Goal: Task Accomplishment & Management: Manage account settings

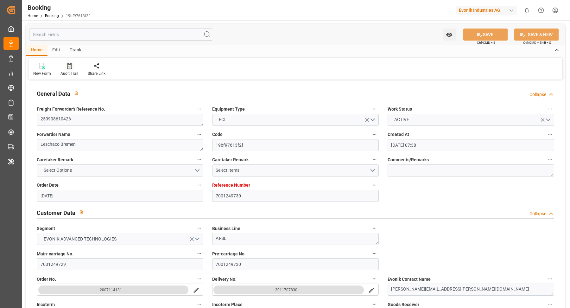
click at [71, 71] on div "Audit Trail" at bounding box center [69, 74] width 18 height 6
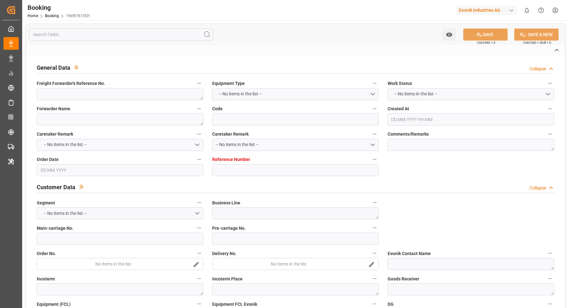
type textarea "250908610426"
type textarea "Leschaco Bremen"
type input "19bf97613f2f"
type input "7001249730"
type textarea "AT-SE"
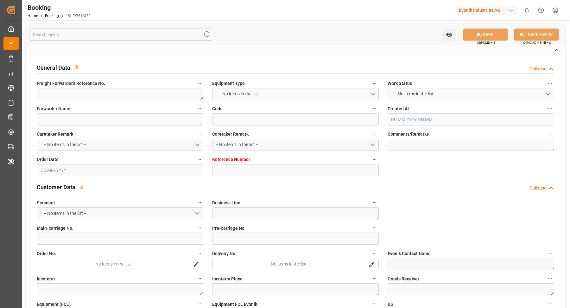
type input "7001249729"
type textarea "[PERSON_NAME][EMAIL_ADDRESS][PERSON_NAME][DOMAIN_NAME]"
type textarea "CFR"
type textarea "[GEOGRAPHIC_DATA]"
type textarea "Opglabbeek"
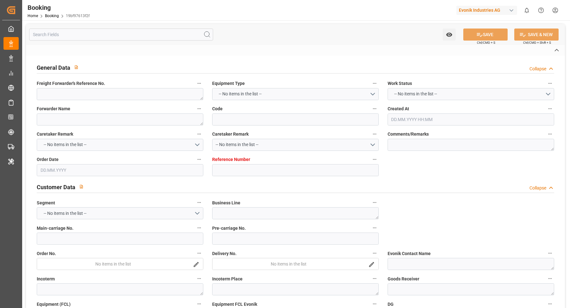
type textarea "MOFU1408168"
type input "SEATTLE C"
type input "ONEY"
type textarea "HAMF73727700"
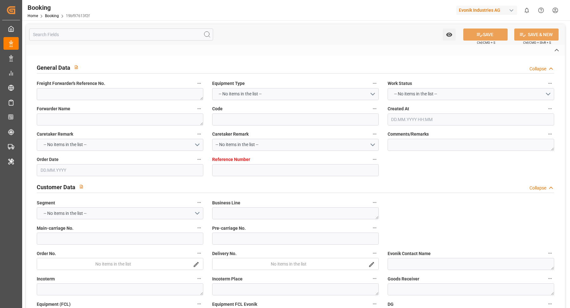
type input "[GEOGRAPHIC_DATA]"
type textarea "vesselName etd [PERSON_NAME]"
type textarea "INPUT_Evonik_Seeburger_IFTMIN_1003115088_20250904104118979.edi"
type textarea "NWC/[GEOGRAPHIC_DATA] [GEOGRAPHIC_DATA] Continent / [GEOGRAPHIC_DATA]-SE"
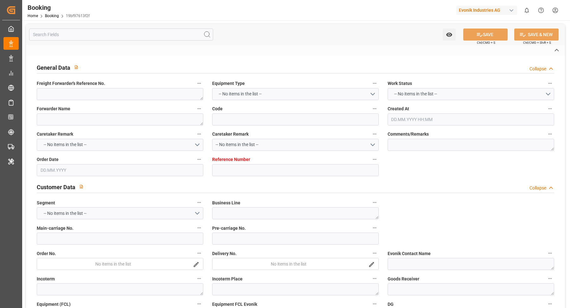
type textarea "INPUT_Evonik_Seeburger_IFTMIN_1003055510_20250815093558369.edi,INPUT_Evonik_See…"
type textarea "1003115088"
type textarea "[PERSON_NAME]"
type textarea "businessDivision-businessLine-"
type textarea "IFTSTA"
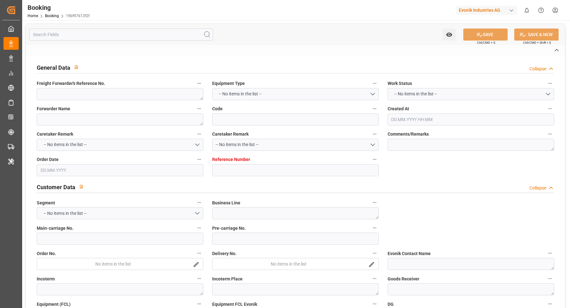
type textarea "a011t00000LcJC5AAN"
type textarea "No"
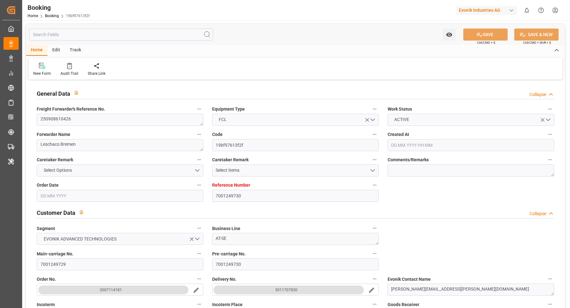
type input "7001249730"
type input "9360910"
type input "ONE"
type input "Ocean Network Express"
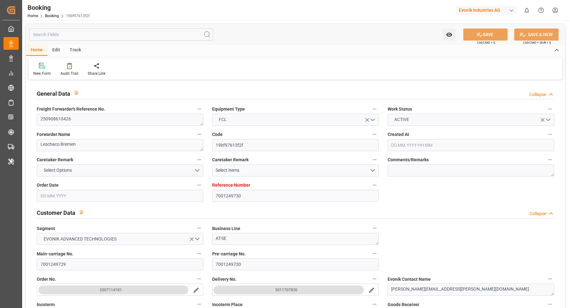
type input "NLRTM"
type input "BRRIO"
type input "0"
type input "[DATE] 07:38"
type input "[DATE]"
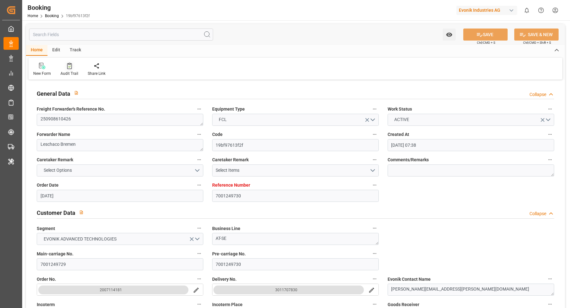
type input "[DATE]"
type input "04.09.2025 00:00"
type input "15.08.2025"
type input "29.08.2025"
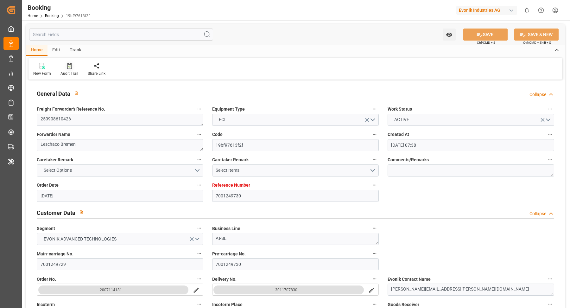
type input "10.09.2025 00:00"
type input "08.09.2025 00:00"
type input "02.09.2025 00:00"
type input "20.10.2025 00:00"
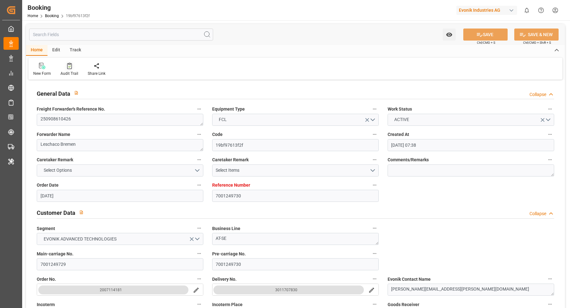
type input "[DATE]"
type input "09.09.2025 10:33"
click at [71, 68] on icon at bounding box center [69, 66] width 5 height 6
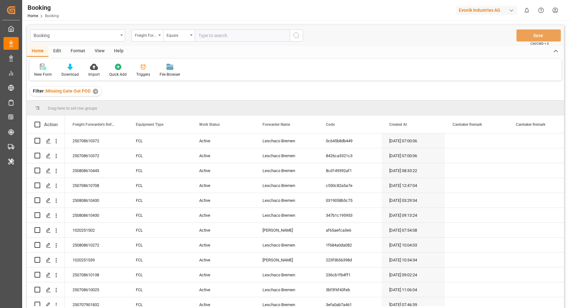
click at [223, 33] on input "text" at bounding box center [242, 35] width 95 height 12
paste input "250908610036"
type input "250908610036"
click at [292, 34] on icon "search button" at bounding box center [296, 36] width 8 height 8
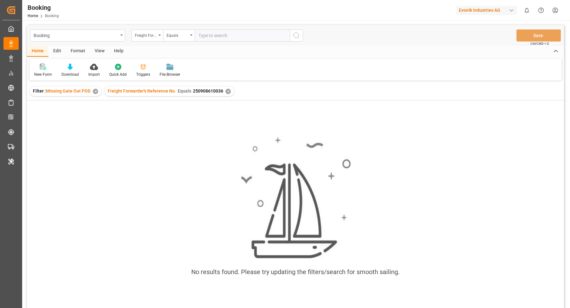
click at [95, 90] on div "✕" at bounding box center [95, 91] width 5 height 5
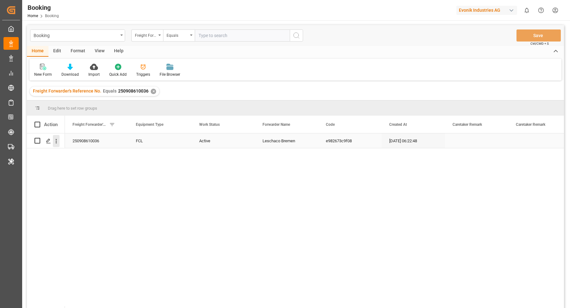
click at [57, 142] on icon "open menu" at bounding box center [56, 141] width 7 height 7
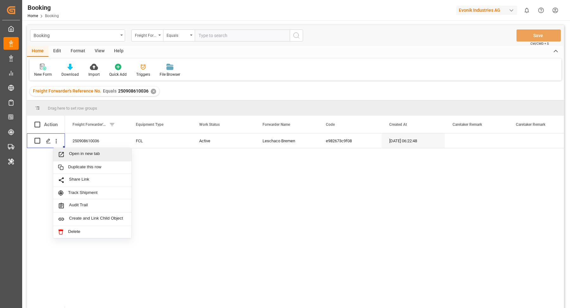
drag, startPoint x: 258, startPoint y: 237, endPoint x: 264, endPoint y: 235, distance: 6.0
click at [259, 236] on div "250908610036 FCL Active Leschaco Bremen e982673c9f08 28.07.2025 06:22:48" at bounding box center [314, 222] width 499 height 178
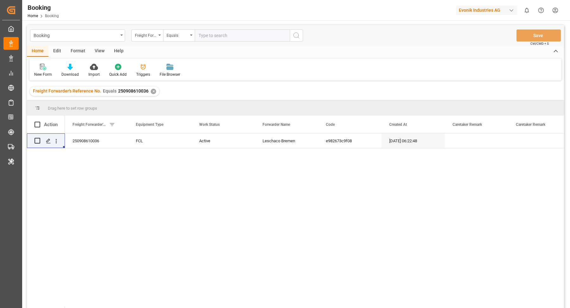
drag, startPoint x: 191, startPoint y: 35, endPoint x: 220, endPoint y: 35, distance: 28.8
click at [192, 35] on icon "open menu" at bounding box center [191, 34] width 3 height 1
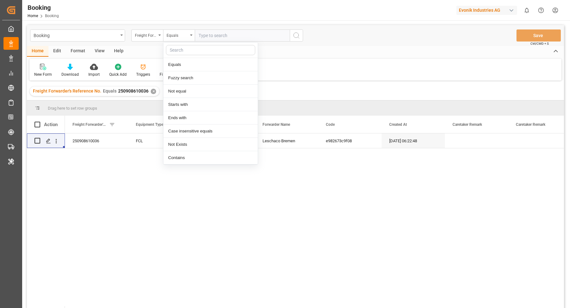
click at [247, 35] on input "text" at bounding box center [242, 35] width 95 height 12
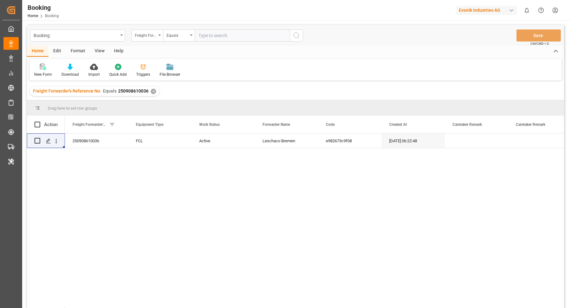
paste input "250808610810"
type input "250808610810"
drag, startPoint x: 305, startPoint y: 35, endPoint x: 296, endPoint y: 36, distance: 9.2
click at [305, 35] on div "Booking Freight Forwarder's Reference No. Equals 250808610810 Save Ctrl/CMD + S" at bounding box center [295, 35] width 537 height 21
click at [296, 36] on icon "search button" at bounding box center [296, 36] width 8 height 8
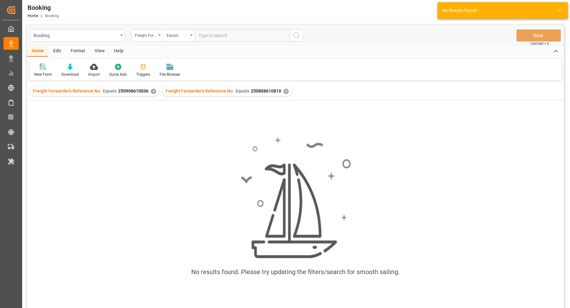
click at [151, 90] on div "✕" at bounding box center [153, 91] width 5 height 5
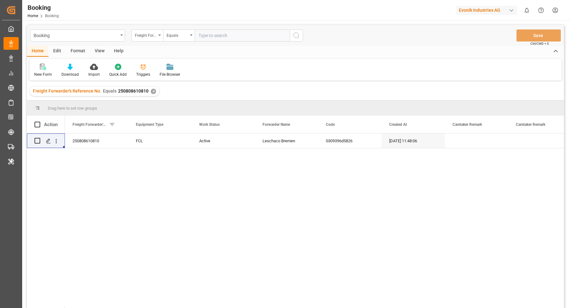
click at [229, 38] on input "text" at bounding box center [242, 35] width 95 height 12
paste input "250908610064"
type input "250908610064"
click at [151, 90] on div "✕" at bounding box center [153, 91] width 5 height 5
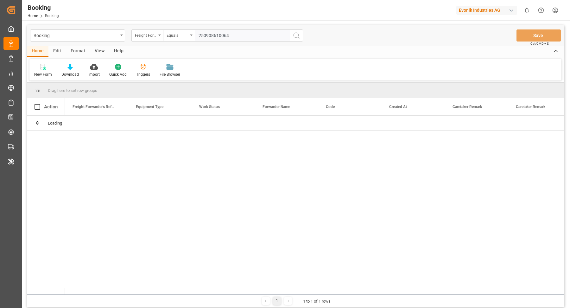
click at [298, 37] on icon "search button" at bounding box center [296, 36] width 8 height 8
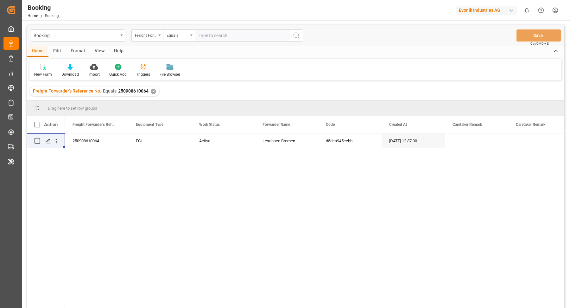
scroll to position [10, 0]
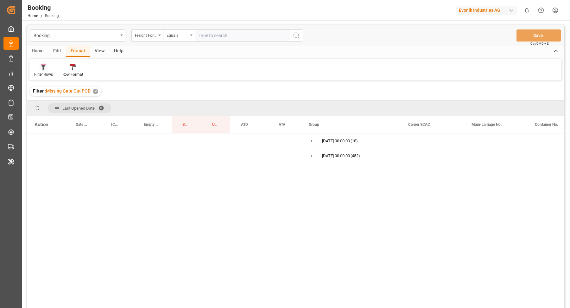
click at [47, 71] on div "Filter Rows" at bounding box center [43, 70] width 28 height 14
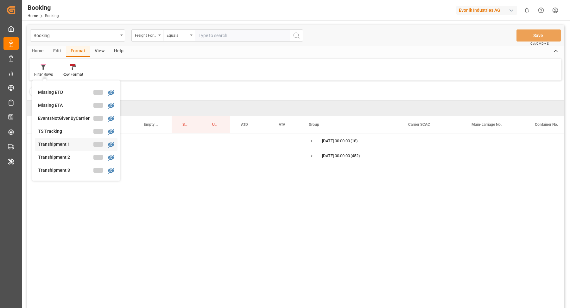
scroll to position [156, 0]
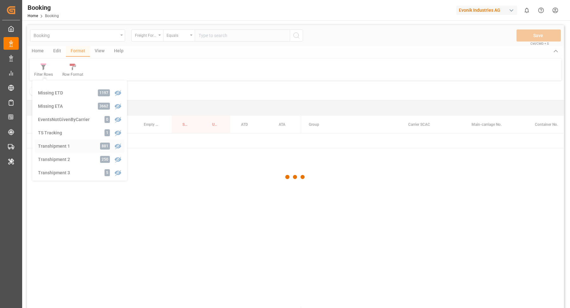
click at [65, 141] on div "Booking Freight Forwarder's Reference No. Equals Save Ctrl/CMD + S Home Edit Fo…" at bounding box center [295, 174] width 537 height 299
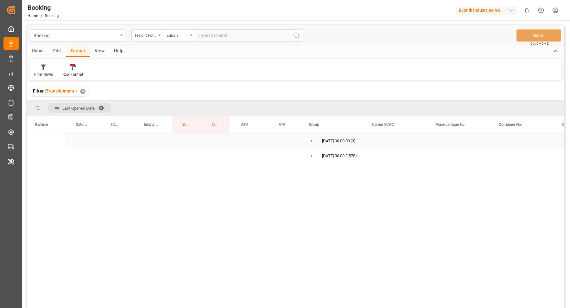
click at [311, 141] on span "Press SPACE to select this row." at bounding box center [311, 141] width 6 height 6
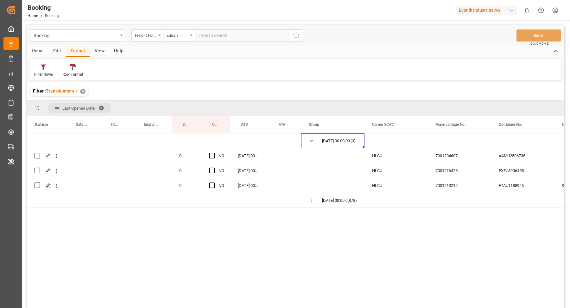
click at [46, 52] on div "Home" at bounding box center [38, 51] width 22 height 11
drag, startPoint x: 81, startPoint y: 52, endPoint x: 72, endPoint y: 59, distance: 11.7
click at [81, 52] on div "Format" at bounding box center [78, 51] width 24 height 11
click at [50, 71] on div "Filter Rows" at bounding box center [43, 70] width 28 height 14
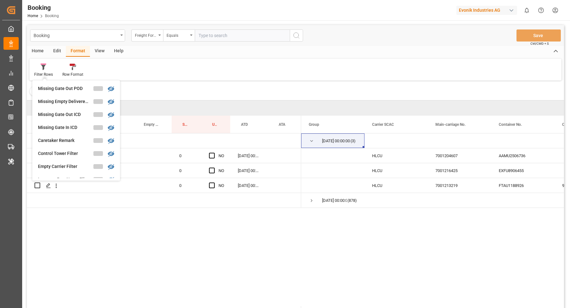
scroll to position [136, 0]
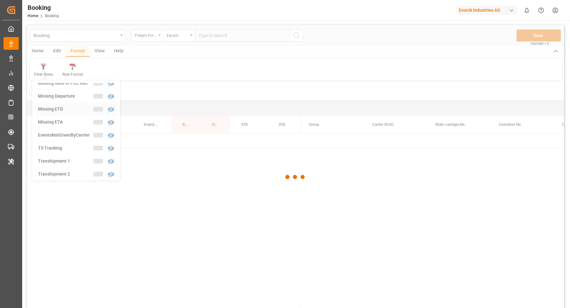
click at [72, 112] on div "Booking Freight Forwarder's Reference No. Equals Save Ctrl/CMD + S Home Edit Fo…" at bounding box center [295, 174] width 537 height 299
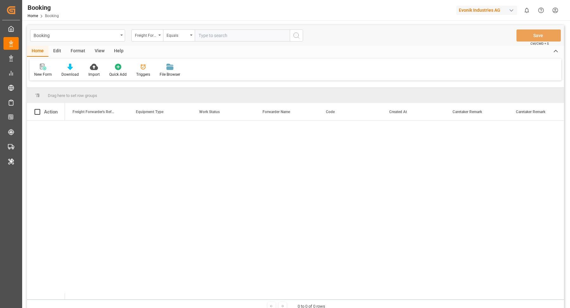
drag, startPoint x: 220, startPoint y: 175, endPoint x: 237, endPoint y: 174, distance: 17.1
click at [236, 175] on div at bounding box center [314, 210] width 499 height 178
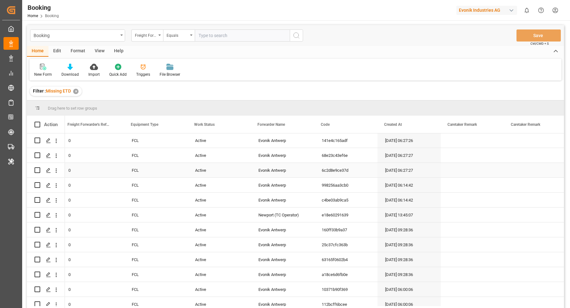
scroll to position [0, 3]
click at [270, 171] on div "Evonik Antwerp" at bounding box center [283, 170] width 63 height 15
click at [161, 34] on div "Freight Forwarder's Reference No." at bounding box center [147, 35] width 32 height 12
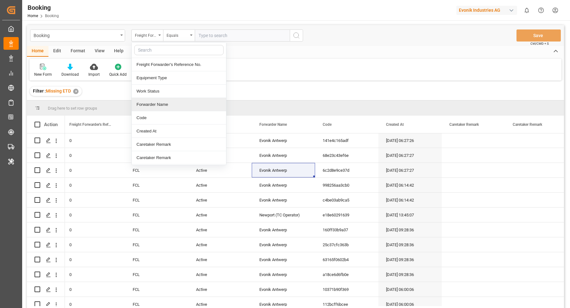
click at [162, 100] on div "Forwarder Name" at bounding box center [179, 104] width 94 height 13
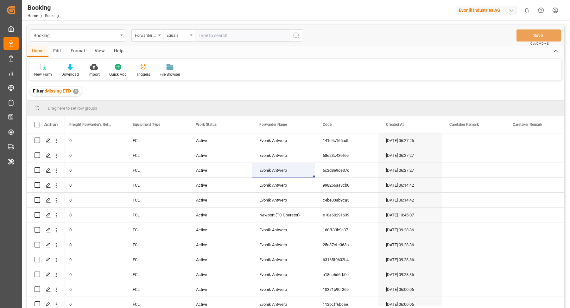
click at [238, 33] on input "text" at bounding box center [242, 35] width 95 height 12
paste input "Evonik Antwerp"
type input "Evonik Antwerp"
click at [298, 35] on circle "search button" at bounding box center [295, 35] width 5 height 5
click at [98, 51] on div "View" at bounding box center [99, 51] width 19 height 11
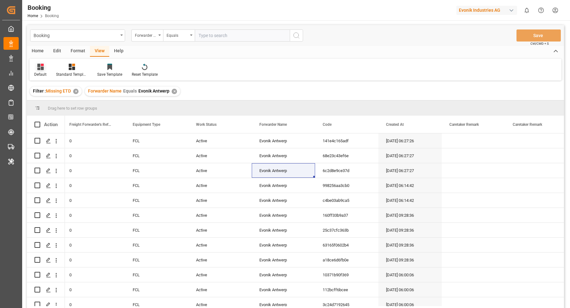
click at [33, 73] on div "Default" at bounding box center [40, 70] width 22 height 14
click at [55, 117] on div "EA1" at bounding box center [64, 115] width 55 height 7
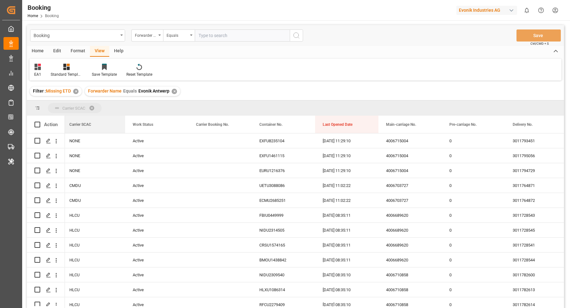
drag, startPoint x: 86, startPoint y: 124, endPoint x: 93, endPoint y: 108, distance: 18.0
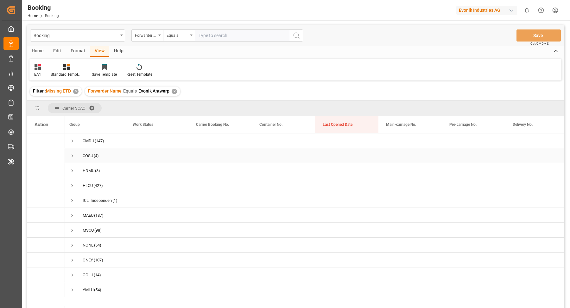
click at [72, 155] on span "Press SPACE to select this row." at bounding box center [72, 156] width 6 height 6
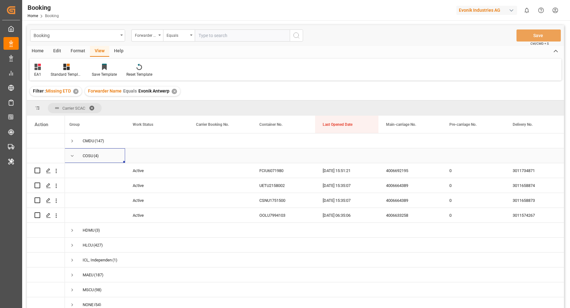
click at [279, 170] on div "FCIU6071980" at bounding box center [283, 170] width 63 height 15
click at [57, 172] on icon "open menu" at bounding box center [56, 170] width 7 height 7
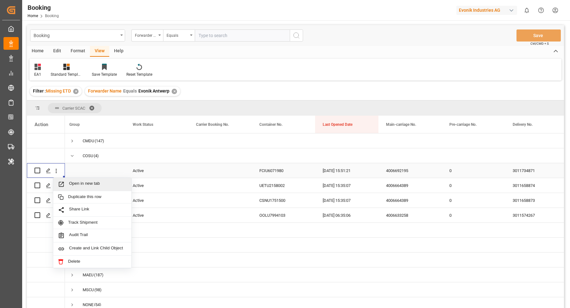
click at [98, 183] on span "Open in new tab" at bounding box center [98, 184] width 58 height 7
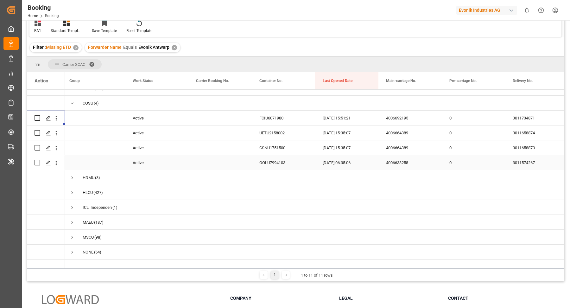
scroll to position [4, 0]
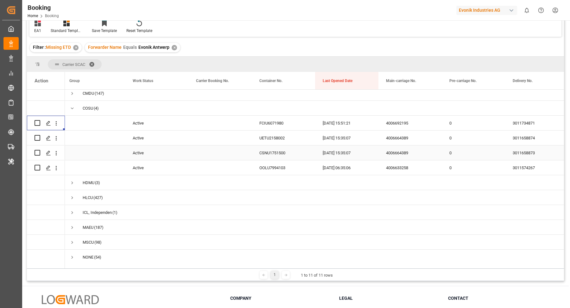
click at [280, 145] on div "CSNU1751500" at bounding box center [283, 152] width 63 height 15
click at [281, 136] on div "UETU2158002" at bounding box center [283, 137] width 63 height 15
click at [56, 139] on icon "open menu" at bounding box center [56, 138] width 1 height 4
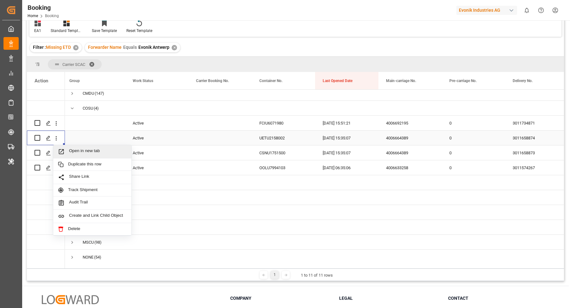
click at [82, 149] on span "Open in new tab" at bounding box center [98, 151] width 58 height 7
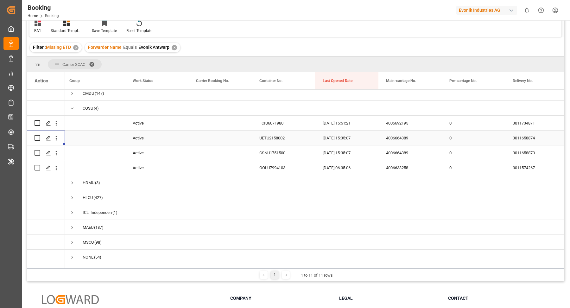
click at [402, 140] on div "4006664389" at bounding box center [409, 137] width 63 height 15
click at [272, 133] on div "UETU2158002" at bounding box center [283, 137] width 63 height 15
click at [57, 155] on icon "open menu" at bounding box center [56, 153] width 7 height 7
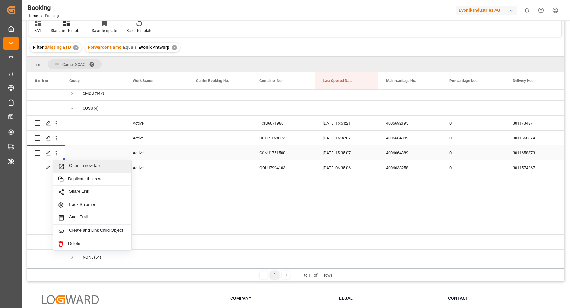
click at [78, 162] on div "Open in new tab" at bounding box center [92, 166] width 78 height 13
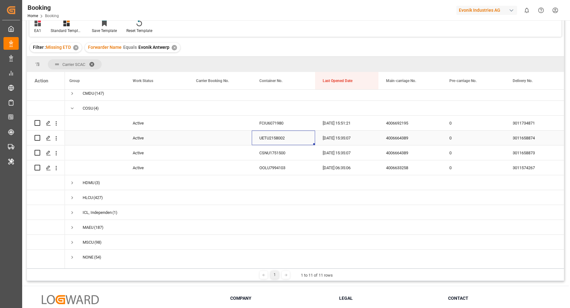
click at [261, 139] on div "UETU2158002" at bounding box center [283, 137] width 63 height 15
click at [414, 172] on div "4006633258" at bounding box center [409, 167] width 63 height 15
drag, startPoint x: 56, startPoint y: 165, endPoint x: 72, endPoint y: 171, distance: 17.6
click at [56, 165] on icon "open menu" at bounding box center [56, 167] width 1 height 4
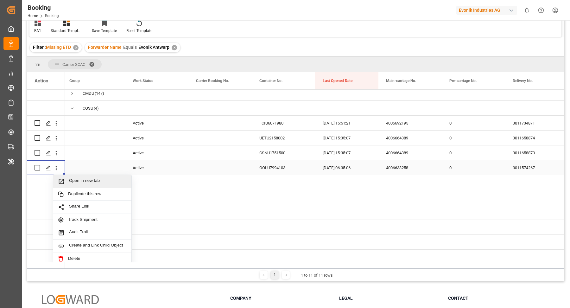
click at [81, 179] on span "Open in new tab" at bounding box center [98, 181] width 58 height 7
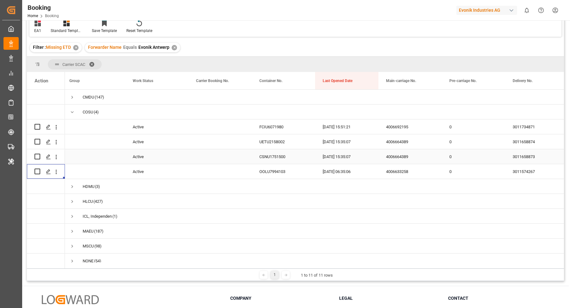
scroll to position [34, 0]
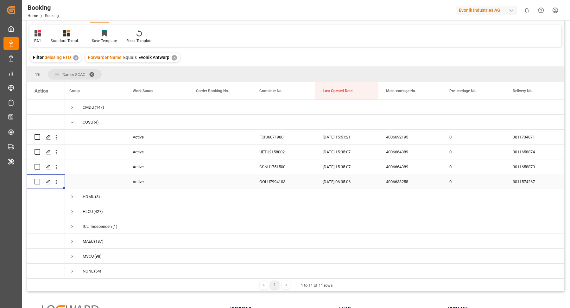
click at [285, 177] on div "OOLU7994103" at bounding box center [283, 181] width 63 height 15
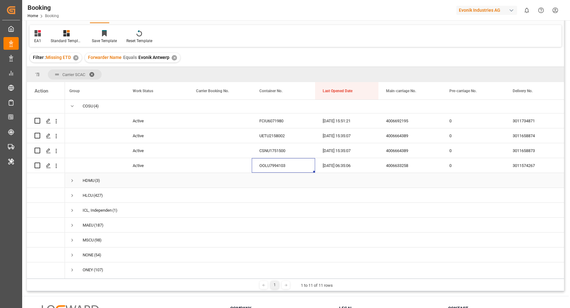
click at [73, 180] on span "Press SPACE to select this row." at bounding box center [72, 180] width 6 height 6
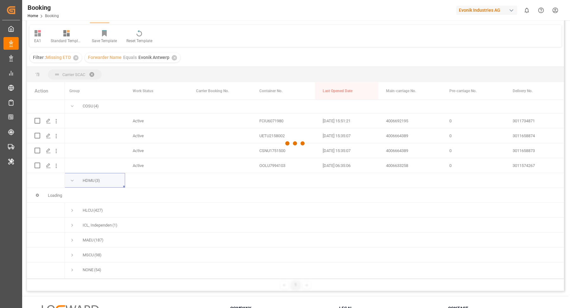
click at [71, 97] on div at bounding box center [295, 143] width 537 height 304
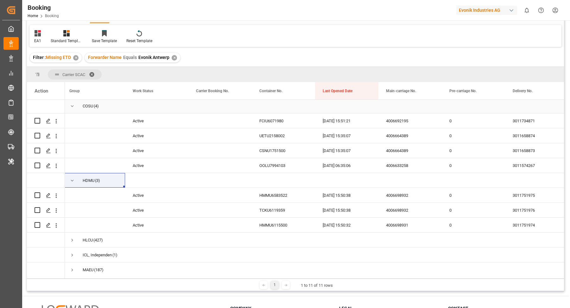
click at [72, 104] on span "Press SPACE to select this row." at bounding box center [72, 106] width 6 height 6
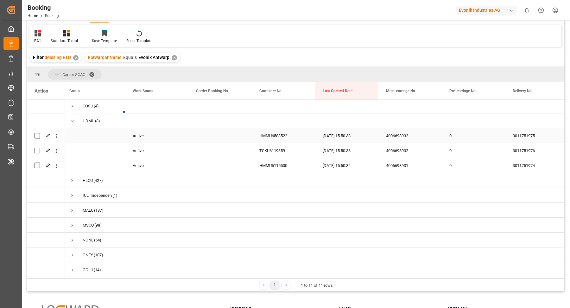
scroll to position [21, 0]
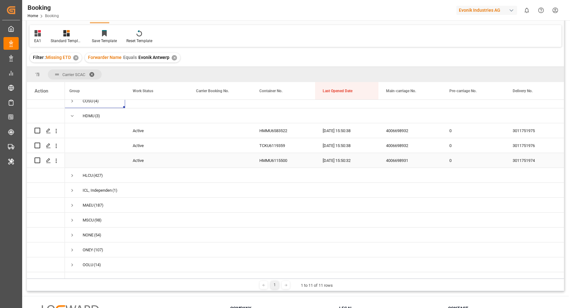
click at [420, 164] on div "4006698931" at bounding box center [409, 160] width 63 height 15
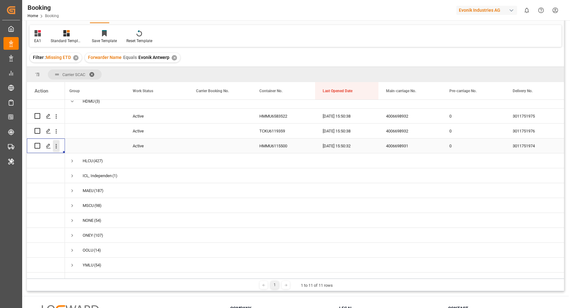
click at [57, 143] on icon "open menu" at bounding box center [56, 146] width 7 height 7
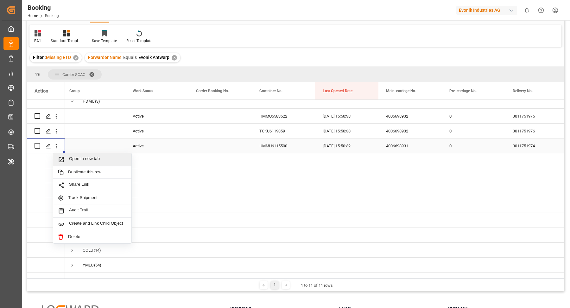
click at [85, 153] on div "Open in new tab" at bounding box center [92, 159] width 78 height 13
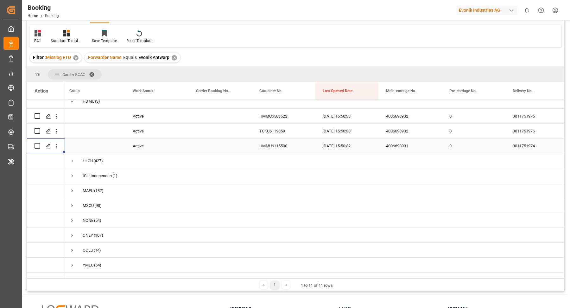
drag, startPoint x: 395, startPoint y: 142, endPoint x: 413, endPoint y: 140, distance: 17.4
click at [395, 138] on div "4006698932" at bounding box center [409, 130] width 63 height 15
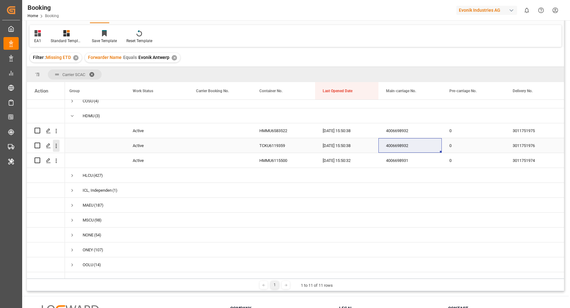
click at [57, 146] on icon "open menu" at bounding box center [56, 145] width 7 height 7
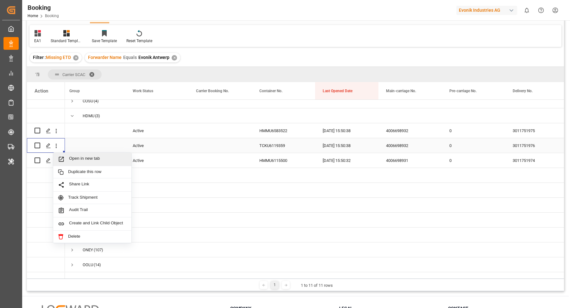
drag, startPoint x: 82, startPoint y: 154, endPoint x: 81, endPoint y: 150, distance: 4.2
click at [82, 154] on div "Open in new tab" at bounding box center [92, 159] width 78 height 13
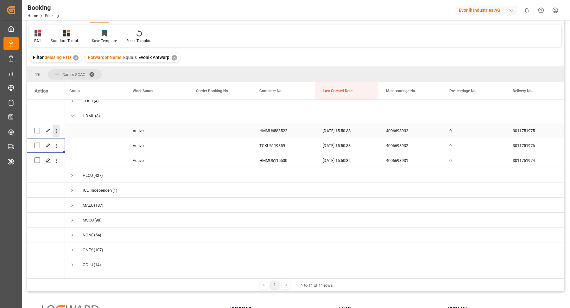
click at [56, 130] on icon "open menu" at bounding box center [56, 130] width 1 height 4
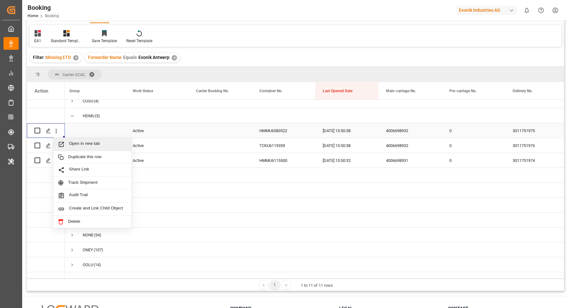
click at [90, 143] on span "Open in new tab" at bounding box center [98, 144] width 58 height 7
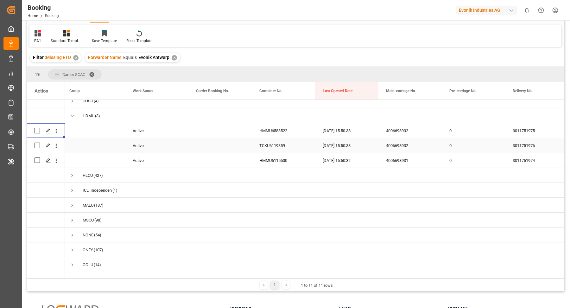
scroll to position [0, 0]
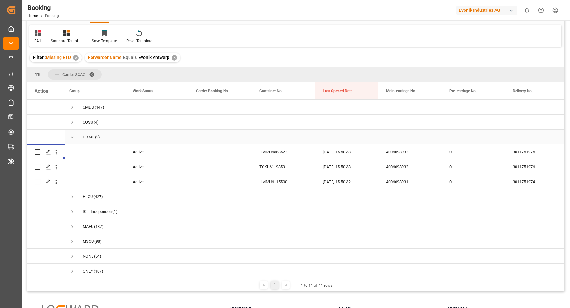
click at [74, 134] on span "Press SPACE to select this row." at bounding box center [72, 137] width 6 height 6
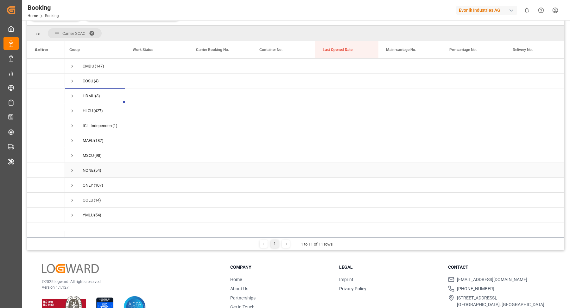
scroll to position [93, 0]
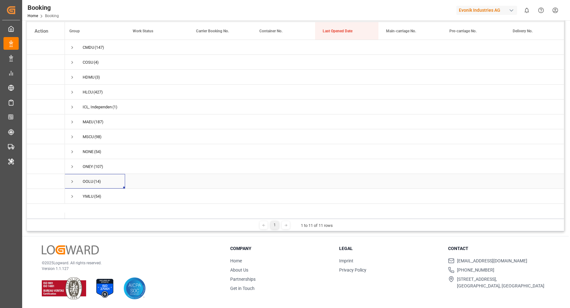
click at [72, 182] on span "Press SPACE to select this row." at bounding box center [72, 181] width 6 height 6
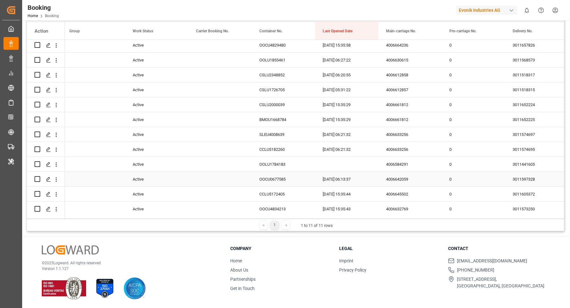
scroll to position [205, 0]
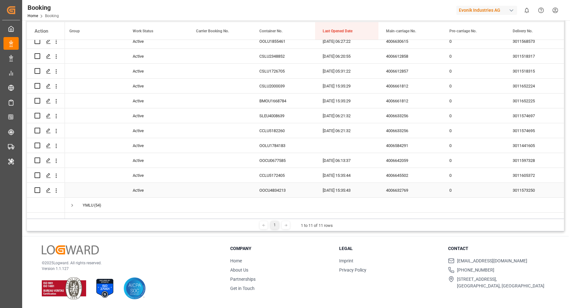
click at [414, 183] on div "4006632769" at bounding box center [409, 190] width 63 height 15
click at [56, 187] on icon "open menu" at bounding box center [56, 190] width 7 height 7
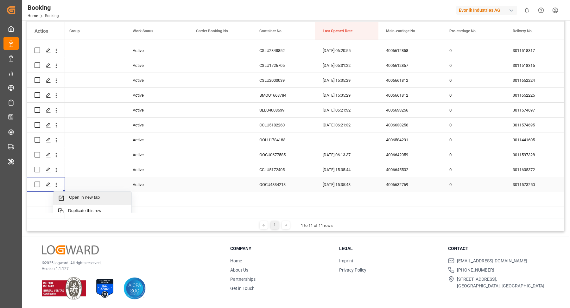
click at [88, 195] on span "Open in new tab" at bounding box center [98, 198] width 58 height 7
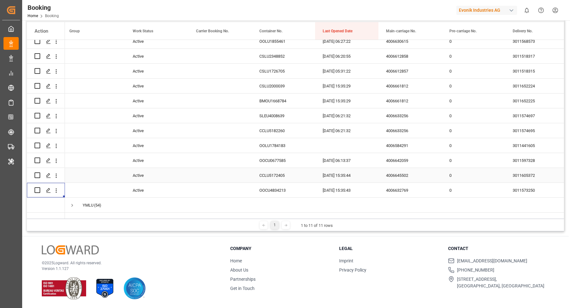
click at [416, 172] on div "4006645502" at bounding box center [409, 175] width 63 height 15
click at [55, 172] on icon "open menu" at bounding box center [56, 175] width 7 height 7
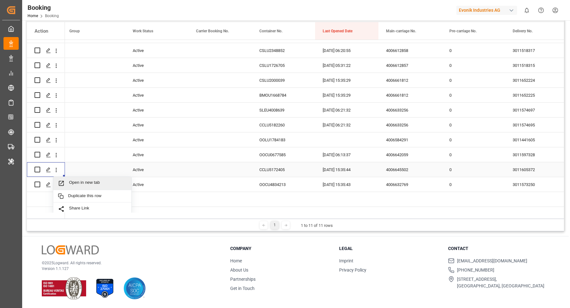
drag, startPoint x: 83, startPoint y: 181, endPoint x: 78, endPoint y: 145, distance: 36.5
click at [84, 181] on span "Open in new tab" at bounding box center [98, 183] width 58 height 7
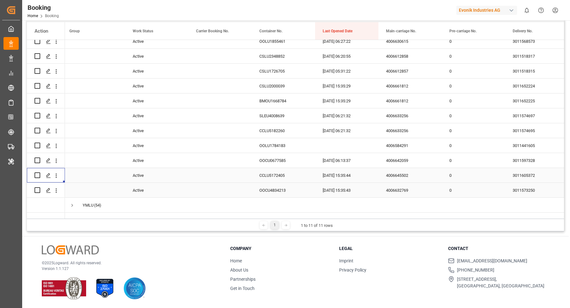
scroll to position [200, 0]
click at [394, 162] on div "4006642059" at bounding box center [409, 160] width 63 height 15
click at [58, 161] on icon "open menu" at bounding box center [56, 160] width 7 height 7
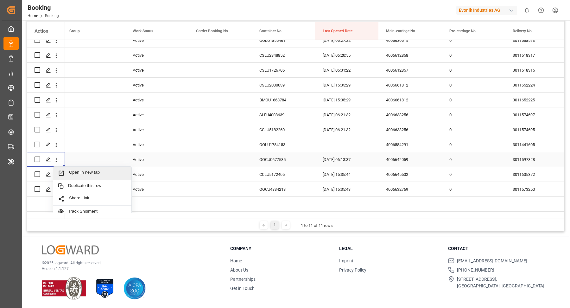
click at [89, 170] on span "Open in new tab" at bounding box center [98, 173] width 58 height 7
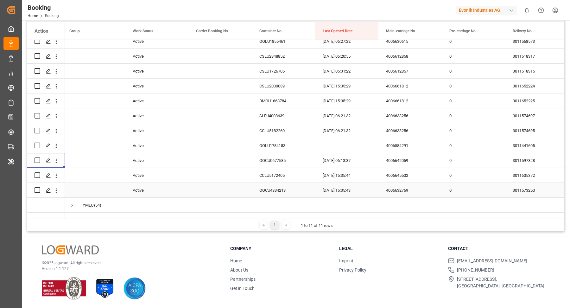
scroll to position [196, 0]
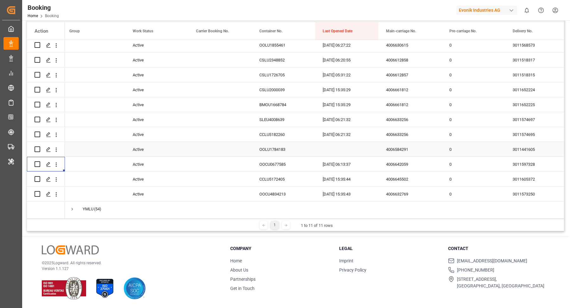
click at [407, 149] on div "4006584291" at bounding box center [409, 149] width 63 height 15
click at [56, 149] on icon "open menu" at bounding box center [56, 149] width 7 height 7
click at [94, 161] on span "Open in new tab" at bounding box center [98, 162] width 58 height 7
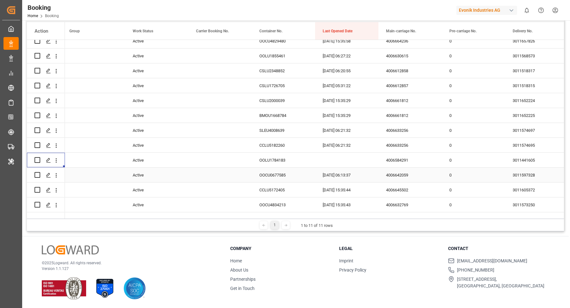
scroll to position [180, 0]
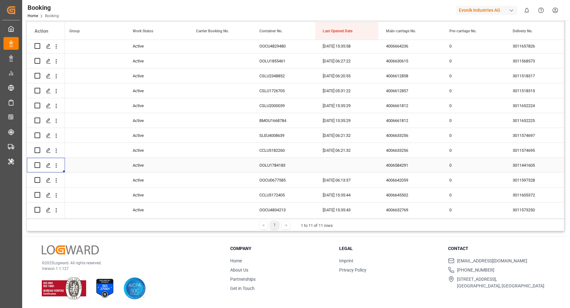
click at [402, 151] on div "4006633256" at bounding box center [409, 150] width 63 height 15
drag, startPoint x: 59, startPoint y: 151, endPoint x: 73, endPoint y: 155, distance: 14.7
click at [59, 151] on icon "open menu" at bounding box center [56, 150] width 7 height 7
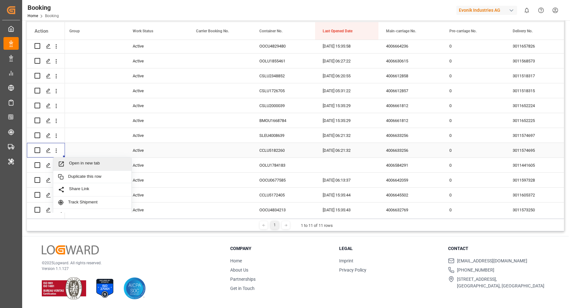
drag, startPoint x: 92, startPoint y: 160, endPoint x: 90, endPoint y: 156, distance: 4.7
click at [92, 161] on span "Open in new tab" at bounding box center [98, 163] width 58 height 7
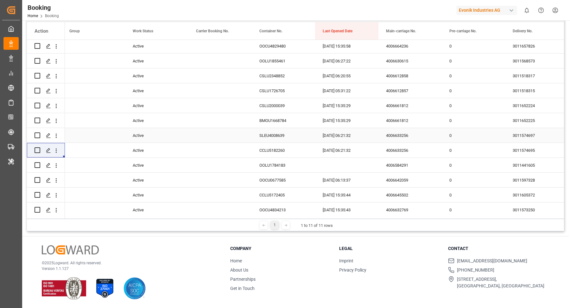
drag, startPoint x: 58, startPoint y: 135, endPoint x: 66, endPoint y: 140, distance: 8.8
click at [58, 135] on icon "open menu" at bounding box center [56, 135] width 7 height 7
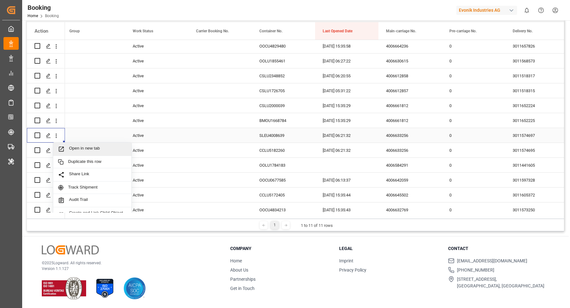
click at [90, 150] on span "Open in new tab" at bounding box center [98, 149] width 58 height 7
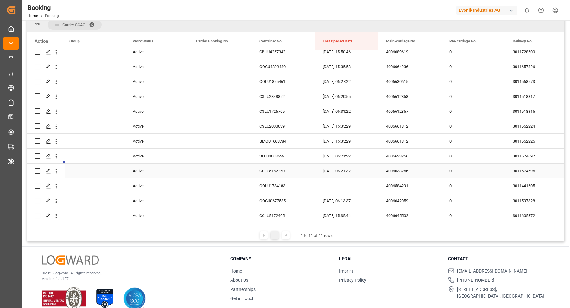
scroll to position [159, 0]
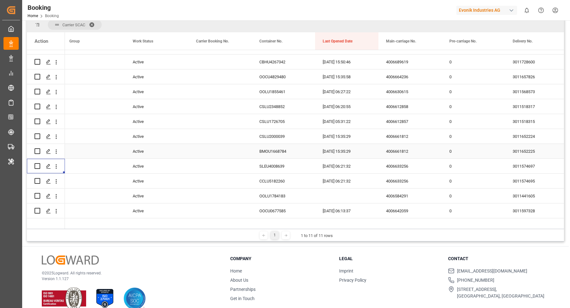
click at [414, 153] on div "4006661812" at bounding box center [409, 151] width 63 height 15
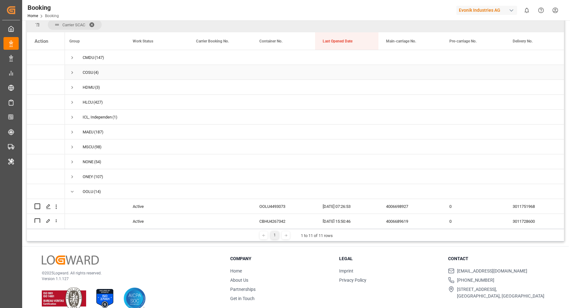
scroll to position [0, 0]
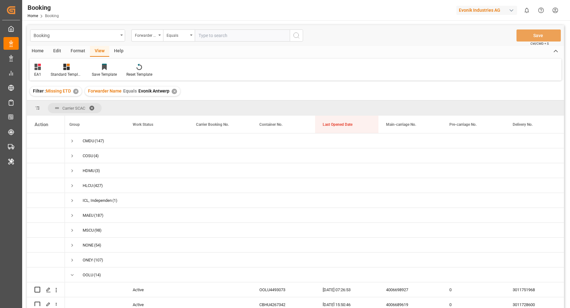
click at [82, 52] on div "Format" at bounding box center [78, 51] width 24 height 11
click at [41, 67] on icon at bounding box center [43, 67] width 6 height 6
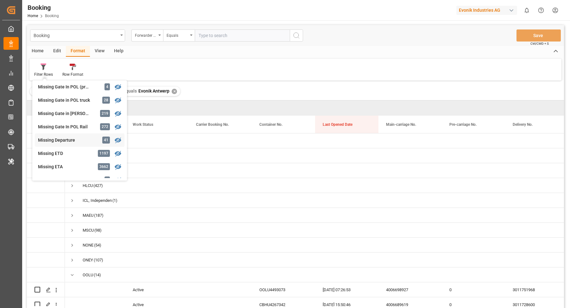
scroll to position [128, 0]
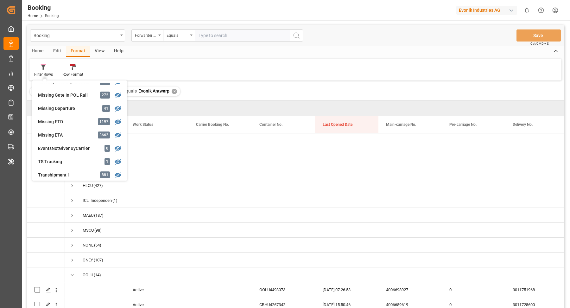
drag, startPoint x: 321, startPoint y: 26, endPoint x: 318, endPoint y: 25, distance: 3.9
click at [321, 26] on div "Booking Forwarder Name Equals Save Ctrl/CMD + S" at bounding box center [295, 35] width 537 height 21
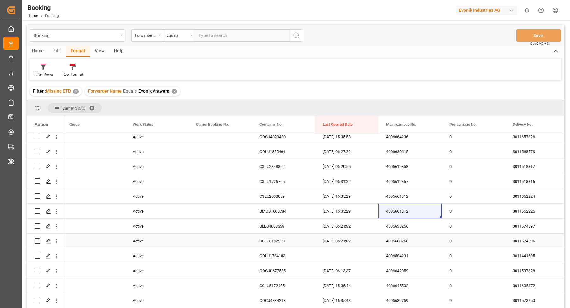
scroll to position [181, 0]
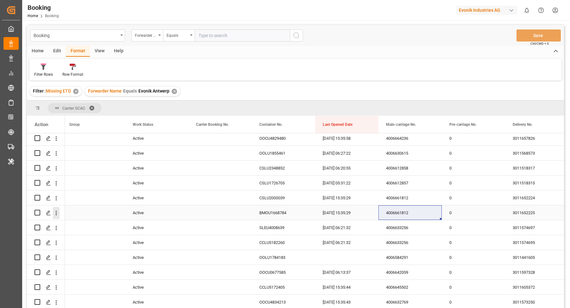
click at [54, 214] on icon "open menu" at bounding box center [56, 212] width 7 height 7
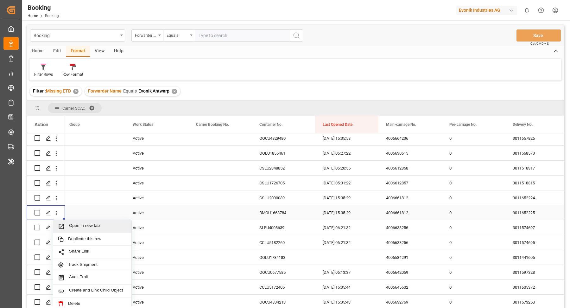
click at [94, 227] on span "Open in new tab" at bounding box center [98, 226] width 58 height 7
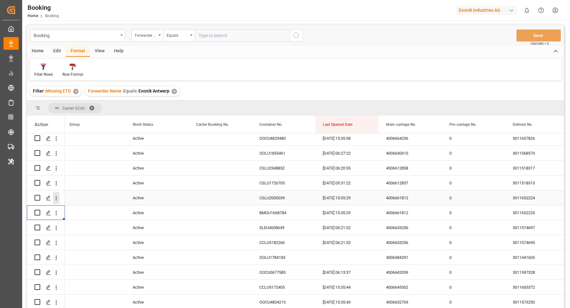
click at [55, 198] on icon "open menu" at bounding box center [56, 198] width 7 height 7
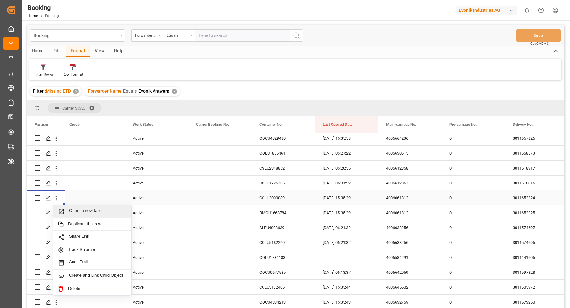
click at [93, 214] on span "Open in new tab" at bounding box center [98, 211] width 58 height 7
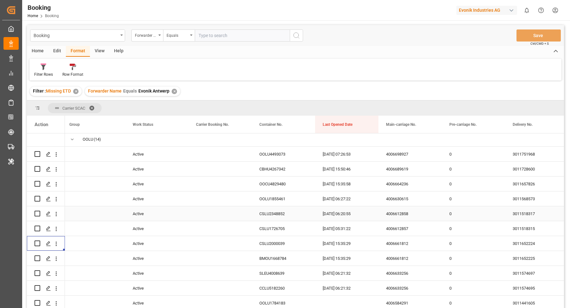
scroll to position [130, 0]
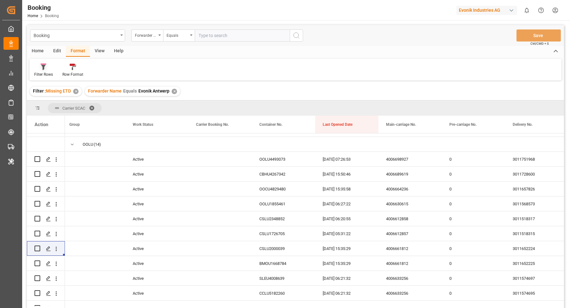
click at [48, 67] on div at bounding box center [43, 66] width 19 height 7
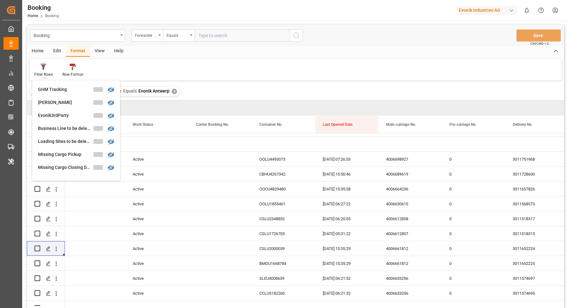
click at [174, 89] on div "✕" at bounding box center [173, 91] width 5 height 5
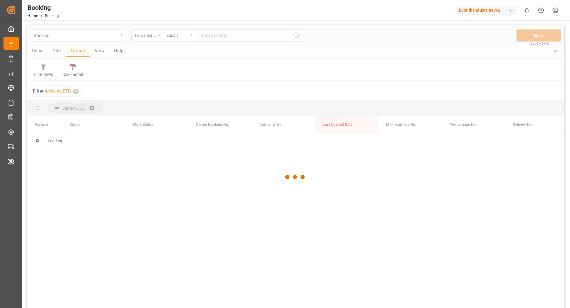
click at [221, 56] on div at bounding box center [295, 177] width 537 height 304
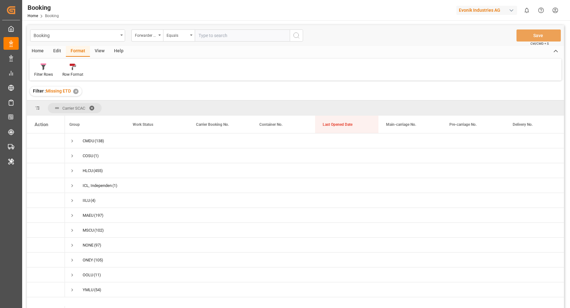
click at [93, 106] on span at bounding box center [94, 108] width 10 height 6
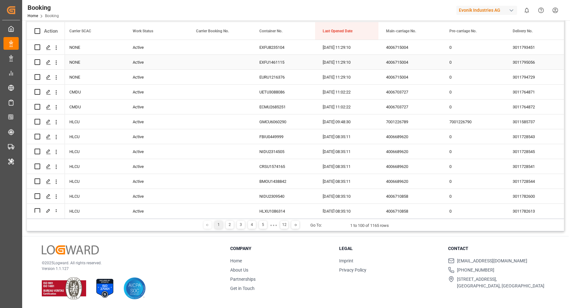
scroll to position [12, 0]
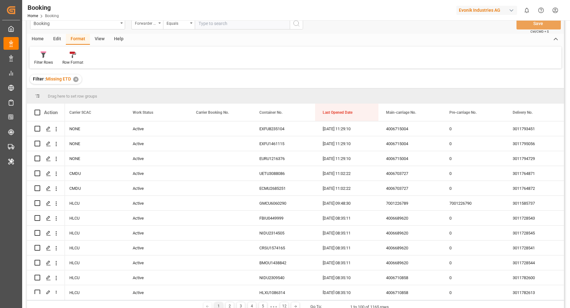
click at [155, 25] on div "Forwarder Name" at bounding box center [146, 22] width 22 height 7
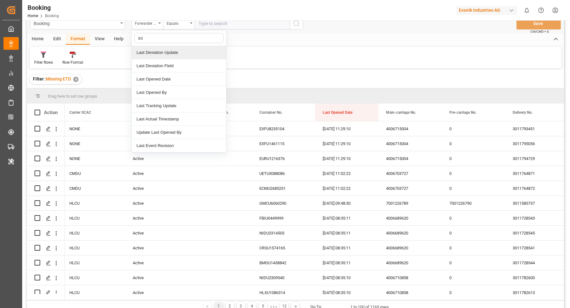
type input "a"
type input "last"
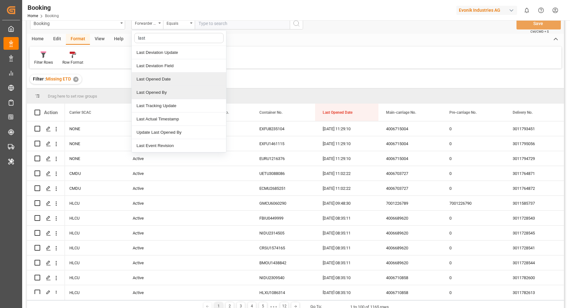
click at [172, 79] on div "Last Opened Date" at bounding box center [179, 78] width 94 height 13
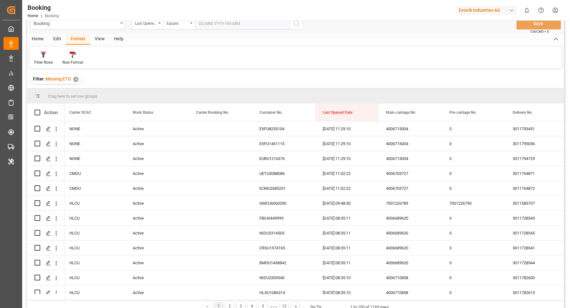
click at [75, 78] on div "✕" at bounding box center [75, 79] width 5 height 5
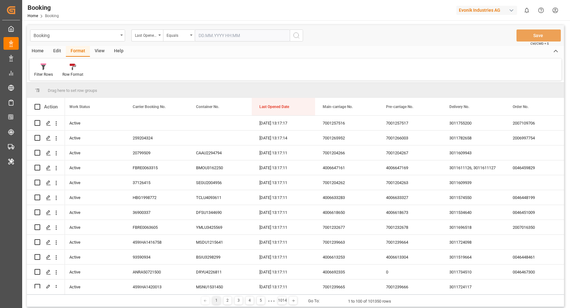
click at [215, 32] on input "text" at bounding box center [242, 35] width 95 height 12
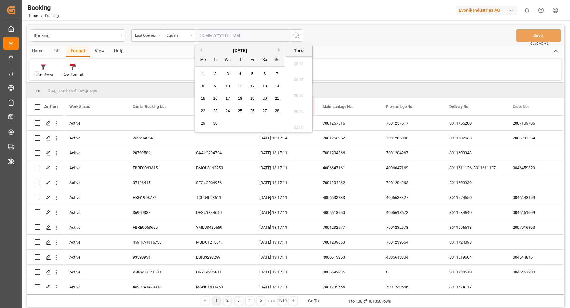
scroll to position [1157, 0]
click at [215, 88] on span "9" at bounding box center [215, 86] width 2 height 4
type input "09.09.2025 00:00"
click at [291, 36] on button "search button" at bounding box center [296, 35] width 13 height 12
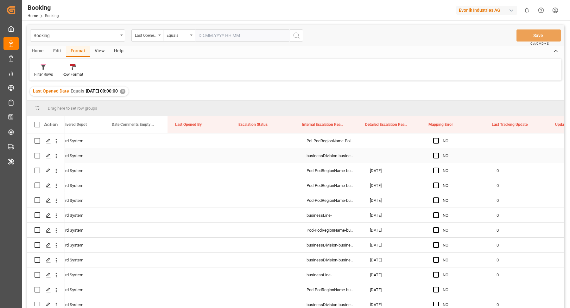
scroll to position [0, 1593]
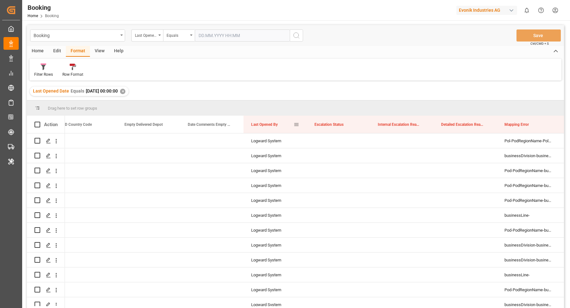
drag, startPoint x: 270, startPoint y: 124, endPoint x: 272, endPoint y: 107, distance: 17.9
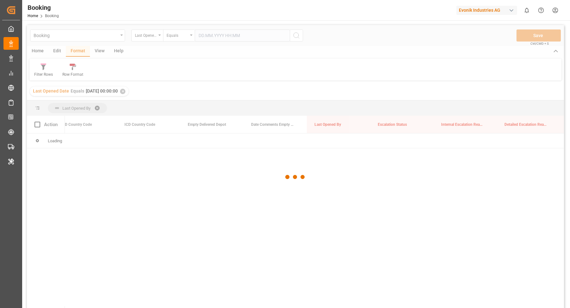
click at [222, 177] on div at bounding box center [295, 177] width 537 height 304
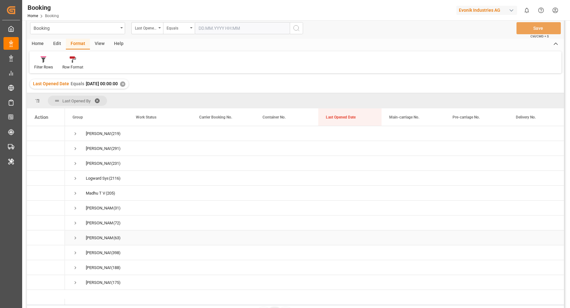
scroll to position [0, 0]
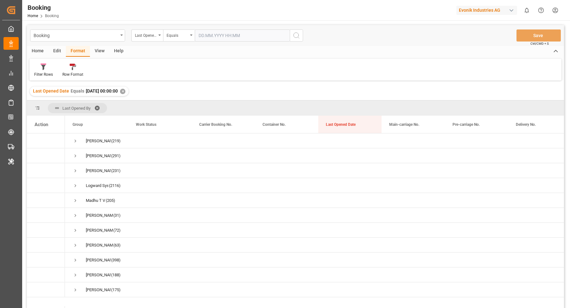
click at [125, 91] on div "✕" at bounding box center [122, 91] width 5 height 5
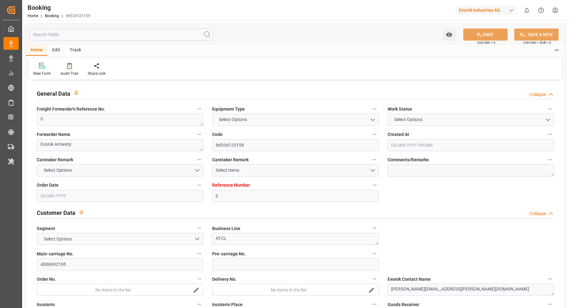
type input "0"
type input "Cosco"
type input "COSCO Shipping Co. Ltd."
type input "NLRTM"
type input "CNNKG"
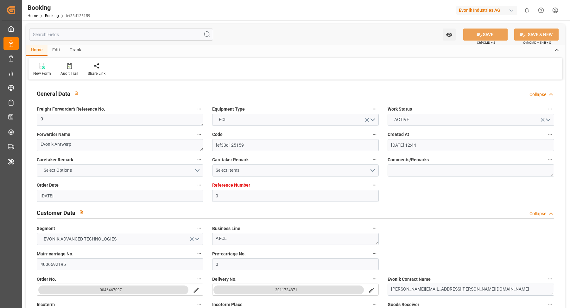
type input "19.08.2025 12:44"
type input "19.08.2025"
type input "01.11.2025"
type input "04.09.2025"
type input "04.09.2025 15:51"
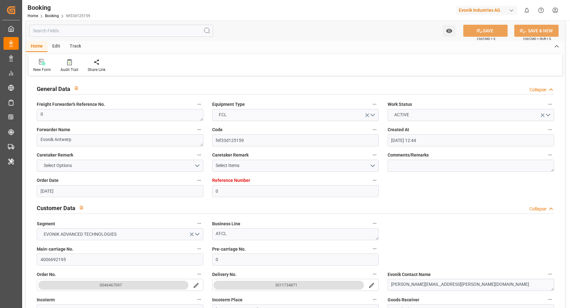
scroll to position [143, 0]
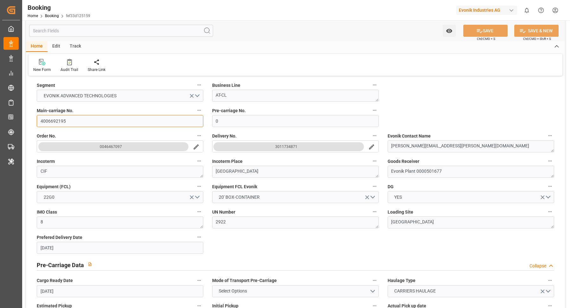
click at [79, 122] on input "4006692195" at bounding box center [120, 121] width 166 height 12
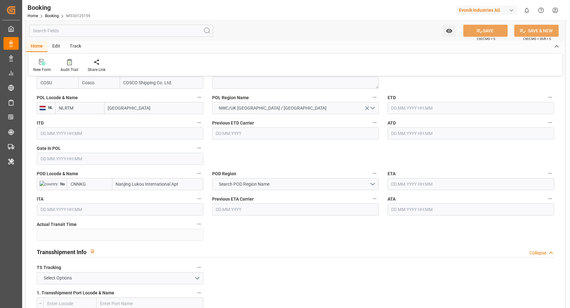
scroll to position [470, 0]
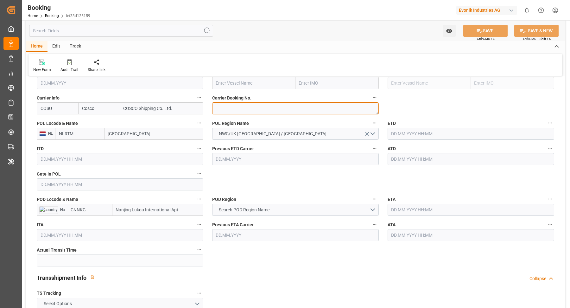
click at [252, 104] on textarea at bounding box center [295, 108] width 166 height 12
paste textarea "6427994800"
type textarea "6427994800"
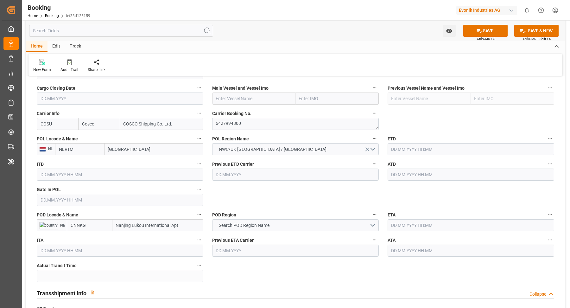
click at [145, 144] on input "[GEOGRAPHIC_DATA]" at bounding box center [153, 149] width 99 height 12
paste input "[GEOGRAPHIC_DATA]"
type input "[GEOGRAPHIC_DATA]"
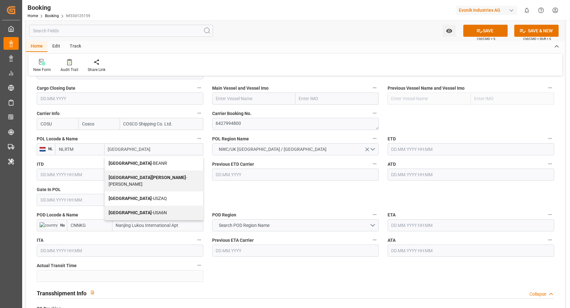
click at [131, 162] on span "Antwerp - BEANR" at bounding box center [138, 162] width 59 height 5
type input "BEANR"
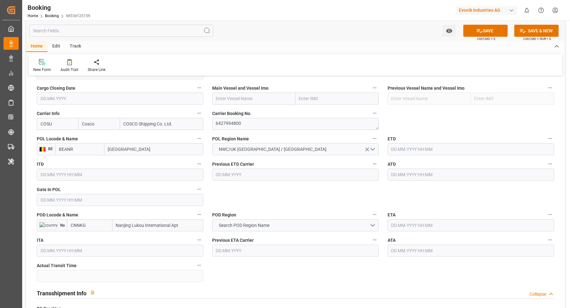
type input "[GEOGRAPHIC_DATA]"
click at [197, 223] on input "Nanjing Lukou International Apt" at bounding box center [157, 225] width 91 height 12
type input "Nanjing"
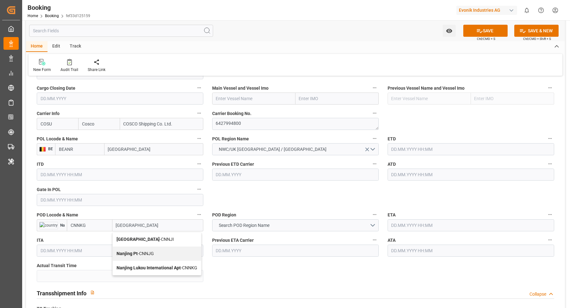
click at [164, 254] on div "Nanjing Pt - CNNJG" at bounding box center [157, 253] width 88 height 14
type input "CNNJG"
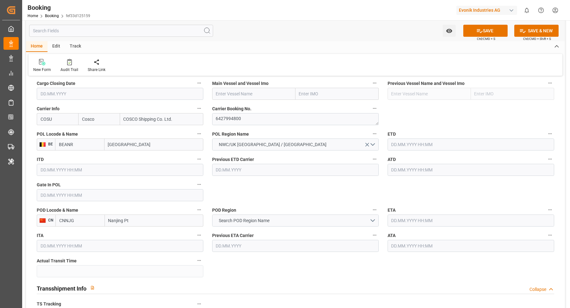
scroll to position [464, 0]
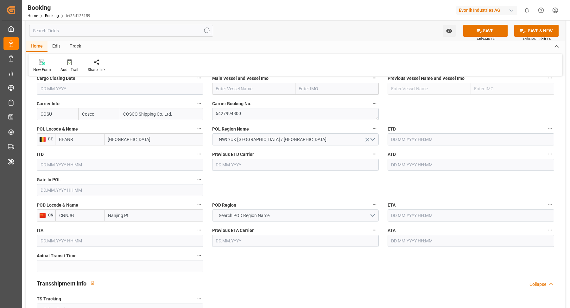
type input "Nanjing Pt"
click at [292, 215] on button "Search POD Region Name" at bounding box center [295, 215] width 166 height 12
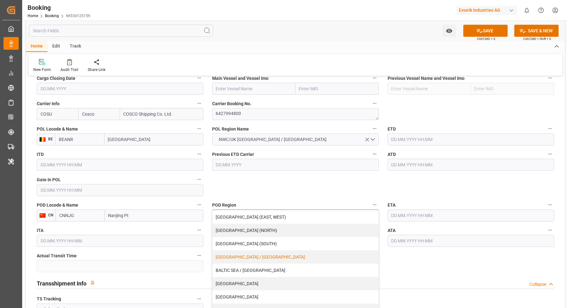
scroll to position [91, 0]
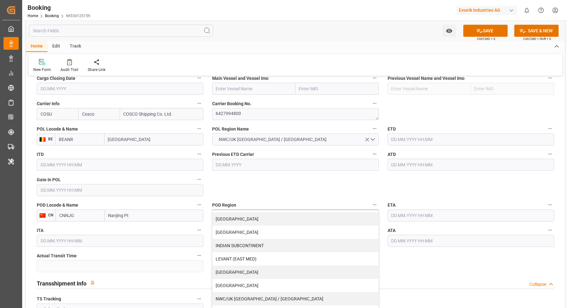
click at [244, 215] on div "[GEOGRAPHIC_DATA]" at bounding box center [295, 218] width 166 height 13
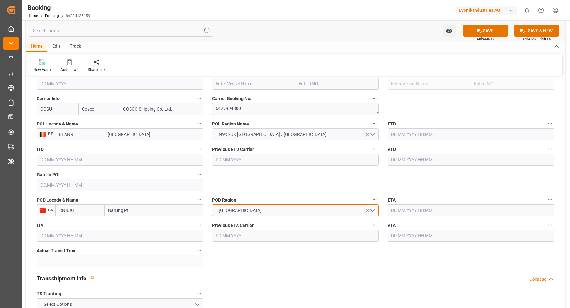
scroll to position [551, 0]
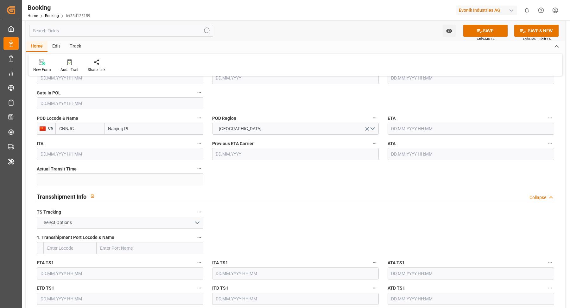
drag, startPoint x: 119, startPoint y: 227, endPoint x: 126, endPoint y: 224, distance: 7.1
click at [120, 227] on div "TS Tracking Select Options" at bounding box center [119, 217] width 175 height 25
click at [126, 224] on button "Select Options" at bounding box center [120, 222] width 166 height 12
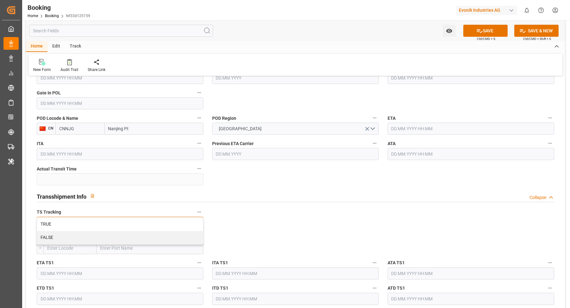
drag, startPoint x: 120, startPoint y: 225, endPoint x: 148, endPoint y: 215, distance: 29.7
click at [72, 227] on div "TRUE" at bounding box center [120, 223] width 166 height 13
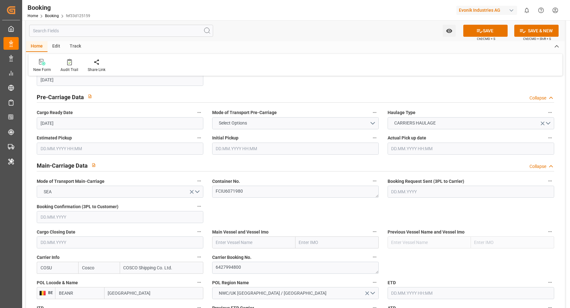
scroll to position [388, 0]
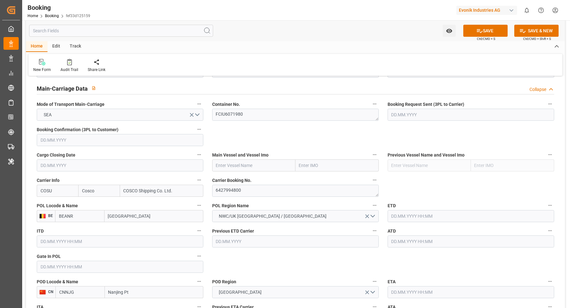
click at [234, 160] on input "text" at bounding box center [253, 165] width 83 height 12
paste input "CMA CGM TROCADERO"
type input "CMA CGM TROCADERO"
click at [246, 180] on b "CMA CGM TROCADERO" at bounding box center [239, 179] width 47 height 5
type input "9839167"
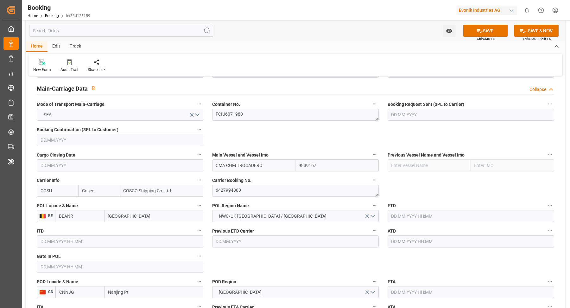
scroll to position [403, 0]
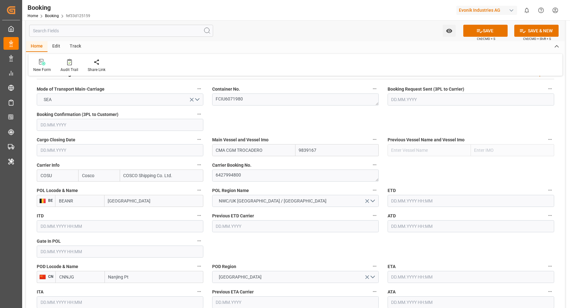
type input "CMA CGM TROCADERO"
click at [184, 71] on div "New Form Audit Trail Share Link" at bounding box center [294, 65] width 533 height 22
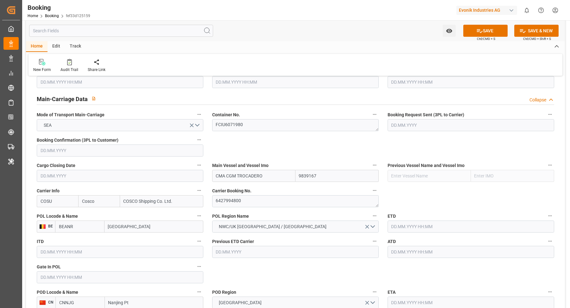
click at [409, 233] on div "ETD" at bounding box center [470, 221] width 175 height 25
click at [410, 225] on input "text" at bounding box center [470, 226] width 166 height 12
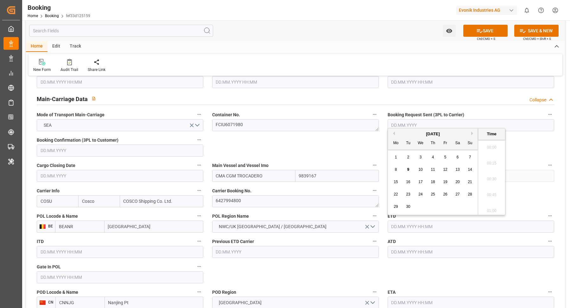
scroll to position [1078, 0]
click at [467, 169] on div "14" at bounding box center [470, 170] width 8 height 8
type input "14.09.2025 00:00"
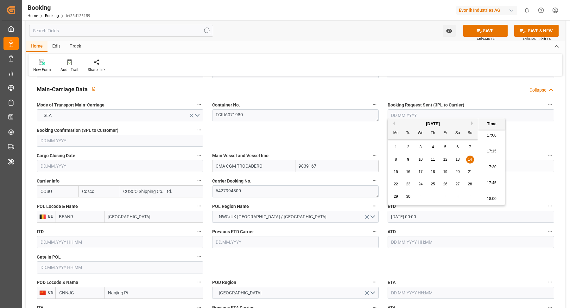
click at [271, 46] on div "Home Edit Track" at bounding box center [295, 46] width 539 height 11
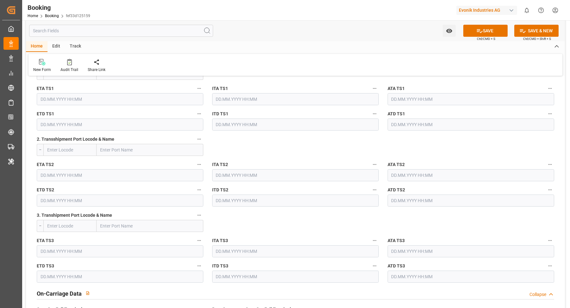
scroll to position [643, 0]
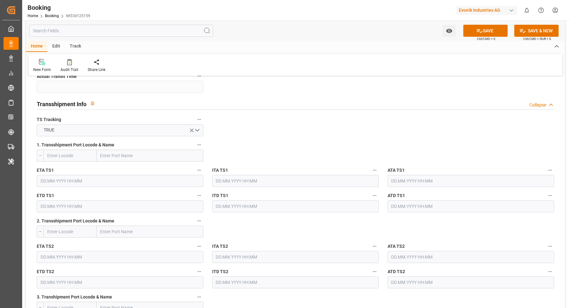
click at [148, 160] on input "text" at bounding box center [150, 155] width 107 height 12
paste input "Shanghai"
type input "Shanghai"
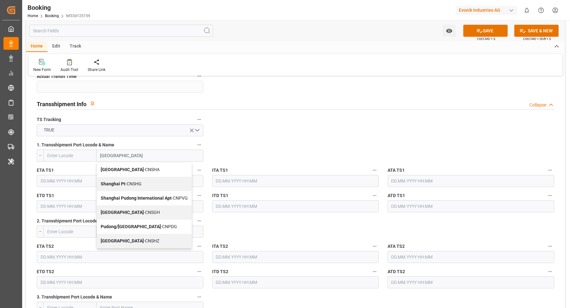
click at [133, 208] on div "Shanghai - CNSGH" at bounding box center [144, 212] width 95 height 14
type input "CNSGH"
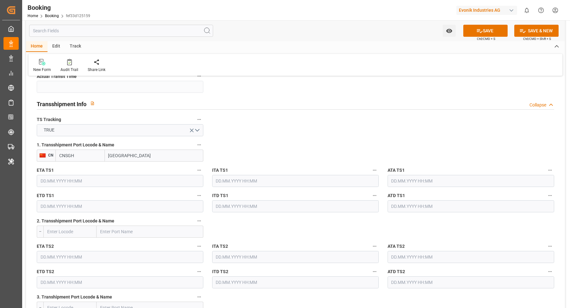
type input "Shanghai"
click at [97, 175] on input "text" at bounding box center [120, 181] width 166 height 12
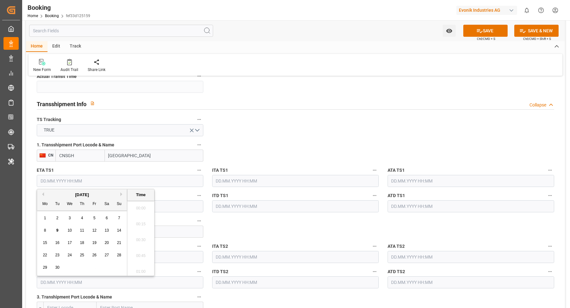
scroll to position [1078, 0]
click at [120, 193] on button "Next Month" at bounding box center [122, 194] width 4 height 4
click at [91, 265] on div "31" at bounding box center [94, 268] width 8 height 8
type input "31.10.2025 00:00"
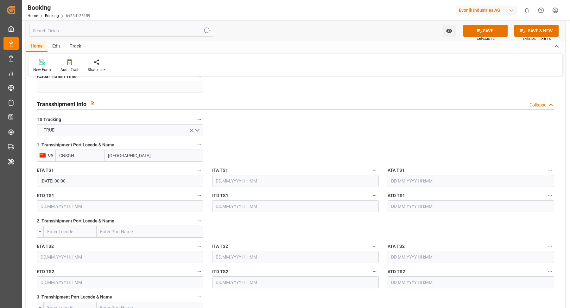
click at [134, 206] on input "text" at bounding box center [120, 206] width 166 height 12
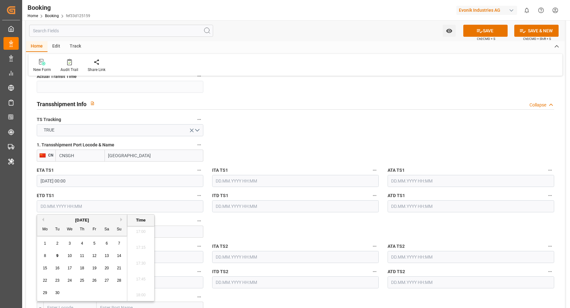
click at [121, 219] on button "Next Month" at bounding box center [122, 219] width 4 height 4
click at [120, 244] on span "2" at bounding box center [119, 243] width 2 height 4
type input "02.11.2025 00:00"
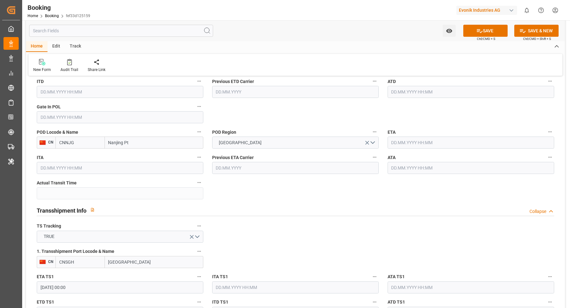
scroll to position [520, 0]
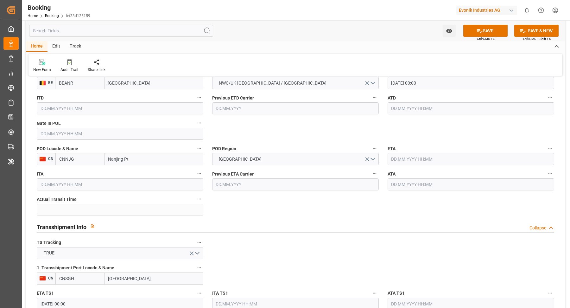
click at [423, 157] on input "text" at bounding box center [470, 159] width 166 height 12
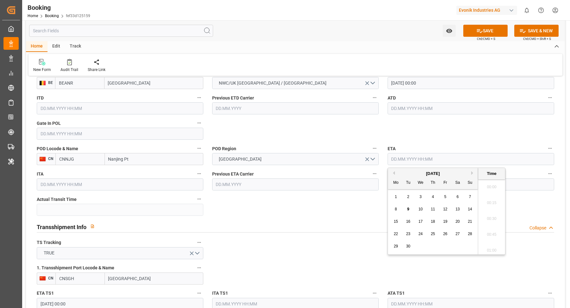
scroll to position [1078, 0]
click at [472, 171] on button "Next Month" at bounding box center [473, 173] width 4 height 4
drag, startPoint x: 443, startPoint y: 209, endPoint x: 417, endPoint y: 204, distance: 26.5
click at [443, 209] on div "7" at bounding box center [445, 209] width 8 height 8
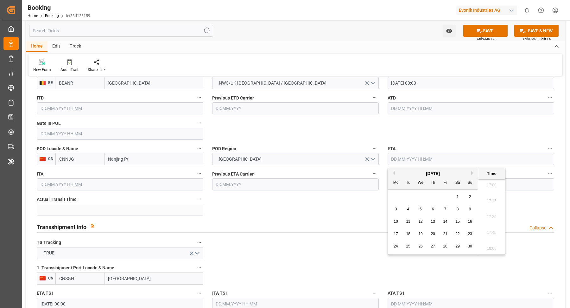
type input "07.11.2025 00:00"
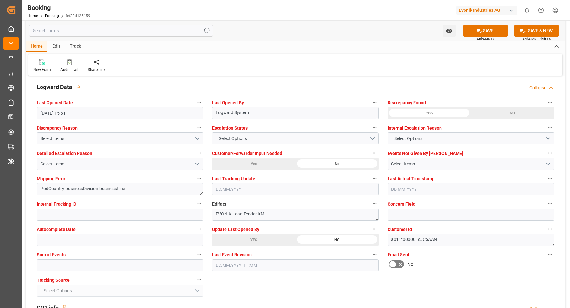
scroll to position [1200, 0]
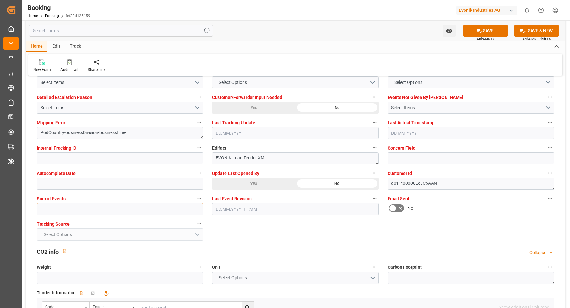
click at [97, 207] on input "text" at bounding box center [120, 209] width 166 height 12
type input "0"
click at [270, 184] on div "YES" at bounding box center [253, 183] width 83 height 12
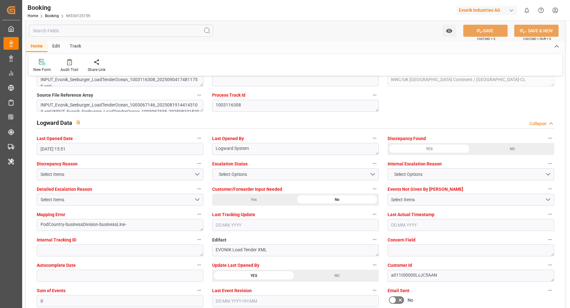
scroll to position [984, 0]
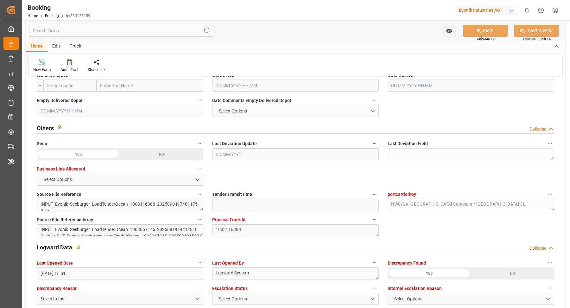
click at [72, 67] on div "Audit Trail" at bounding box center [69, 70] width 18 height 6
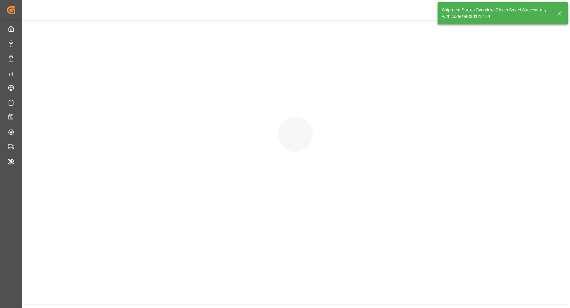
click at [69, 64] on div at bounding box center [295, 127] width 546 height 215
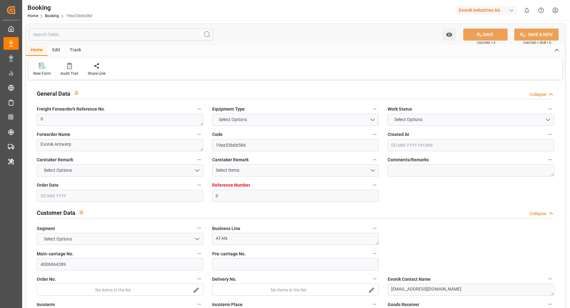
type input "0"
type input "Cosco"
type input "COSCO Shipping Co. Ltd."
type input "NLRTM"
type input "SGSIN"
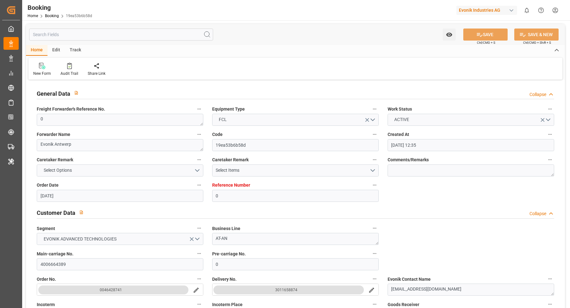
type input "[DATE] 12:35"
type input "[DATE]"
type input "[DATE] 15:35"
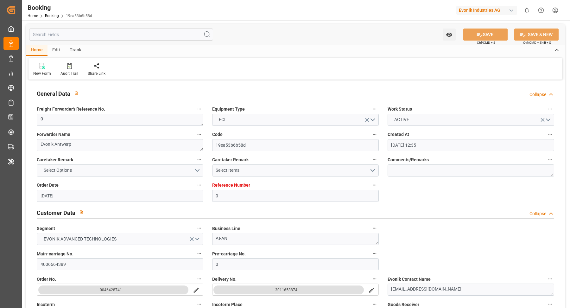
scroll to position [97, 0]
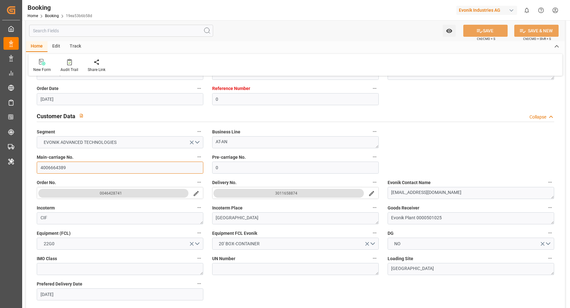
click at [92, 171] on input "4006664389" at bounding box center [120, 167] width 166 height 12
click at [93, 171] on input "4006664389" at bounding box center [120, 167] width 166 height 12
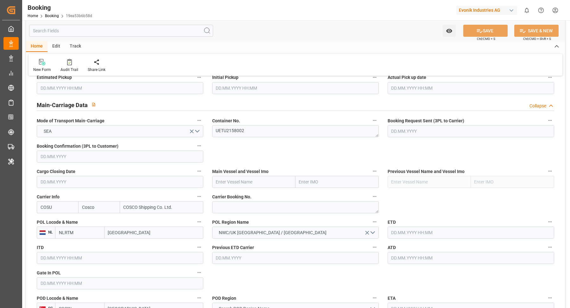
scroll to position [376, 0]
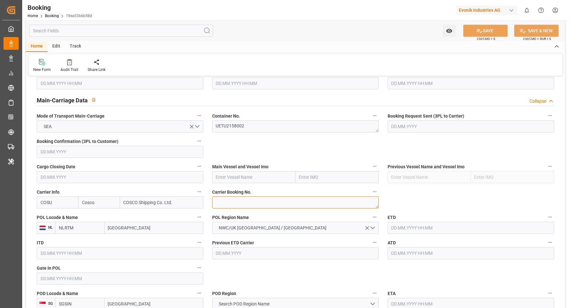
click at [251, 202] on textarea at bounding box center [295, 202] width 166 height 12
paste textarea "6426317100"
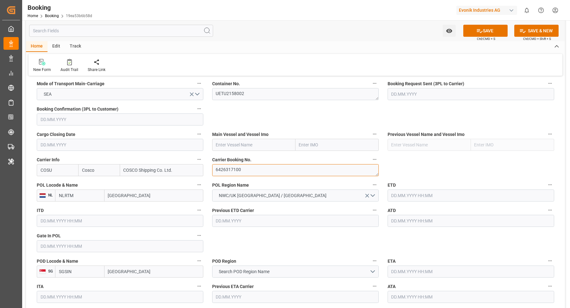
scroll to position [439, 0]
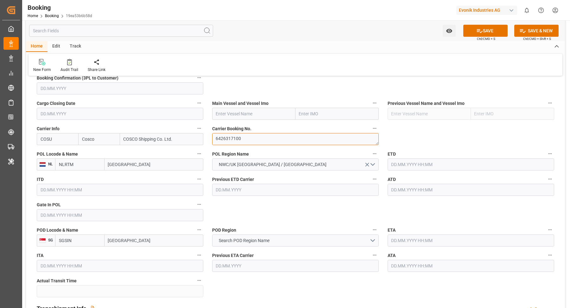
type textarea "6426317100"
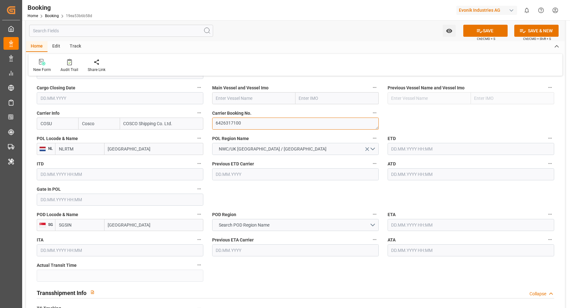
scroll to position [461, 0]
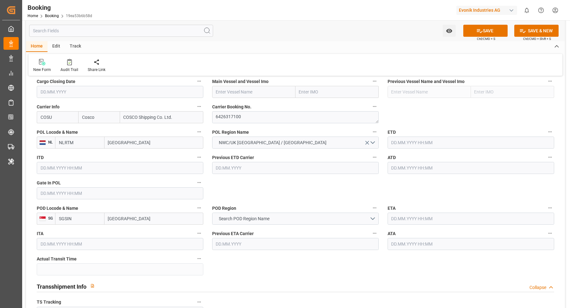
click at [82, 198] on input "text" at bounding box center [120, 193] width 166 height 12
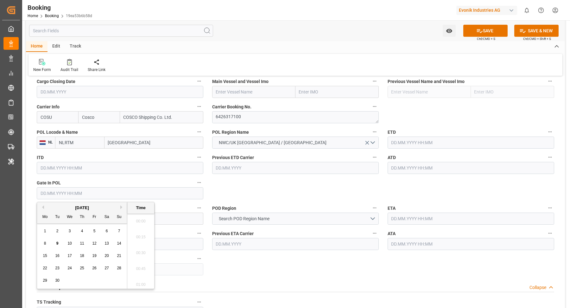
scroll to position [1078, 0]
click at [43, 206] on button "Previous Month" at bounding box center [42, 207] width 4 height 4
click at [47, 273] on div "25" at bounding box center [45, 281] width 8 height 8
type input "[DATE] 00:00"
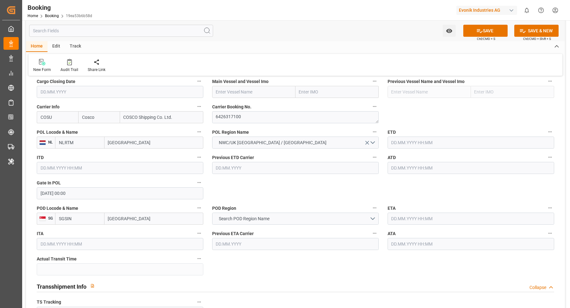
drag, startPoint x: 420, startPoint y: 140, endPoint x: 415, endPoint y: 140, distance: 5.7
click at [421, 140] on input "text" at bounding box center [470, 142] width 166 height 12
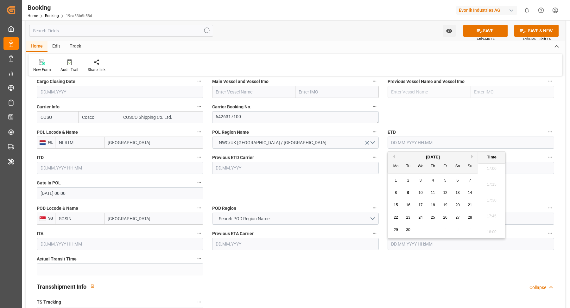
click at [445, 179] on span "5" at bounding box center [445, 180] width 2 height 4
type input "05.09.2025 00:00"
drag, startPoint x: 353, startPoint y: 193, endPoint x: 364, endPoint y: 187, distance: 12.5
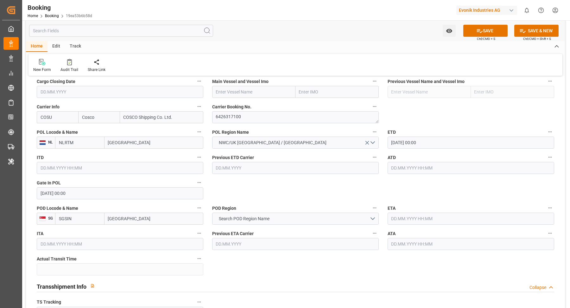
click at [418, 170] on input "text" at bounding box center [470, 168] width 166 height 12
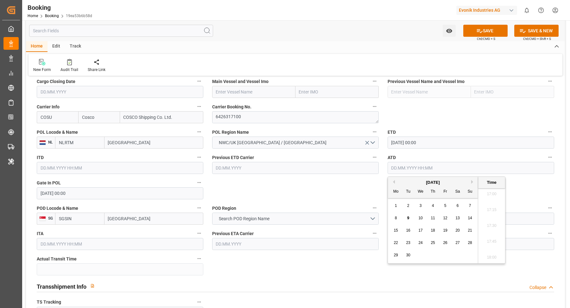
drag, startPoint x: 443, startPoint y: 205, endPoint x: 410, endPoint y: 207, distance: 32.6
click at [443, 205] on div "5" at bounding box center [445, 206] width 8 height 8
type input "05.09.2025 00:00"
click at [356, 207] on label "POD Region" at bounding box center [295, 207] width 166 height 9
click at [370, 207] on button "POD Region" at bounding box center [374, 207] width 8 height 8
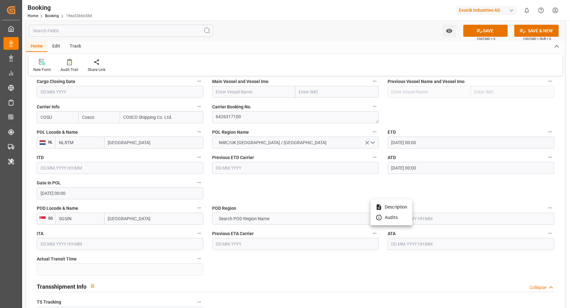
drag, startPoint x: 289, startPoint y: 221, endPoint x: 311, endPoint y: 213, distance: 23.1
click at [289, 221] on div at bounding box center [285, 154] width 570 height 308
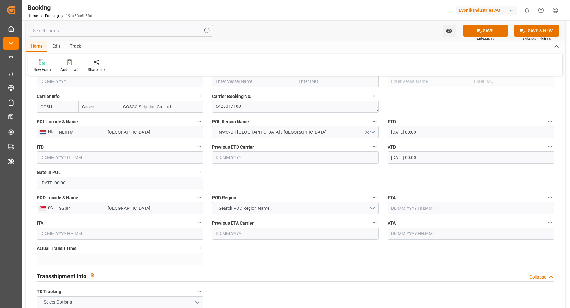
scroll to position [481, 0]
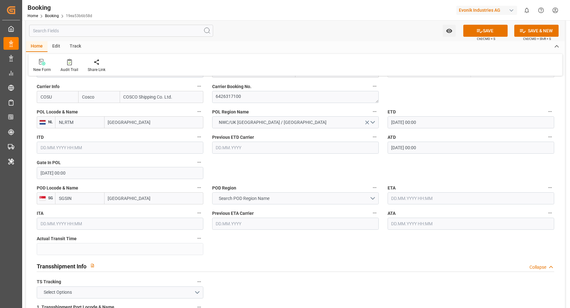
drag, startPoint x: 285, startPoint y: 205, endPoint x: 289, endPoint y: 202, distance: 4.3
click at [285, 205] on div "POD Region Search POD Region Name" at bounding box center [295, 193] width 175 height 25
click at [290, 201] on button "Search POD Region Name" at bounding box center [295, 198] width 166 height 12
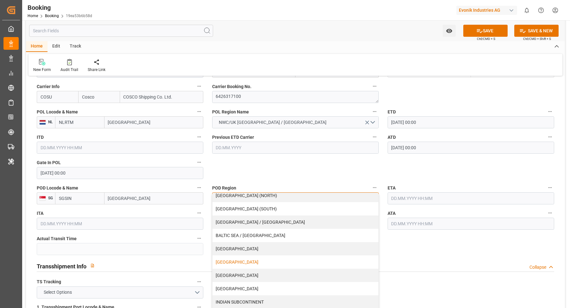
scroll to position [49, 0]
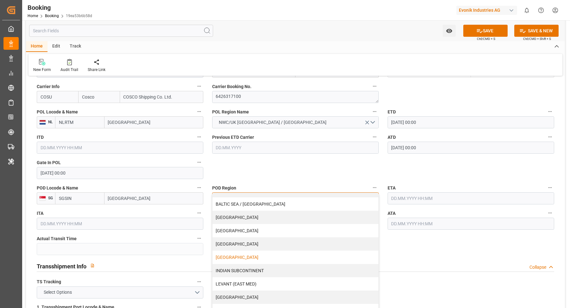
click at [253, 255] on div "[GEOGRAPHIC_DATA]" at bounding box center [295, 256] width 166 height 13
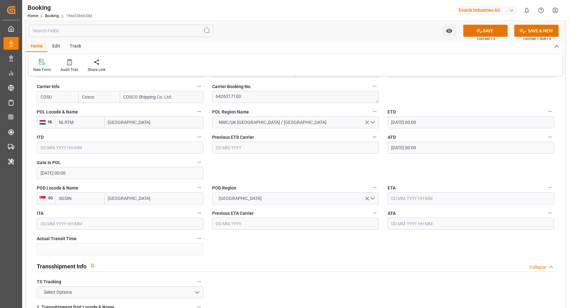
drag, startPoint x: 140, startPoint y: 199, endPoint x: 144, endPoint y: 198, distance: 3.8
click at [140, 199] on input "Singapore" at bounding box center [153, 198] width 99 height 12
click at [418, 198] on input "text" at bounding box center [470, 198] width 166 height 12
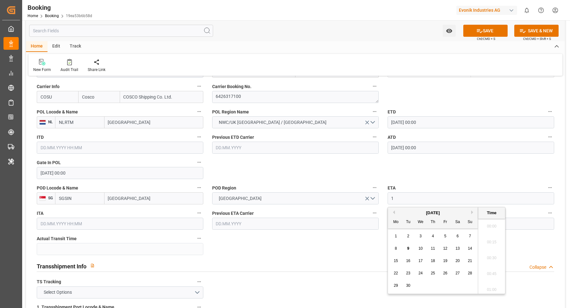
scroll to position [1078, 0]
click at [460, 261] on div "18" at bounding box center [457, 261] width 8 height 8
type input "18.10.2025 00:00"
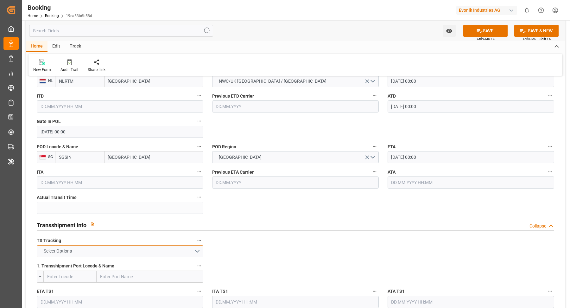
click at [191, 249] on button "Select Options" at bounding box center [120, 251] width 166 height 12
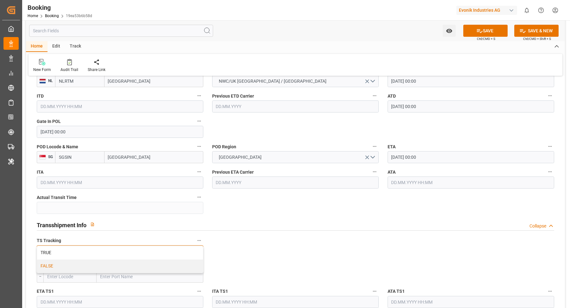
click at [90, 265] on div "FALSE" at bounding box center [120, 265] width 166 height 13
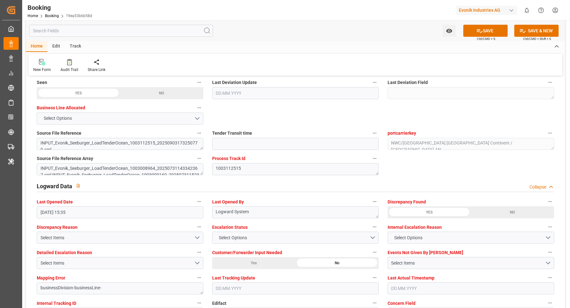
scroll to position [1144, 0]
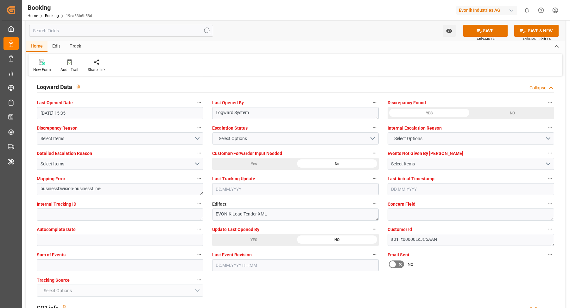
click at [265, 240] on div "YES" at bounding box center [253, 240] width 83 height 12
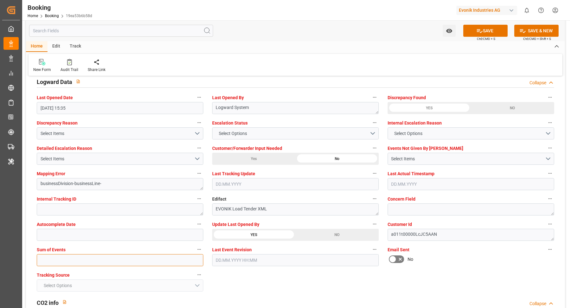
click at [114, 264] on input "text" at bounding box center [120, 260] width 166 height 12
click at [121, 258] on input "text" at bounding box center [120, 260] width 166 height 12
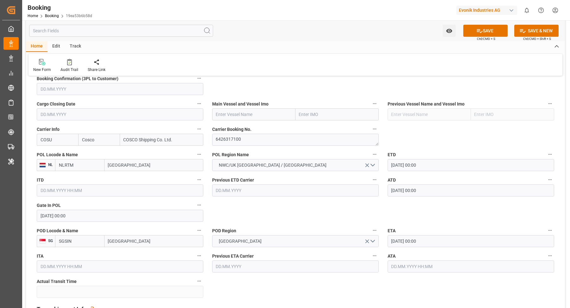
scroll to position [428, 0]
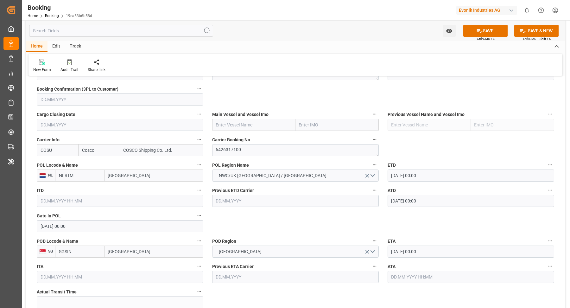
type input "0"
click at [245, 125] on input "text" at bounding box center [253, 125] width 83 height 12
paste input "OOCL TURKIYE"
type input "OOCL TURKIYE"
drag, startPoint x: 240, startPoint y: 139, endPoint x: 296, endPoint y: 164, distance: 61.0
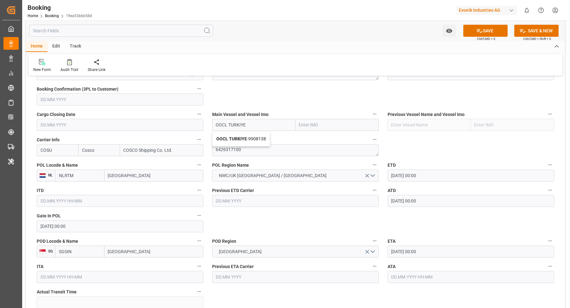
click at [240, 139] on b "OOCL TURKIYE" at bounding box center [231, 138] width 31 height 5
type input "9908138"
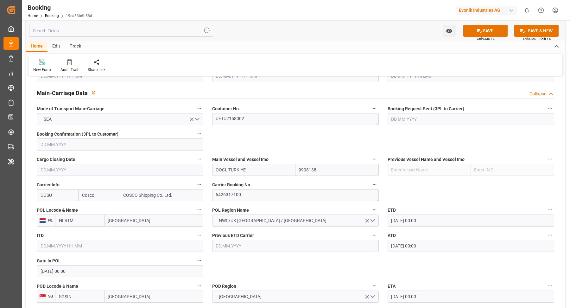
scroll to position [413, 0]
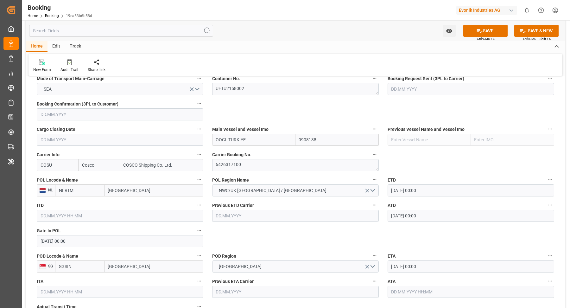
type input "OOCL TURKIYE"
click at [130, 190] on input "[GEOGRAPHIC_DATA]" at bounding box center [153, 190] width 99 height 12
paste input "[GEOGRAPHIC_DATA]"
type input "[GEOGRAPHIC_DATA]"
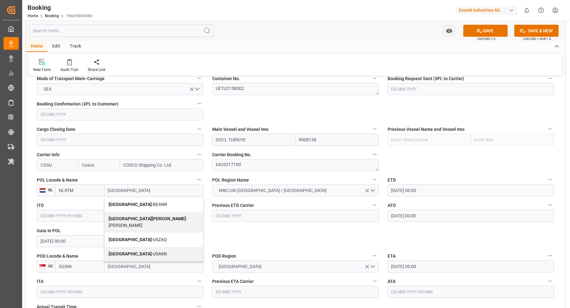
click at [144, 204] on div "Antwerp - BEANR" at bounding box center [154, 204] width 98 height 14
type input "BEANR"
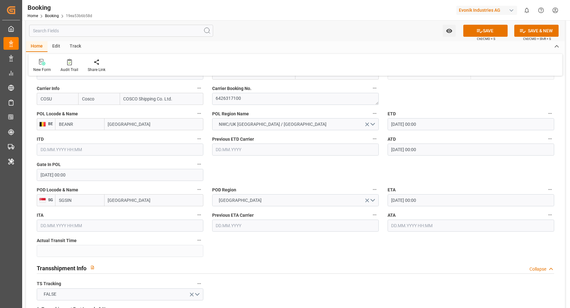
scroll to position [484, 0]
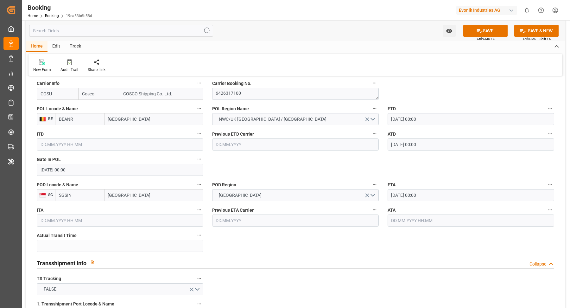
type input "[GEOGRAPHIC_DATA]"
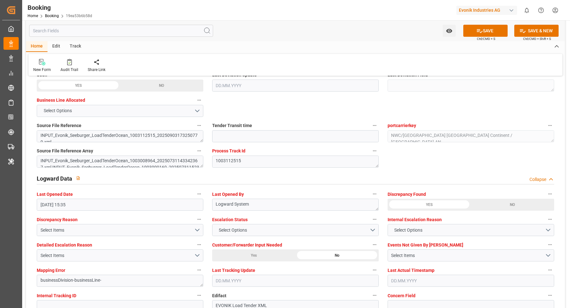
scroll to position [1178, 0]
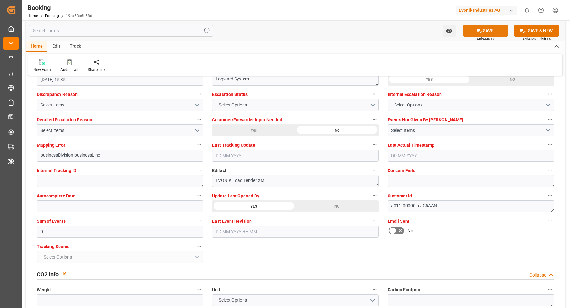
click at [487, 32] on button "SAVE" at bounding box center [485, 31] width 44 height 12
click at [71, 63] on div at bounding box center [69, 62] width 18 height 7
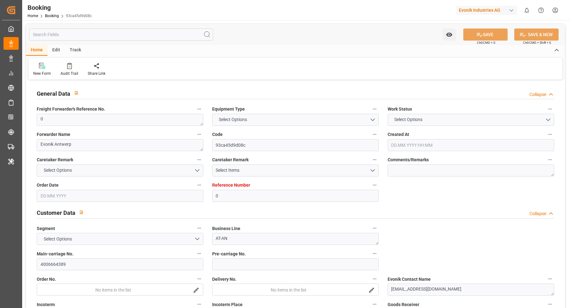
type input "0"
type input "Cosco"
type input "COSCO Shipping Co. Ltd."
type input "NLRTM"
type input "SGSIN"
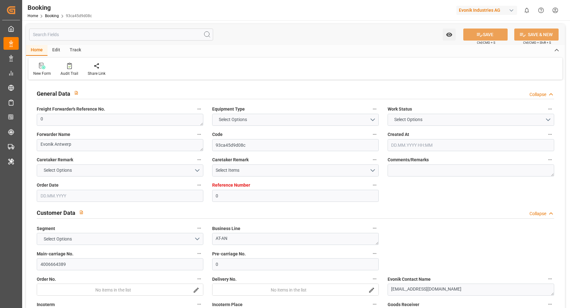
type input "[DATE] 12:35"
type input "[DATE]"
type input "[DATE] 15:35"
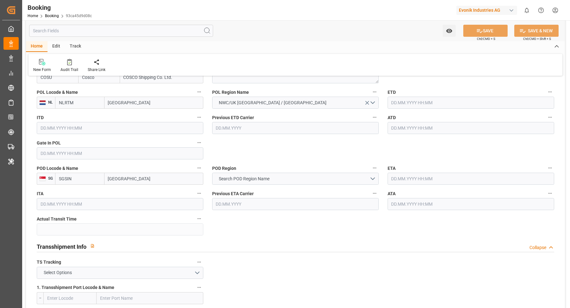
scroll to position [389, 0]
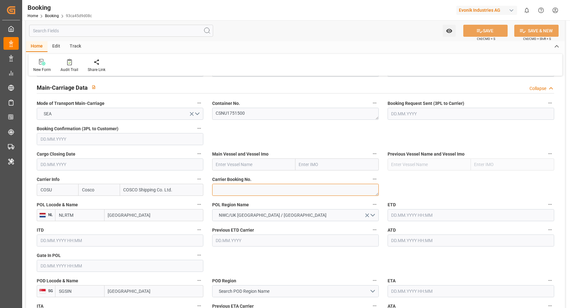
click at [245, 194] on textarea at bounding box center [295, 190] width 166 height 12
paste textarea "6426317100"
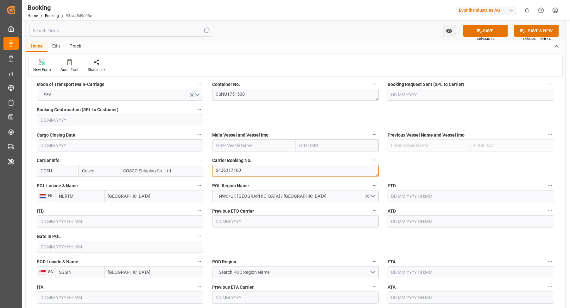
scroll to position [413, 0]
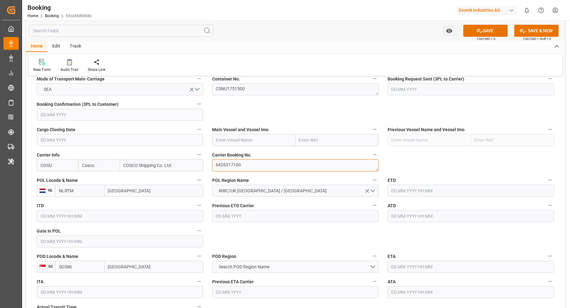
type textarea "6426317100"
click at [238, 138] on input "text" at bounding box center [253, 140] width 83 height 12
paste input "OOCL TURKIYE"
type input "OOCL TURKIYE"
drag, startPoint x: 255, startPoint y: 152, endPoint x: 186, endPoint y: 0, distance: 166.4
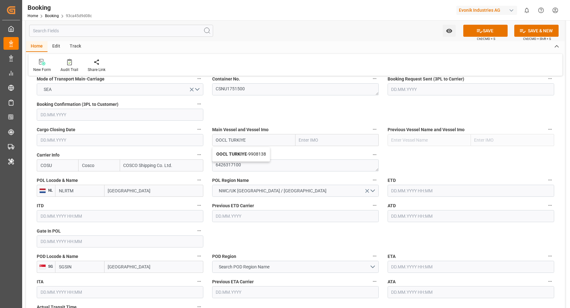
click at [255, 152] on span "OOCL TURKIYE - 9908138" at bounding box center [241, 153] width 50 height 5
type input "9908138"
type input "OOCL TURKIYE"
click at [137, 189] on input "[GEOGRAPHIC_DATA]" at bounding box center [153, 190] width 99 height 12
paste input "[GEOGRAPHIC_DATA]"
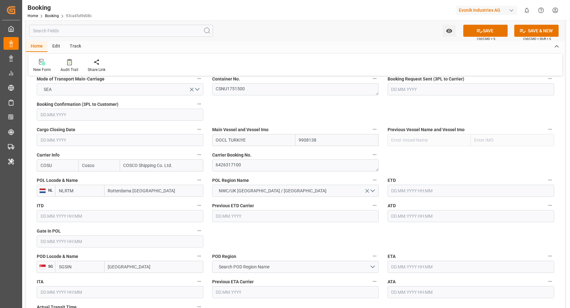
paste input "text"
type input "[GEOGRAPHIC_DATA]"
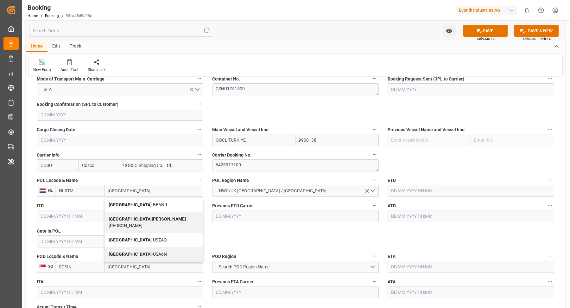
click at [130, 205] on span "Antwerp - BEANR" at bounding box center [138, 204] width 59 height 5
type input "BEANR"
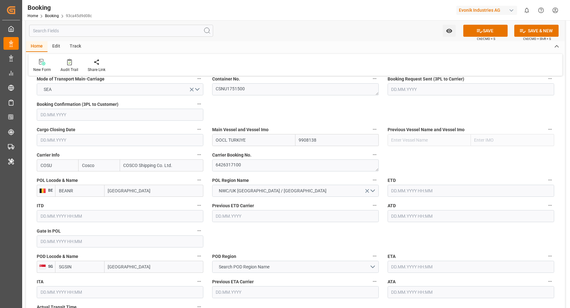
type input "[GEOGRAPHIC_DATA]"
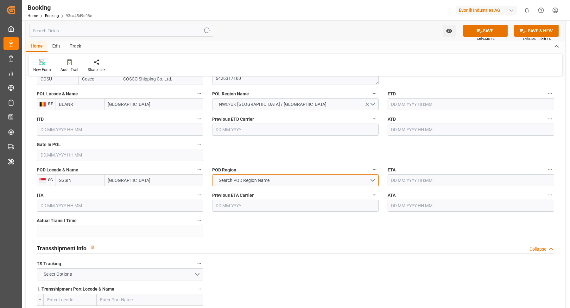
click at [279, 176] on button "Search POD Region Name" at bounding box center [295, 180] width 166 height 12
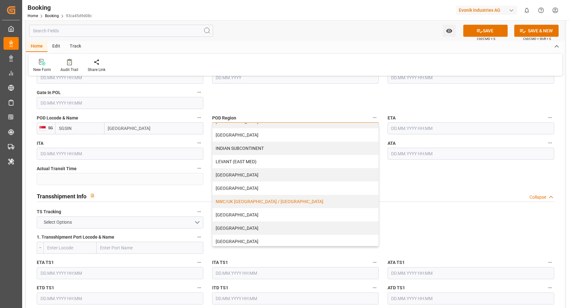
scroll to position [96, 0]
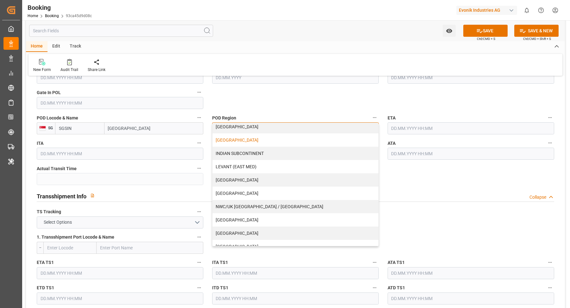
click at [249, 139] on div "[GEOGRAPHIC_DATA]" at bounding box center [295, 139] width 166 height 13
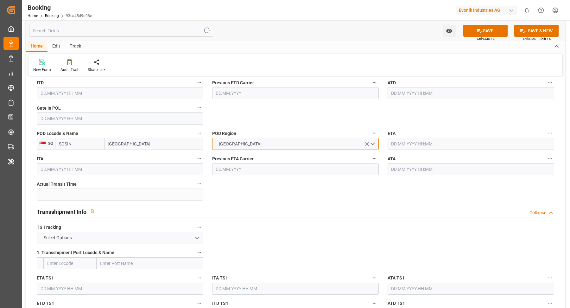
scroll to position [519, 0]
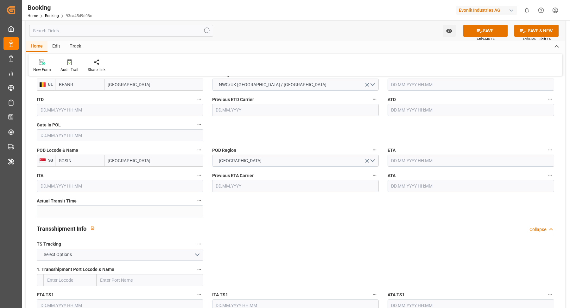
click at [398, 160] on input "text" at bounding box center [470, 160] width 166 height 12
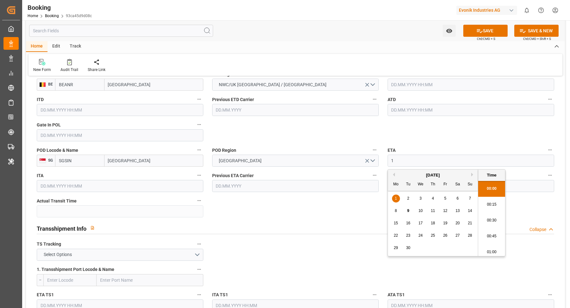
scroll to position [1093, 0]
type input "[DATE] 00:00"
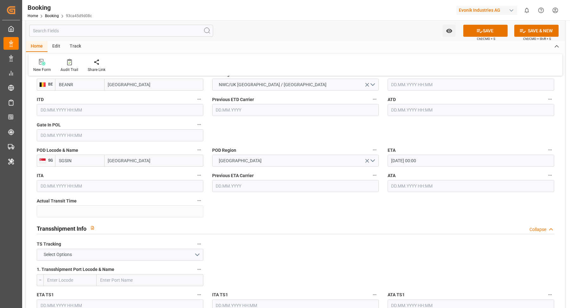
click at [423, 108] on input "text" at bounding box center [470, 110] width 166 height 12
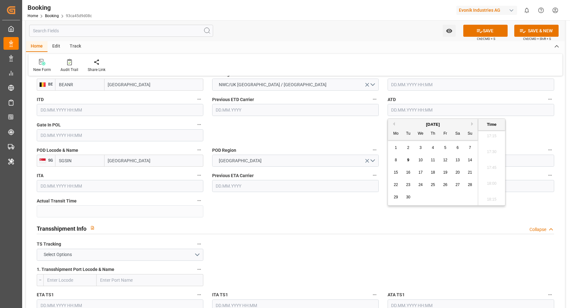
click at [446, 146] on div "5" at bounding box center [445, 148] width 8 height 8
type input "05.09.2025 00:00"
click at [427, 78] on input "text" at bounding box center [470, 84] width 166 height 12
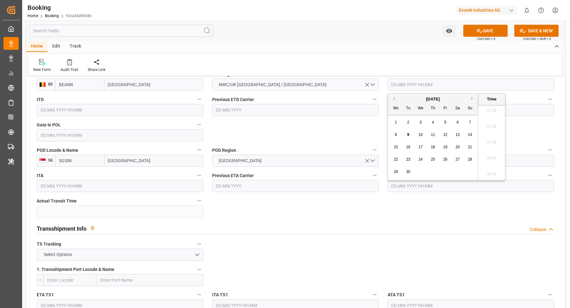
drag, startPoint x: 444, startPoint y: 120, endPoint x: 436, endPoint y: 121, distance: 8.0
click at [444, 120] on span "5" at bounding box center [445, 122] width 2 height 4
type input "05.09.2025 00:00"
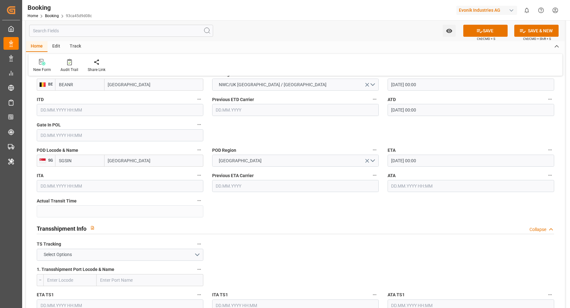
scroll to position [435, 0]
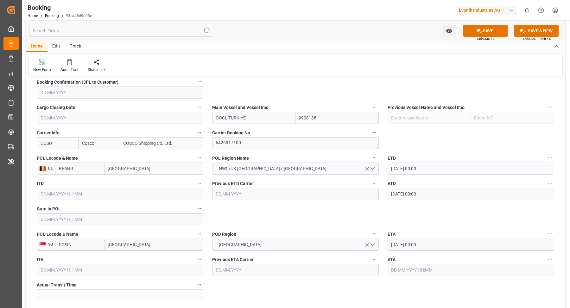
click at [106, 214] on input "text" at bounding box center [120, 219] width 166 height 12
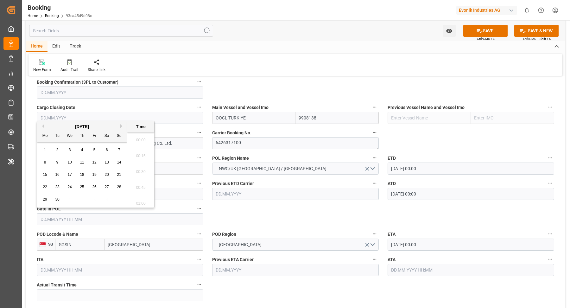
scroll to position [1093, 0]
click at [44, 122] on div "September 2025 Mo Tu We Th Fr Sa Su" at bounding box center [82, 131] width 90 height 21
click at [43, 124] on button "Previous Month" at bounding box center [42, 126] width 4 height 4
click at [47, 199] on div "25" at bounding box center [45, 200] width 8 height 8
type input "25.08.2025 00:00"
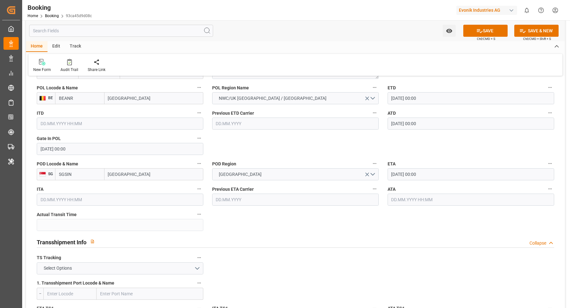
scroll to position [622, 0]
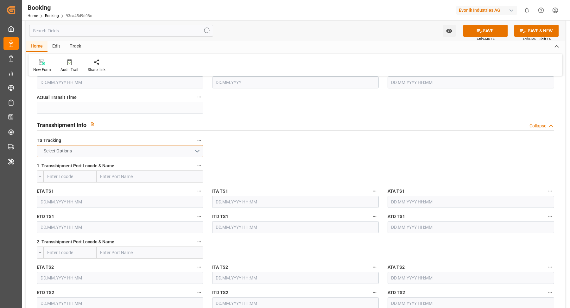
click at [192, 151] on button "Select Options" at bounding box center [120, 151] width 166 height 12
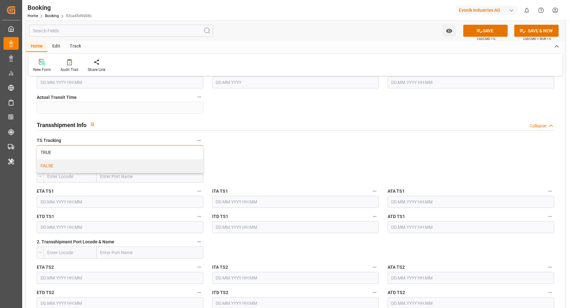
click at [110, 168] on div "FALSE" at bounding box center [120, 165] width 166 height 13
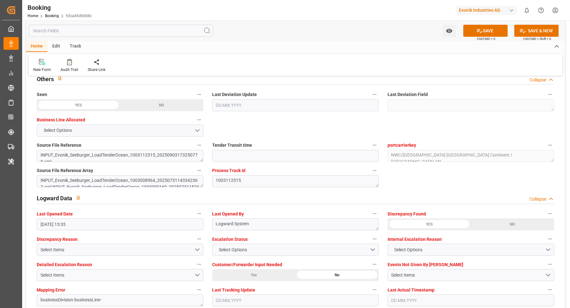
scroll to position [1165, 0]
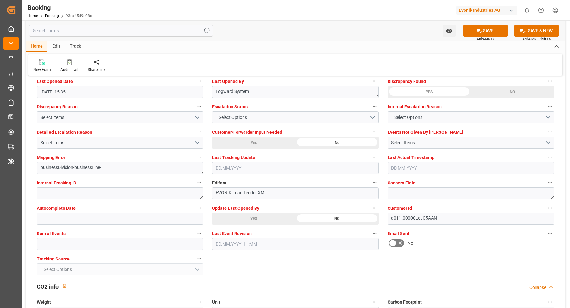
drag, startPoint x: 260, startPoint y: 218, endPoint x: 66, endPoint y: 252, distance: 196.8
click at [260, 218] on div "YES" at bounding box center [253, 218] width 83 height 12
click at [67, 252] on div "Tracking Source Select Options" at bounding box center [119, 264] width 175 height 25
click at [78, 247] on input "text" at bounding box center [120, 244] width 166 height 12
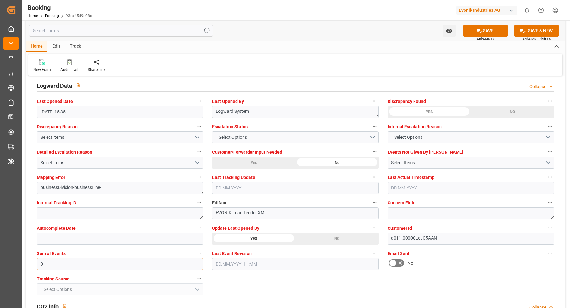
scroll to position [1135, 0]
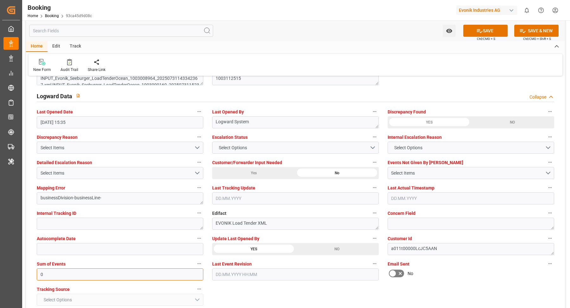
type input "0"
click at [496, 29] on button "SAVE" at bounding box center [485, 31] width 44 height 12
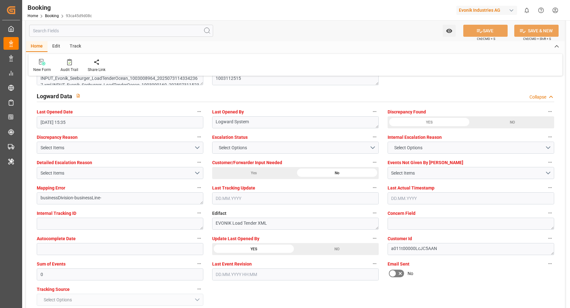
type textarea "[PERSON_NAME]"
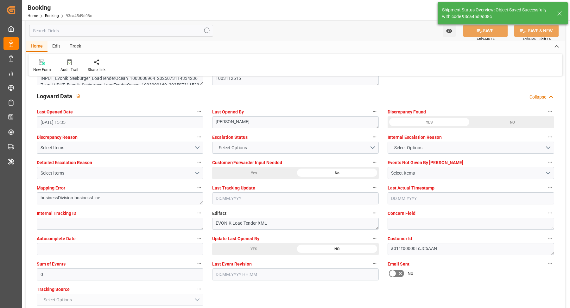
type input "05.09.2025 00:00"
type input "18.10.2025 00:00"
type input "09.09.2025 12:16"
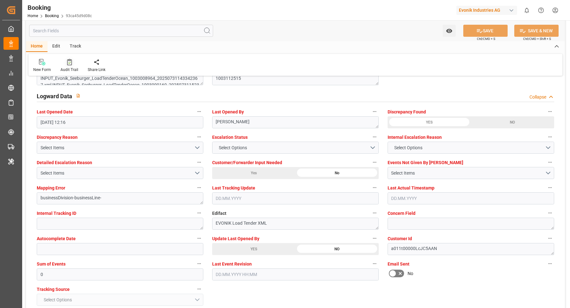
click at [70, 65] on div "Audit Trail" at bounding box center [69, 66] width 27 height 14
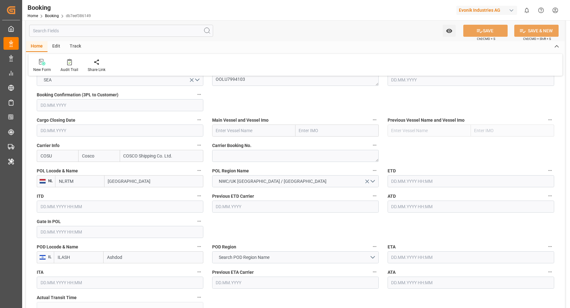
scroll to position [392, 0]
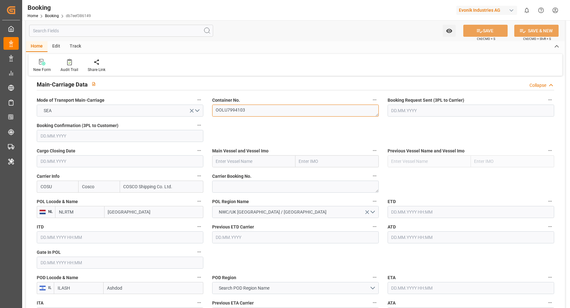
click at [265, 114] on textarea "OOLU7994103" at bounding box center [295, 110] width 166 height 12
click at [266, 113] on textarea "OOLU7994103" at bounding box center [295, 110] width 166 height 12
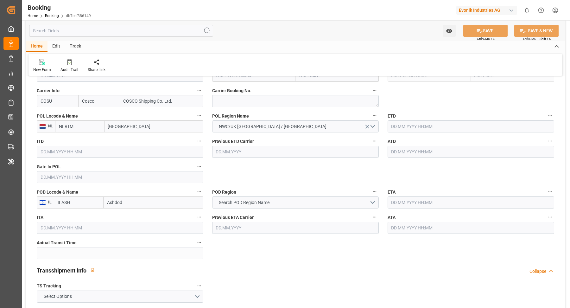
click at [135, 125] on input "[GEOGRAPHIC_DATA]" at bounding box center [153, 126] width 99 height 12
type input "antwerp"
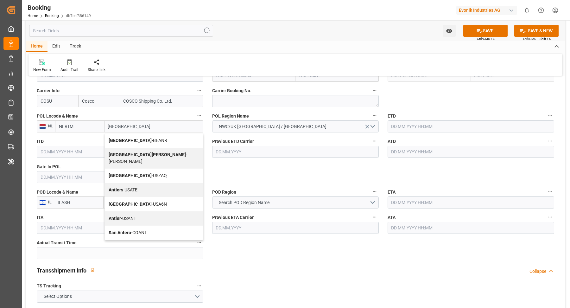
drag, startPoint x: 103, startPoint y: 140, endPoint x: 135, endPoint y: 137, distance: 31.8
click at [135, 138] on span "Antwerp - BEANR" at bounding box center [138, 140] width 59 height 5
type input "BEANR"
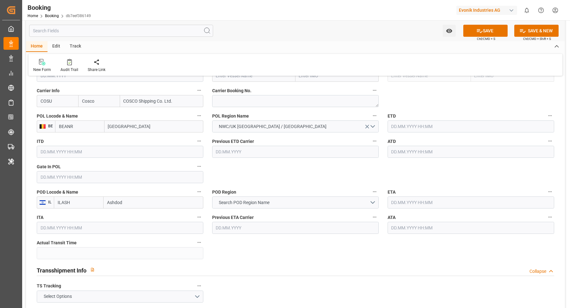
type input "[GEOGRAPHIC_DATA]"
click at [283, 200] on button "Search POD Region Name" at bounding box center [295, 202] width 166 height 12
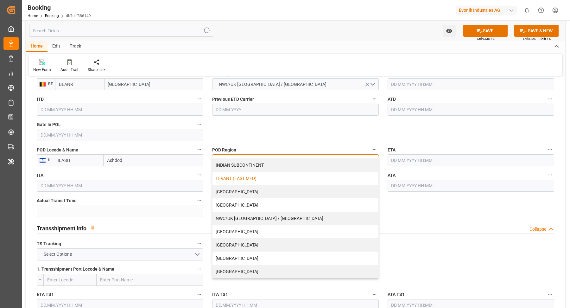
scroll to position [75, 0]
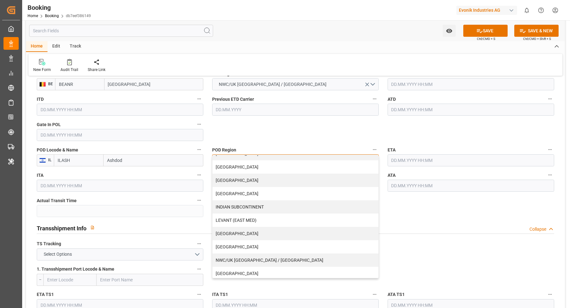
click at [269, 220] on div "LEVANT (EAST MED)" at bounding box center [295, 219] width 166 height 13
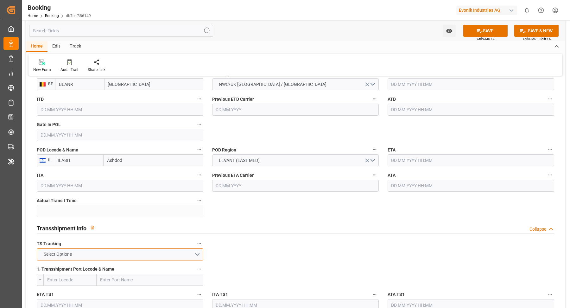
drag, startPoint x: 201, startPoint y: 258, endPoint x: 189, endPoint y: 254, distance: 12.7
click at [201, 258] on button "Select Options" at bounding box center [120, 254] width 166 height 12
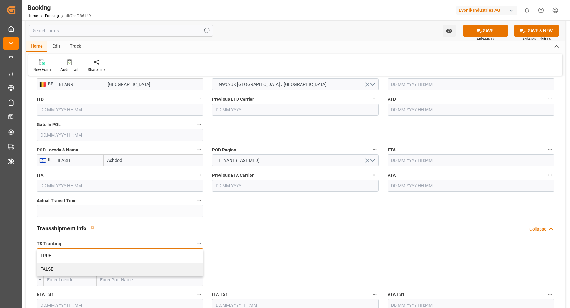
drag, startPoint x: 189, startPoint y: 254, endPoint x: 190, endPoint y: 250, distance: 4.8
click at [190, 251] on div "TRUE" at bounding box center [120, 255] width 166 height 13
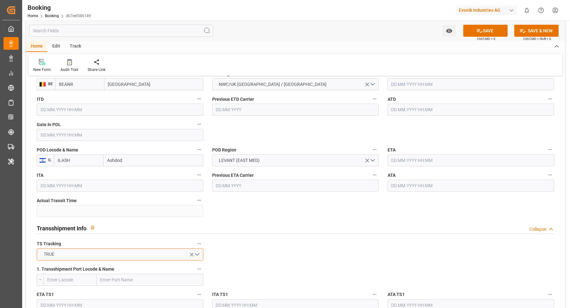
click at [183, 249] on button "TRUE" at bounding box center [120, 254] width 166 height 12
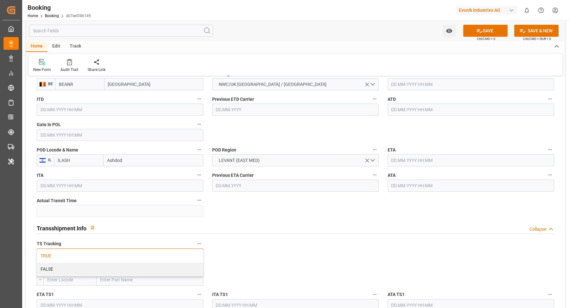
drag, startPoint x: 130, startPoint y: 258, endPoint x: 199, endPoint y: 256, distance: 69.0
click at [130, 258] on div "TRUE" at bounding box center [120, 255] width 166 height 13
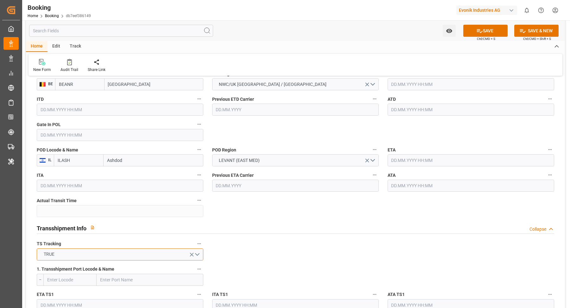
click at [163, 252] on button "TRUE" at bounding box center [120, 254] width 166 height 12
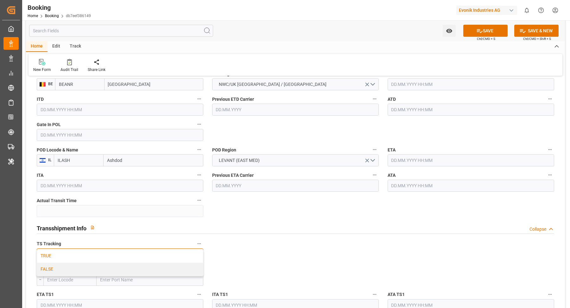
click at [124, 265] on div "FALSE" at bounding box center [120, 268] width 166 height 13
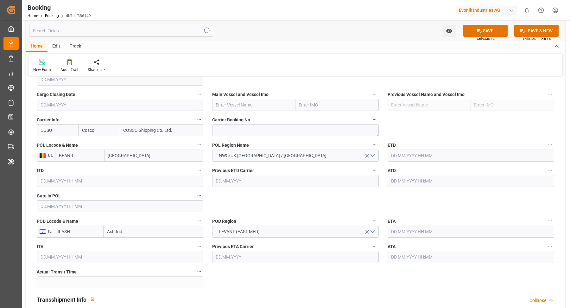
scroll to position [356, 0]
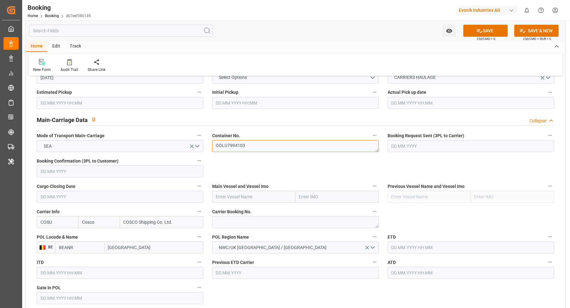
click at [258, 149] on textarea "OOLU7994103" at bounding box center [295, 146] width 166 height 12
click at [258, 148] on textarea "OOLU7994103" at bounding box center [295, 146] width 166 height 12
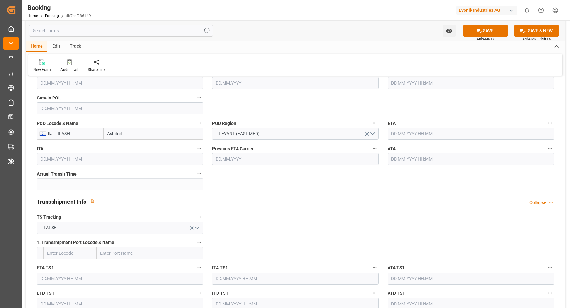
click at [292, 51] on div "Home Edit Track New Form Audit Trail Share Link" at bounding box center [295, 58] width 539 height 34
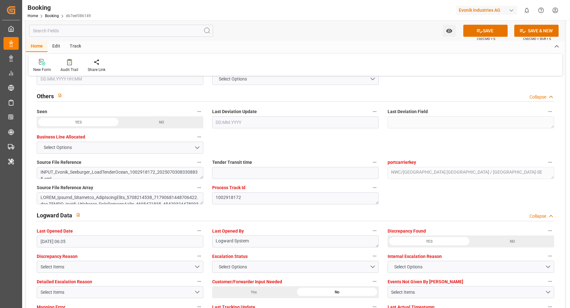
scroll to position [1146, 0]
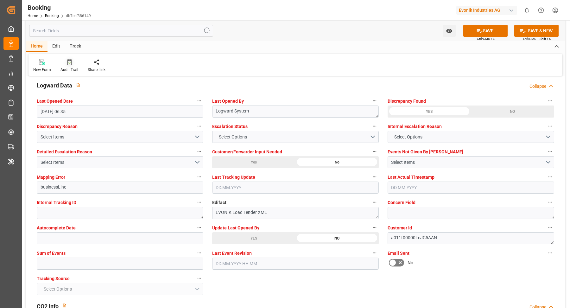
click at [73, 62] on div at bounding box center [69, 62] width 18 height 7
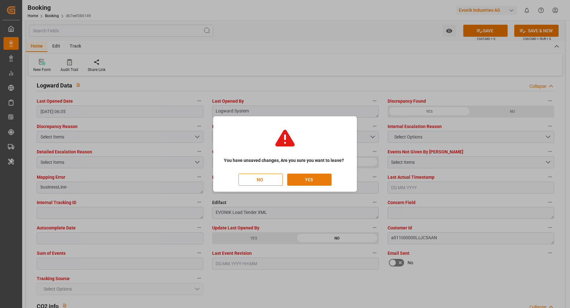
click at [314, 180] on button "YES" at bounding box center [309, 179] width 44 height 12
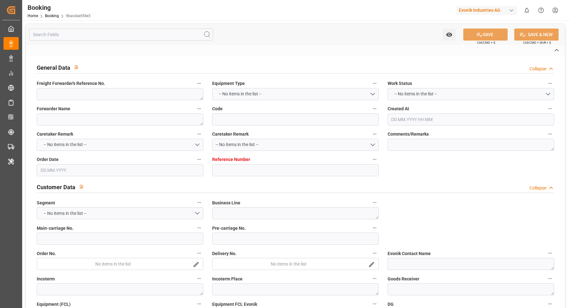
type textarea "0"
type textarea "Evonik Antwerp"
type input "9bacdae5f4e3"
type input "0"
type textarea "AT-SE"
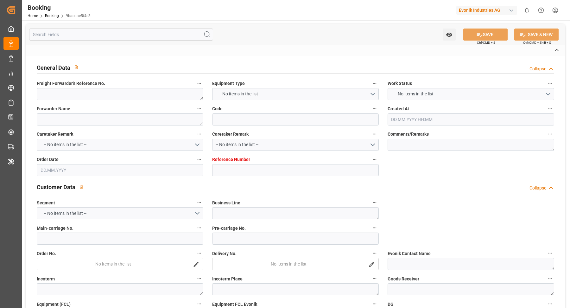
type input "4006698931"
type textarea "CIF"
type textarea "Busan"
type textarea "Evonik Plant 0000503047"
type textarea "[GEOGRAPHIC_DATA]"
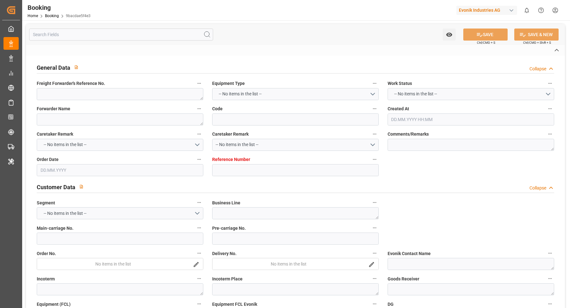
type textarea "HMMU6115500"
type input "HDMU"
type input "[GEOGRAPHIC_DATA]"
type input "Busan"
type textarea "INPUT_Evonik_Seeburger_LoadTenderOcean_1003116291_20250904174705208.xml"
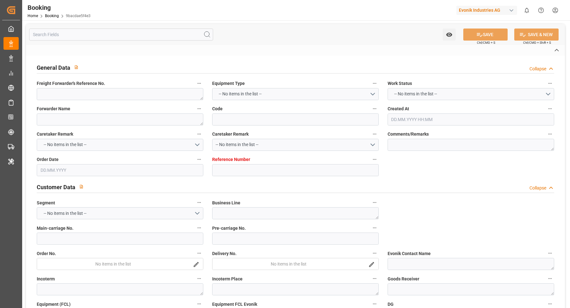
type textarea "NWC/[GEOGRAPHIC_DATA] [GEOGRAPHIC_DATA] Continent / [GEOGRAPHIC_DATA]-SE"
type textarea "INPUT_Evonik_Seeburger_LoadTenderOcean_1003078691_20250822101334914.xml,INPUT_E…"
type textarea "1003116291"
type textarea "Logward System"
type textarea "businessDivision-businessLine-"
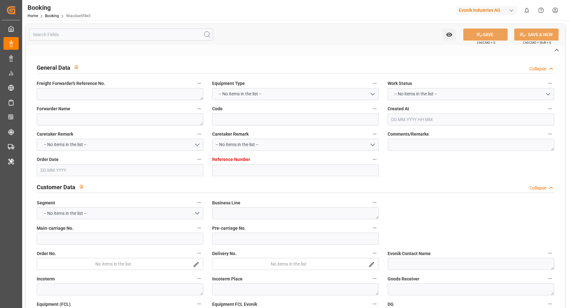
type textarea "EVONIK Load Tender XML"
type textarea "a011t00000LcJC5AAN"
type textarea "No"
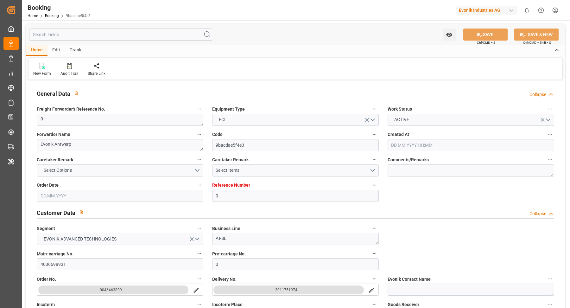
type input "0"
type input "Hyundai"
type input "Hyundai Merchant Marine [DOMAIN_NAME]."
type input "NLRTM"
type input "KRPUS"
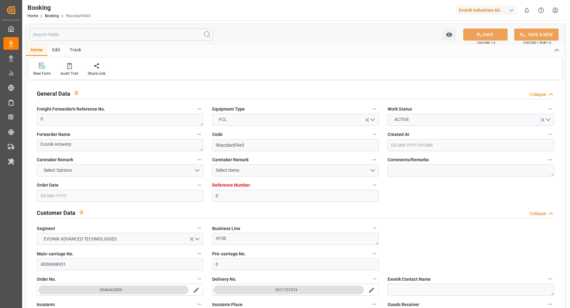
type input "[DATE] 08:16"
type input "[DATE]"
type input "[DATE] 15:50"
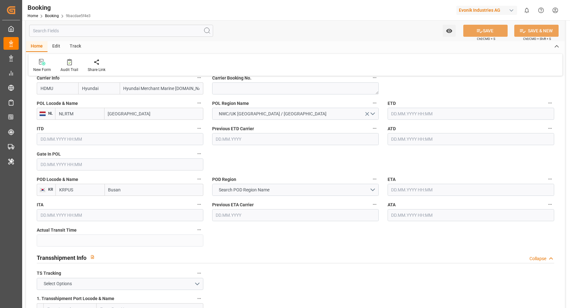
scroll to position [465, 0]
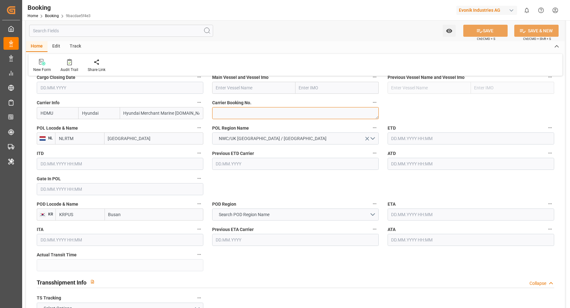
click at [241, 110] on textarea at bounding box center [295, 113] width 166 height 12
paste textarea "ANRA37602000"
type textarea "ANRA37602000"
click at [140, 137] on input "[GEOGRAPHIC_DATA]" at bounding box center [153, 138] width 99 height 12
paste input "[GEOGRAPHIC_DATA]"
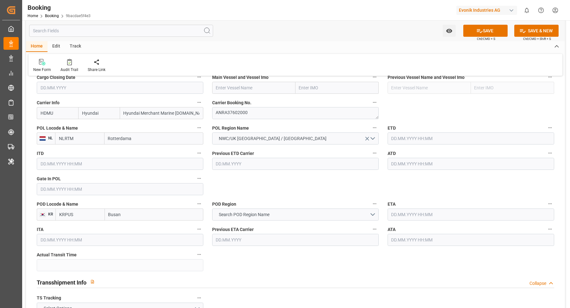
type input "[GEOGRAPHIC_DATA]"
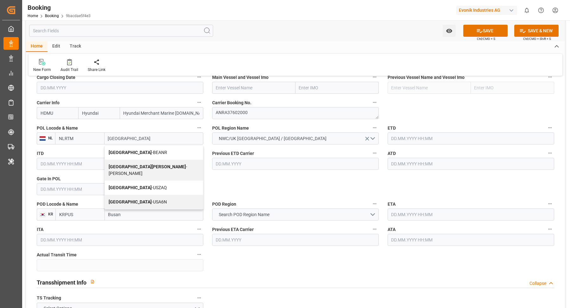
drag, startPoint x: 130, startPoint y: 152, endPoint x: 351, endPoint y: 35, distance: 249.5
click at [130, 152] on span "Antwerp - BEANR" at bounding box center [138, 152] width 59 height 5
type input "BEANR"
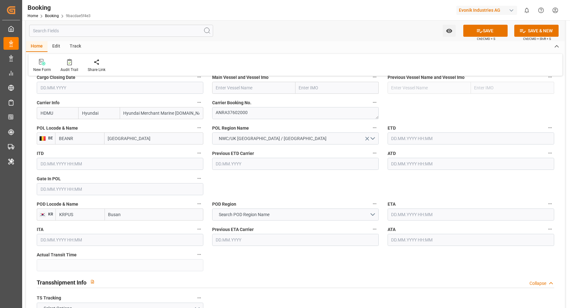
type input "[GEOGRAPHIC_DATA]"
click at [284, 210] on button "Search POD Region Name" at bounding box center [295, 214] width 166 height 12
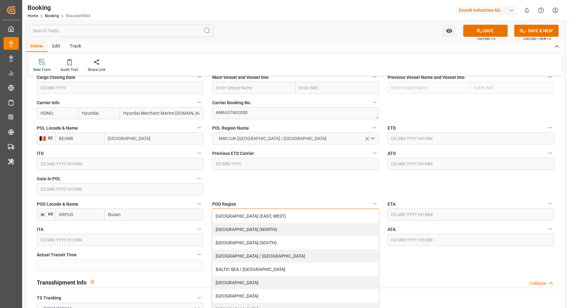
scroll to position [79, 0]
click at [261, 245] on div "[GEOGRAPHIC_DATA]" at bounding box center [295, 242] width 166 height 13
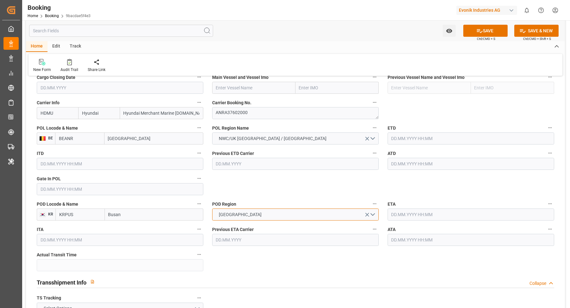
scroll to position [604, 0]
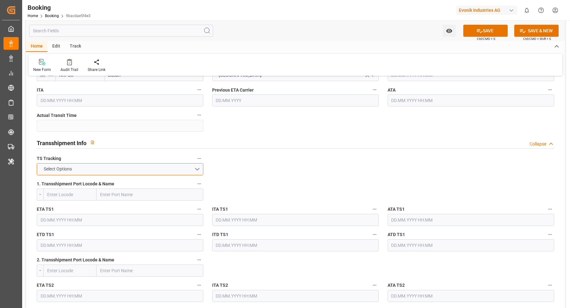
click at [179, 165] on button "Select Options" at bounding box center [120, 169] width 166 height 12
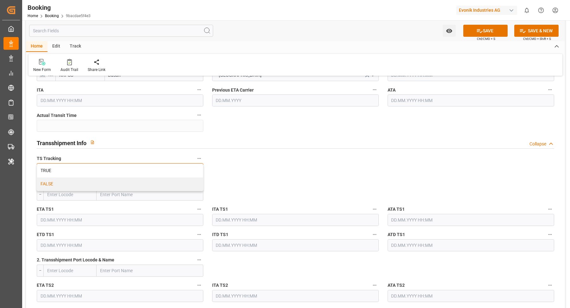
click at [90, 178] on div "FALSE" at bounding box center [120, 183] width 166 height 13
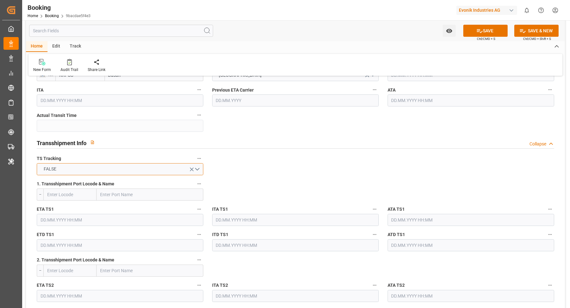
click at [95, 168] on button "FALSE" at bounding box center [120, 169] width 166 height 12
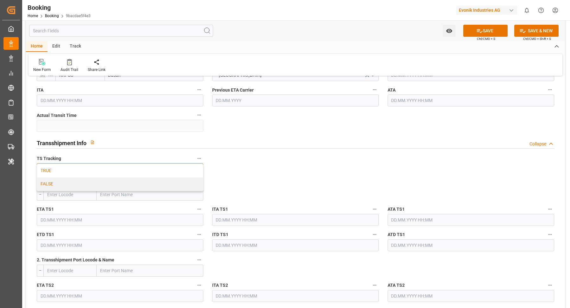
click at [69, 173] on div "TRUE" at bounding box center [120, 170] width 166 height 13
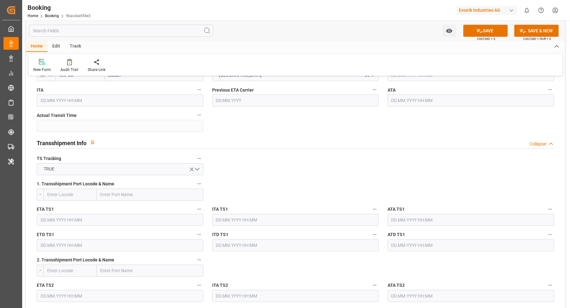
click at [117, 191] on input "text" at bounding box center [150, 194] width 107 height 12
type input "Ningbo"
click at [140, 232] on div "Ningbo Pt - CNNBG" at bounding box center [140, 237] width 86 height 14
type input "CNNBG"
type input "Ningbo Pt"
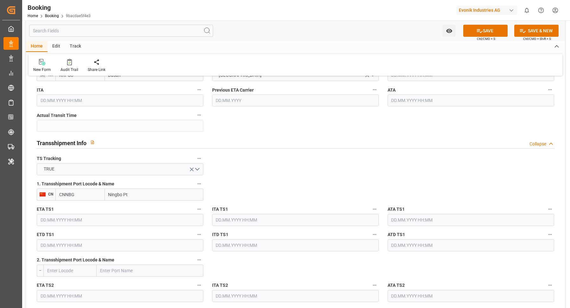
scroll to position [336, 0]
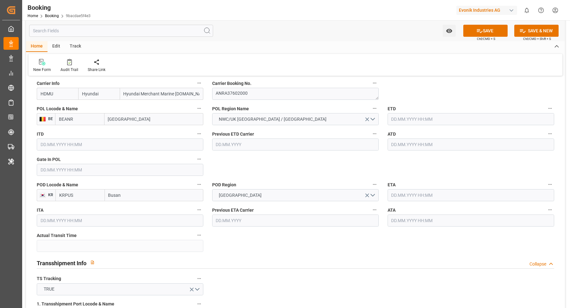
click at [83, 178] on div "POD Locode & Name KR KRPUS Busan" at bounding box center [119, 190] width 175 height 25
click at [82, 176] on div "Gate In POL" at bounding box center [119, 165] width 175 height 25
click at [83, 173] on input "text" at bounding box center [120, 170] width 166 height 12
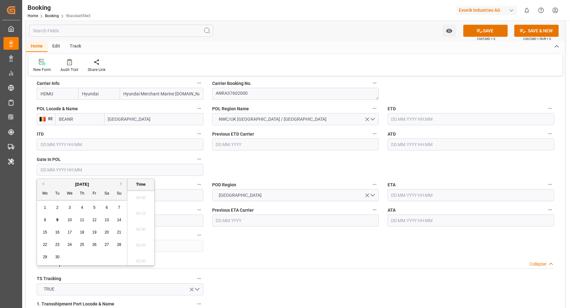
scroll to position [1093, 0]
click at [82, 209] on span "4" at bounding box center [82, 207] width 2 height 4
type input "[DATE] 00:00"
click at [432, 121] on input "text" at bounding box center [470, 119] width 166 height 12
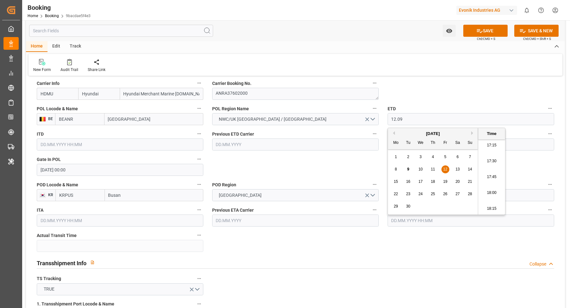
type input "[DATE] 00:00"
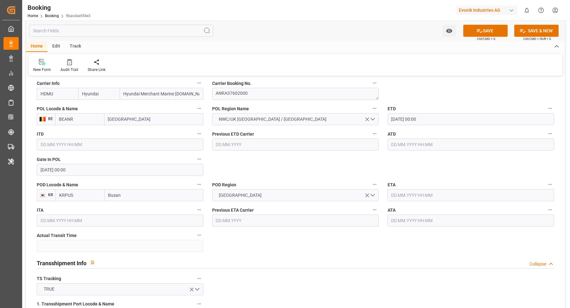
click at [454, 199] on input "text" at bounding box center [470, 195] width 166 height 12
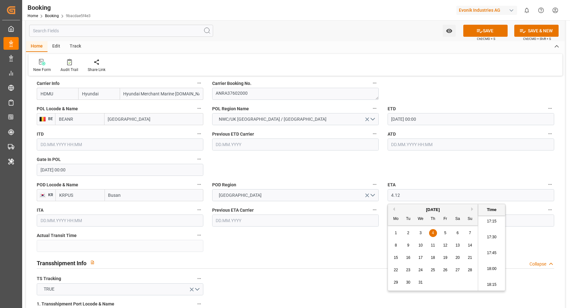
type input "[DATE] 00:00"
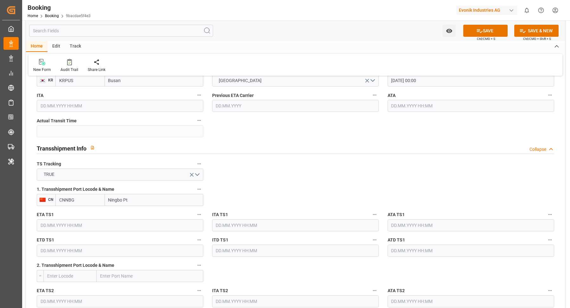
scroll to position [630, 0]
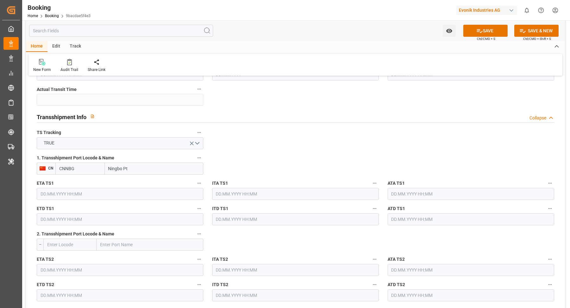
click at [70, 192] on input "text" at bounding box center [120, 194] width 166 height 12
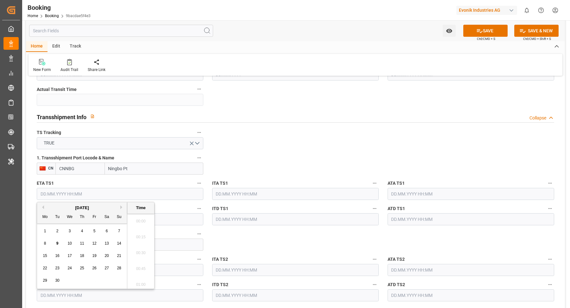
scroll to position [1093, 0]
type input "[DATE] 00:00"
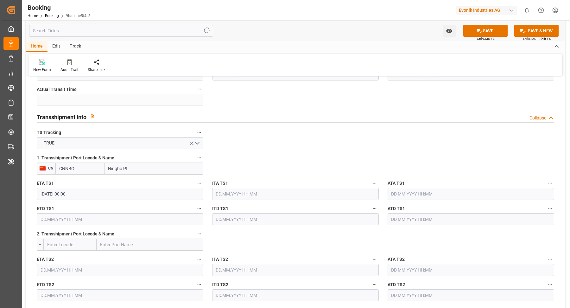
click at [76, 216] on input "text" at bounding box center [120, 219] width 166 height 12
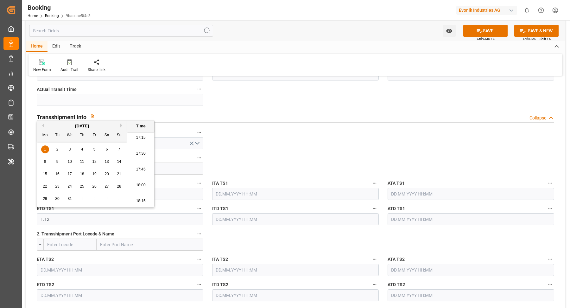
type input "[DATE] 00:00"
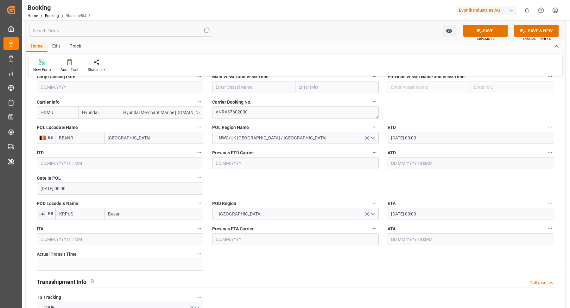
scroll to position [385, 0]
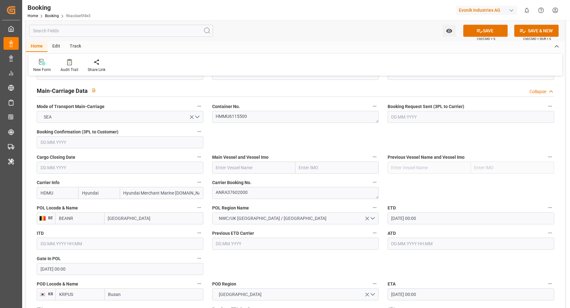
drag, startPoint x: 250, startPoint y: 174, endPoint x: 253, endPoint y: 171, distance: 4.0
click at [250, 173] on div "Main Vessel and Vessel Imo" at bounding box center [295, 162] width 175 height 25
click at [253, 171] on input "text" at bounding box center [253, 167] width 83 height 12
paste input "MSC FLAVIA"
click at [232, 181] on b "MSC Flavia" at bounding box center [227, 181] width 23 height 5
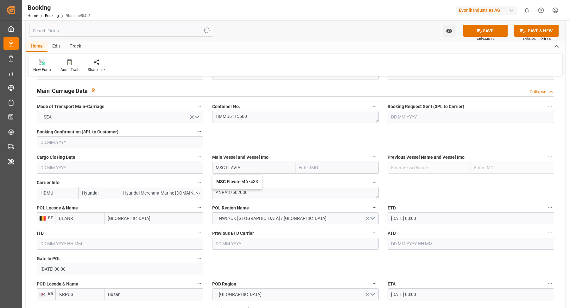
type input "MSC Flavia"
type input "9467433"
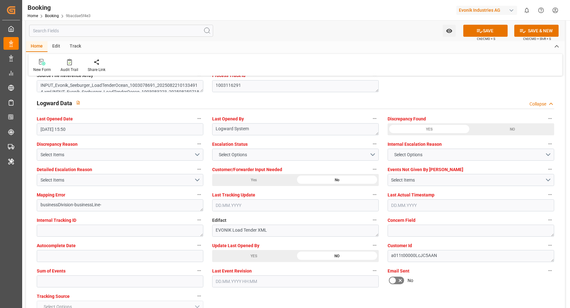
scroll to position [1258, 0]
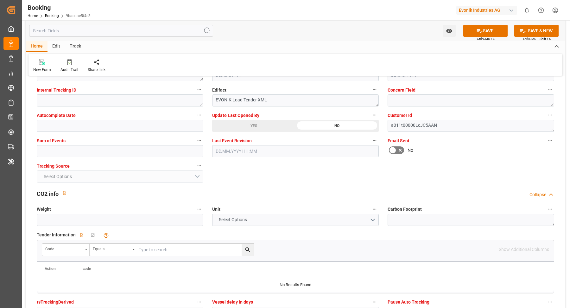
type input "MSC Flavia"
click at [108, 145] on input "text" at bounding box center [120, 151] width 166 height 12
click at [86, 152] on input "text" at bounding box center [120, 151] width 166 height 12
type input "0"
click at [266, 128] on div "YES" at bounding box center [253, 126] width 83 height 12
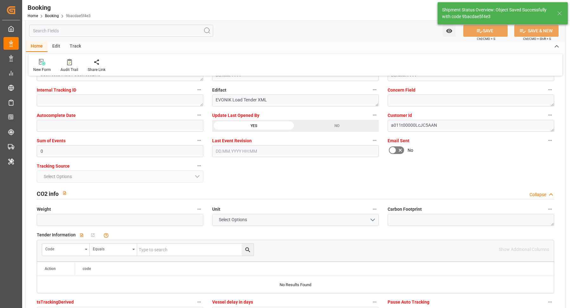
type textarea "[PERSON_NAME]"
type textarea "Yes"
type input "[DATE] 00:00"
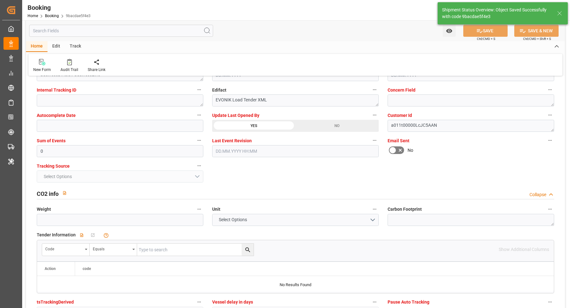
type input "[DATE] 00:00"
type input "09.09.2025 12:21"
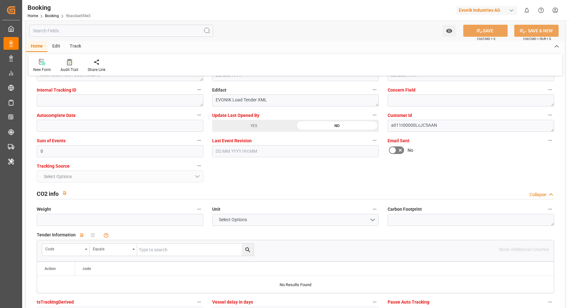
click at [68, 66] on div "Audit Trail" at bounding box center [69, 66] width 27 height 14
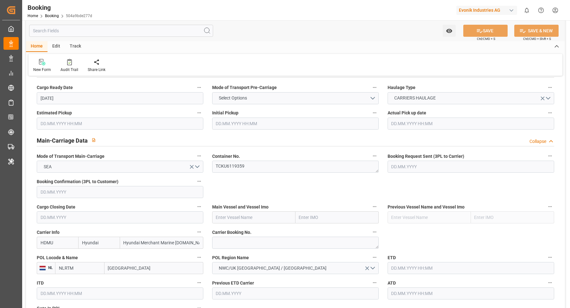
scroll to position [419, 0]
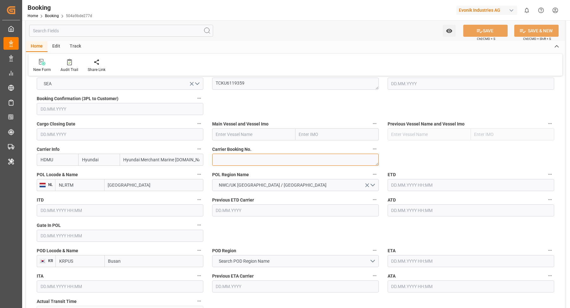
click at [242, 160] on textarea at bounding box center [295, 159] width 166 height 12
paste textarea "ANRA18142200"
type textarea "ANRA18142200"
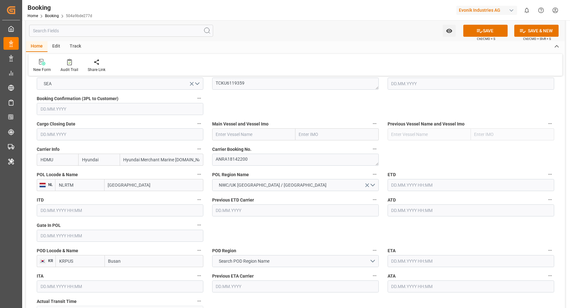
click at [134, 193] on div "ITD" at bounding box center [119, 205] width 175 height 25
click at [135, 189] on input "[GEOGRAPHIC_DATA]" at bounding box center [153, 185] width 99 height 12
click at [137, 187] on input "[GEOGRAPHIC_DATA]" at bounding box center [153, 185] width 99 height 12
paste input "[GEOGRAPHIC_DATA]"
type input "[GEOGRAPHIC_DATA]"
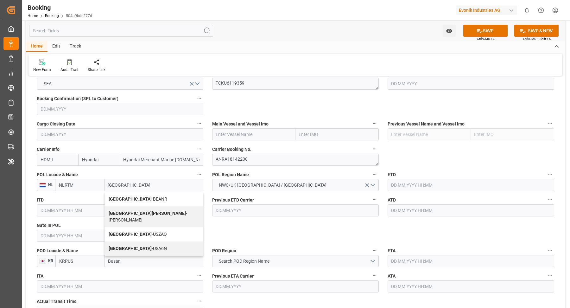
click at [135, 198] on span "Antwerp - BEANR" at bounding box center [138, 198] width 59 height 5
type input "BEANR"
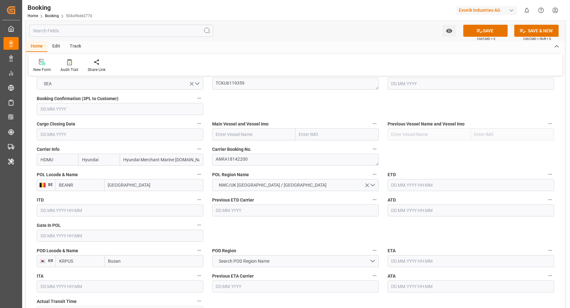
type input "[GEOGRAPHIC_DATA]"
click at [236, 131] on input "text" at bounding box center [253, 134] width 83 height 12
paste input "MSC FLAVIA"
click at [241, 149] on span "MSC Flavia - 9467433" at bounding box center [237, 148] width 42 height 5
type input "MSC Flavia"
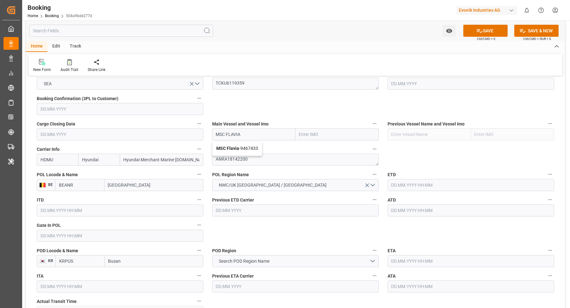
type input "9467433"
type input "MSC Flavia"
click at [416, 179] on input "text" at bounding box center [470, 185] width 166 height 12
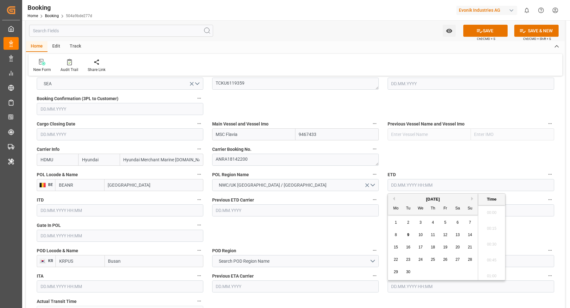
scroll to position [1093, 0]
click at [445, 238] on div "8 9 10 11 12 13 14" at bounding box center [432, 234] width 86 height 12
click at [446, 236] on span "12" at bounding box center [445, 234] width 4 height 4
type input "[DATE] 00:00"
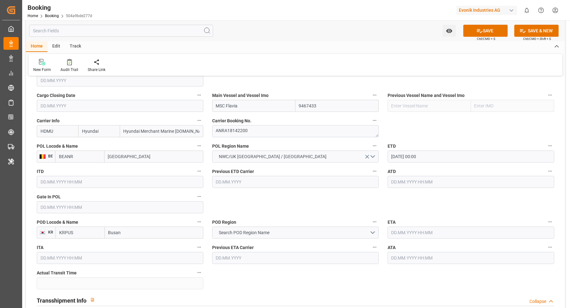
click at [424, 232] on input "text" at bounding box center [470, 232] width 166 height 12
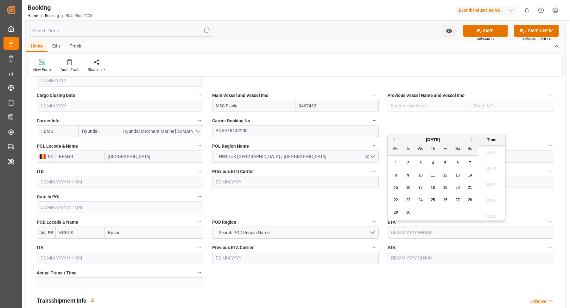
scroll to position [1093, 0]
click at [471, 140] on button "Next Month" at bounding box center [473, 139] width 4 height 4
click at [471, 139] on button "Next Month" at bounding box center [473, 139] width 4 height 4
click at [434, 163] on div "4" at bounding box center [433, 163] width 8 height 8
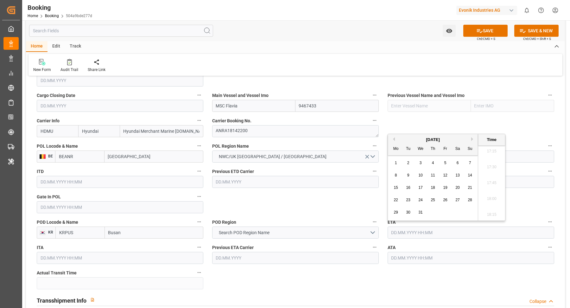
type input "04.12.2025 00:00"
drag, startPoint x: 297, startPoint y: 198, endPoint x: 296, endPoint y: 205, distance: 7.0
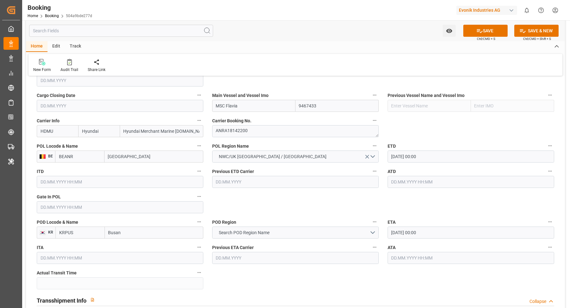
click at [115, 203] on input "text" at bounding box center [120, 207] width 166 height 12
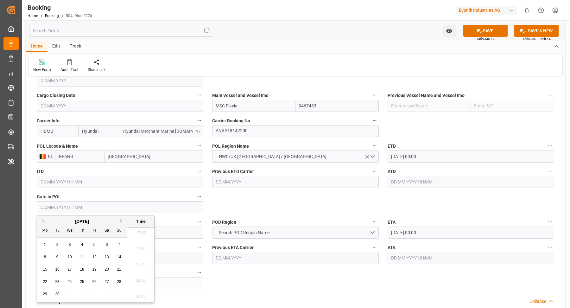
click at [81, 241] on div "4" at bounding box center [82, 245] width 8 height 8
type input "04.09.2025 00:00"
click at [287, 224] on label "POD Region" at bounding box center [295, 221] width 166 height 9
click at [370, 224] on button "POD Region" at bounding box center [374, 221] width 8 height 8
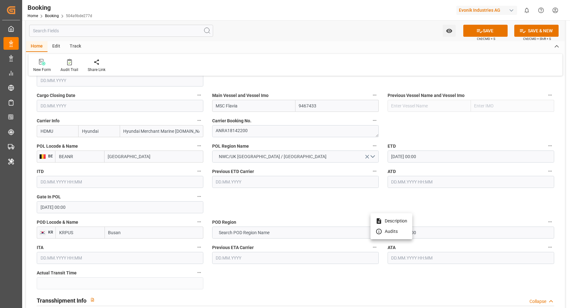
drag, startPoint x: 313, startPoint y: 205, endPoint x: 309, endPoint y: 204, distance: 3.5
click at [313, 205] on div at bounding box center [285, 154] width 570 height 308
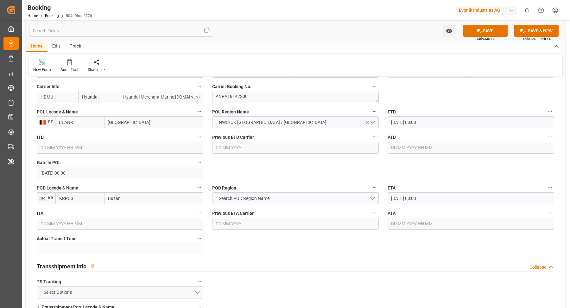
scroll to position [611, 0]
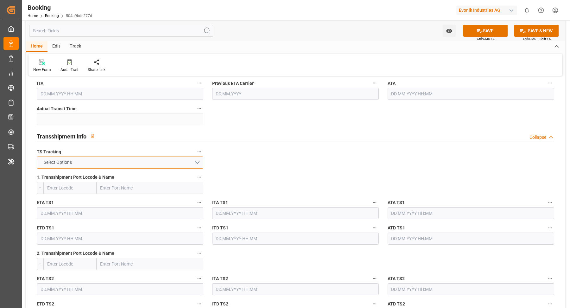
click at [179, 163] on button "Select Options" at bounding box center [120, 162] width 166 height 12
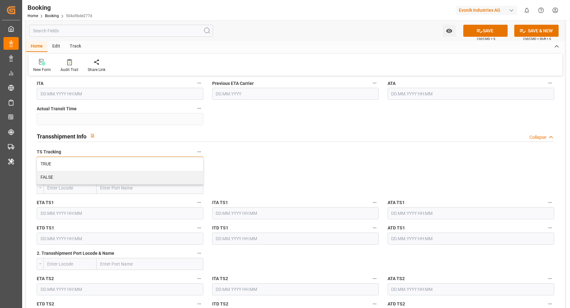
click at [95, 176] on div "FALSE" at bounding box center [120, 177] width 166 height 13
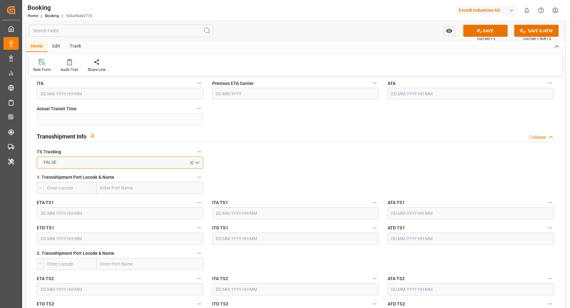
click at [84, 158] on button "FALSE" at bounding box center [120, 162] width 166 height 12
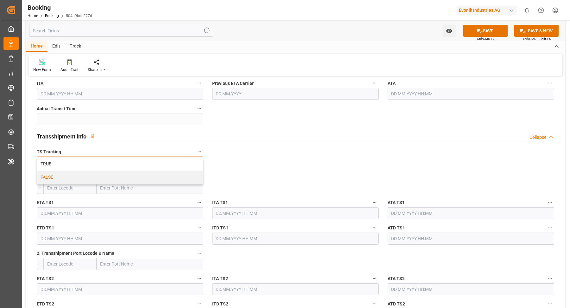
click at [59, 165] on div "TRUE" at bounding box center [120, 163] width 166 height 13
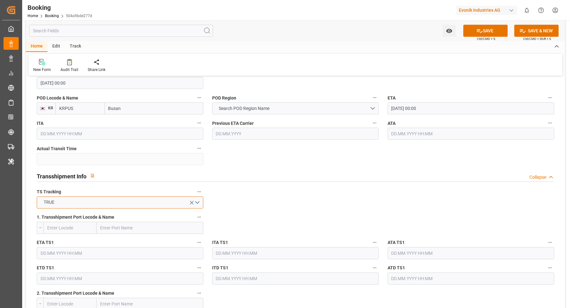
scroll to position [561, 0]
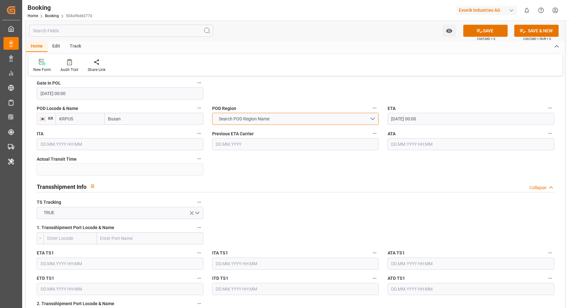
click at [295, 116] on button "Search POD Region Name" at bounding box center [295, 119] width 166 height 12
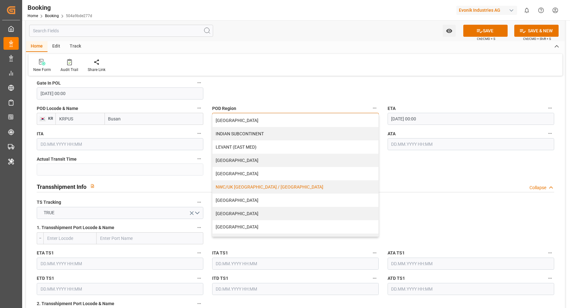
scroll to position [101, 0]
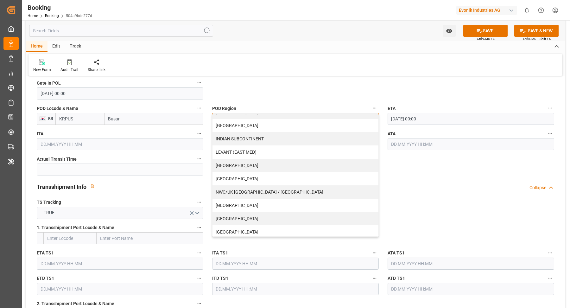
click at [238, 129] on div "[GEOGRAPHIC_DATA]" at bounding box center [295, 125] width 166 height 13
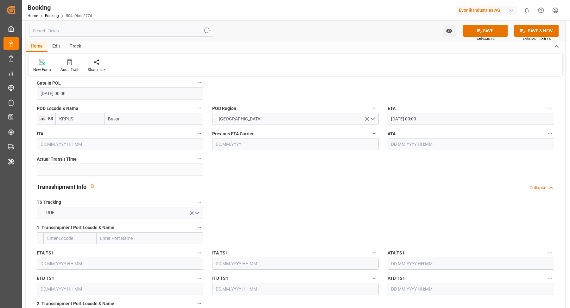
click at [269, 40] on div "Watch Option SAVE Ctrl/CMD + S SAVE & NEW Ctrl/CMD + Shift + S" at bounding box center [295, 30] width 539 height 21
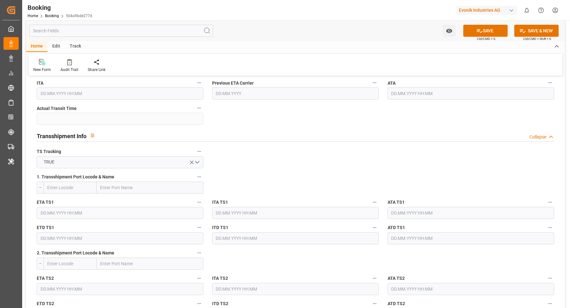
click at [140, 189] on input "text" at bounding box center [150, 187] width 107 height 12
paste input "NINGBO"
type input "NINGBO"
click at [147, 229] on div "Ningbo Pt - CNNBG" at bounding box center [140, 230] width 86 height 14
type input "CNNBG"
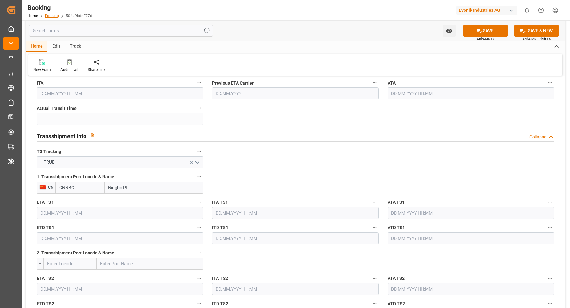
type input "Ningbo Pt"
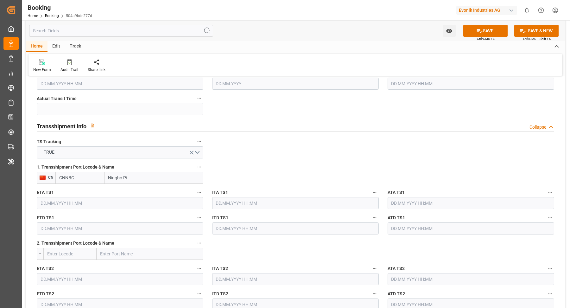
click at [124, 203] on input "text" at bounding box center [120, 203] width 166 height 12
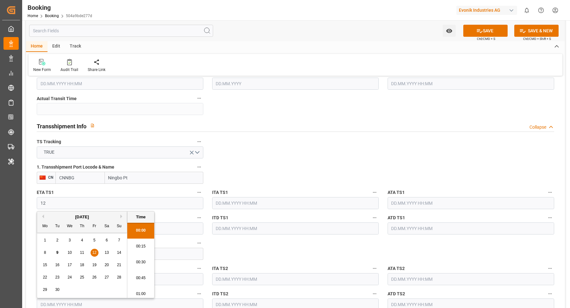
scroll to position [1093, 0]
type input "12.11.2025 00:00"
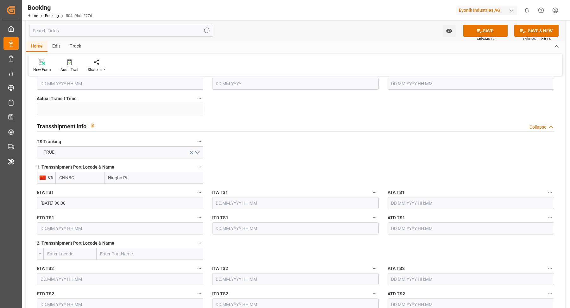
click at [115, 233] on div "ETD TS1" at bounding box center [119, 223] width 175 height 25
click at [112, 229] on input "text" at bounding box center [120, 228] width 166 height 12
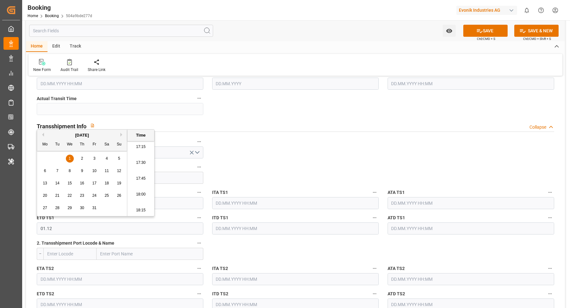
type input "01.12.2025 00:00"
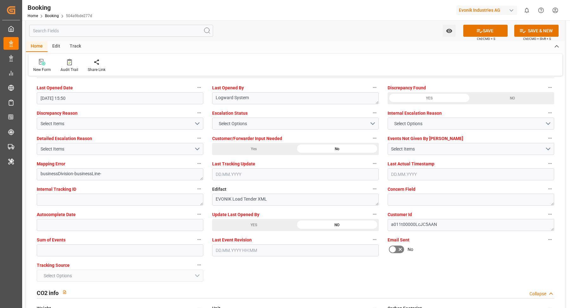
scroll to position [1200, 0]
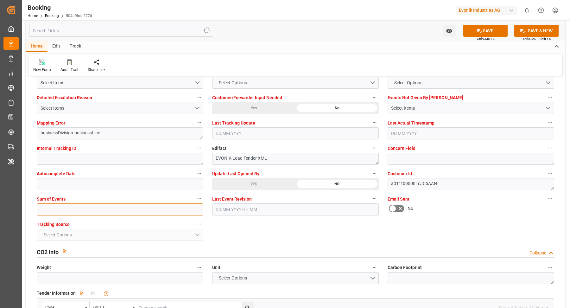
click at [114, 211] on input "text" at bounding box center [120, 209] width 166 height 12
type input "0"
click at [267, 182] on div "YES" at bounding box center [253, 184] width 83 height 12
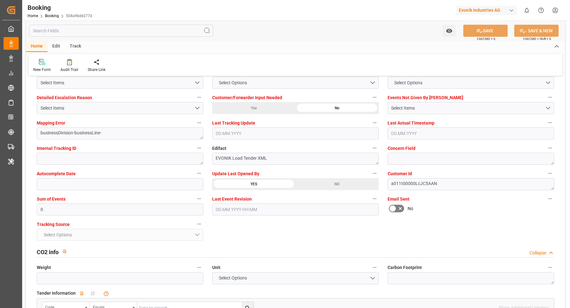
type textarea "[PERSON_NAME]"
type textarea "Yes"
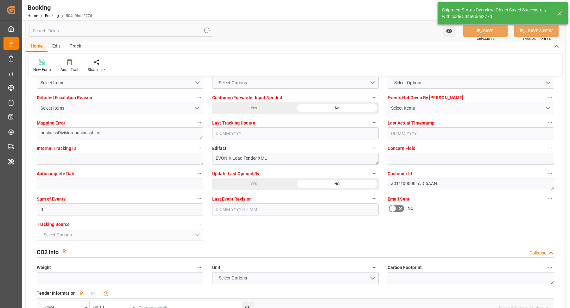
type input "12.09.2025 00:00"
type input "04.12.2025 00:00"
type input "12.11.2025 00:00"
type input "01.12.2025 00:00"
type input "09.09.2025 12:24"
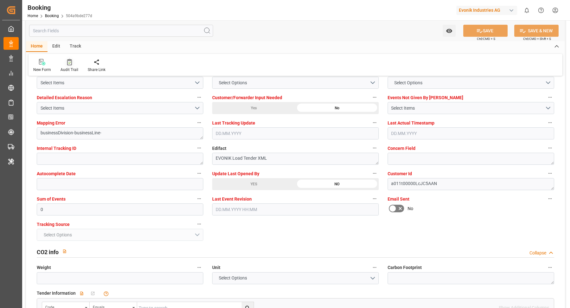
click at [70, 65] on icon at bounding box center [69, 62] width 5 height 6
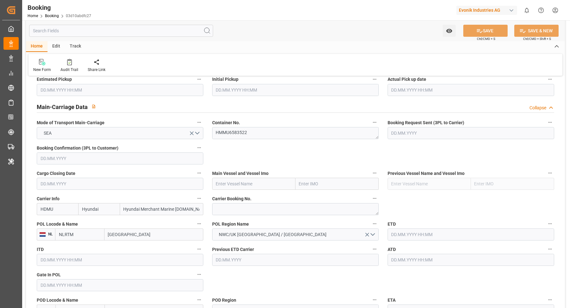
scroll to position [380, 0]
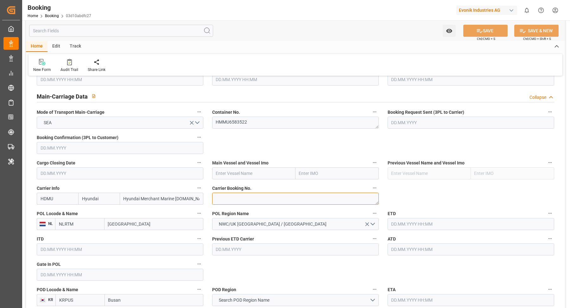
click at [250, 199] on textarea at bounding box center [295, 198] width 166 height 12
paste textarea "ANRA18142200"
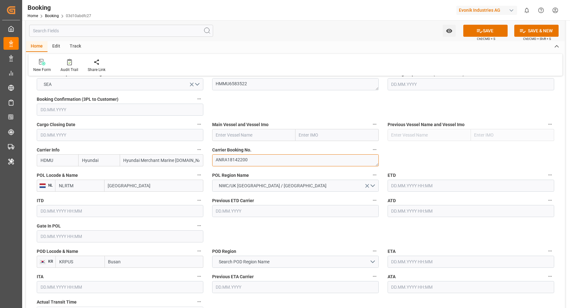
scroll to position [428, 0]
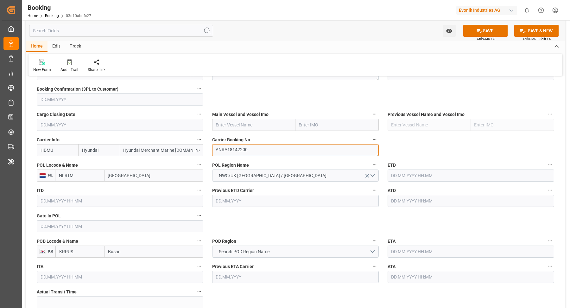
type textarea "ANRA18142200"
click at [144, 176] on input "[GEOGRAPHIC_DATA]" at bounding box center [153, 175] width 99 height 12
paste input "[GEOGRAPHIC_DATA]"
type input "[GEOGRAPHIC_DATA]"
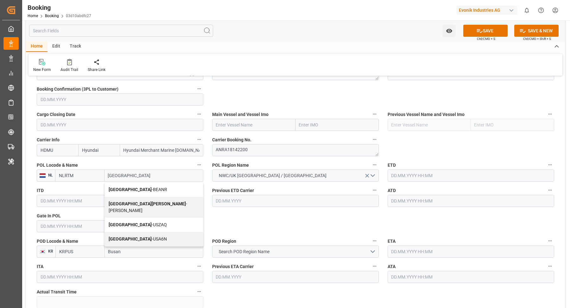
click at [138, 192] on div "Antwerp - BEANR" at bounding box center [154, 189] width 98 height 14
type input "BEANR"
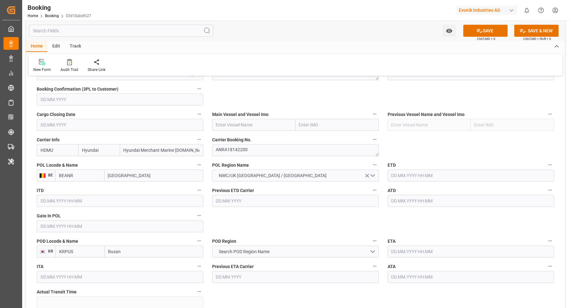
type input "[GEOGRAPHIC_DATA]"
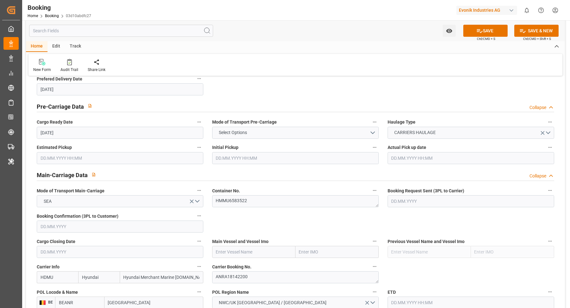
click at [243, 252] on input "text" at bounding box center [253, 252] width 83 height 12
paste input "MSC FLAVIA"
click at [238, 264] on span "MSC Flavia - 9467433" at bounding box center [237, 265] width 42 height 5
type input "MSC Flavia"
type input "9467433"
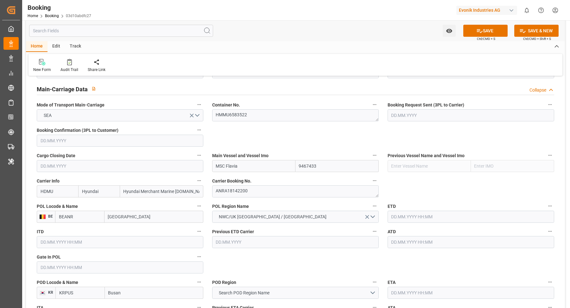
scroll to position [433, 0]
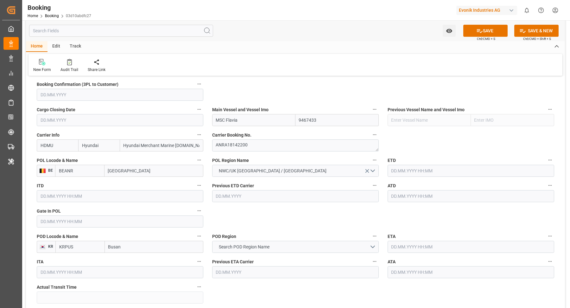
type input "MSC Flavia"
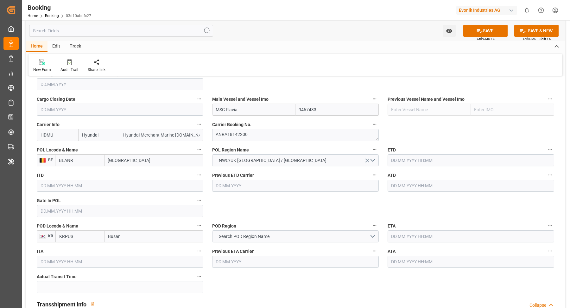
scroll to position [448, 0]
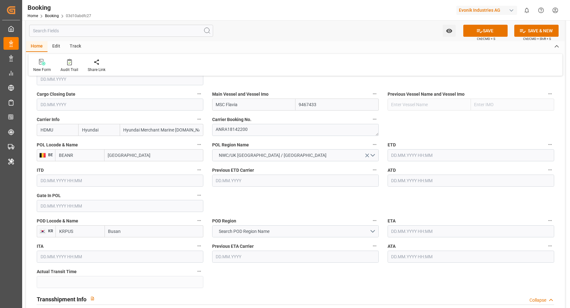
click at [95, 202] on input "text" at bounding box center [120, 206] width 166 height 12
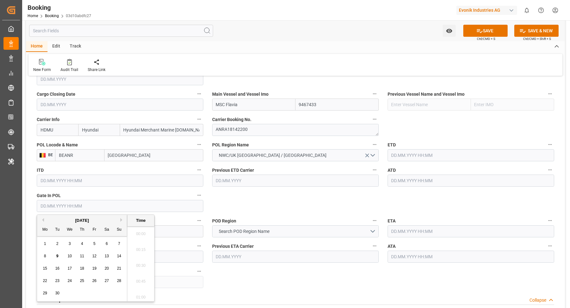
scroll to position [1093, 0]
click at [82, 243] on span "4" at bounding box center [82, 243] width 2 height 4
type input "[DATE] 00:00"
click at [431, 153] on input "text" at bounding box center [470, 155] width 166 height 12
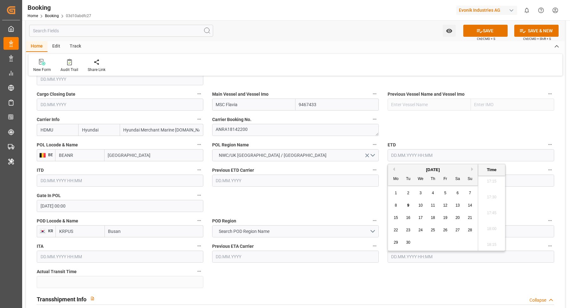
click at [445, 205] on span "12" at bounding box center [445, 205] width 4 height 4
type input "[DATE] 00:00"
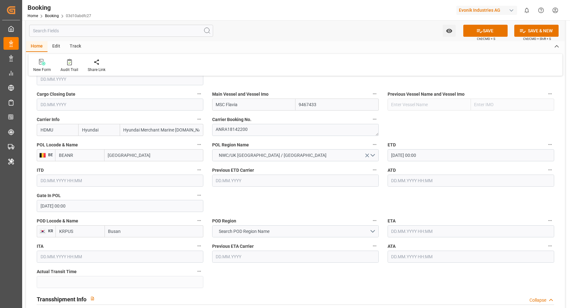
scroll to position [477, 0]
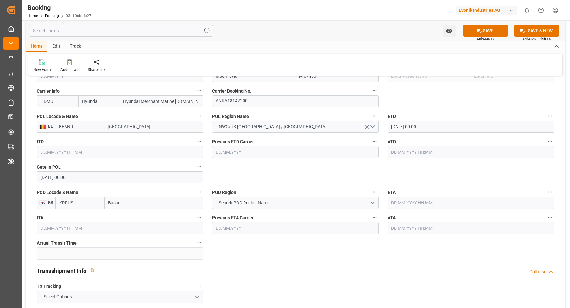
click at [434, 201] on input "text" at bounding box center [470, 202] width 166 height 12
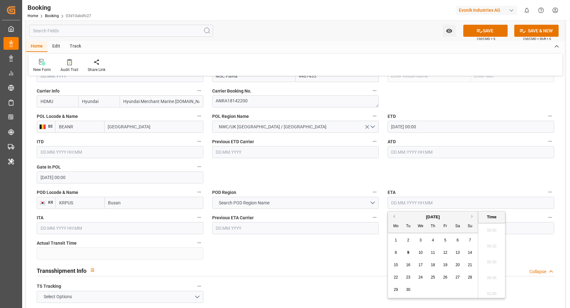
scroll to position [1093, 0]
type input "04.12.2025 00:00"
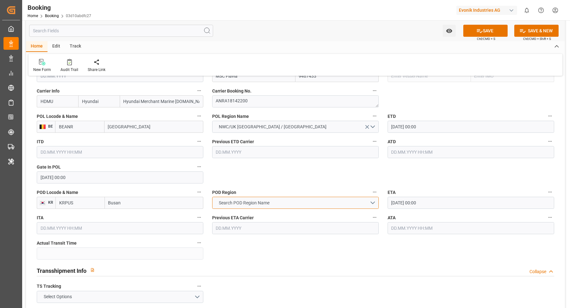
click at [297, 204] on button "Search POD Region Name" at bounding box center [295, 202] width 166 height 12
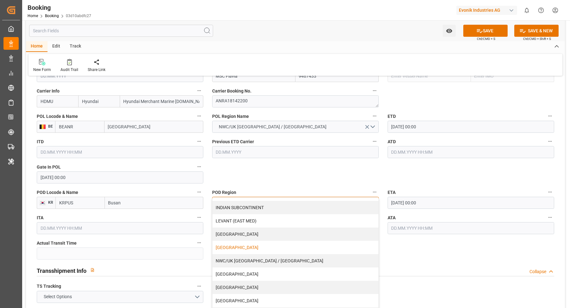
scroll to position [86, 0]
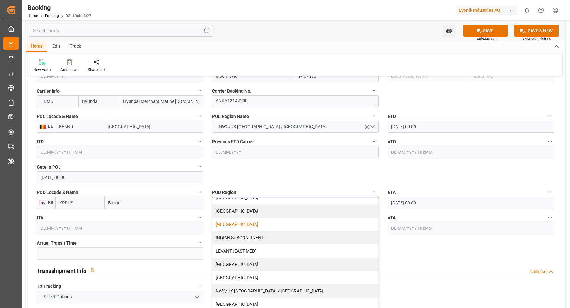
click at [246, 217] on div "[GEOGRAPHIC_DATA]" at bounding box center [295, 223] width 166 height 13
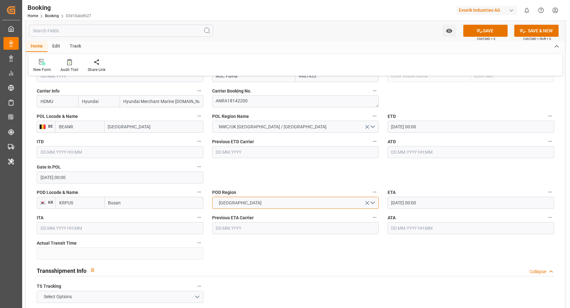
scroll to position [513, 0]
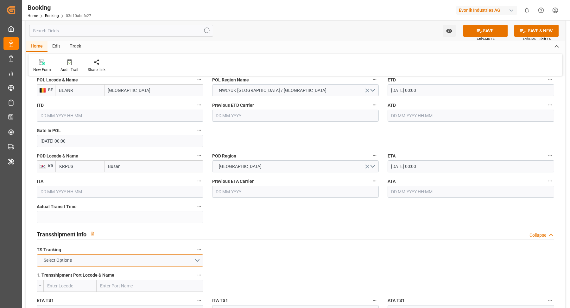
click at [177, 259] on button "Select Options" at bounding box center [120, 260] width 166 height 12
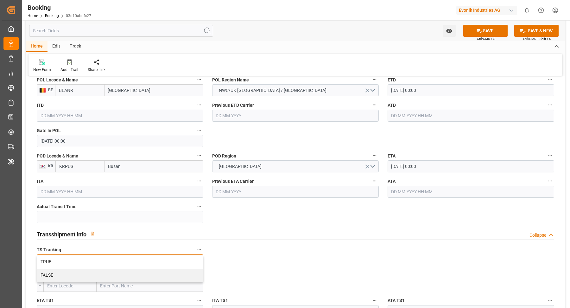
click at [109, 272] on div "FALSE" at bounding box center [120, 274] width 166 height 13
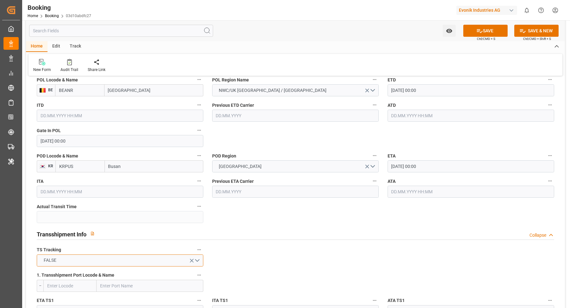
click at [151, 259] on button "FALSE" at bounding box center [120, 260] width 166 height 12
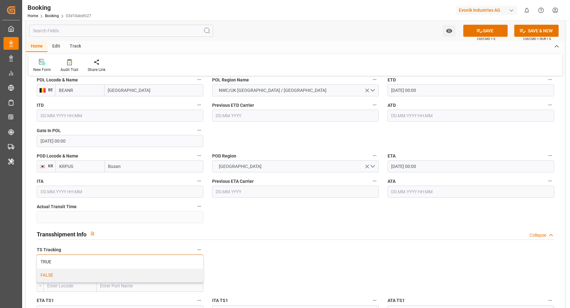
drag, startPoint x: 121, startPoint y: 261, endPoint x: 287, endPoint y: 266, distance: 165.6
click at [121, 261] on div "TRUE" at bounding box center [120, 261] width 166 height 13
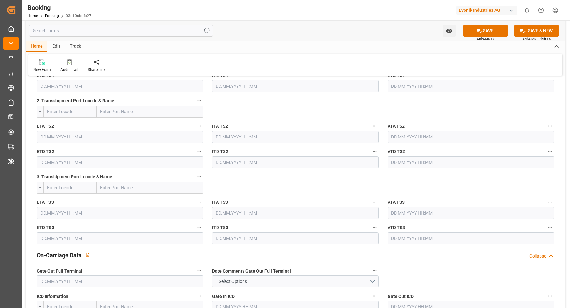
scroll to position [638, 0]
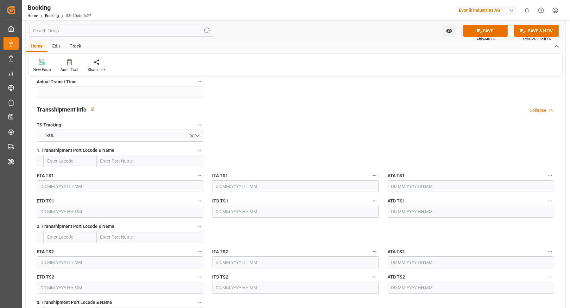
click at [129, 158] on input "text" at bounding box center [150, 161] width 107 height 12
paste input "NINGBO"
type input "NINGBO"
click at [129, 201] on span "Ningbo Pt - CNNBG" at bounding box center [119, 203] width 36 height 5
type input "CNNBG"
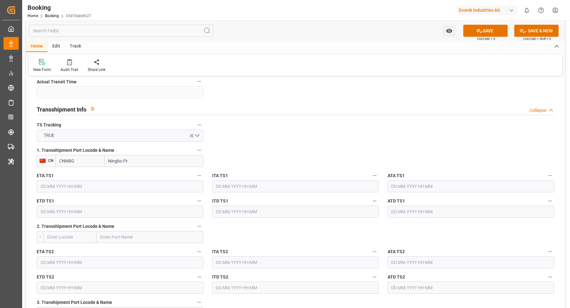
type input "Ningbo Pt"
click at [79, 185] on input "text" at bounding box center [120, 186] width 166 height 12
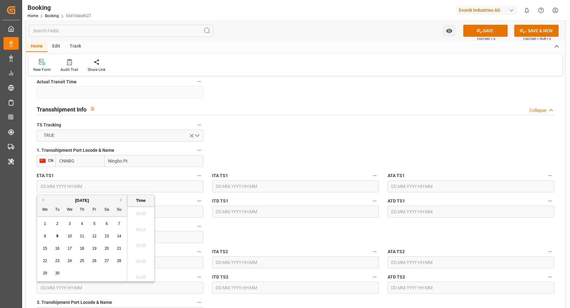
scroll to position [1093, 0]
type input "12.11.2025 00:00"
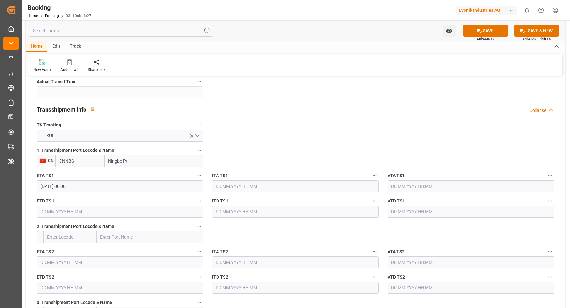
click at [79, 190] on input "12.11.2025 00:00" at bounding box center [120, 186] width 166 height 12
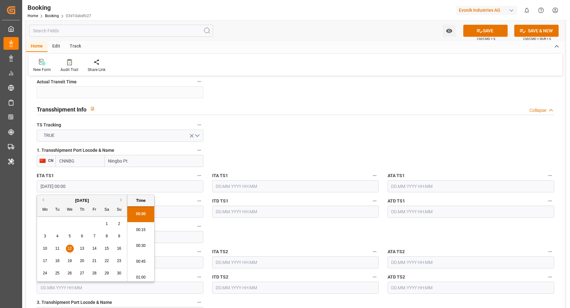
drag, startPoint x: 266, startPoint y: 153, endPoint x: 165, endPoint y: 210, distance: 116.1
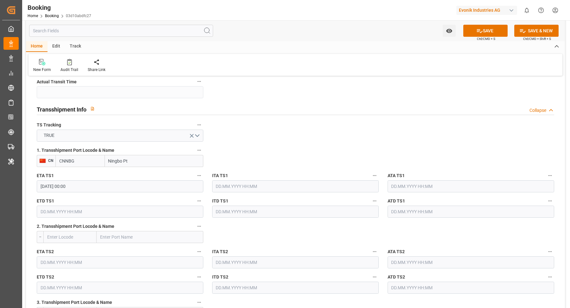
click at [164, 214] on input "text" at bounding box center [120, 211] width 166 height 12
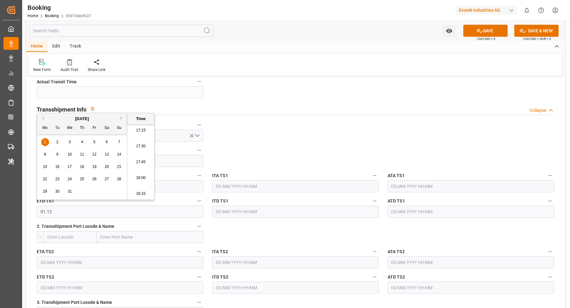
type input "01.12.2025 00:00"
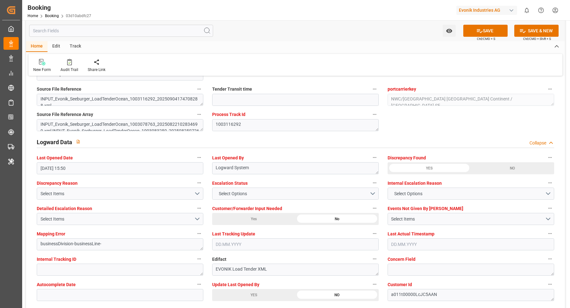
scroll to position [1187, 0]
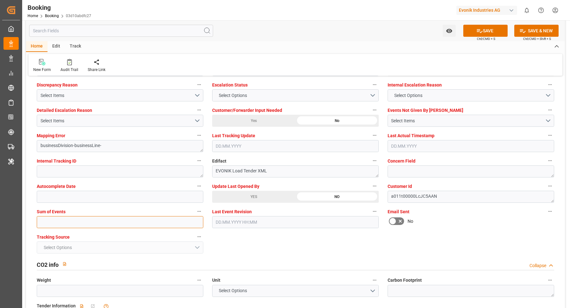
click at [89, 217] on input "text" at bounding box center [120, 222] width 166 height 12
type input "0"
click at [246, 190] on div "YES" at bounding box center [253, 196] width 83 height 12
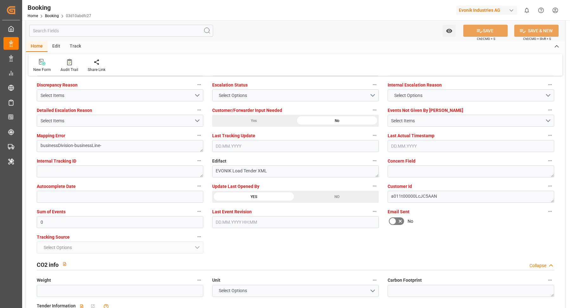
click at [65, 69] on div "Audit Trail" at bounding box center [69, 70] width 18 height 6
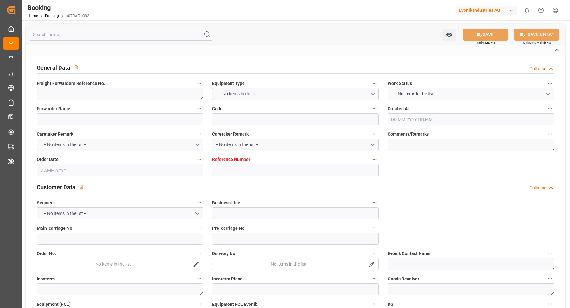
type textarea "0"
type textarea "Evonik Antwerp"
type input "a07f6ff9e382"
type input "0"
type textarea "AT-SE"
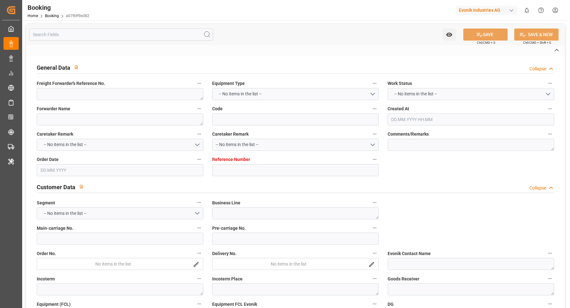
type input "4006632769"
type textarea "DAP"
type textarea "GEMLİK"
type textarea "Evonik Plant 0000502777"
type textarea "[GEOGRAPHIC_DATA]"
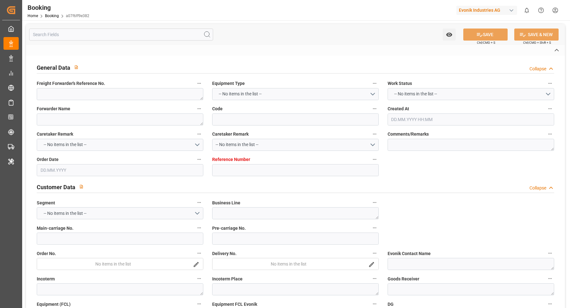
type textarea "OOCU4834213"
type input "OOLU"
type input "[GEOGRAPHIC_DATA]"
type textarea "INPUT_Evonik_Seeburger_LoadTenderOcean_1002946192_20250711173324992.xml"
type textarea "NWC/UK [GEOGRAPHIC_DATA] Continent / [GEOGRAPHIC_DATA]-SE"
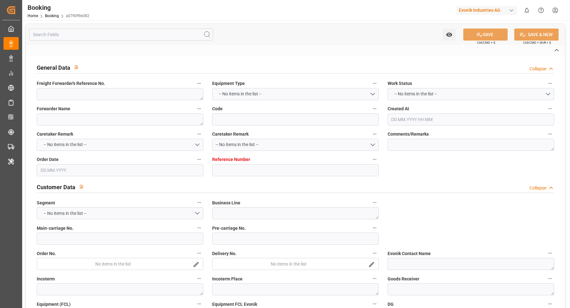
type textarea "INPUT_Evonik_Seeburger_LoadTenderOcean_1002879222_20250620152018701.xml,INPUT_E…"
type textarea "1002946192"
type textarea "Logward System"
type textarea "Pod-PodRegionName-businessLine-"
type textarea "EVONIK Load Tender XML"
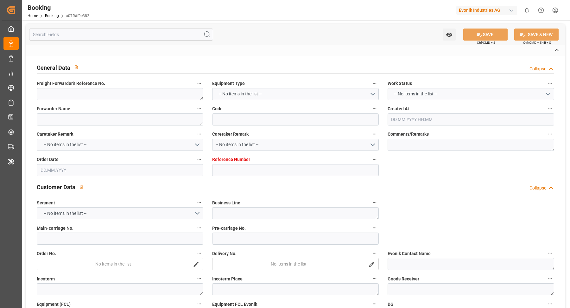
type textarea "a011t00000LcJC5AAN"
type textarea "No"
type input "0"
type input "OOCL"
type input "Orient Overseas Container Line Ltd"
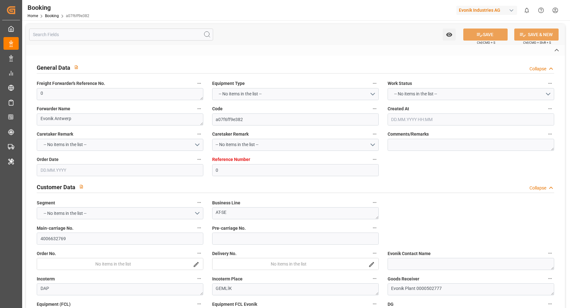
type input "NLRTM"
type input "GEMLİK"
type input "[DATE] 13:24"
type input "[DATE]"
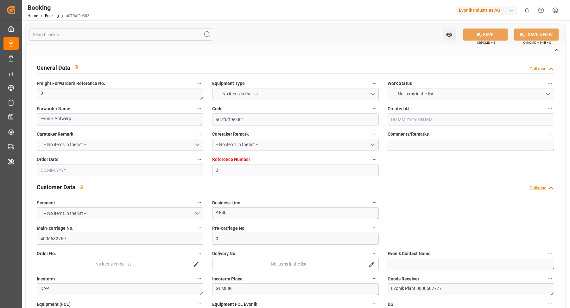
type input "[DATE]"
type input "[DATE] 15:35"
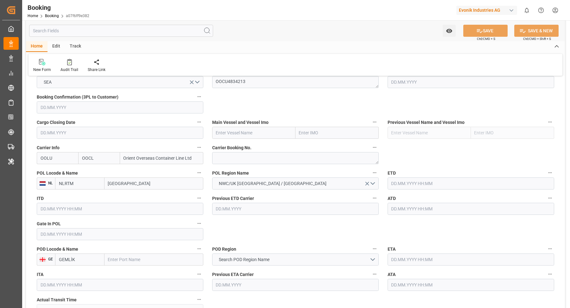
scroll to position [431, 0]
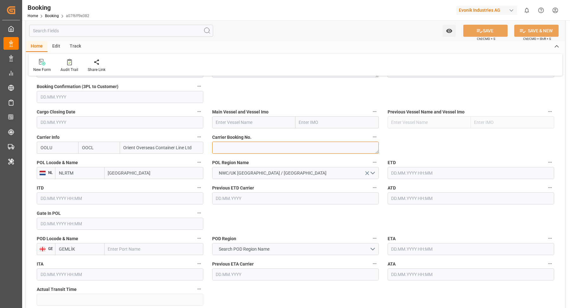
click at [246, 143] on textarea at bounding box center [295, 147] width 166 height 12
paste textarea "2160387270"
type textarea "2160387270"
click at [139, 173] on input "[GEOGRAPHIC_DATA]" at bounding box center [153, 173] width 99 height 12
type input "[GEOGRAPHIC_DATA]"
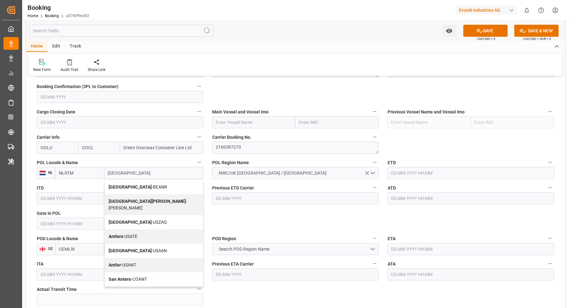
click at [143, 186] on div "Antwerp - BEANR" at bounding box center [154, 187] width 98 height 14
type input "BEANR"
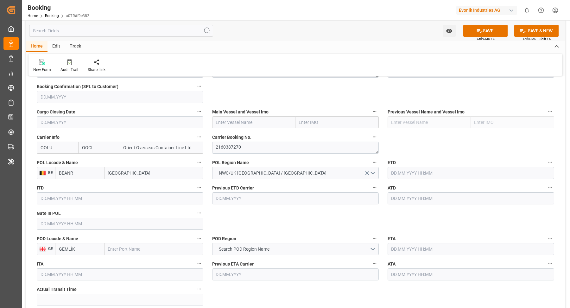
type input "[GEOGRAPHIC_DATA]"
click at [134, 250] on input "text" at bounding box center [153, 249] width 99 height 12
paste input "Gemlik"
type input "Gemlik"
drag, startPoint x: 126, startPoint y: 262, endPoint x: 98, endPoint y: 259, distance: 27.6
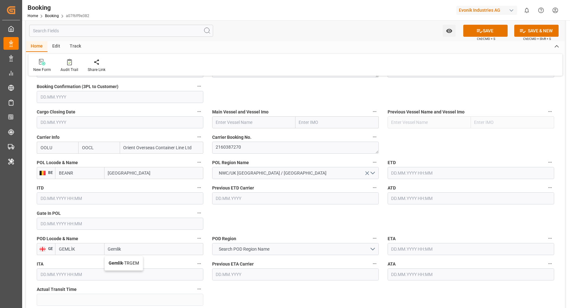
click at [126, 262] on span "Gemlik - TRGEM" at bounding box center [124, 262] width 30 height 5
type input "TRGEM"
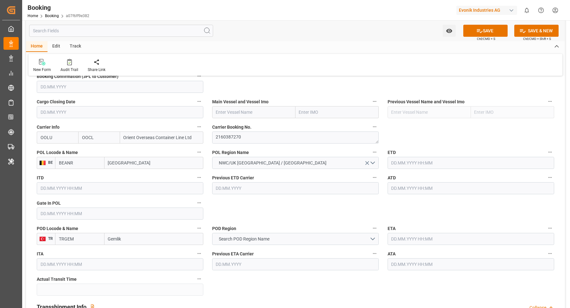
type input "Gemlik"
click at [259, 108] on input "text" at bounding box center [253, 112] width 83 height 12
paste input "[GEOGRAPHIC_DATA]"
type input "[GEOGRAPHIC_DATA]"
click at [254, 126] on span "VALENCE - 9628180" at bounding box center [247, 125] width 62 height 5
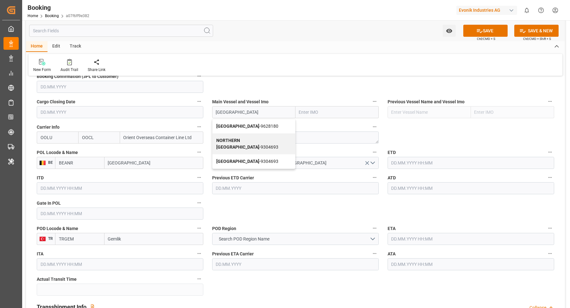
type input "9628180"
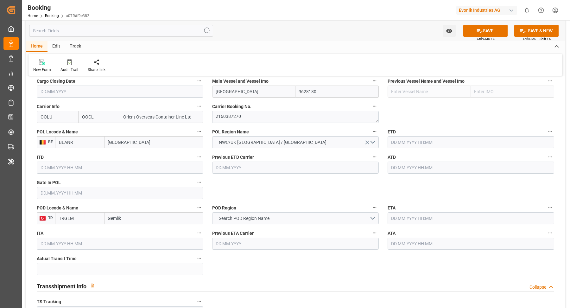
scroll to position [472, 0]
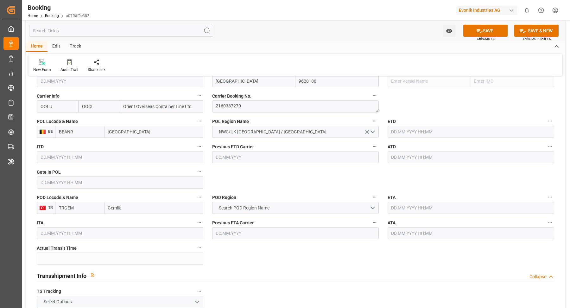
type input "[GEOGRAPHIC_DATA]"
click at [158, 202] on input "Gemlik" at bounding box center [153, 208] width 99 height 12
click at [300, 207] on button "Search POD Region Name" at bounding box center [295, 208] width 166 height 12
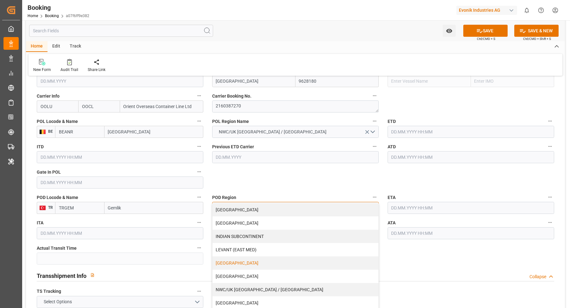
scroll to position [116, 0]
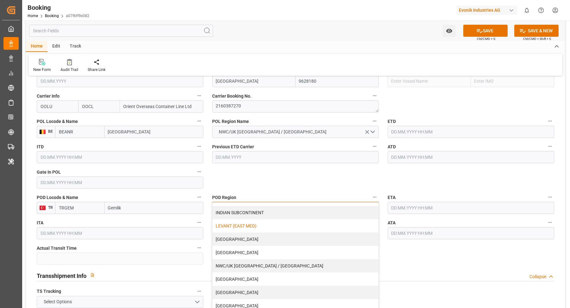
click at [266, 222] on div "LEVANT (EAST MED)" at bounding box center [295, 225] width 166 height 13
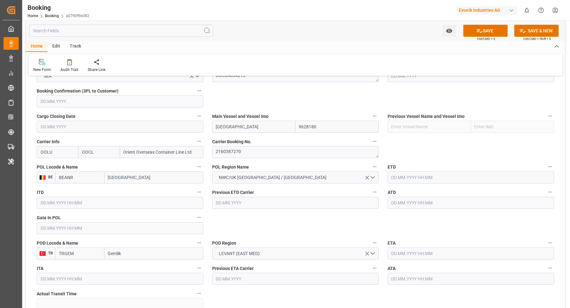
click at [64, 226] on input "text" at bounding box center [120, 228] width 166 height 12
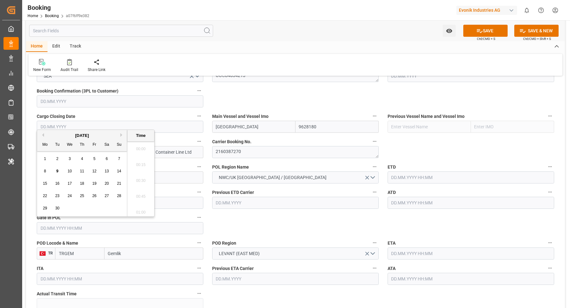
scroll to position [1093, 0]
type input "08.07.2025 00:00"
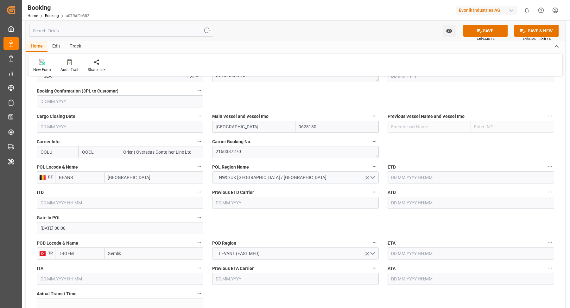
click at [427, 174] on input "text" at bounding box center [470, 177] width 166 height 12
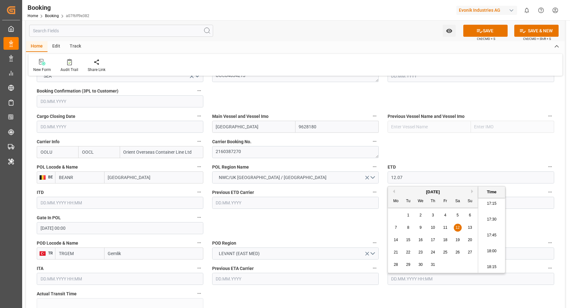
type input "[DATE] 00:00"
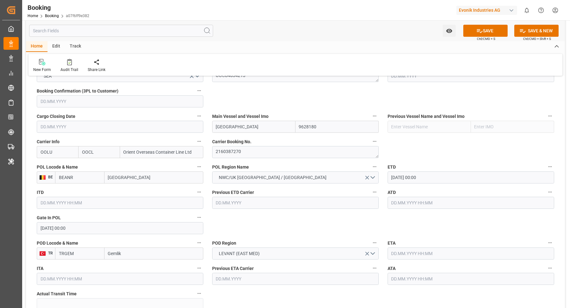
click at [442, 203] on input "text" at bounding box center [470, 202] width 166 height 12
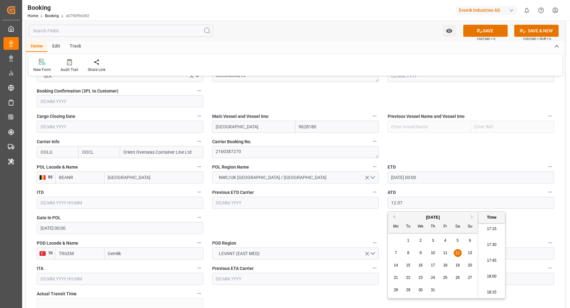
type input "[DATE] 00:00"
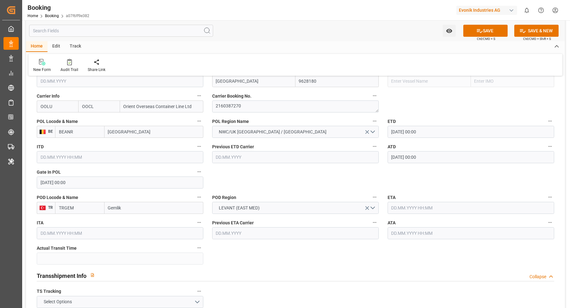
scroll to position [482, 0]
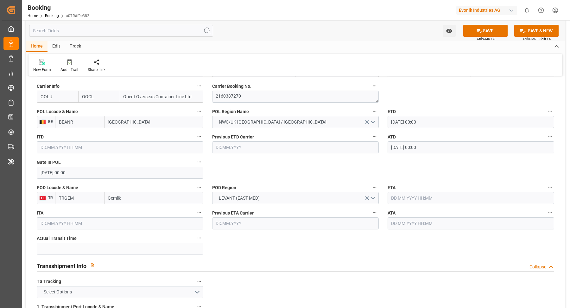
click at [413, 192] on input "text" at bounding box center [470, 198] width 166 height 12
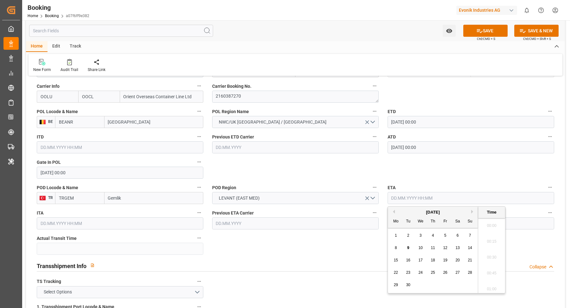
scroll to position [1093, 0]
type input "24.07.2025 00:00"
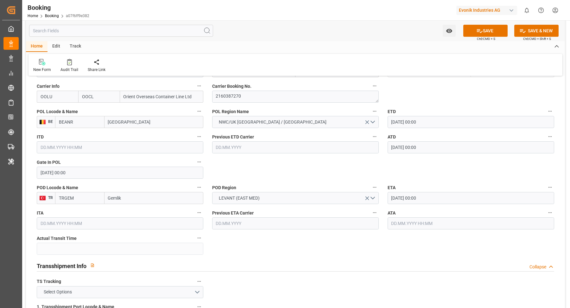
click at [424, 226] on input "text" at bounding box center [470, 223] width 166 height 12
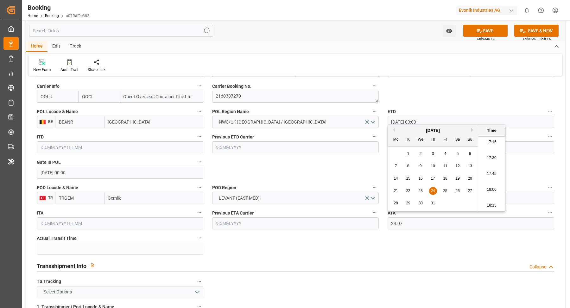
type input "24.07.2025 00:00"
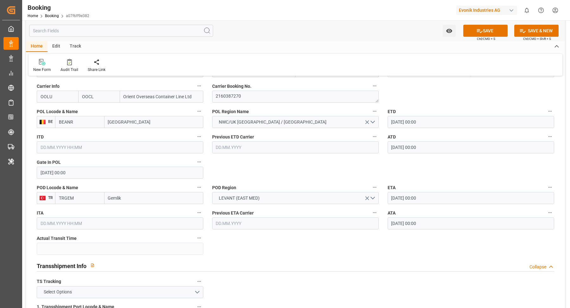
scroll to position [609, 0]
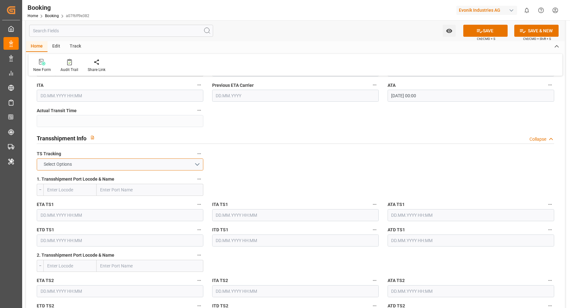
click at [114, 159] on button "Select Options" at bounding box center [120, 164] width 166 height 12
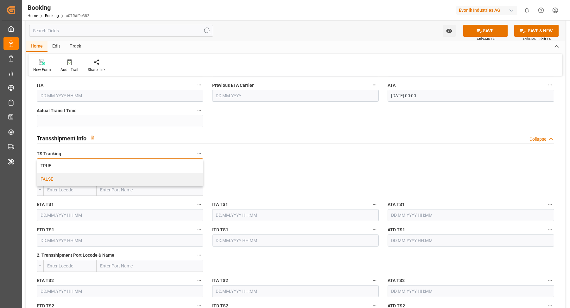
click at [66, 176] on div "FALSE" at bounding box center [120, 178] width 166 height 13
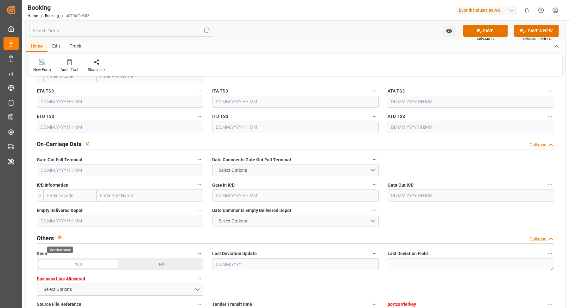
scroll to position [880, 0]
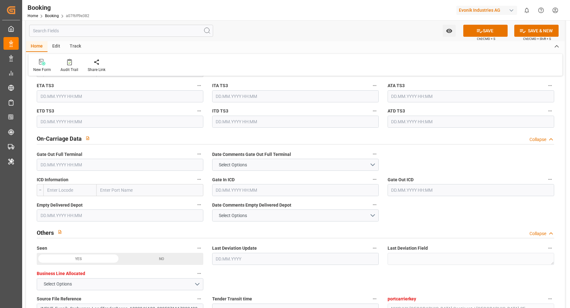
click at [85, 159] on input "text" at bounding box center [120, 165] width 166 height 12
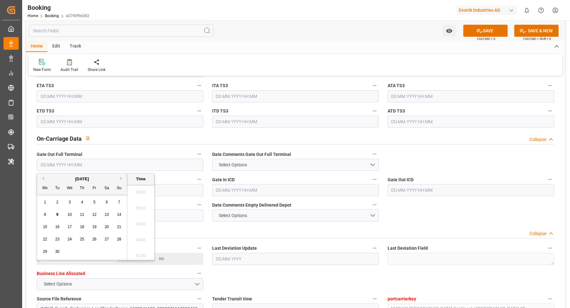
scroll to position [1093, 0]
type input "25.07.2025 00:00"
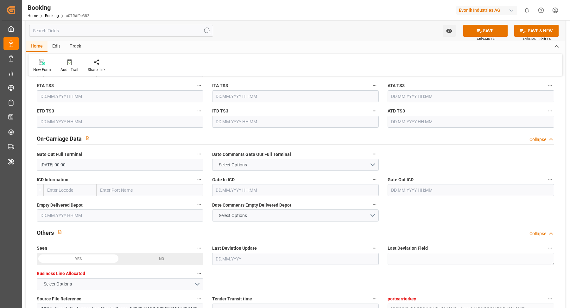
click at [93, 213] on input "text" at bounding box center [120, 215] width 166 height 12
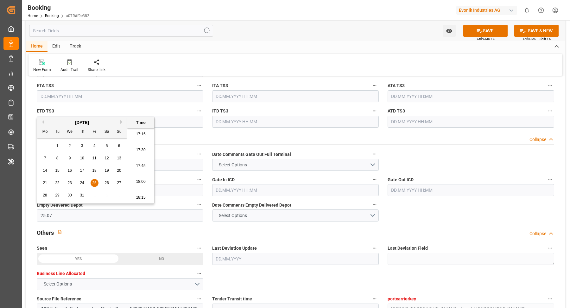
type input "25.07.2025 00:00"
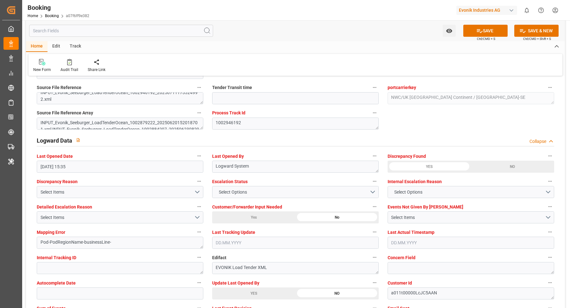
scroll to position [1132, 0]
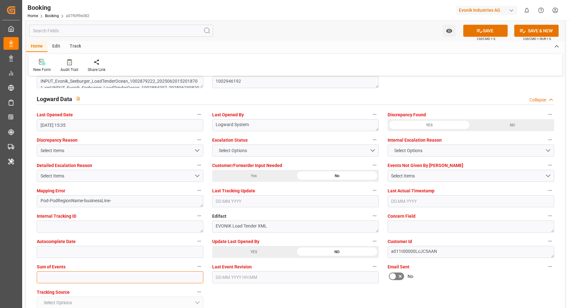
click at [110, 279] on input "text" at bounding box center [120, 277] width 166 height 12
type input "0"
click at [261, 252] on div "YES" at bounding box center [253, 252] width 83 height 12
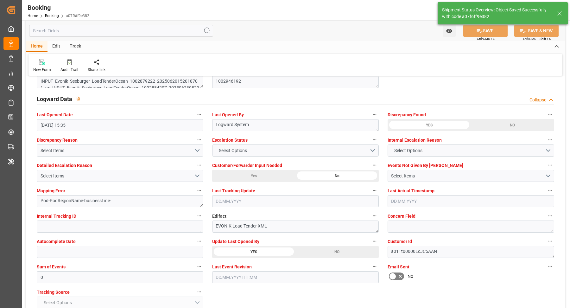
type textarea "NWC/UK North West Continent / UK_TRGEM_OOLU_AT-SE"
type textarea "Vasantha Kumar"
type textarea "businessLine-"
type input "12"
type input "12.07.2025 00:00"
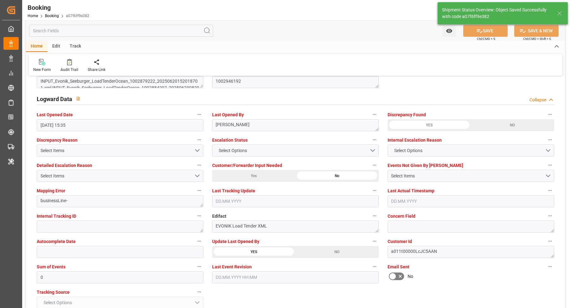
type input "[DATE] 00:00"
type input "09.09.2025 12:29"
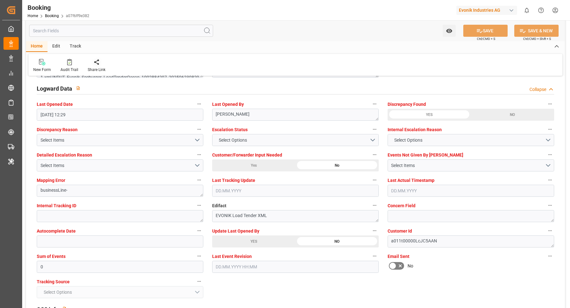
scroll to position [1188, 0]
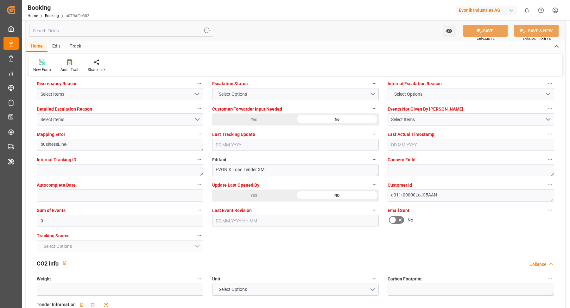
click at [78, 61] on div "Audit Trail" at bounding box center [69, 66] width 27 height 14
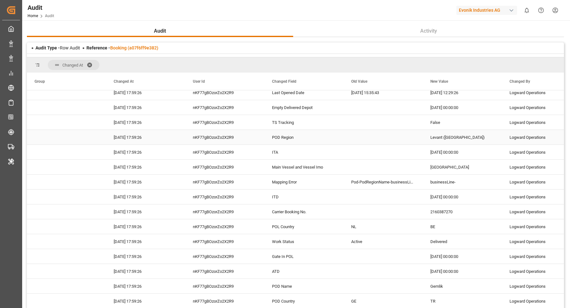
scroll to position [160, 0]
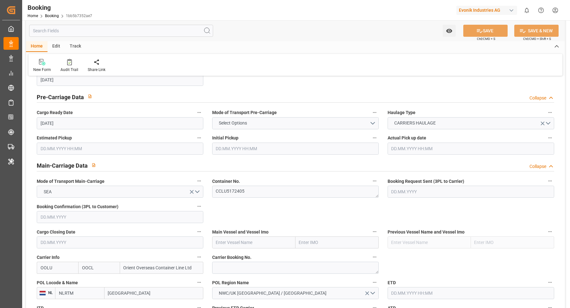
scroll to position [451, 0]
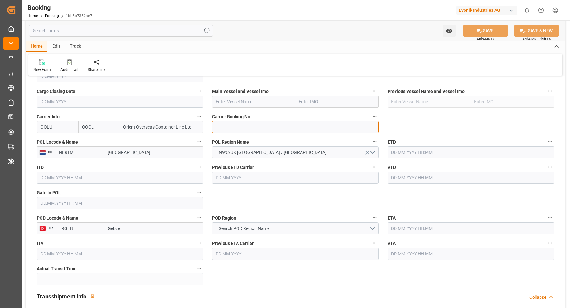
click at [250, 130] on textarea at bounding box center [295, 127] width 166 height 12
paste textarea "2160431150"
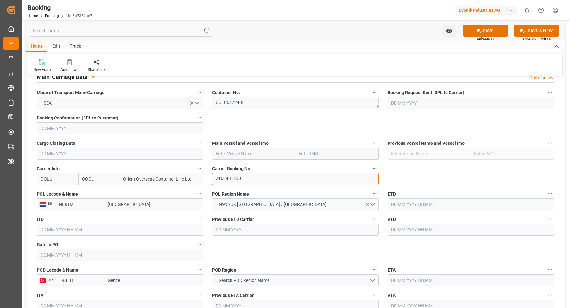
type textarea "2160431150"
click at [157, 208] on input "[GEOGRAPHIC_DATA]" at bounding box center [153, 204] width 99 height 12
paste input "[GEOGRAPHIC_DATA]"
type input "[GEOGRAPHIC_DATA]"
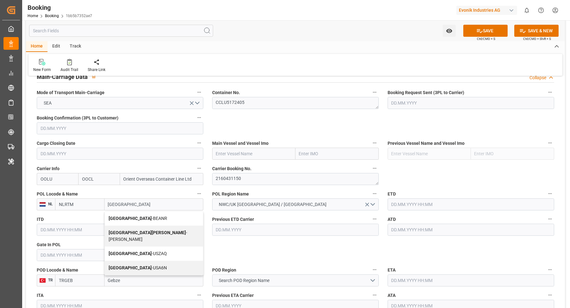
click at [143, 215] on div "Antwerp - BEANR" at bounding box center [154, 218] width 98 height 14
type input "BEANR"
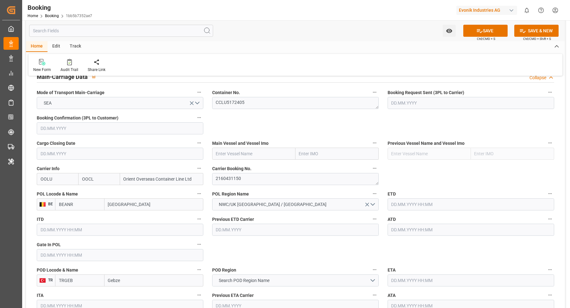
type input "[GEOGRAPHIC_DATA]"
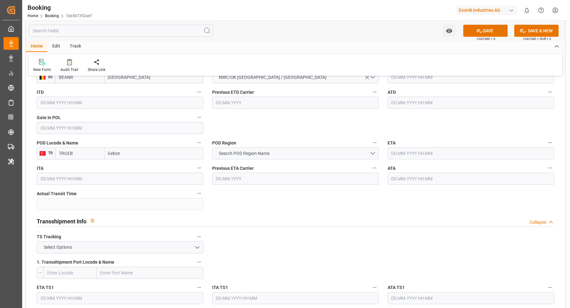
click at [134, 159] on div "POD Locode & Name TR TRGEB Gebze" at bounding box center [119, 148] width 175 height 25
click at [135, 155] on input "Gebze" at bounding box center [153, 153] width 99 height 12
paste input "Yarimca"
type input "Yarimca"
click at [125, 170] on div "Yarimca - TRYAR" at bounding box center [124, 167] width 39 height 14
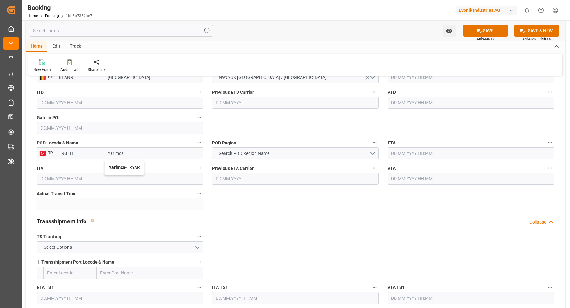
type input "TRYAR"
type input "Gebze"
click at [127, 165] on span "Gebze - TRGEB" at bounding box center [123, 167] width 28 height 5
type input "TRGEB"
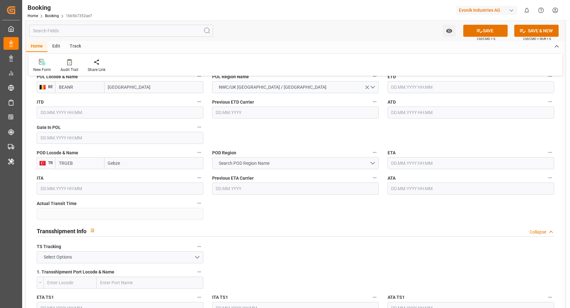
type input "Gebze"
click at [269, 159] on button "Search POD Region Name" at bounding box center [295, 163] width 166 height 12
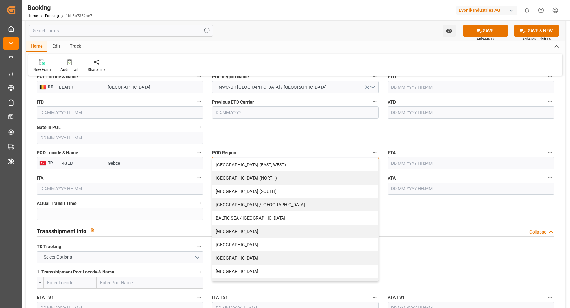
scroll to position [116, 0]
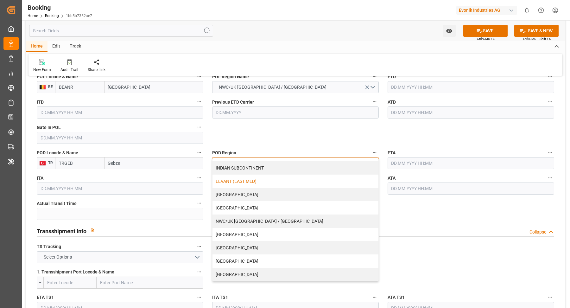
click at [257, 180] on div "LEVANT (EAST MED)" at bounding box center [295, 180] width 166 height 13
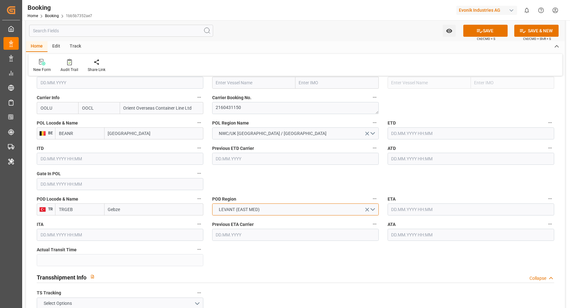
scroll to position [460, 0]
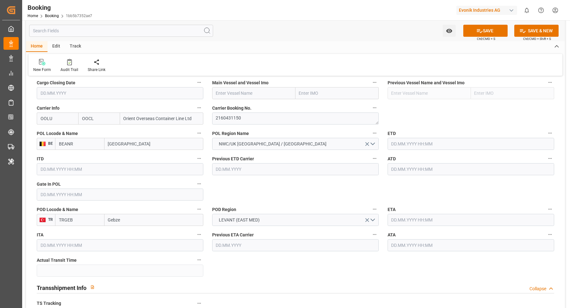
click at [241, 82] on span "Main Vessel and Vessel Imo" at bounding box center [240, 82] width 56 height 7
click at [370, 82] on button "Main Vessel and Vessel Imo" at bounding box center [374, 82] width 8 height 8
click at [230, 93] on div at bounding box center [285, 154] width 570 height 308
click at [252, 93] on input "text" at bounding box center [253, 93] width 83 height 12
click at [256, 93] on input "text" at bounding box center [253, 93] width 83 height 12
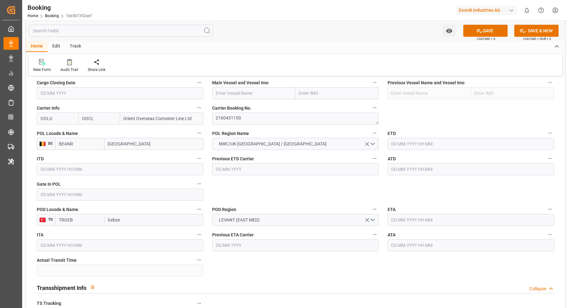
paste input "VALENCE"
type input "VALENCE"
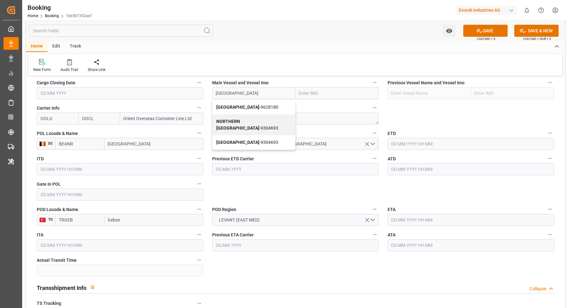
click at [241, 107] on span "VALENCE - 9628180" at bounding box center [247, 106] width 62 height 5
type input "9628180"
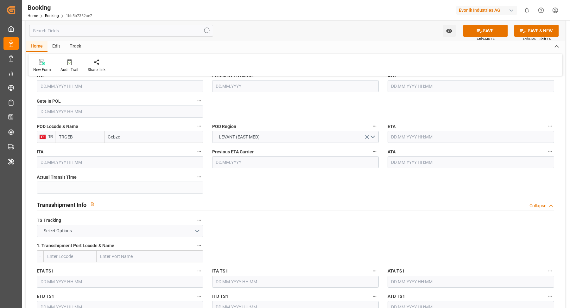
scroll to position [570, 0]
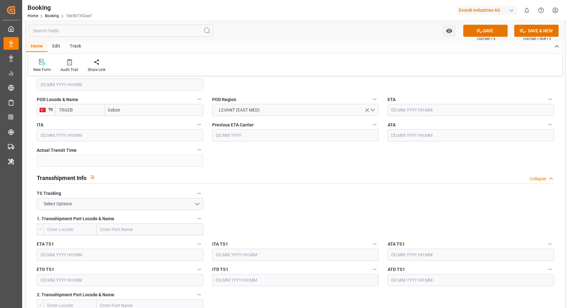
type input "VALENCE"
click at [195, 206] on button "Select Options" at bounding box center [120, 204] width 166 height 12
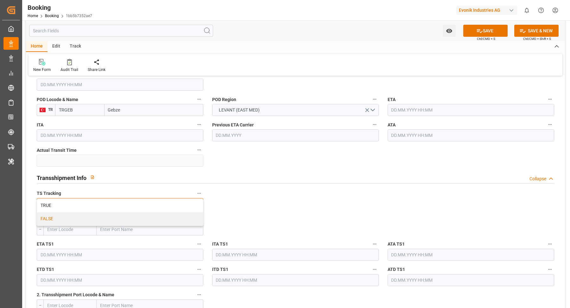
click at [113, 221] on div "FALSE" at bounding box center [120, 218] width 166 height 13
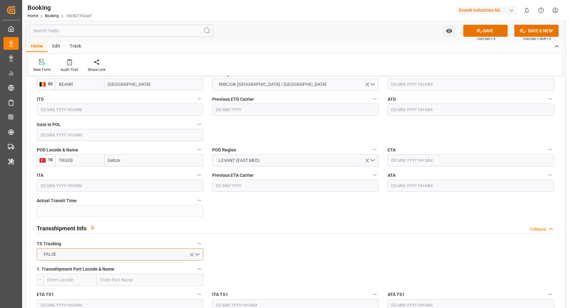
scroll to position [494, 0]
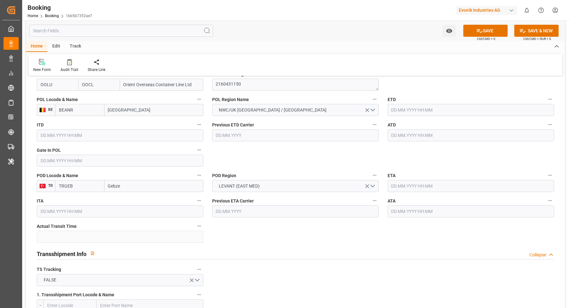
click at [415, 110] on input "text" at bounding box center [470, 110] width 166 height 12
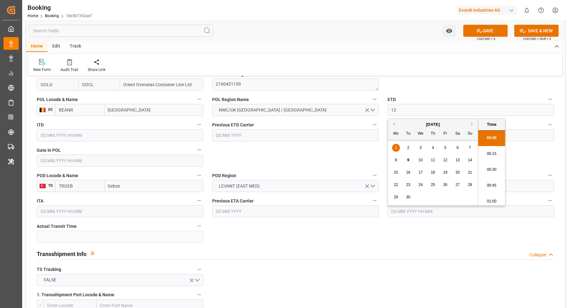
scroll to position [1109, 0]
type input "12.07.2025 00:00"
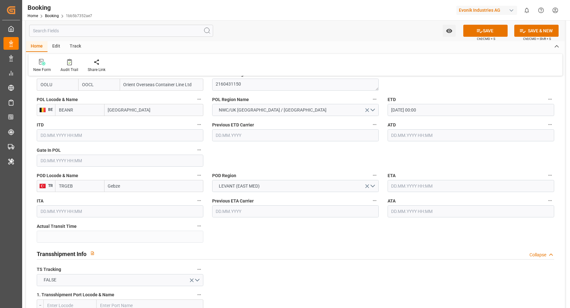
click at [425, 134] on input "text" at bounding box center [470, 135] width 166 height 12
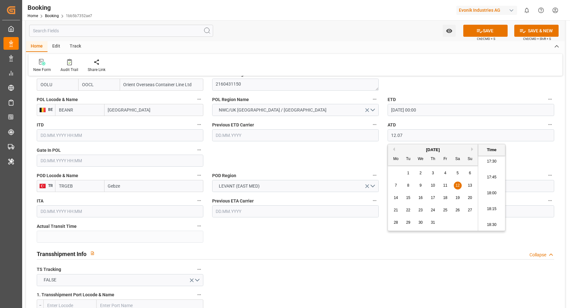
click at [513, 184] on input "text" at bounding box center [470, 186] width 166 height 12
type input "12.07.2025 00:00"
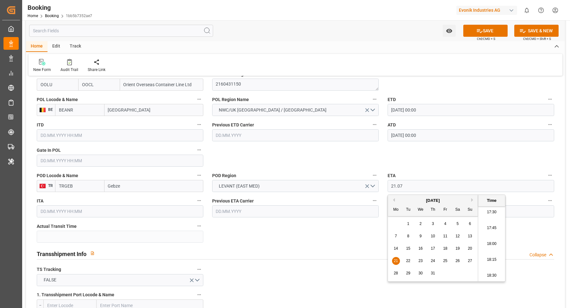
type input "21.07.2025 00:00"
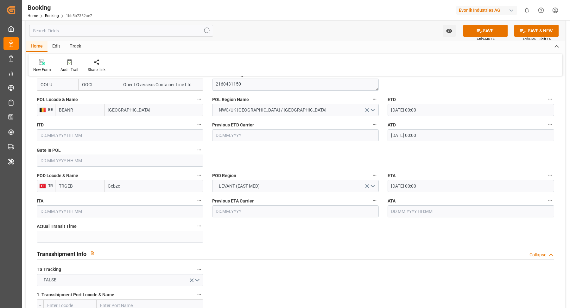
click at [518, 209] on input "text" at bounding box center [470, 211] width 166 height 12
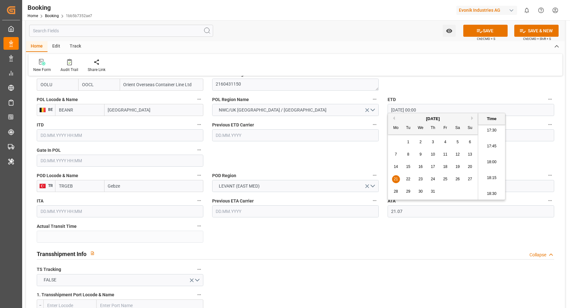
type input "21.07.2025 00:00"
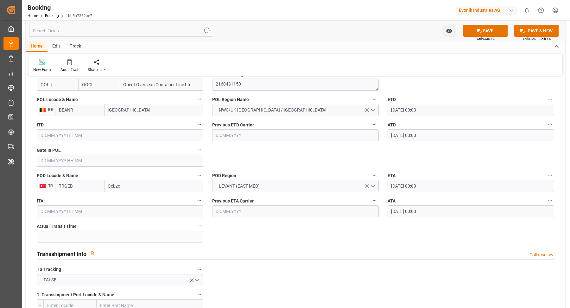
scroll to position [498, 0]
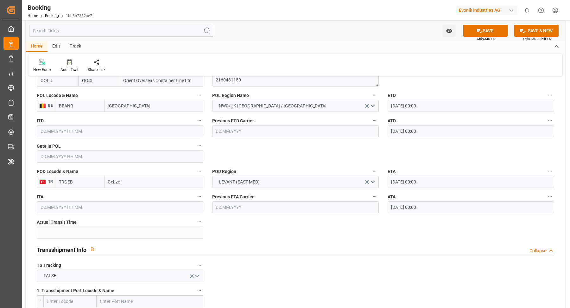
click at [68, 159] on input "text" at bounding box center [120, 156] width 166 height 12
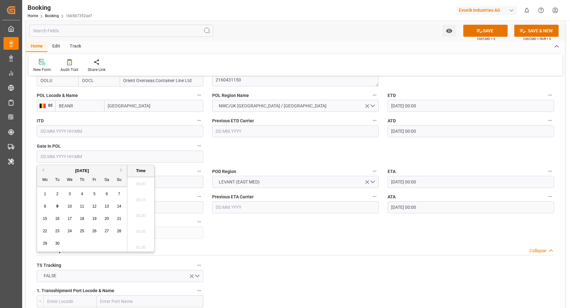
scroll to position [1109, 0]
type input "09.07.2025 00:00"
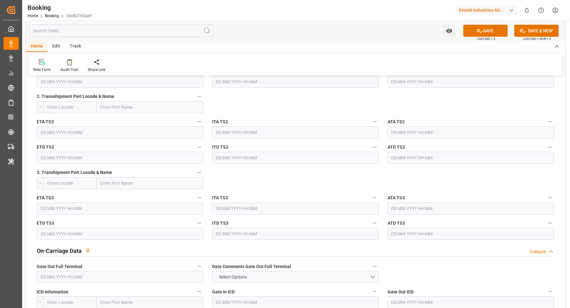
scroll to position [826, 0]
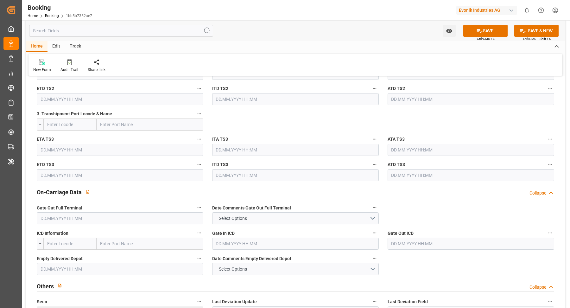
click at [85, 220] on input "text" at bounding box center [120, 218] width 166 height 12
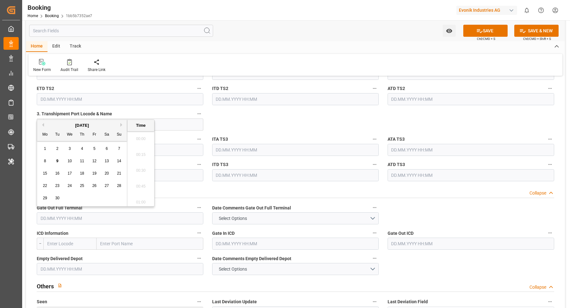
scroll to position [1109, 0]
type input "01.08.2025 00:00"
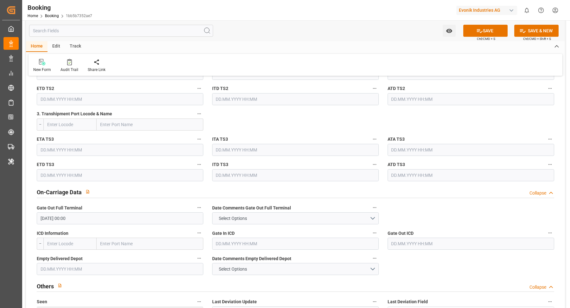
click at [89, 265] on input "text" at bounding box center [120, 269] width 166 height 12
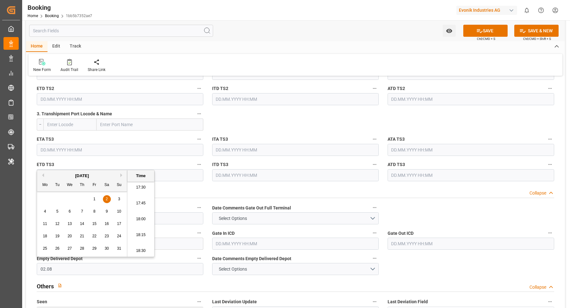
type input "02.08.2025 00:00"
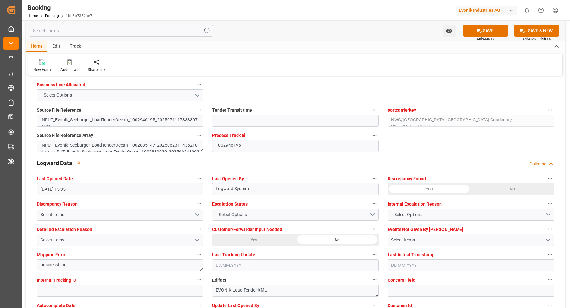
scroll to position [1166, 0]
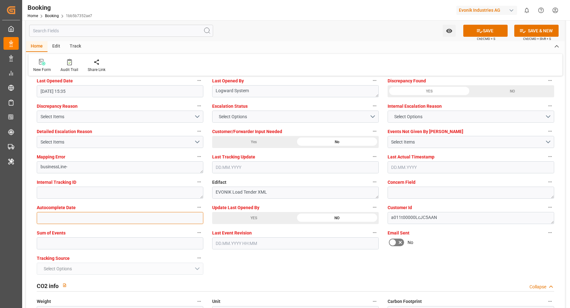
click at [91, 217] on input "text" at bounding box center [120, 218] width 166 height 12
click at [76, 242] on input "text" at bounding box center [120, 243] width 166 height 12
type input "0"
drag, startPoint x: 251, startPoint y: 219, endPoint x: 323, endPoint y: 219, distance: 71.8
click at [251, 219] on div "YES" at bounding box center [253, 218] width 83 height 12
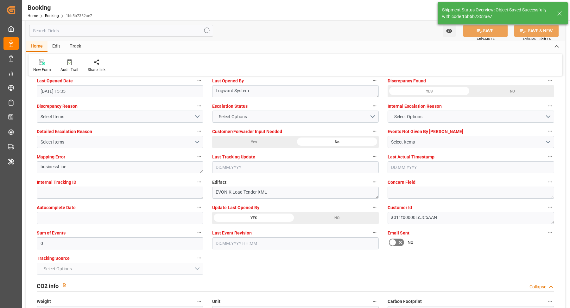
type textarea "Vasantha Kumar"
type input "9"
type input "12.07.2025 00:00"
type input "21.07.2025 00:00"
type input "09.09.2025 12:32"
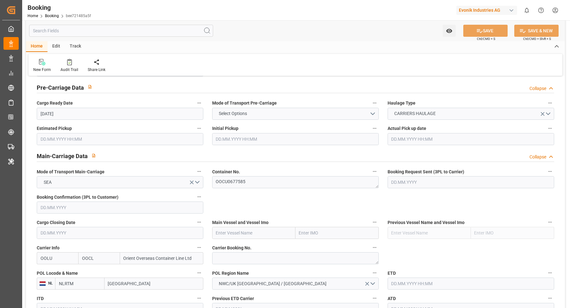
scroll to position [353, 0]
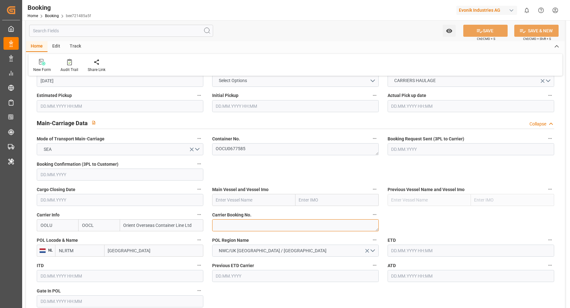
click at [243, 221] on textarea at bounding box center [295, 225] width 166 height 12
paste textarea "2160313460"
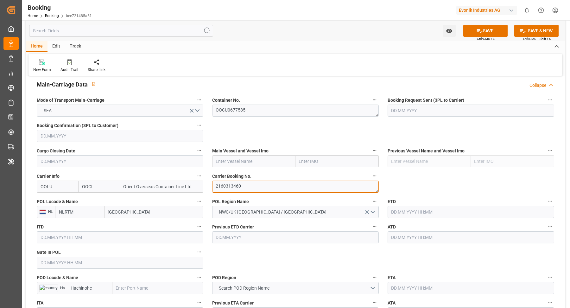
type textarea "2160313460"
click at [136, 208] on input "[GEOGRAPHIC_DATA]" at bounding box center [153, 212] width 99 height 12
paste input "[GEOGRAPHIC_DATA]"
type input "[GEOGRAPHIC_DATA]"
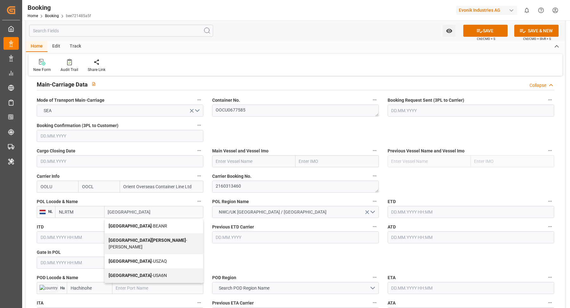
click at [137, 227] on span "Antwerp - BEANR" at bounding box center [138, 225] width 59 height 5
type input "BEANR"
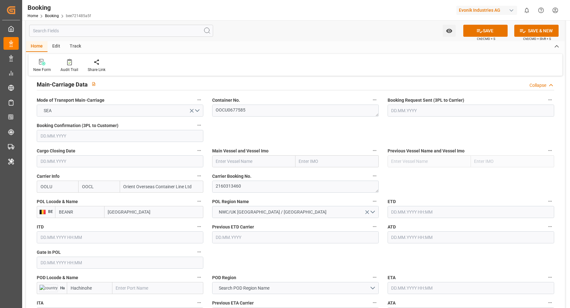
scroll to position [443, 0]
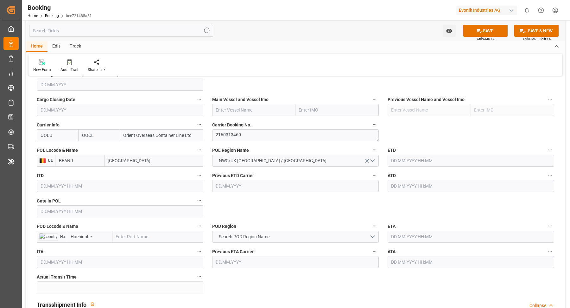
type input "[GEOGRAPHIC_DATA]"
click at [154, 236] on input "text" at bounding box center [157, 236] width 91 height 12
type input "[GEOGRAPHIC_DATA]"
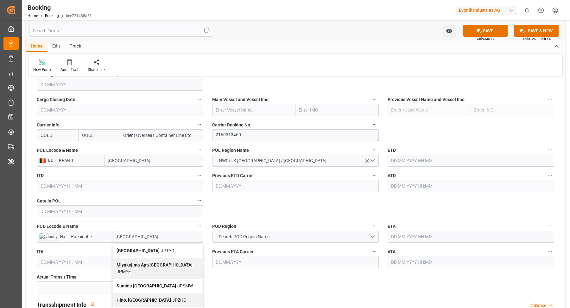
drag, startPoint x: 143, startPoint y: 247, endPoint x: 213, endPoint y: 222, distance: 74.0
click at [143, 248] on span "Tokyo - JPTYO" at bounding box center [145, 250] width 58 height 5
type input "JPTYO"
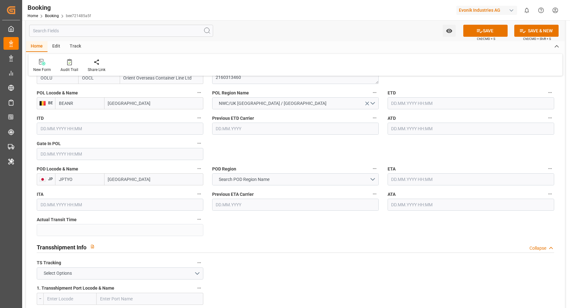
scroll to position [463, 0]
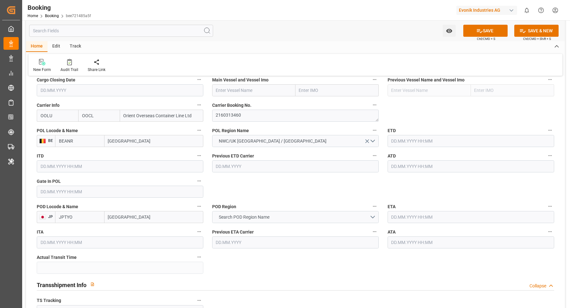
type input "[GEOGRAPHIC_DATA]"
click at [280, 218] on button "Search POD Region Name" at bounding box center [295, 217] width 166 height 12
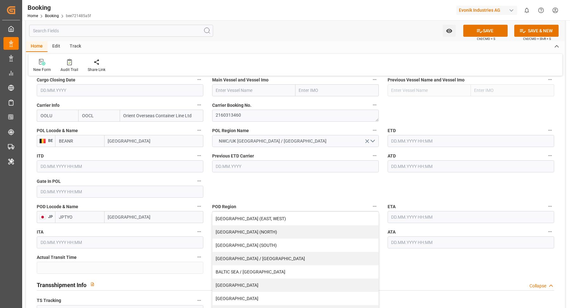
click at [139, 216] on input "[GEOGRAPHIC_DATA]" at bounding box center [153, 217] width 99 height 12
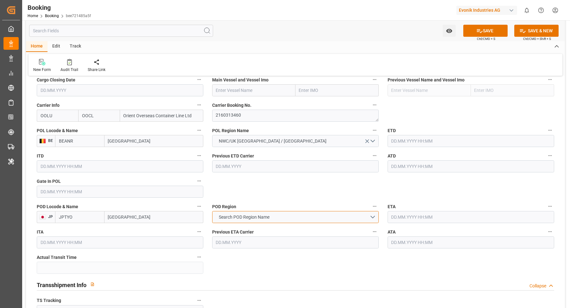
click at [280, 216] on button "Search POD Region Name" at bounding box center [295, 217] width 166 height 12
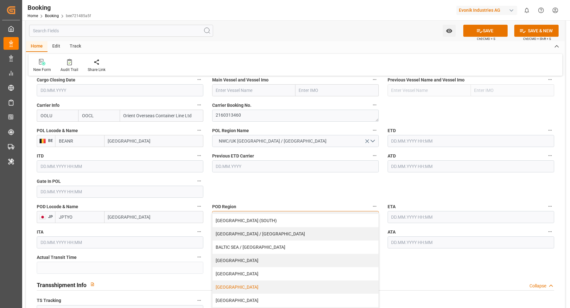
scroll to position [30, 0]
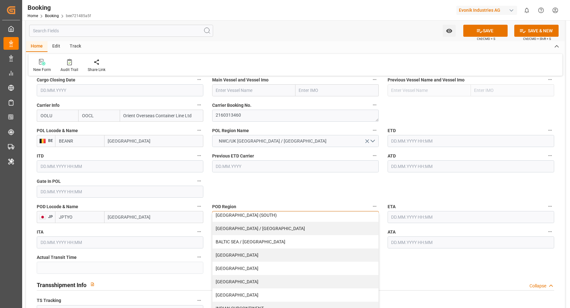
drag, startPoint x: 250, startPoint y: 291, endPoint x: 252, endPoint y: 255, distance: 36.1
click at [251, 291] on div "[GEOGRAPHIC_DATA]" at bounding box center [295, 294] width 166 height 13
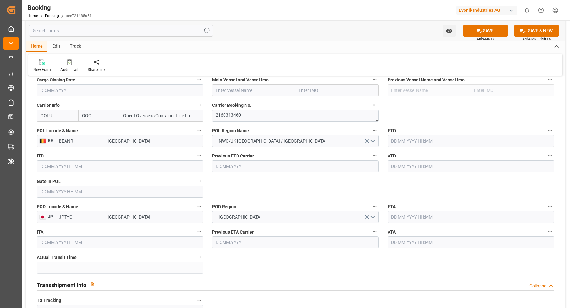
click at [239, 99] on div "Carrier Booking No. 2160313460" at bounding box center [295, 110] width 175 height 25
click at [242, 95] on input "text" at bounding box center [253, 90] width 83 height 12
paste input "LL5 CMA CGM JEAN MERMOZ"
drag, startPoint x: 224, startPoint y: 89, endPoint x: 248, endPoint y: 91, distance: 24.7
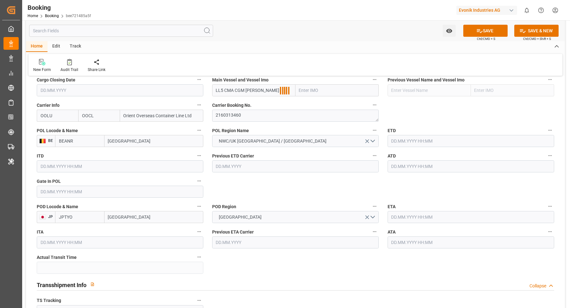
click at [224, 89] on input "LL5 CMA CGM JEAN MERMOZ" at bounding box center [253, 90] width 83 height 12
click at [250, 102] on b "CMA CGM Jean Mermoz" at bounding box center [243, 104] width 55 height 5
type input "CMA CGM Jean Mermoz"
type input "9776420"
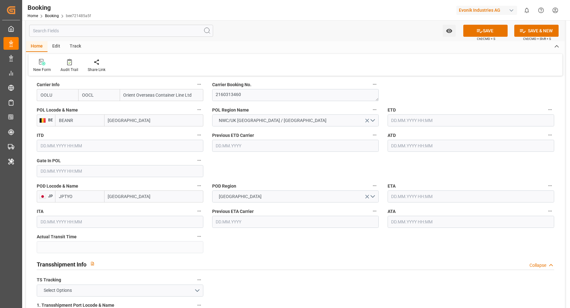
scroll to position [503, 0]
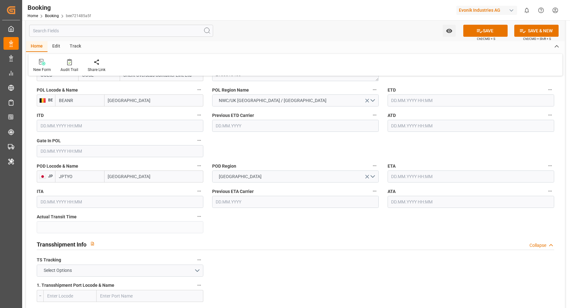
type input "CMA CGM Jean Mermoz"
click at [192, 271] on button "Select Options" at bounding box center [120, 270] width 166 height 12
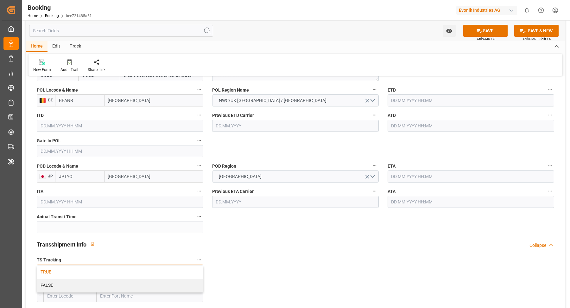
click at [92, 273] on div "TRUE" at bounding box center [120, 271] width 166 height 13
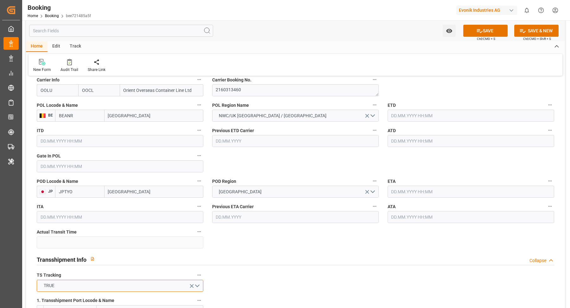
scroll to position [545, 0]
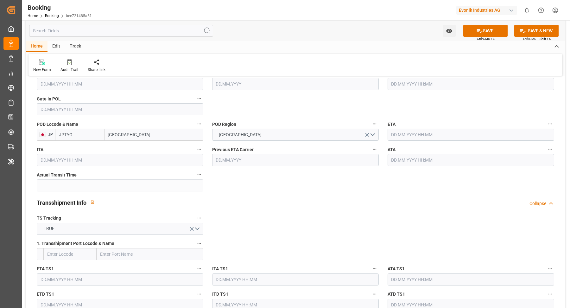
click at [165, 255] on input "text" at bounding box center [150, 254] width 107 height 12
paste input "Port Klang"
type input "Port Klang"
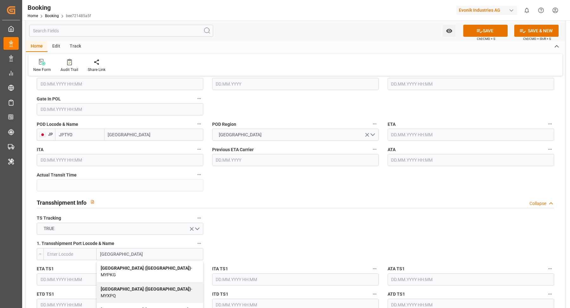
click at [150, 262] on div "Port Klang (Pelabuhan Klang) - MYPKG" at bounding box center [150, 271] width 106 height 21
type input "MYPKG"
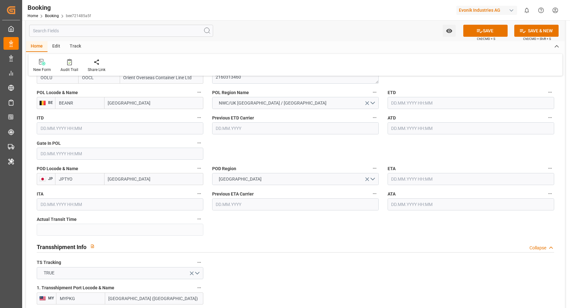
scroll to position [478, 0]
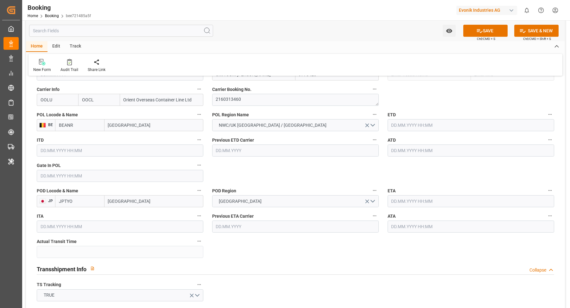
type input "Port Klang (Pelabuhan Klang)"
click at [74, 178] on input "text" at bounding box center [120, 176] width 166 height 12
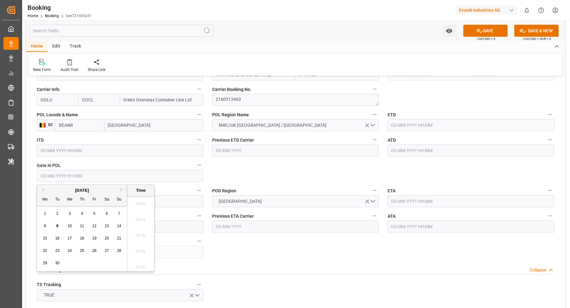
scroll to position [1109, 0]
type input "05.07.2025 00:00"
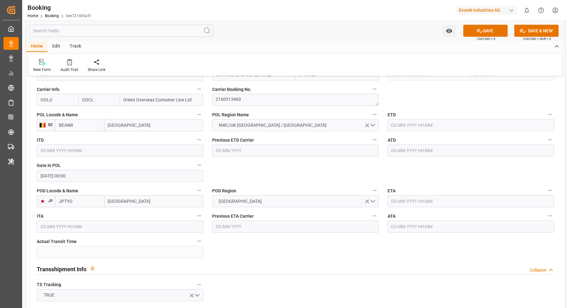
click at [412, 126] on input "text" at bounding box center [470, 125] width 166 height 12
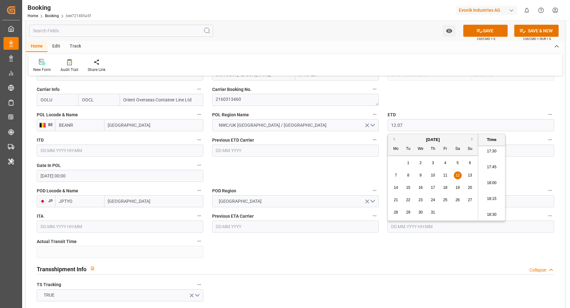
type input "12.07.2025 00:00"
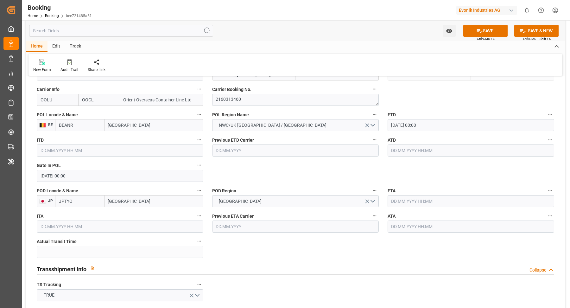
click at [426, 147] on input "text" at bounding box center [470, 150] width 166 height 12
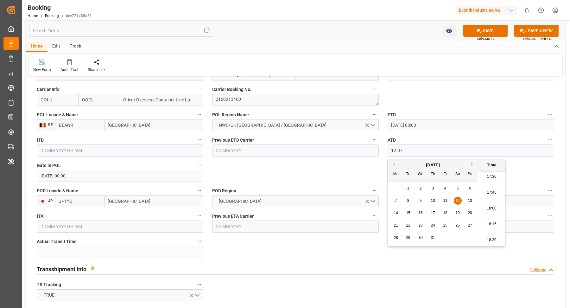
type input "12.07.2025 00:00"
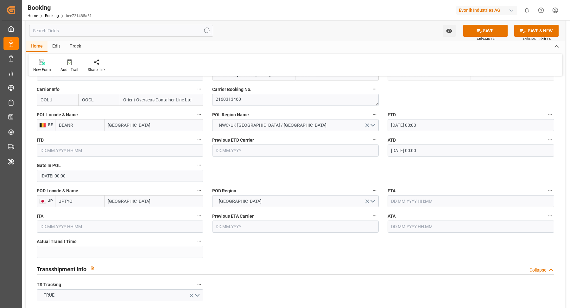
scroll to position [522, 0]
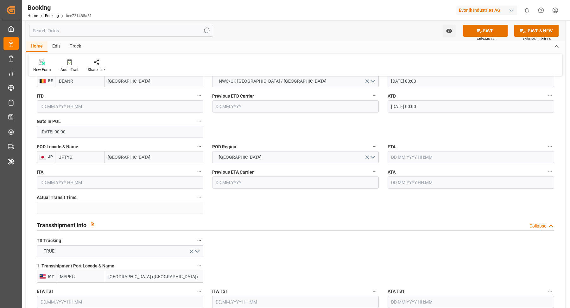
click at [423, 160] on input "text" at bounding box center [470, 157] width 166 height 12
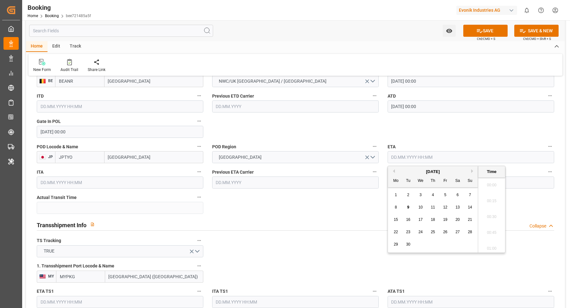
scroll to position [1109, 0]
click at [432, 194] on span "4" at bounding box center [433, 194] width 2 height 4
type input "04.09.2025 00:00"
drag, startPoint x: 346, startPoint y: 202, endPoint x: 352, endPoint y: 197, distance: 8.8
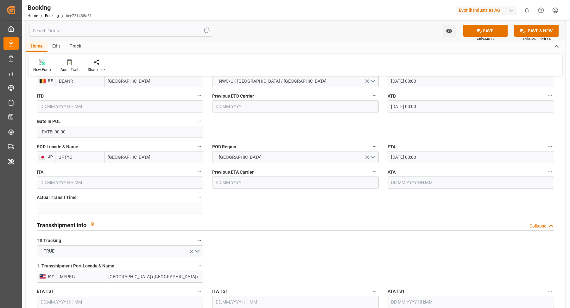
click at [419, 185] on input "text" at bounding box center [470, 182] width 166 height 12
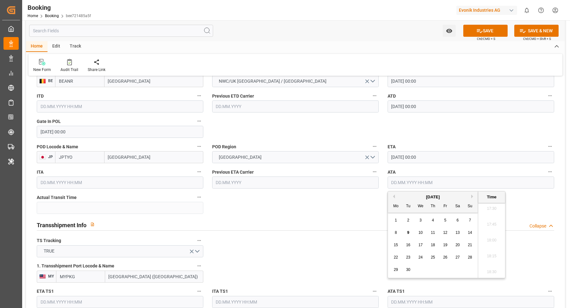
click at [433, 221] on span "4" at bounding box center [433, 220] width 2 height 4
type input "04.09.2025 00:00"
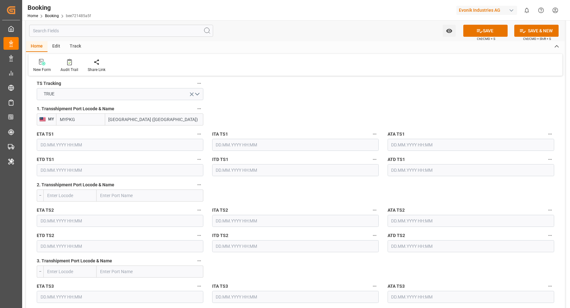
click at [61, 144] on input "text" at bounding box center [120, 145] width 166 height 12
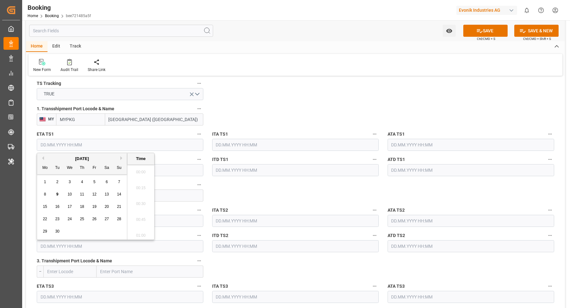
scroll to position [1109, 0]
type input "13.08.2025 00:00"
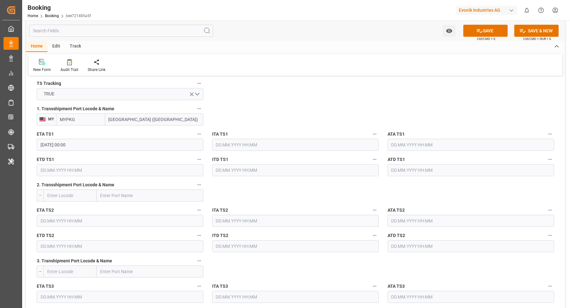
click at [69, 168] on input "text" at bounding box center [120, 170] width 166 height 12
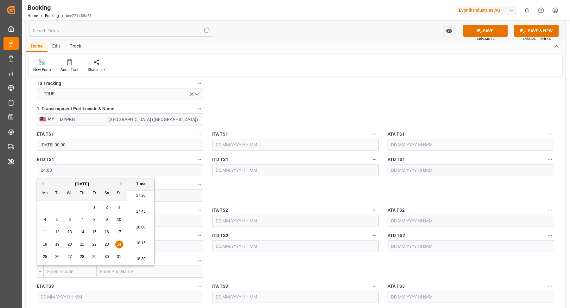
type input "24.08.2025 00:00"
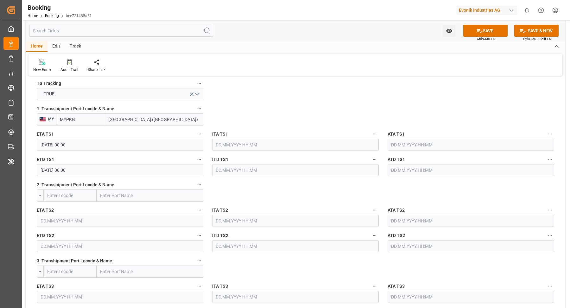
click at [397, 140] on input "text" at bounding box center [470, 145] width 166 height 12
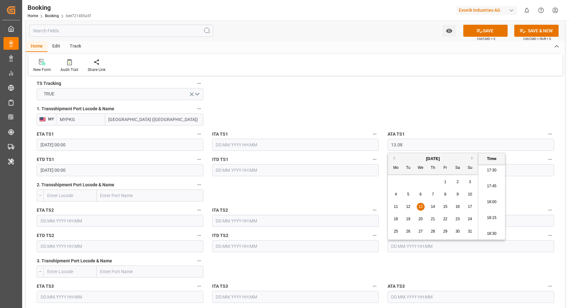
type input "13.08.2025 00:00"
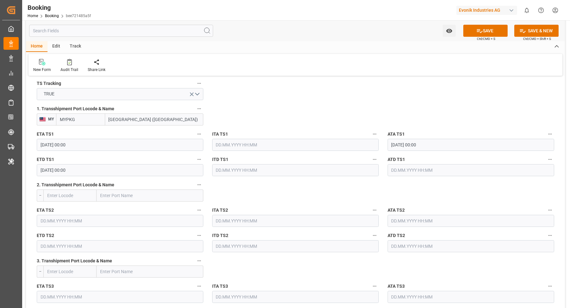
click at [428, 167] on input "text" at bounding box center [470, 170] width 166 height 12
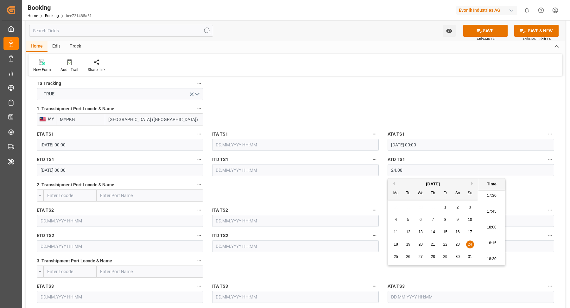
type input "24.08.2025 00:00"
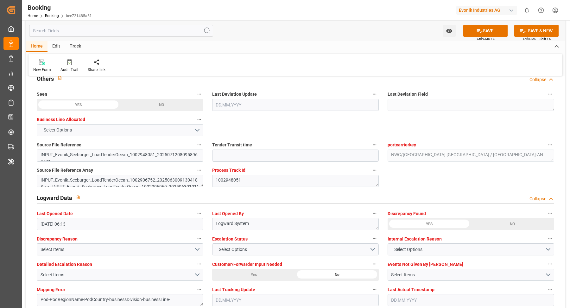
scroll to position [1139, 0]
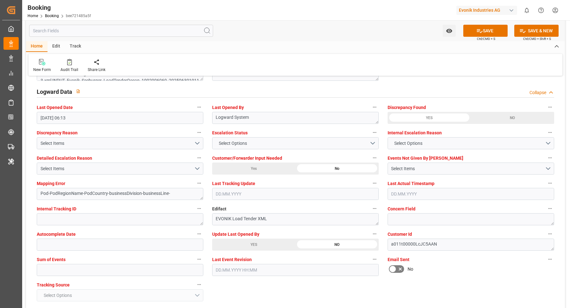
click at [93, 261] on label "Sum of Events" at bounding box center [120, 259] width 166 height 9
click at [195, 261] on button "Sum of Events" at bounding box center [199, 259] width 8 height 8
click at [83, 271] on div at bounding box center [285, 154] width 570 height 308
click at [74, 270] on body "Created by potrace 1.15, written by Peter Selinger 2001-2017 Created by potrace…" at bounding box center [285, 154] width 570 height 308
type input "0"
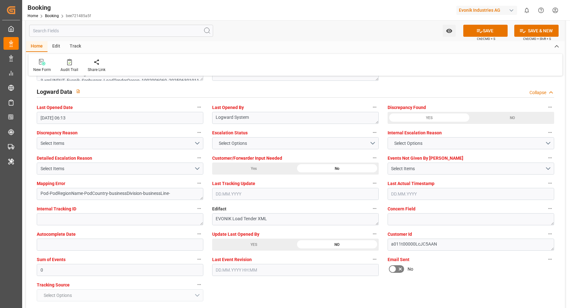
click at [244, 246] on div "YES" at bounding box center [253, 244] width 83 height 12
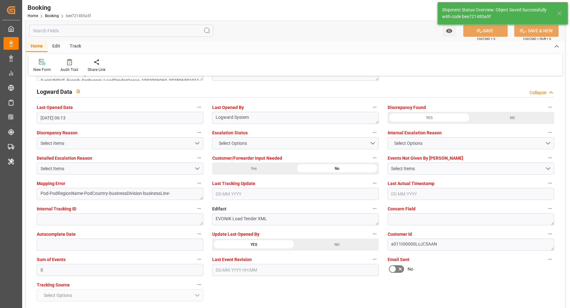
type textarea "NWC/UK North West Continent / UK_JPTYO_OOLU_AT-AN"
type textarea "Vasantha Kumar"
type textarea "businessDivision-businessLine-"
type textarea "Yes"
type input "54"
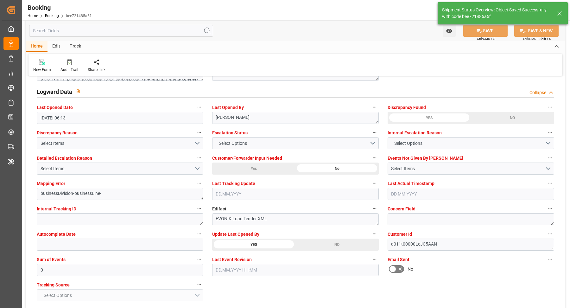
type input "12.07.2025 00:00"
type input "04.09.2025 00:00"
type input "13.08.2025 00:00"
type input "24.08.2025 00:00"
type input "09.09.2025 12:35"
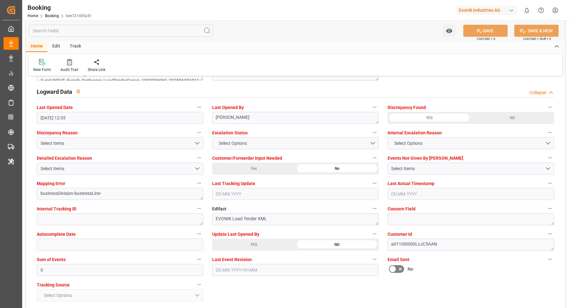
click at [67, 64] on icon at bounding box center [69, 62] width 5 height 6
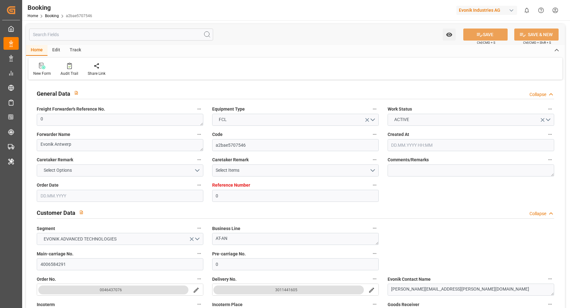
type input "[DATE] 06:50"
type input "[DATE]"
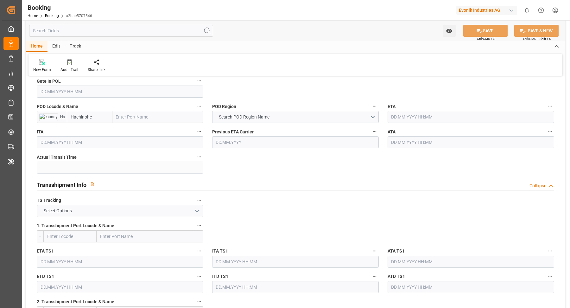
scroll to position [451, 0]
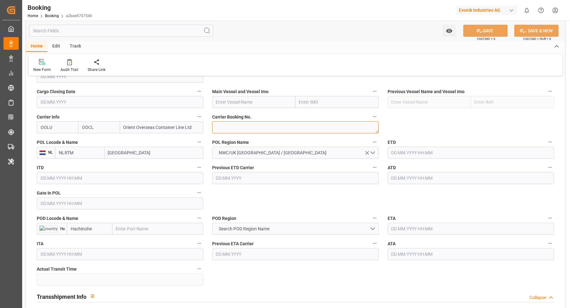
click at [252, 125] on textarea at bounding box center [295, 127] width 166 height 12
paste textarea "2158658380"
type textarea "2158658380"
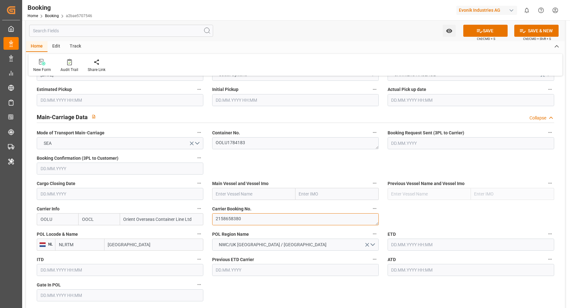
scroll to position [435, 0]
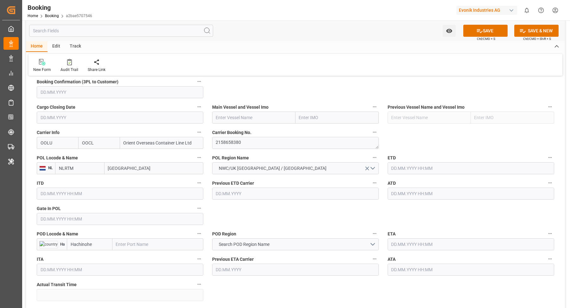
click at [236, 110] on label "Main Vessel and Vessel Imo" at bounding box center [295, 107] width 166 height 9
click at [370, 110] on button "Main Vessel and Vessel Imo" at bounding box center [374, 107] width 8 height 8
drag, startPoint x: 236, startPoint y: 110, endPoint x: 223, endPoint y: 118, distance: 15.0
click at [223, 118] on div at bounding box center [285, 154] width 570 height 308
click at [247, 114] on body "Created by potrace 1.15, written by [PERSON_NAME] [DATE]-[DATE] Created by potr…" at bounding box center [285, 154] width 570 height 308
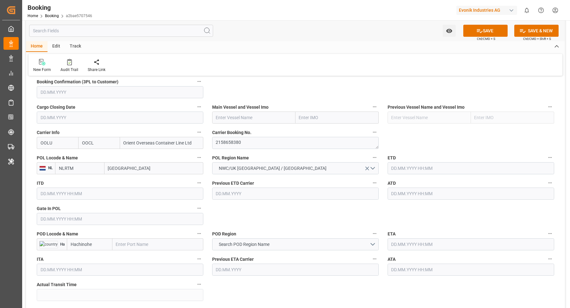
click at [255, 116] on input "text" at bounding box center [253, 117] width 83 height 12
paste input "CMA CGM [PERSON_NAME]"
click at [242, 131] on b "CMA CGM [PERSON_NAME]" at bounding box center [243, 131] width 55 height 5
type input "CMA CGM [PERSON_NAME]"
type input "9776432"
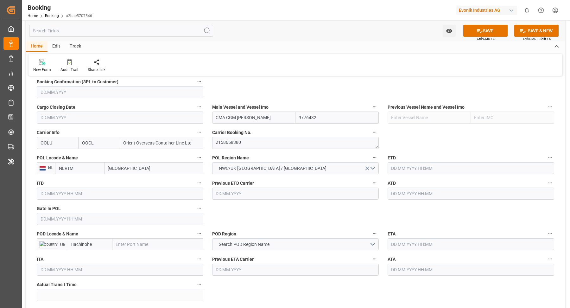
type input "CMA CGM [PERSON_NAME]"
click at [161, 251] on div "POD Locode & Name Ha Hachinohe" at bounding box center [119, 239] width 175 height 25
click at [165, 241] on input "text" at bounding box center [157, 244] width 91 height 12
type input "[GEOGRAPHIC_DATA]"
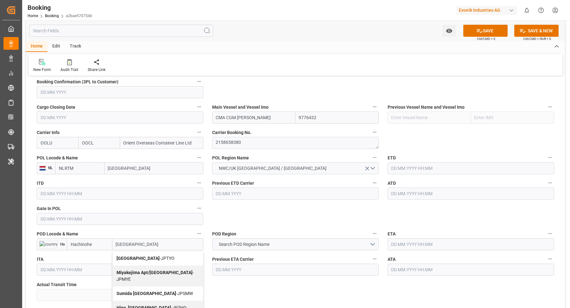
click at [140, 258] on span "Tokyo - JPTYO" at bounding box center [145, 257] width 58 height 5
type input "JPTYO"
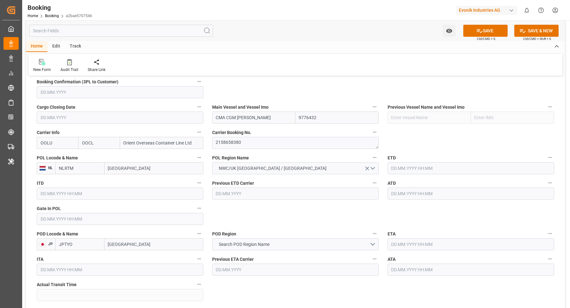
type input "[GEOGRAPHIC_DATA]"
click at [267, 243] on span "Search POD Region Name" at bounding box center [243, 244] width 57 height 7
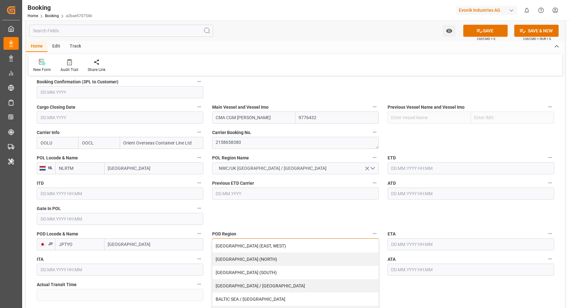
scroll to position [116, 0]
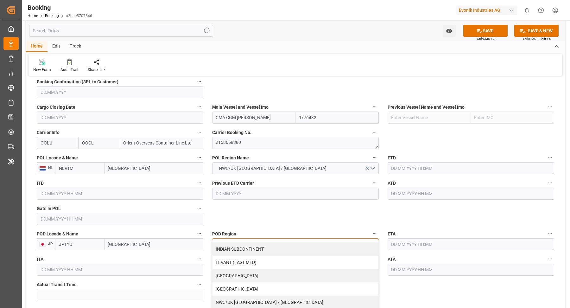
click at [245, 286] on div "[GEOGRAPHIC_DATA]" at bounding box center [295, 288] width 166 height 13
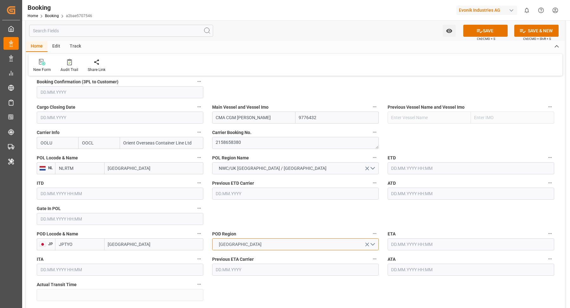
click at [261, 242] on button "[GEOGRAPHIC_DATA]" at bounding box center [295, 244] width 166 height 12
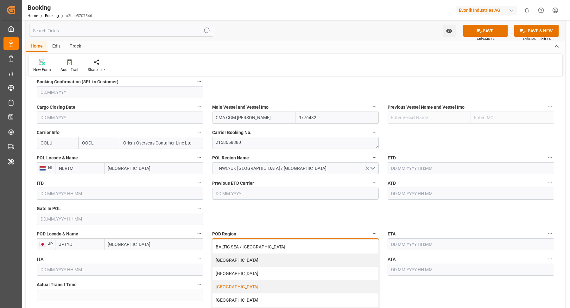
scroll to position [62, 0]
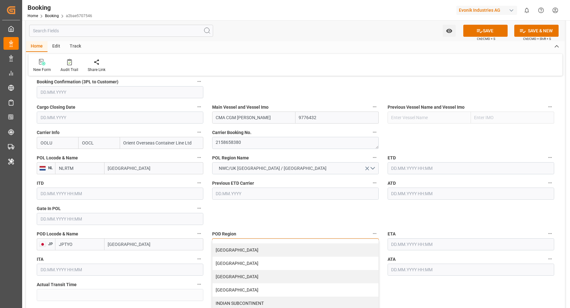
click at [247, 285] on div "[GEOGRAPHIC_DATA]" at bounding box center [295, 289] width 166 height 13
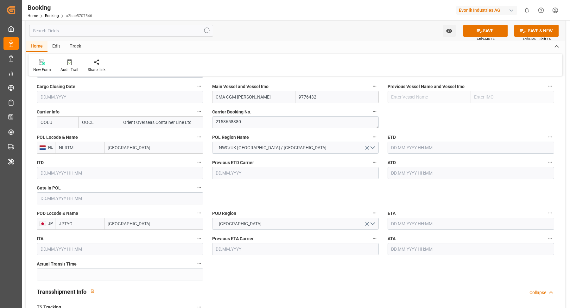
scroll to position [463, 0]
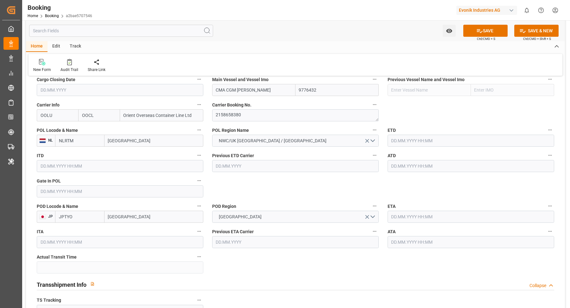
click at [144, 137] on input "[GEOGRAPHIC_DATA]" at bounding box center [153, 140] width 99 height 12
type input "antwerp"
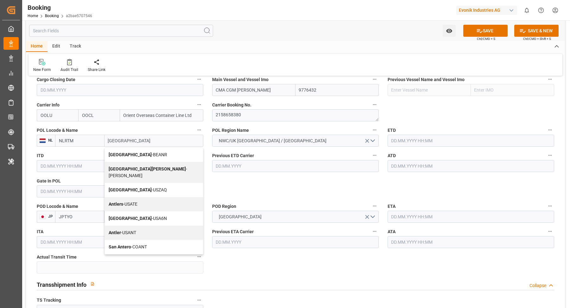
click at [142, 153] on div "Antwerp - BEANR" at bounding box center [154, 154] width 98 height 14
type input "BEANR"
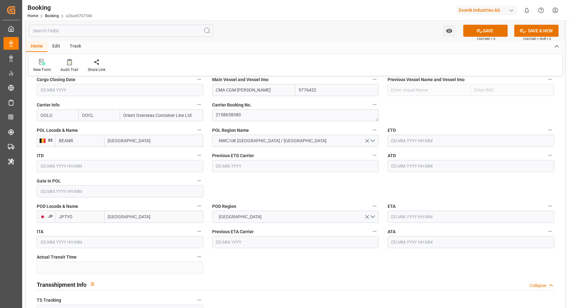
scroll to position [590, 0]
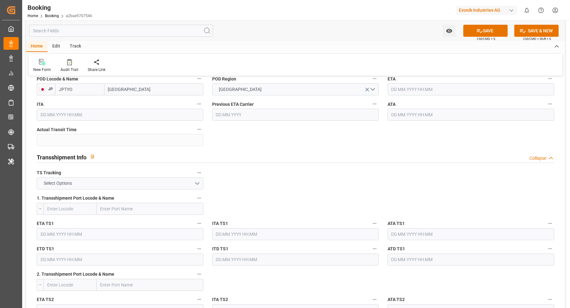
type input "[GEOGRAPHIC_DATA]"
click at [150, 185] on button "Select Options" at bounding box center [120, 183] width 166 height 12
click at [88, 187] on div "TRUE" at bounding box center [120, 184] width 166 height 13
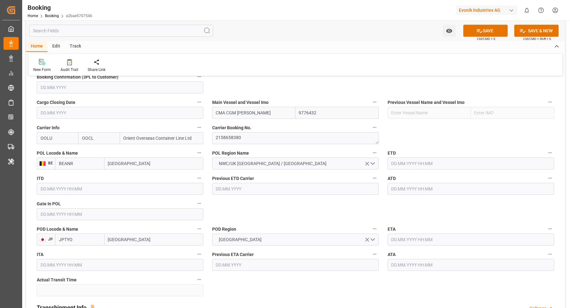
scroll to position [420, 0]
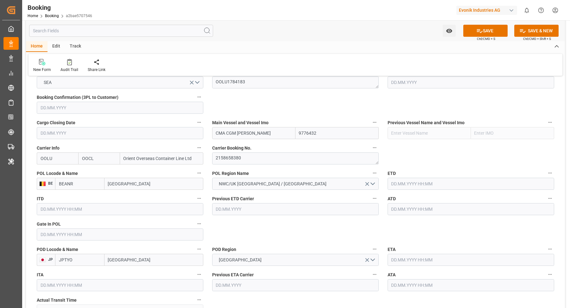
click at [78, 238] on input "text" at bounding box center [120, 234] width 166 height 12
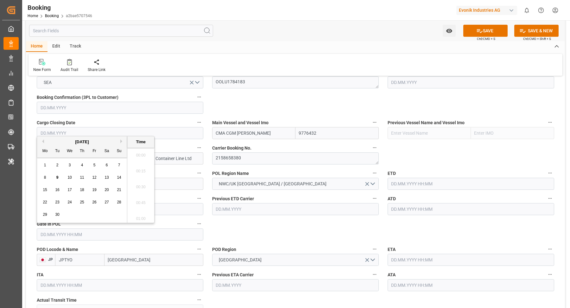
scroll to position [1109, 0]
type input "`"
type input "`9.05"
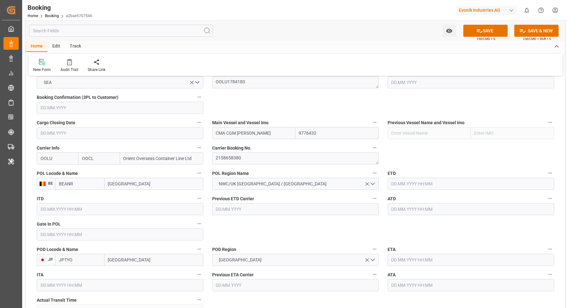
click at [70, 232] on input "text" at bounding box center [120, 234] width 166 height 12
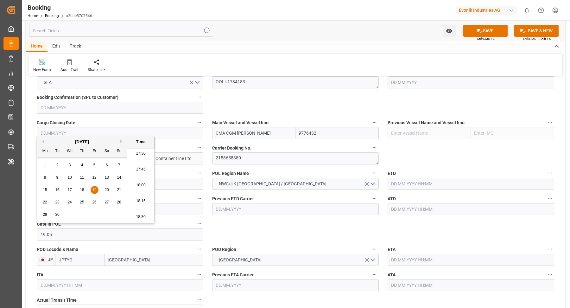
type input "19.05.2025 00:00"
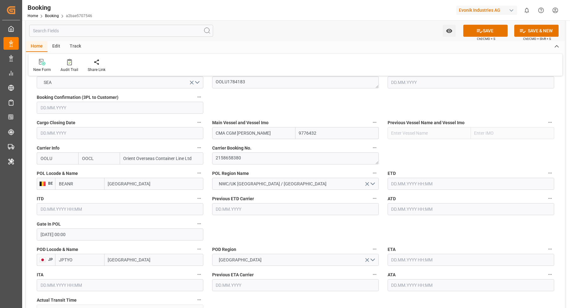
click at [427, 182] on input "text" at bounding box center [470, 183] width 166 height 12
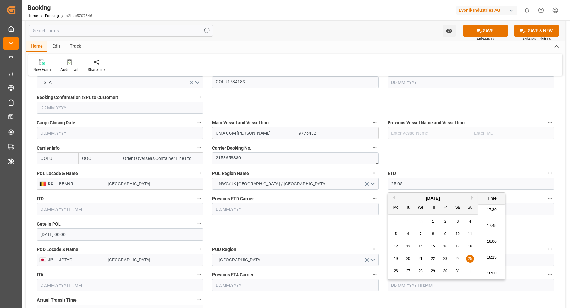
type input "25.05.2025 00:00"
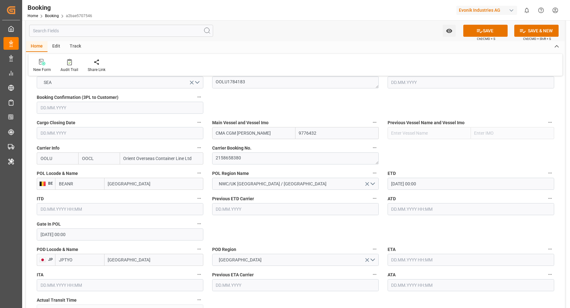
click at [427, 179] on input "25.05.2025 00:00" at bounding box center [470, 183] width 166 height 12
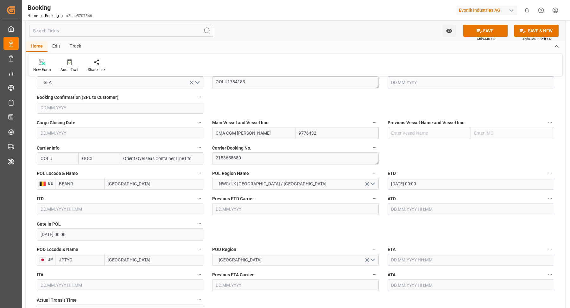
click at [421, 206] on input "text" at bounding box center [470, 209] width 166 height 12
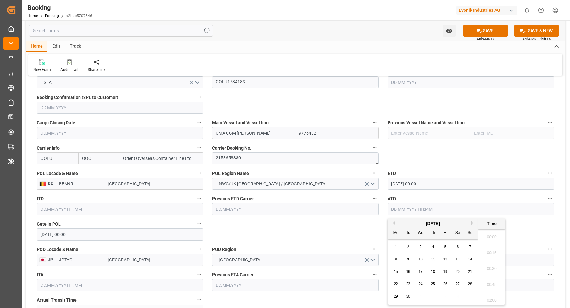
paste input "25.05.2025 00:00"
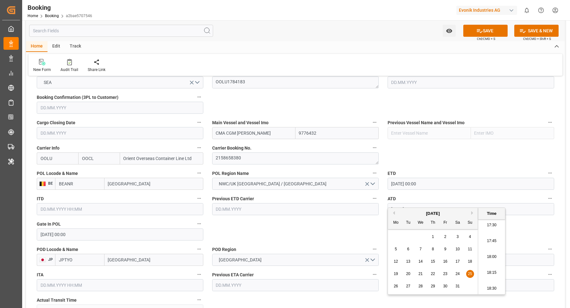
scroll to position [430, 0]
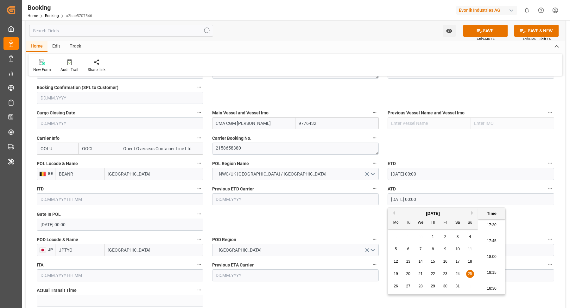
type input "25.05.2025 00:00"
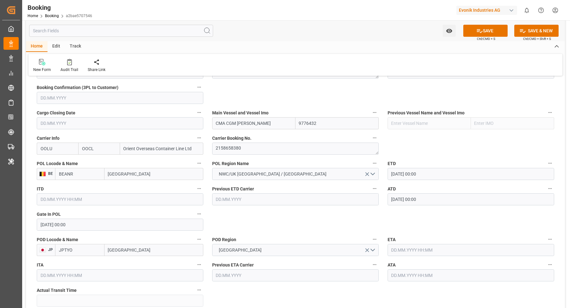
scroll to position [457, 0]
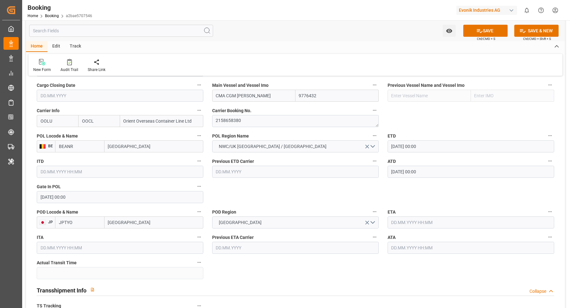
click at [427, 221] on input "text" at bounding box center [470, 222] width 166 height 12
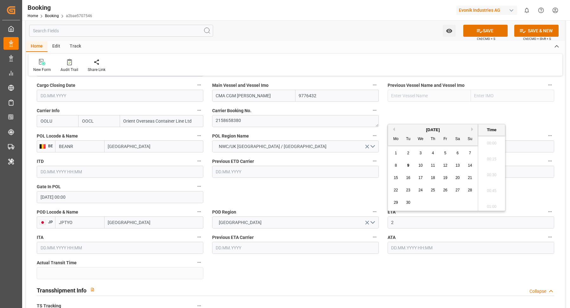
scroll to position [1109, 0]
type input "24.07.2025 00:00"
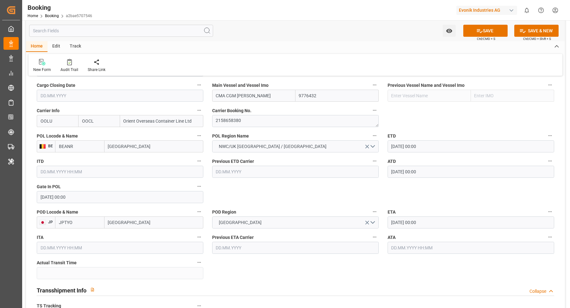
click at [441, 248] on input "text" at bounding box center [470, 247] width 166 height 12
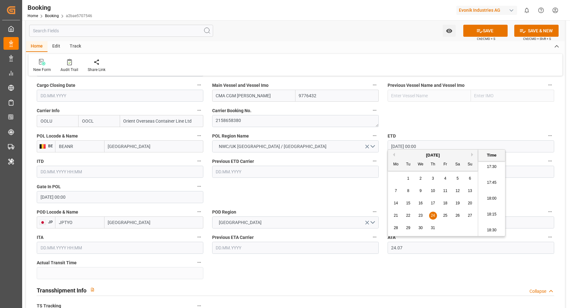
type input "24.07.2025 00:00"
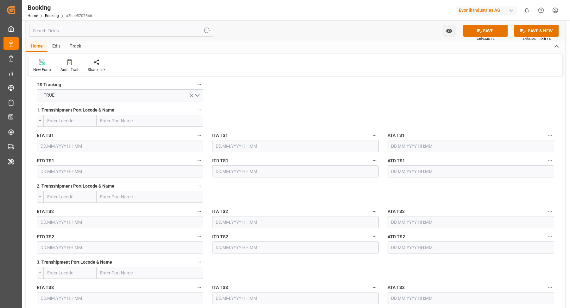
scroll to position [645, 0]
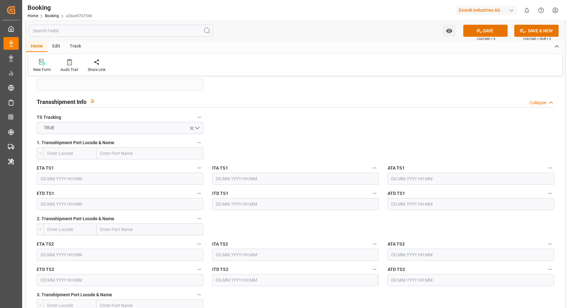
click at [124, 152] on input "text" at bounding box center [150, 153] width 107 height 12
paste input "Ningbo"
type input "Ningbo"
click at [135, 196] on span "Ningbo Pt - CNNBG" at bounding box center [119, 195] width 36 height 5
type input "CNNBG"
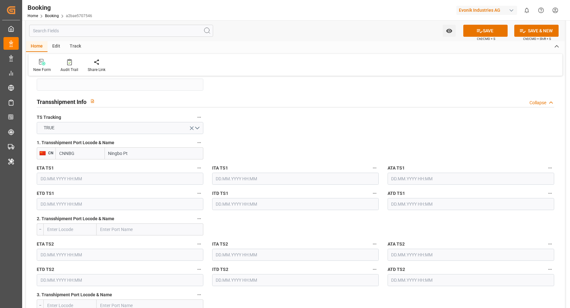
type input "Ningbo Pt"
click at [87, 177] on input "text" at bounding box center [120, 178] width 166 height 12
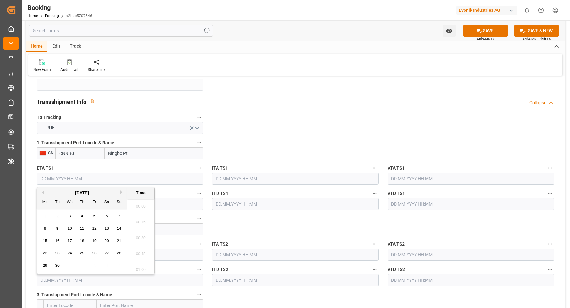
scroll to position [1109, 0]
type input "07.07.2001 00:00"
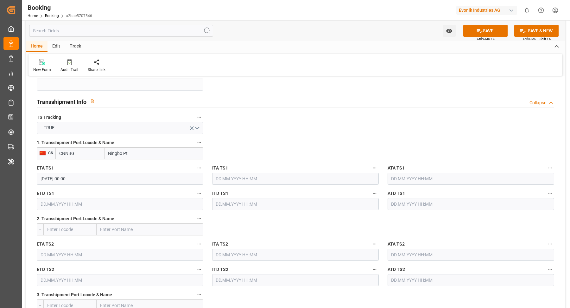
click at [81, 202] on input "text" at bounding box center [120, 204] width 166 height 12
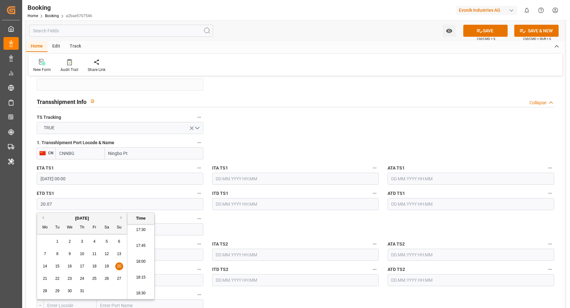
type input "20.07.2025 00:00"
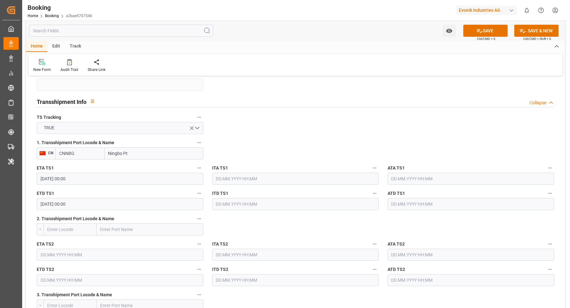
click at [404, 182] on input "text" at bounding box center [470, 178] width 166 height 12
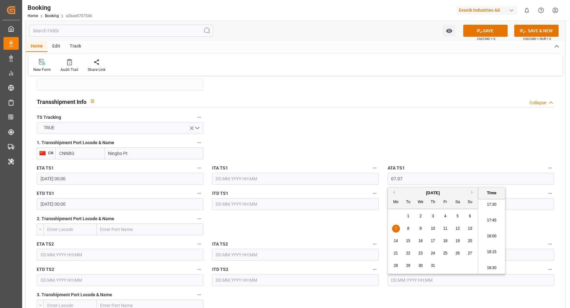
type input "07.07.2025 00:00"
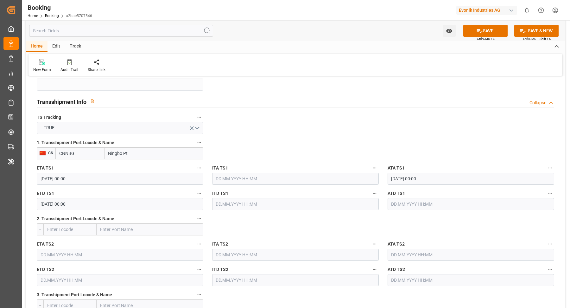
click at [426, 203] on input "text" at bounding box center [470, 204] width 166 height 12
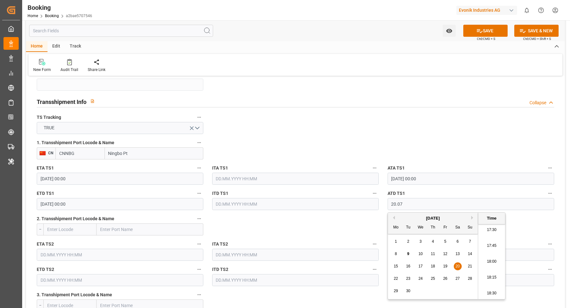
type input "20.07.2025 00:00"
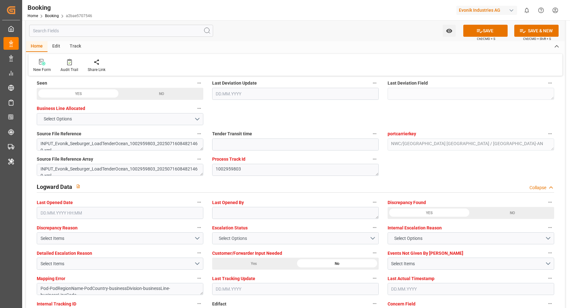
scroll to position [1128, 0]
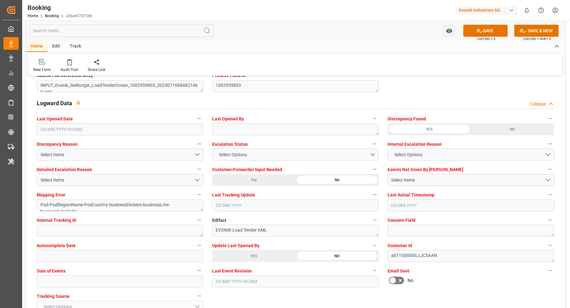
click at [257, 252] on div "YES" at bounding box center [253, 256] width 83 height 12
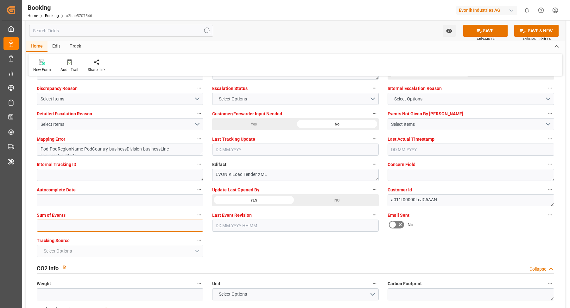
click at [119, 229] on input "text" at bounding box center [120, 225] width 166 height 12
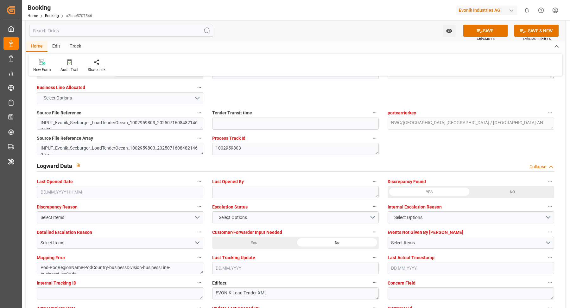
scroll to position [925, 0]
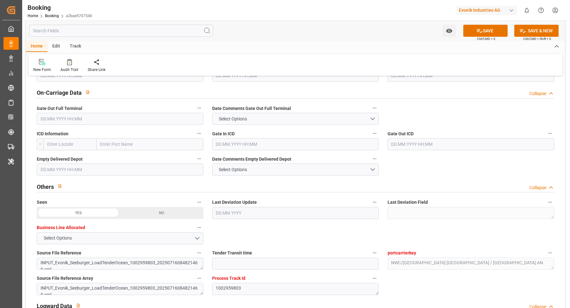
type input "0"
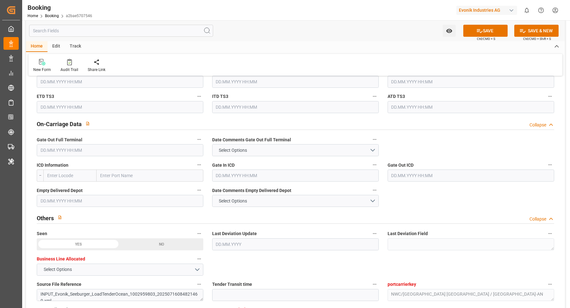
click at [83, 145] on input "text" at bounding box center [120, 150] width 166 height 12
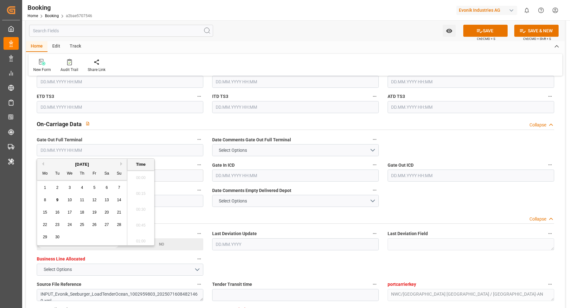
scroll to position [1109, 0]
type input "08.08.2025 00:00"
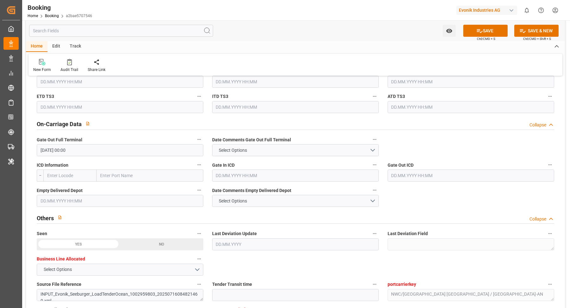
click at [85, 195] on input "text" at bounding box center [120, 201] width 166 height 12
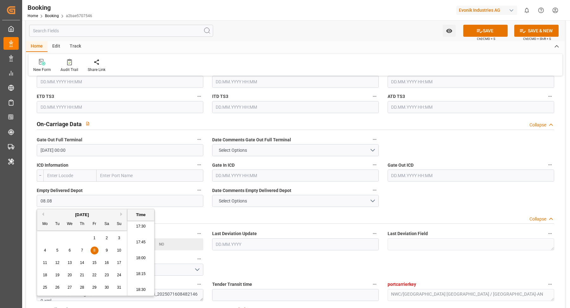
type input "08.08.2025 00:00"
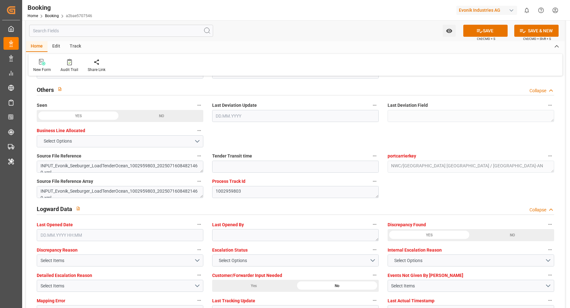
scroll to position [1161, 0]
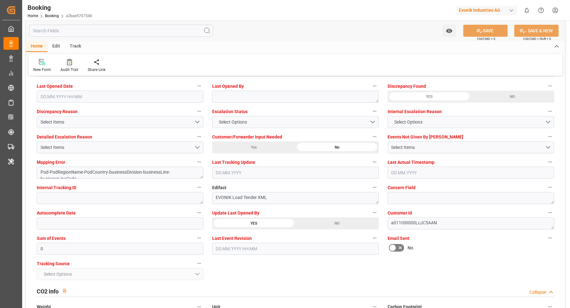
click at [70, 65] on icon at bounding box center [69, 62] width 5 height 6
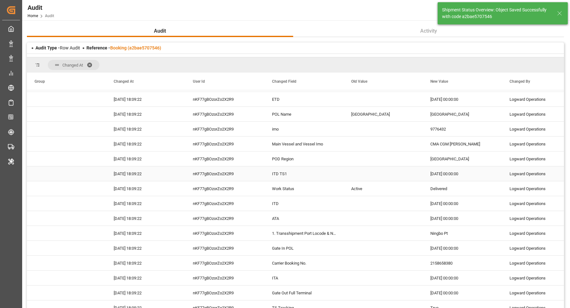
scroll to position [138, 0]
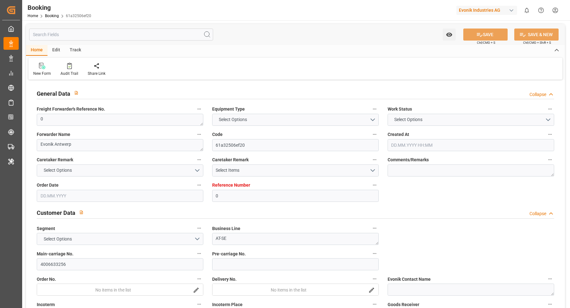
type input "0"
type input "OOCL"
type input "Orient Overseas Container Line Ltd"
type input "NLRTM"
type input "TRGEB"
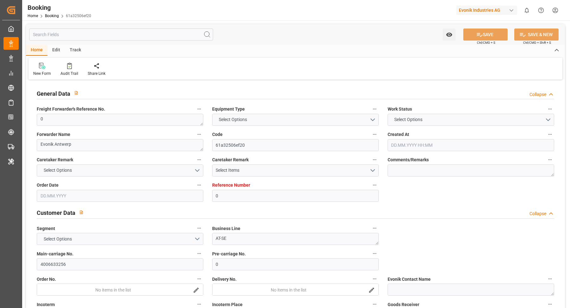
type input "[DATE] 07:22"
type input "[DATE]"
type input "[DATE] 06:21"
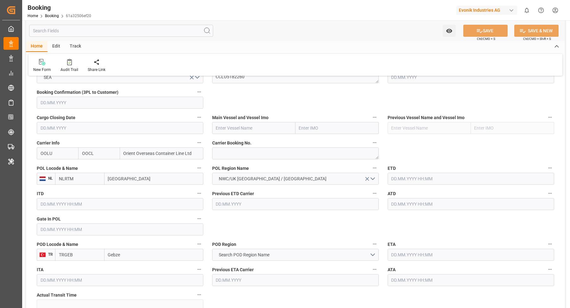
scroll to position [445, 0]
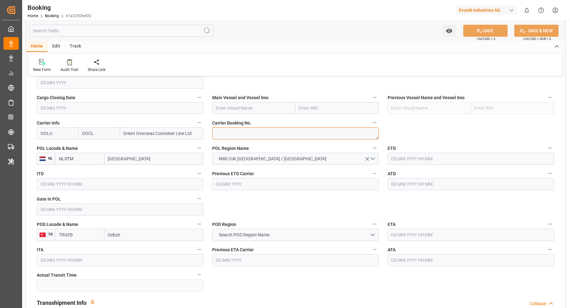
click at [254, 137] on textarea at bounding box center [295, 133] width 166 height 12
paste textarea "2160337960"
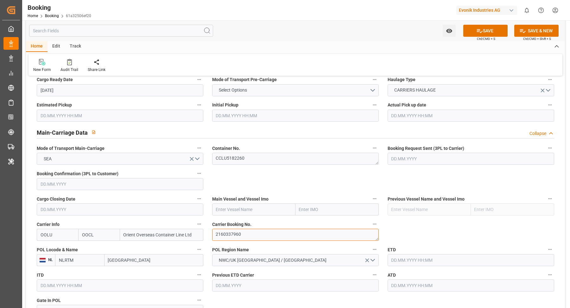
scroll to position [384, 0]
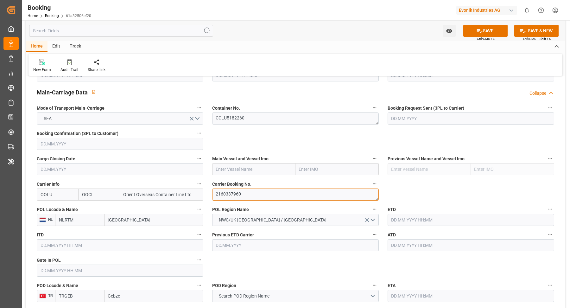
type textarea "2160337960"
click at [134, 214] on input "[GEOGRAPHIC_DATA]" at bounding box center [153, 220] width 99 height 12
paste input "[GEOGRAPHIC_DATA]"
type input "[GEOGRAPHIC_DATA]"
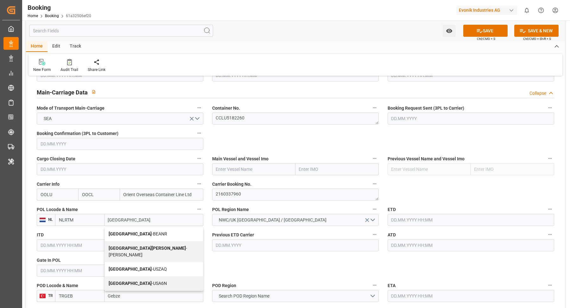
click at [142, 231] on span "Antwerp - BEANR" at bounding box center [138, 233] width 59 height 5
type input "BEANR"
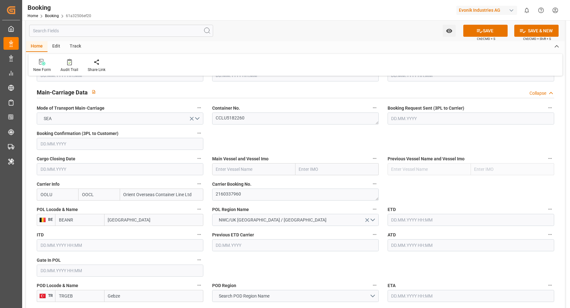
type input "[GEOGRAPHIC_DATA]"
click at [73, 296] on input "TRGEB" at bounding box center [79, 296] width 49 height 12
type input "TRYAR"
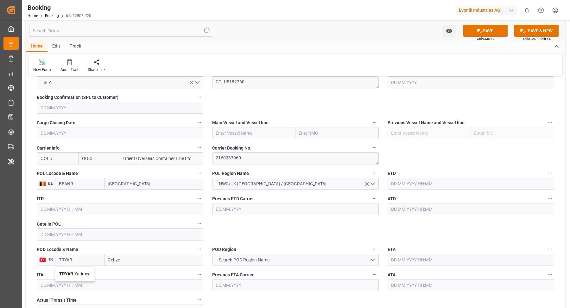
click at [80, 272] on span "TRYAR - Yarimca" at bounding box center [74, 273] width 31 height 5
type input "Yarimca"
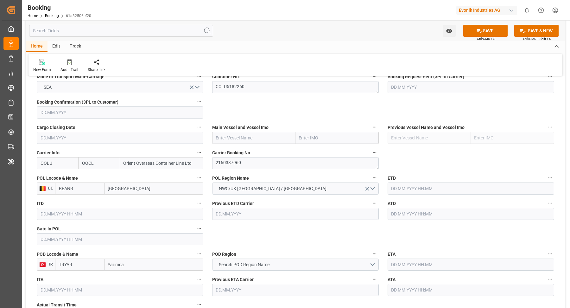
scroll to position [473, 0]
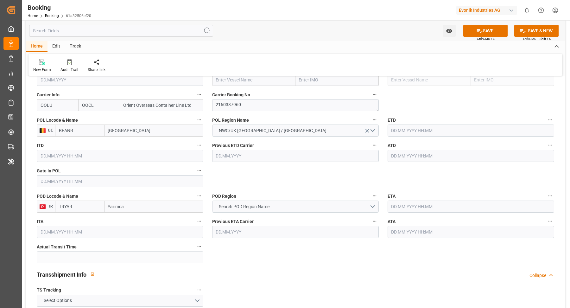
type input "TRYAR"
click at [289, 205] on button "Search POD Region Name" at bounding box center [295, 206] width 166 height 12
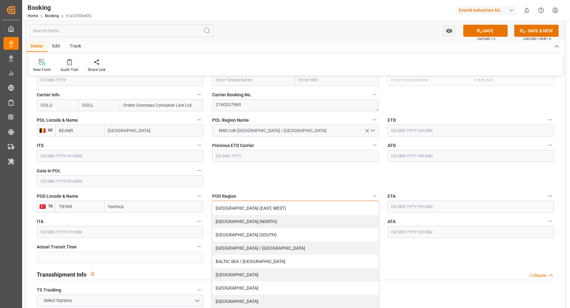
scroll to position [83, 0]
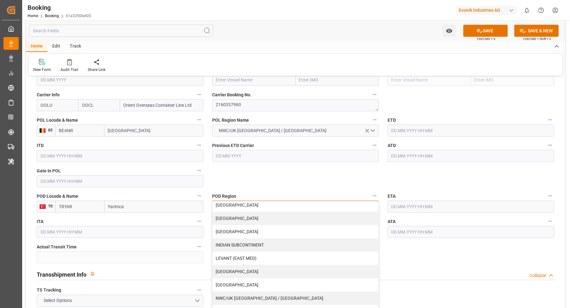
click at [258, 253] on div "LEVANT (EAST MED)" at bounding box center [295, 257] width 166 height 13
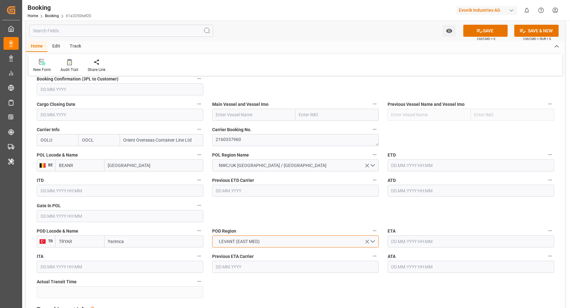
scroll to position [433, 0]
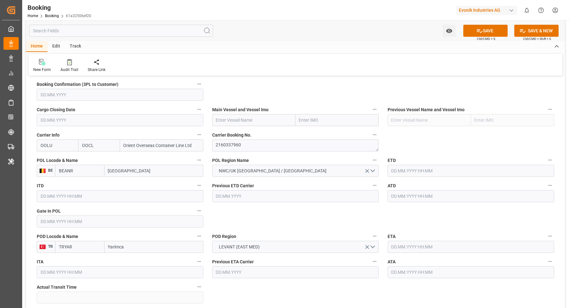
click at [78, 222] on input "text" at bounding box center [120, 221] width 166 height 12
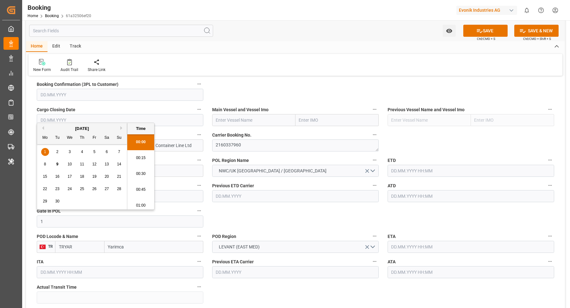
scroll to position [1109, 0]
type input "[DATE] 00:00"
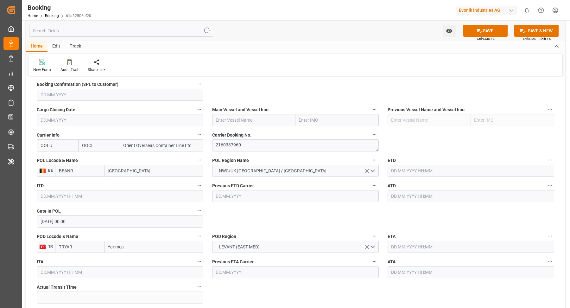
click at [257, 126] on div "Main Vessel and Vessel Imo" at bounding box center [295, 115] width 175 height 25
click at [257, 115] on input "text" at bounding box center [253, 120] width 83 height 12
paste input "W [GEOGRAPHIC_DATA]"
type input "W [GEOGRAPHIC_DATA]"
click at [242, 132] on span "W KAMPALA - 9215311" at bounding box center [249, 133] width 67 height 5
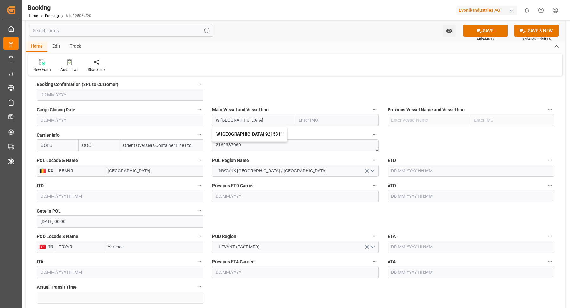
type input "9215311"
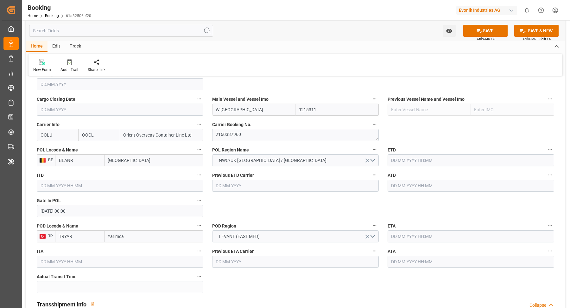
type input "W [GEOGRAPHIC_DATA]"
click at [434, 159] on input "text" at bounding box center [470, 160] width 166 height 12
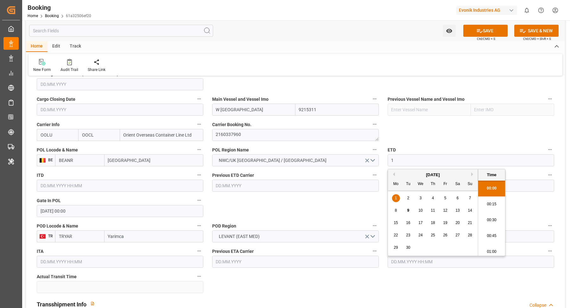
scroll to position [1109, 0]
type input "[DATE] 00:00"
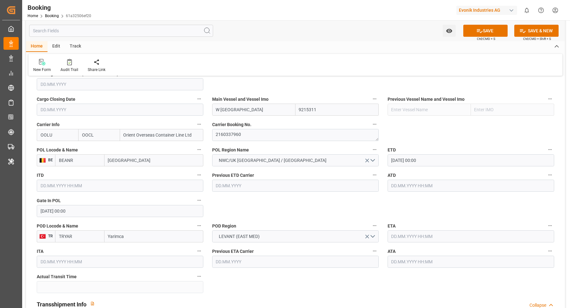
click at [444, 186] on input "text" at bounding box center [470, 185] width 166 height 12
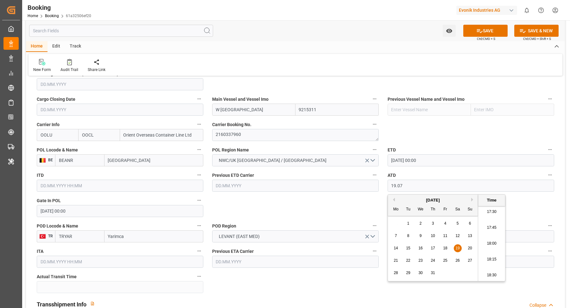
type input "[DATE] 00:00"
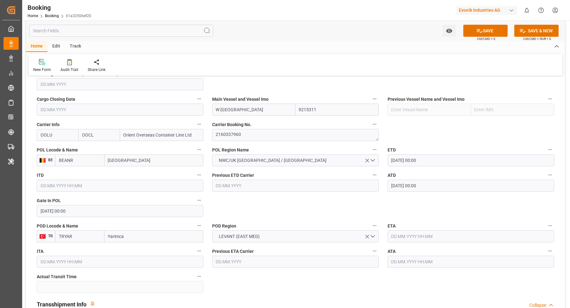
click at [453, 234] on input "text" at bounding box center [470, 236] width 166 height 12
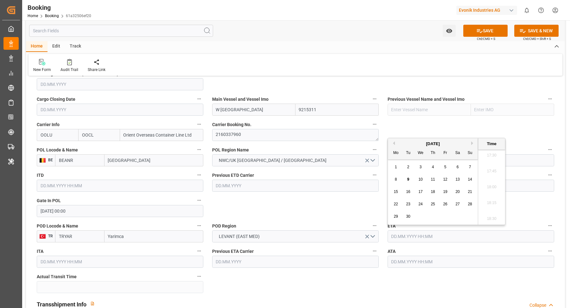
click at [393, 144] on button "Previous Month" at bounding box center [393, 143] width 4 height 4
click at [394, 143] on button "Previous Month" at bounding box center [393, 143] width 4 height 4
click at [406, 215] on span "29" at bounding box center [408, 216] width 4 height 4
type input "[DATE] 00:00"
click at [422, 262] on input "text" at bounding box center [470, 261] width 166 height 12
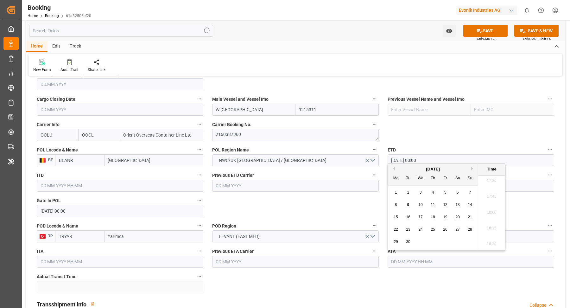
click at [393, 169] on button "Previous Month" at bounding box center [393, 168] width 4 height 4
click at [407, 239] on div "29" at bounding box center [408, 242] width 8 height 8
type input "29.07.2025 00:00"
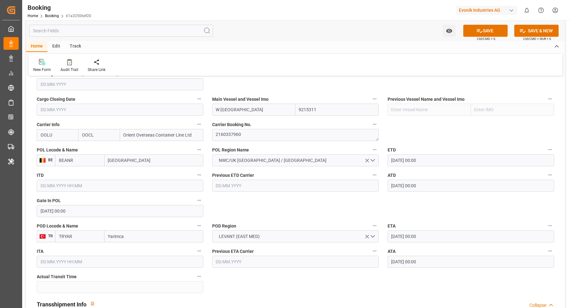
drag, startPoint x: 325, startPoint y: 207, endPoint x: 335, endPoint y: 203, distance: 11.0
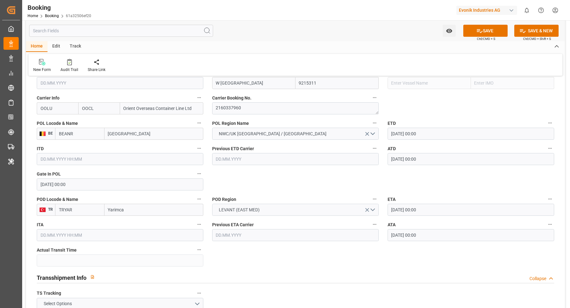
scroll to position [542, 0]
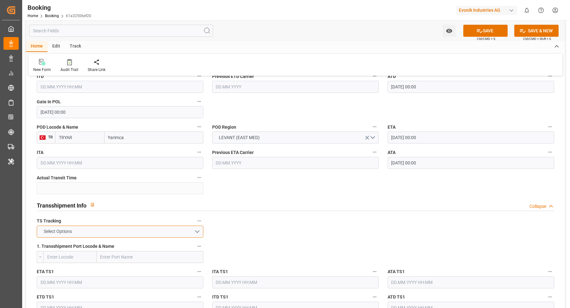
click at [115, 232] on button "Select Options" at bounding box center [120, 231] width 166 height 12
click at [81, 243] on div "FALSE" at bounding box center [120, 246] width 166 height 13
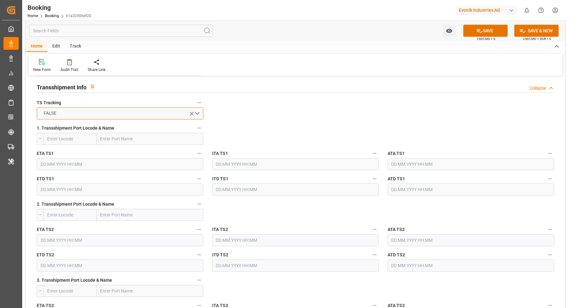
scroll to position [826, 0]
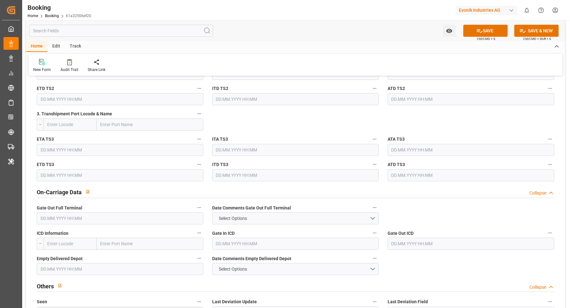
click at [85, 217] on input "text" at bounding box center [120, 218] width 166 height 12
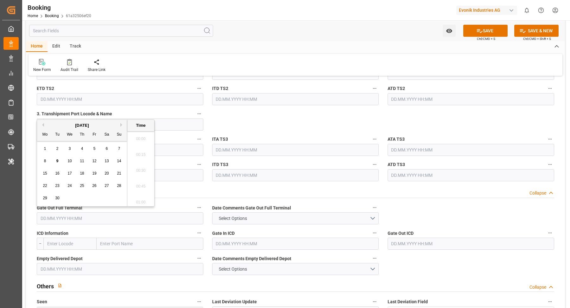
scroll to position [1109, 0]
click at [43, 123] on button "Previous Month" at bounding box center [42, 125] width 4 height 4
click at [94, 147] on span "1" at bounding box center [94, 148] width 2 height 4
type input "01.08.2025 00:00"
click at [71, 269] on input "text" at bounding box center [120, 269] width 166 height 12
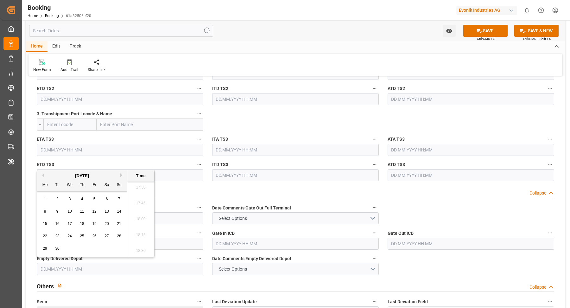
click at [45, 175] on div "[DATE]" at bounding box center [82, 175] width 90 height 6
click at [43, 175] on button "Previous Month" at bounding box center [42, 175] width 4 height 4
click at [47, 210] on div "4" at bounding box center [45, 212] width 8 height 8
type input "04.08.2025 00:00"
click at [304, 44] on div "Home Edit Track" at bounding box center [295, 46] width 539 height 11
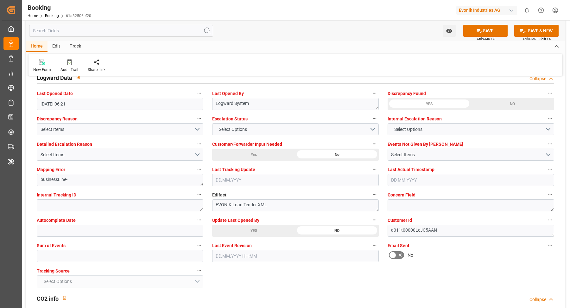
scroll to position [1184, 0]
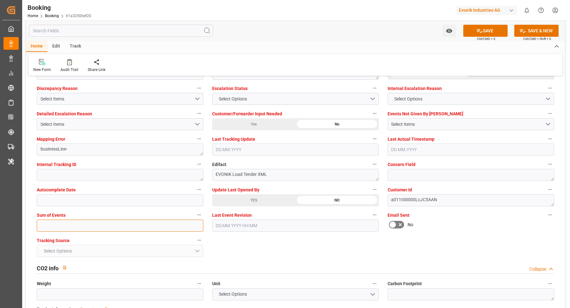
click at [76, 223] on input "text" at bounding box center [120, 225] width 166 height 12
click at [76, 222] on input "text" at bounding box center [120, 225] width 166 height 12
type input "0"
click at [491, 30] on button "SAVE" at bounding box center [485, 31] width 44 height 12
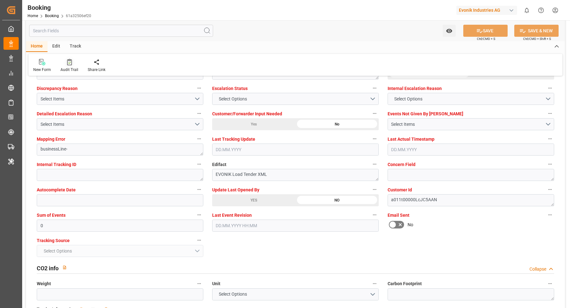
click at [67, 61] on icon at bounding box center [69, 62] width 5 height 6
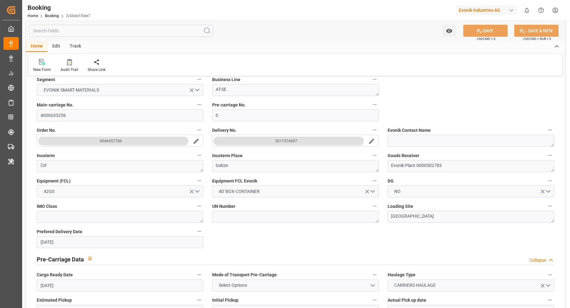
scroll to position [357, 0]
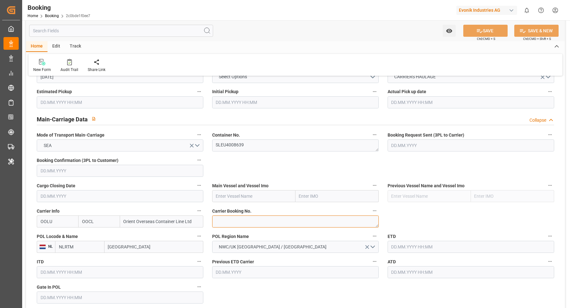
click at [247, 224] on textarea at bounding box center [295, 221] width 166 height 12
paste textarea "2160337960"
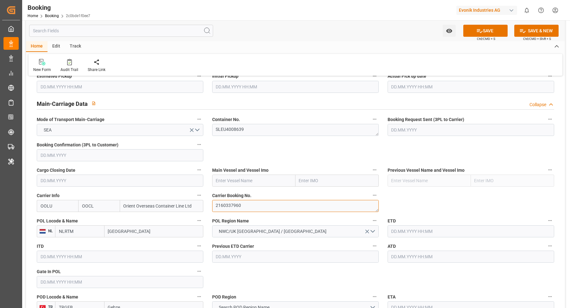
scroll to position [454, 0]
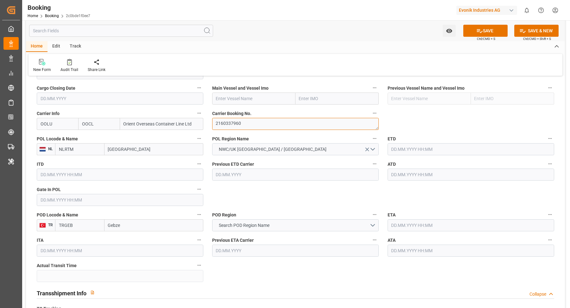
type textarea "2160337960"
click at [138, 147] on input "[GEOGRAPHIC_DATA]" at bounding box center [153, 149] width 99 height 12
paste input "[GEOGRAPHIC_DATA]"
type input "[GEOGRAPHIC_DATA]"
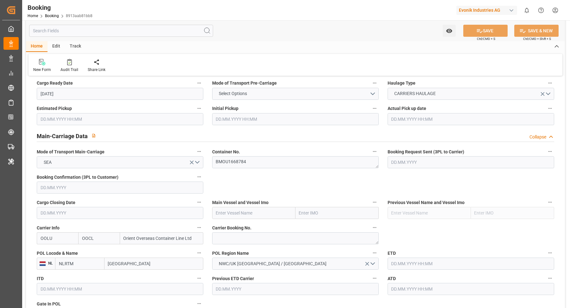
scroll to position [430, 0]
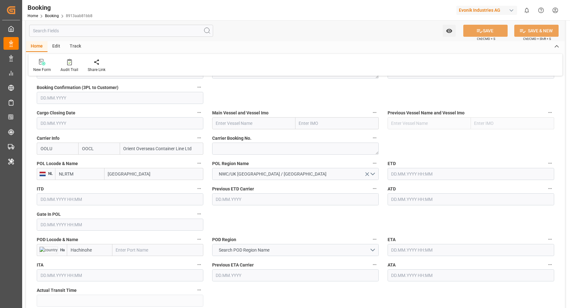
click at [253, 159] on label "POL Region Name" at bounding box center [295, 163] width 166 height 9
click at [370, 159] on button "POL Region Name" at bounding box center [374, 163] width 8 height 8
click at [262, 151] on div at bounding box center [285, 154] width 570 height 308
click at [262, 150] on textarea at bounding box center [295, 148] width 166 height 12
paste textarea "2160921730"
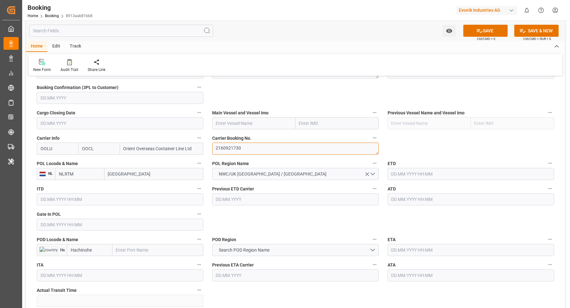
type textarea "2160921730"
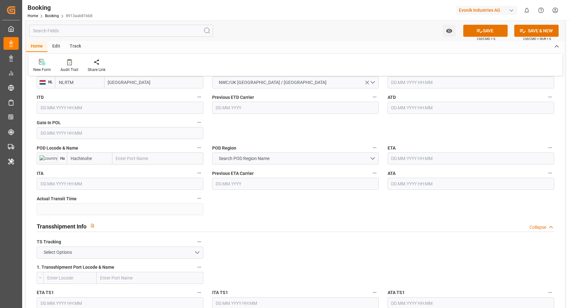
click at [145, 160] on input "text" at bounding box center [157, 158] width 91 height 12
type input "[GEOGRAPHIC_DATA]"
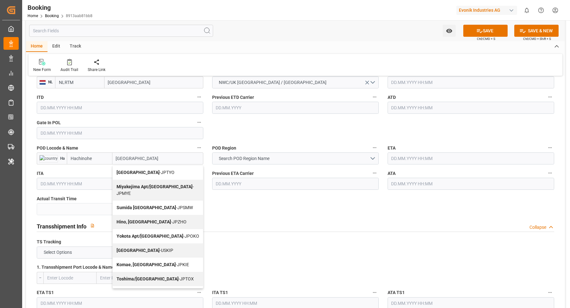
click at [133, 170] on span "Tokyo - JPTYO" at bounding box center [145, 172] width 58 height 5
type input "JPTYO"
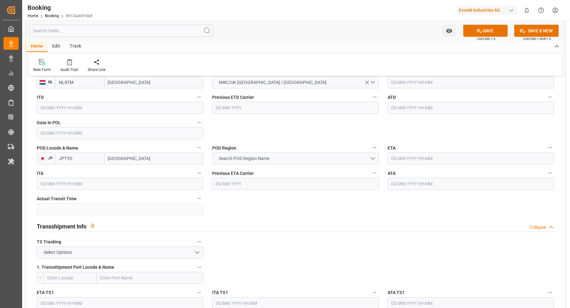
type input "[GEOGRAPHIC_DATA]"
click at [299, 158] on button "Search POD Region Name" at bounding box center [295, 158] width 166 height 12
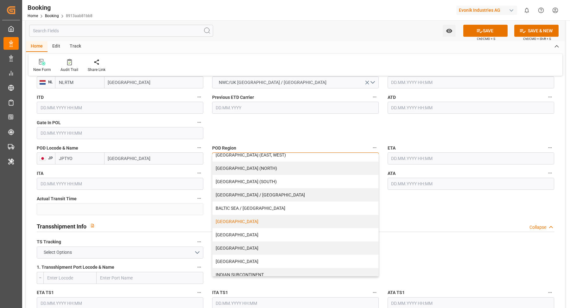
scroll to position [84, 0]
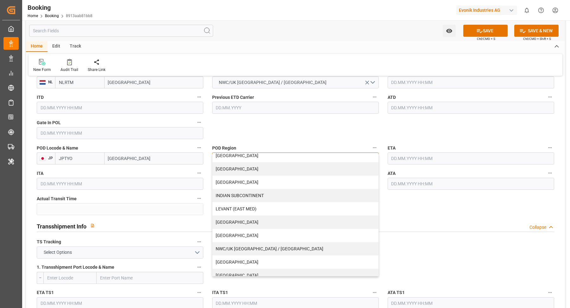
click at [245, 185] on div "[GEOGRAPHIC_DATA]" at bounding box center [295, 181] width 166 height 13
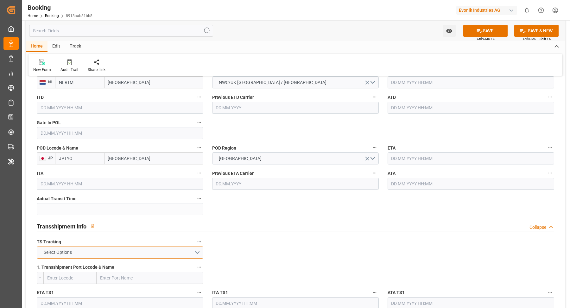
click at [162, 252] on button "Select Options" at bounding box center [120, 252] width 166 height 12
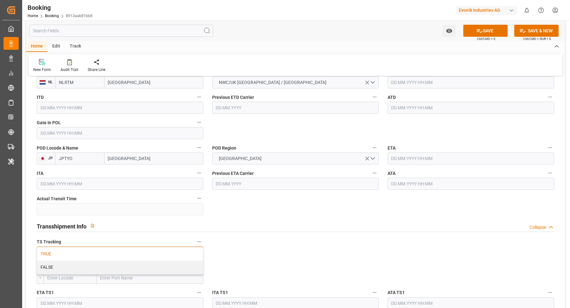
click at [104, 253] on div "TRUE" at bounding box center [120, 253] width 166 height 13
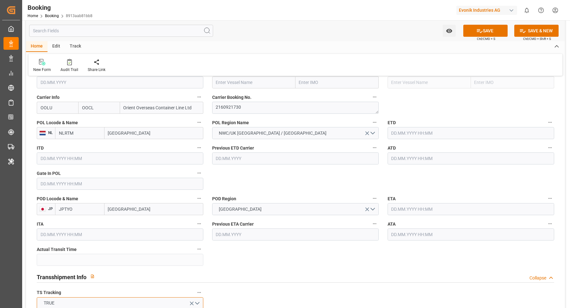
scroll to position [460, 0]
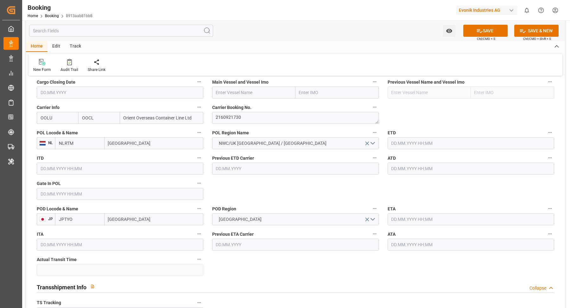
click at [242, 92] on input "text" at bounding box center [253, 92] width 83 height 12
paste input "CMA CGM CONCORDE"
click at [248, 106] on b "CMA CGM CONCORDE" at bounding box center [238, 106] width 45 height 5
type input "CMA CGM CONCORDE"
type input "9839208"
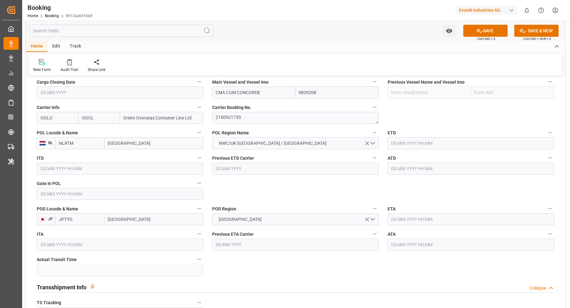
type input "CMA CGM CONCORDE"
click at [144, 144] on input "[GEOGRAPHIC_DATA]" at bounding box center [153, 143] width 99 height 12
type input "[GEOGRAPHIC_DATA]"
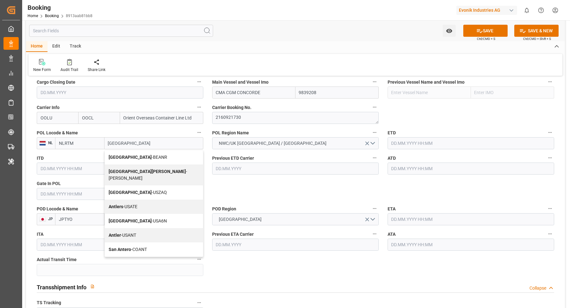
click at [136, 157] on span "Antwerp - BEANR" at bounding box center [138, 156] width 59 height 5
type input "BEANR"
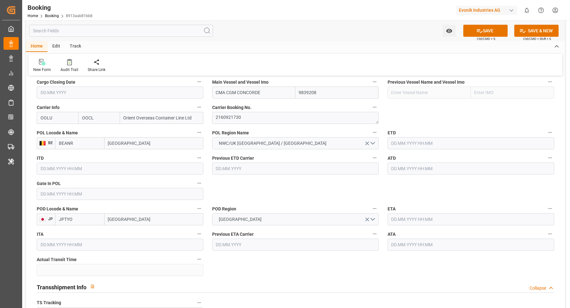
type input "[GEOGRAPHIC_DATA]"
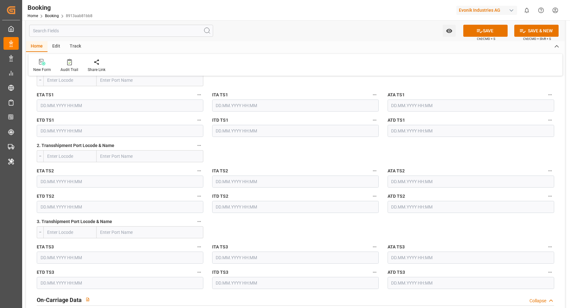
scroll to position [634, 0]
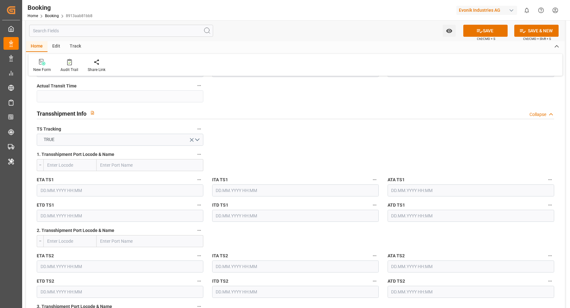
drag, startPoint x: 131, startPoint y: 164, endPoint x: 137, endPoint y: 162, distance: 6.1
click at [131, 164] on input "text" at bounding box center [150, 165] width 107 height 12
paste input "[GEOGRAPHIC_DATA]"
type input "[GEOGRAPHIC_DATA]"
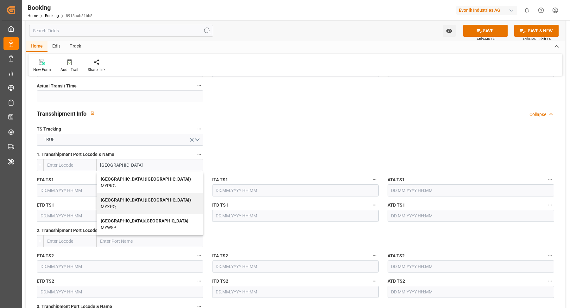
click at [147, 177] on b "Port Klang (Pelabuhan Klang)" at bounding box center [146, 178] width 90 height 5
type input "MYPKG"
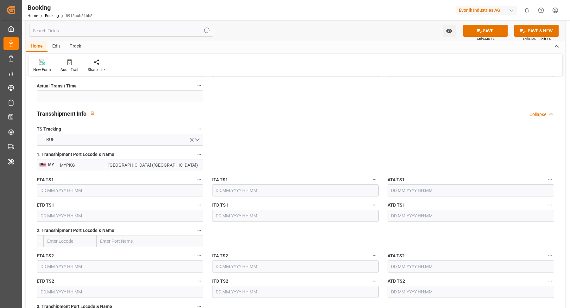
type input "Port Klang (Pelabuhan Klang)"
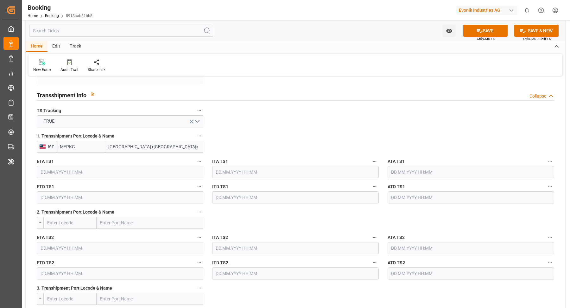
click at [120, 224] on input "text" at bounding box center [150, 222] width 107 height 12
paste input "[GEOGRAPHIC_DATA]"
type input "[GEOGRAPHIC_DATA]"
click at [138, 236] on span "Hong Kong - HKHKG" at bounding box center [130, 236] width 59 height 5
type input "HKHKG"
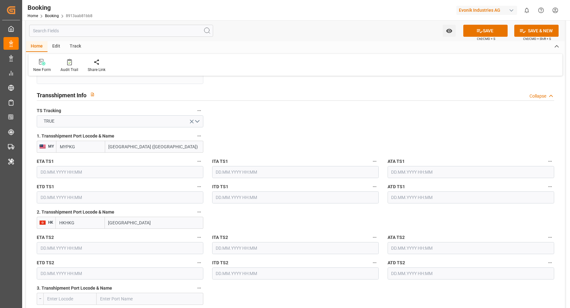
type input "[GEOGRAPHIC_DATA]"
click at [113, 201] on input "text" at bounding box center [120, 197] width 166 height 12
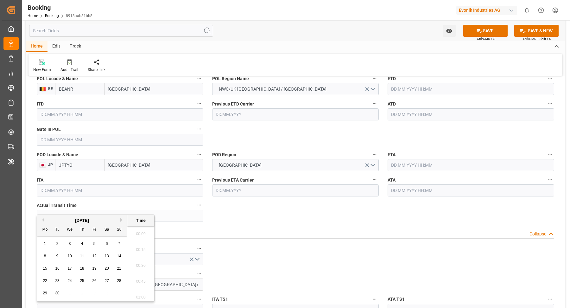
scroll to position [423, 0]
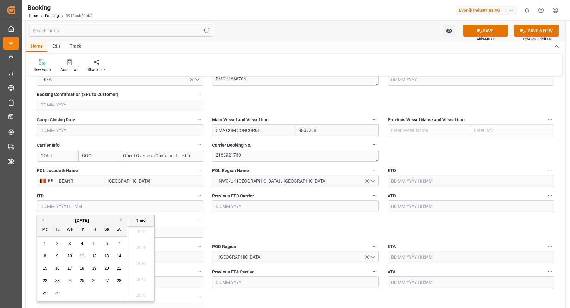
click at [318, 58] on div "New Form Audit Trail Share Link" at bounding box center [294, 65] width 533 height 22
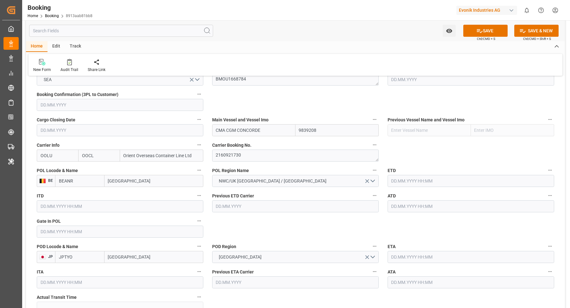
click at [60, 237] on div "Gate In POL" at bounding box center [119, 226] width 175 height 25
click at [62, 231] on input "text" at bounding box center [120, 231] width 166 height 12
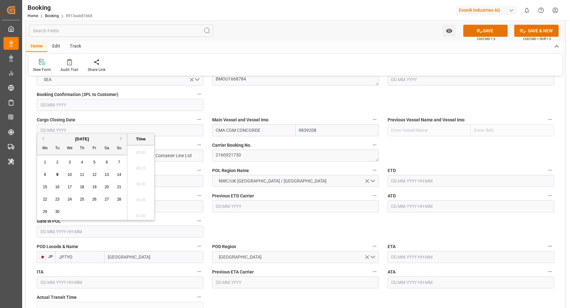
scroll to position [1141, 0]
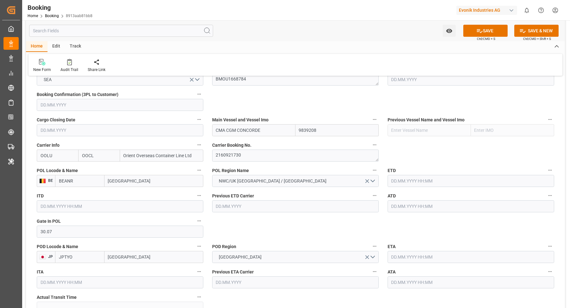
type input "[DATE] 00:00"
click at [416, 177] on input "text" at bounding box center [470, 181] width 166 height 12
click at [395, 196] on div "[DATE]" at bounding box center [433, 195] width 90 height 6
click at [394, 195] on button "Previous Month" at bounding box center [393, 195] width 4 height 4
click at [470, 219] on span "3" at bounding box center [470, 218] width 2 height 4
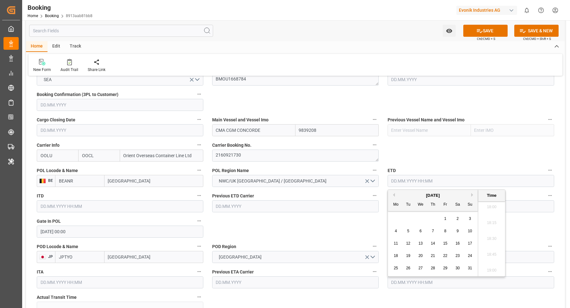
type input "[DATE] 00:00"
click at [406, 202] on input "text" at bounding box center [470, 206] width 166 height 12
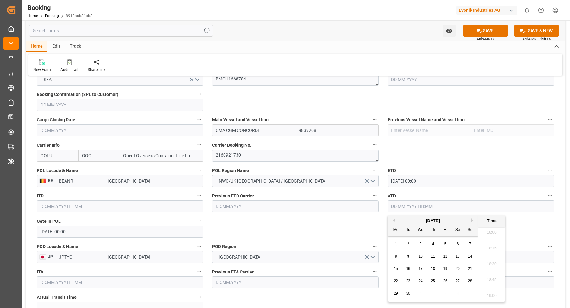
click at [394, 221] on button "Previous Month" at bounding box center [393, 220] width 4 height 4
click at [465, 242] on div "28 29 30 31 1 2 3" at bounding box center [432, 244] width 86 height 12
click at [467, 244] on div "3" at bounding box center [470, 244] width 8 height 8
type input "[DATE] 00:00"
drag, startPoint x: 327, startPoint y: 239, endPoint x: 345, endPoint y: 238, distance: 17.7
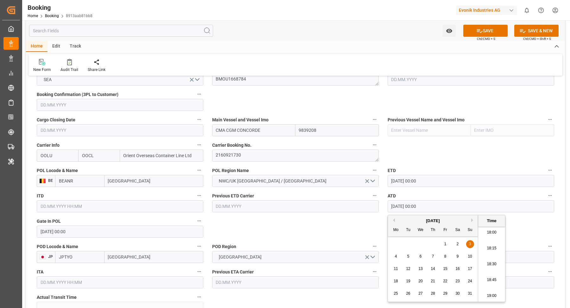
click at [327, 240] on div "POD Region FAR EAST" at bounding box center [295, 252] width 175 height 25
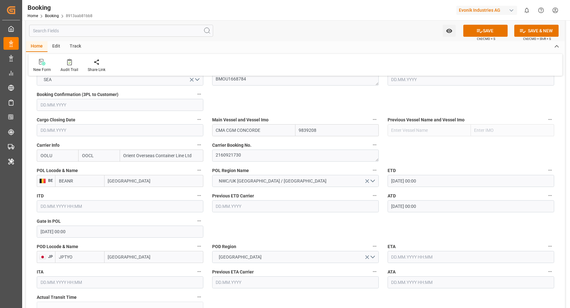
click at [427, 255] on input "text" at bounding box center [470, 257] width 166 height 12
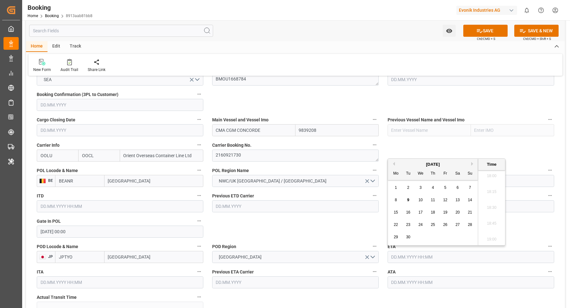
click at [472, 163] on button "Next Month" at bounding box center [473, 164] width 4 height 4
click at [436, 189] on div "29 30 1 2 3 4 5" at bounding box center [432, 187] width 86 height 12
click at [442, 188] on div "3" at bounding box center [445, 188] width 8 height 8
type input "[DATE] 00:00"
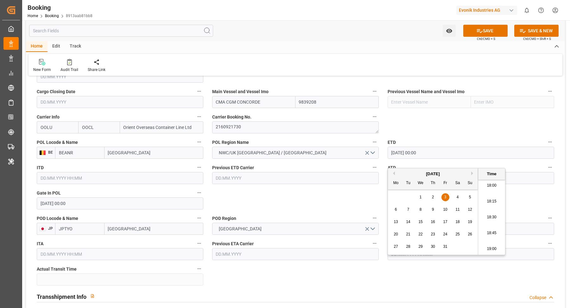
scroll to position [520, 0]
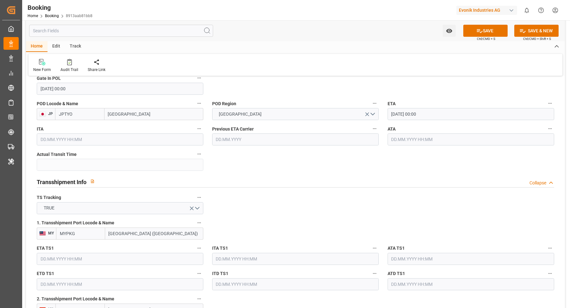
scroll to position [629, 0]
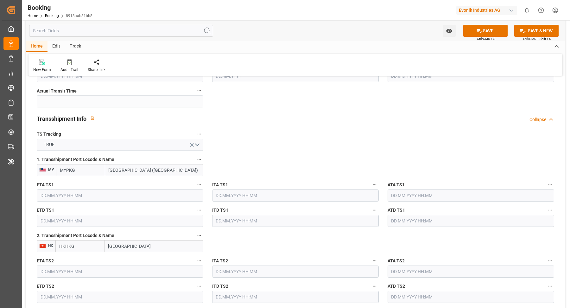
click at [126, 190] on input "text" at bounding box center [120, 195] width 166 height 12
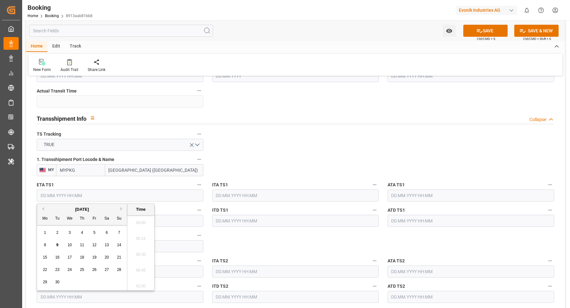
scroll to position [1141, 0]
click at [97, 233] on div "5" at bounding box center [94, 233] width 8 height 8
type input "[DATE] 00:00"
click at [418, 193] on input "text" at bounding box center [470, 195] width 166 height 12
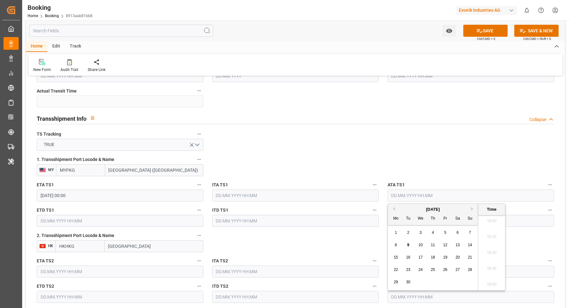
click at [443, 233] on div "5" at bounding box center [445, 233] width 8 height 8
type input "[DATE] 00:00"
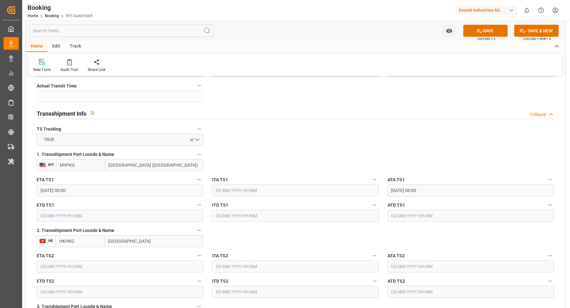
click at [82, 221] on div "ETD TS1" at bounding box center [119, 210] width 175 height 25
click at [90, 212] on input "text" at bounding box center [120, 215] width 166 height 12
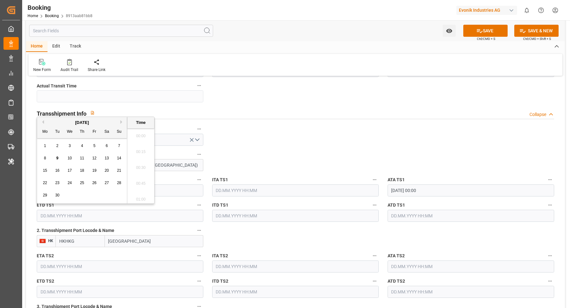
scroll to position [1141, 0]
click at [104, 169] on div "20" at bounding box center [107, 171] width 8 height 8
type input "[DATE] 00:00"
drag, startPoint x: 337, startPoint y: 156, endPoint x: 321, endPoint y: 168, distance: 19.9
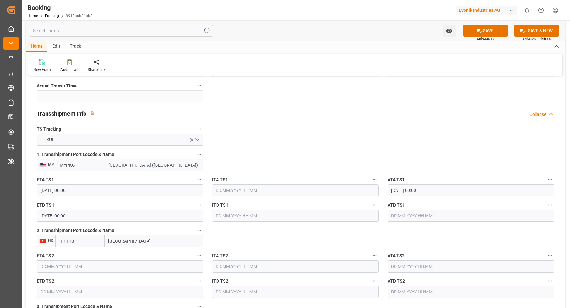
scroll to position [690, 0]
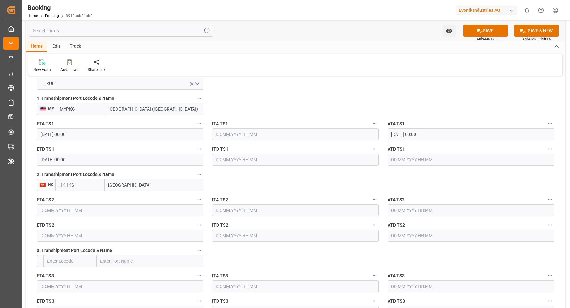
click at [81, 206] on input "text" at bounding box center [120, 210] width 166 height 12
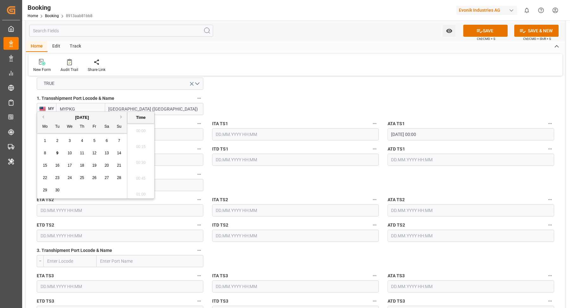
scroll to position [1141, 0]
click at [80, 178] on span "25" at bounding box center [82, 177] width 4 height 4
type input "[DATE] 00:00"
click at [94, 235] on input "text" at bounding box center [120, 235] width 166 height 12
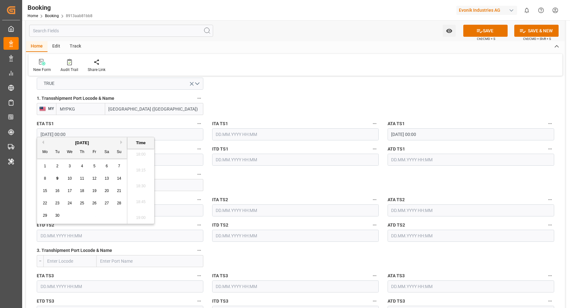
click at [105, 201] on span "27" at bounding box center [106, 203] width 4 height 4
type input "[DATE] 00:00"
click at [311, 38] on div "Watch Option SAVE Ctrl/CMD + S SAVE & NEW Ctrl/CMD + Shift + S" at bounding box center [295, 30] width 539 height 21
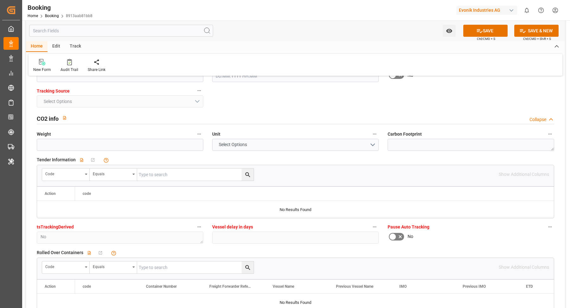
scroll to position [1251, 0]
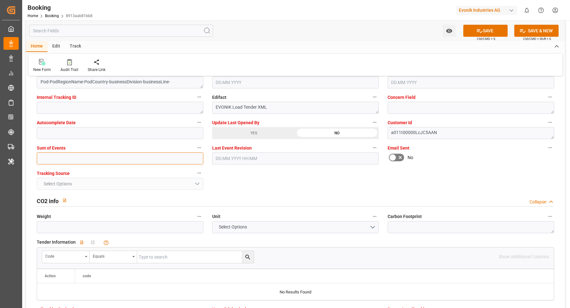
click at [91, 159] on input "text" at bounding box center [120, 158] width 166 height 12
type input "0"
click at [483, 33] on button "SAVE" at bounding box center [485, 31] width 44 height 12
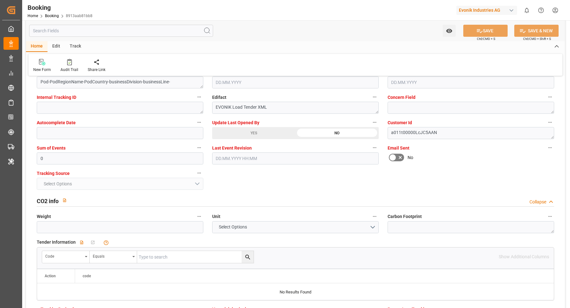
type textarea "NWC/UK North West Continent / UK_JPTYO_OOLU_AT-AN"
type textarea "Vasantha Kumar"
type textarea "businessDivision-businessLine-"
type textarea "Yes"
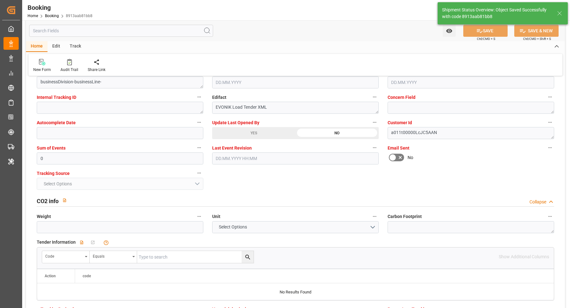
type input "[DATE] 00:00"
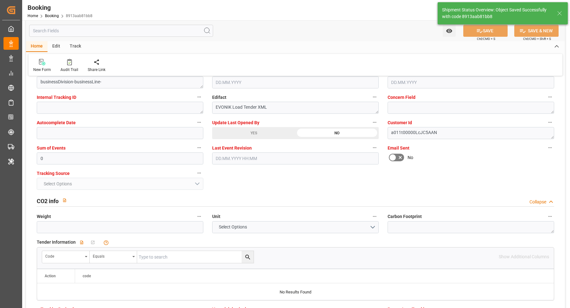
type input "[DATE] 00:00"
type input "09.09.2025 13:14"
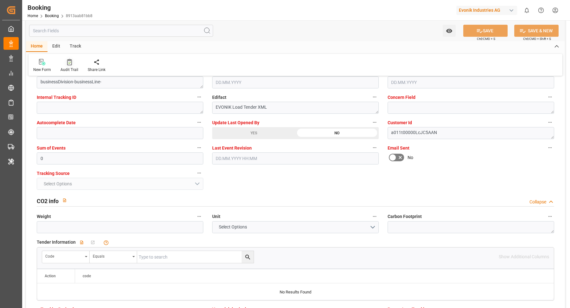
click at [71, 66] on div "Audit Trail" at bounding box center [69, 66] width 27 height 14
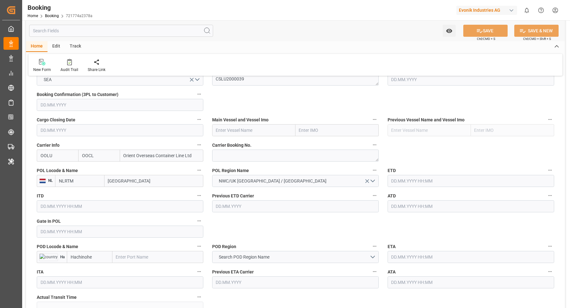
scroll to position [440, 0]
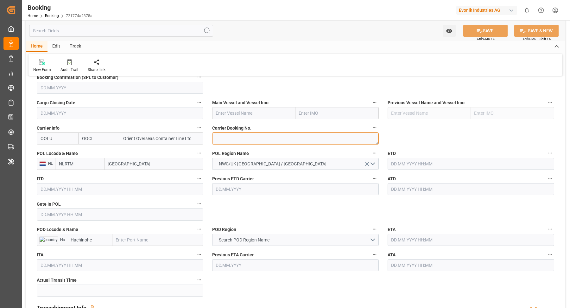
click at [266, 143] on textarea at bounding box center [295, 138] width 166 height 12
paste textarea "2160921730"
type textarea "2160921730"
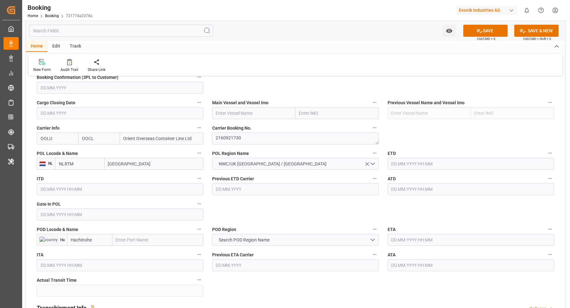
click at [155, 235] on input "text" at bounding box center [157, 240] width 91 height 12
type input "[GEOGRAPHIC_DATA]"
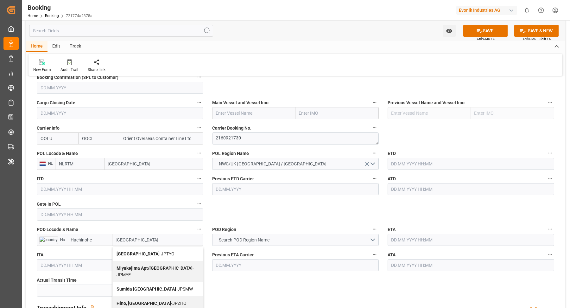
click at [136, 249] on div "Tokyo - JPTYO" at bounding box center [158, 253] width 90 height 14
type input "JPTYO"
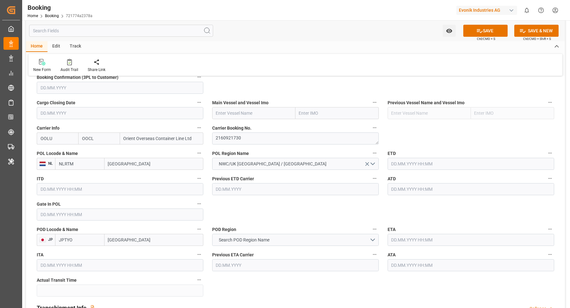
type input "[GEOGRAPHIC_DATA]"
click at [265, 234] on button "Search POD Region Name" at bounding box center [295, 240] width 166 height 12
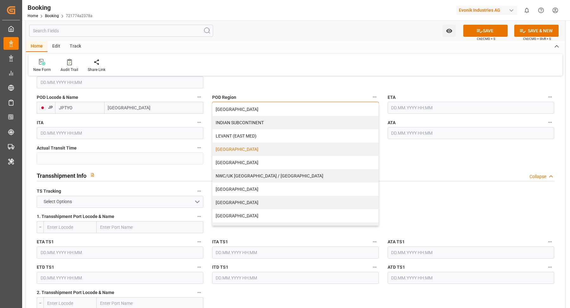
scroll to position [96, 0]
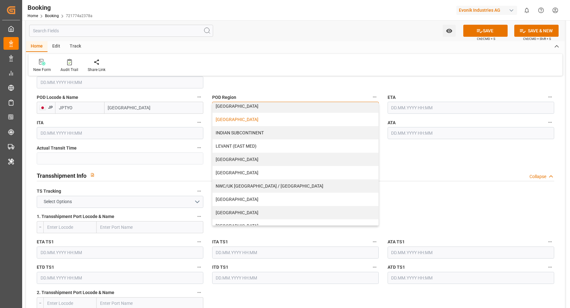
click at [236, 117] on div "[GEOGRAPHIC_DATA]" at bounding box center [295, 119] width 166 height 13
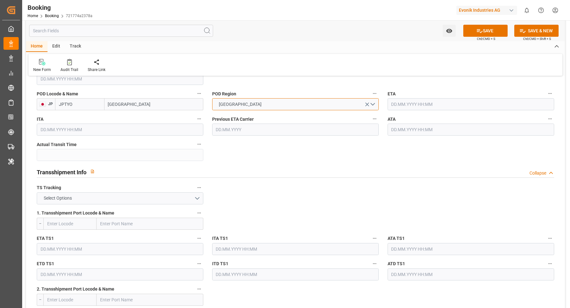
scroll to position [565, 0]
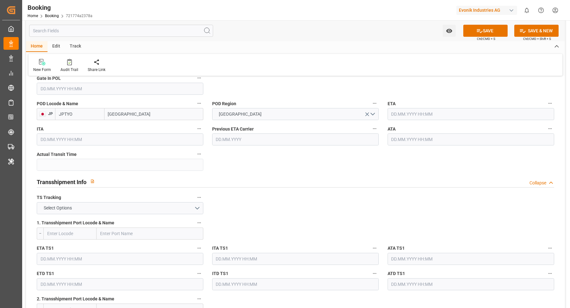
click at [164, 200] on label "TS Tracking" at bounding box center [120, 197] width 166 height 9
click at [195, 200] on button "TS Tracking" at bounding box center [199, 197] width 8 height 8
click at [127, 204] on div at bounding box center [285, 154] width 570 height 308
click at [140, 212] on button "Select Options" at bounding box center [120, 208] width 166 height 12
drag, startPoint x: 95, startPoint y: 213, endPoint x: 278, endPoint y: 231, distance: 184.1
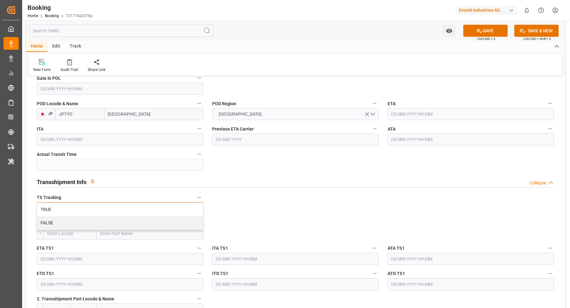
click at [95, 213] on div "TRUE" at bounding box center [120, 209] width 166 height 13
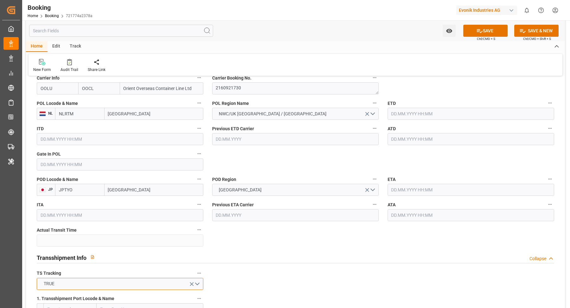
scroll to position [465, 0]
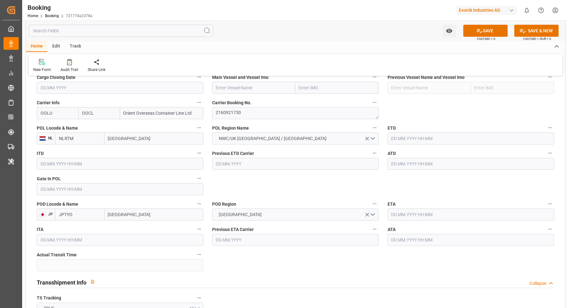
click at [250, 92] on input "text" at bounding box center [253, 88] width 83 height 12
paste input "CMA CGM CONCORDE"
drag, startPoint x: 247, startPoint y: 101, endPoint x: 121, endPoint y: 143, distance: 132.5
click at [247, 101] on b "CMA CGM CONCORDE" at bounding box center [238, 101] width 45 height 5
type input "CMA CGM CONCORDE"
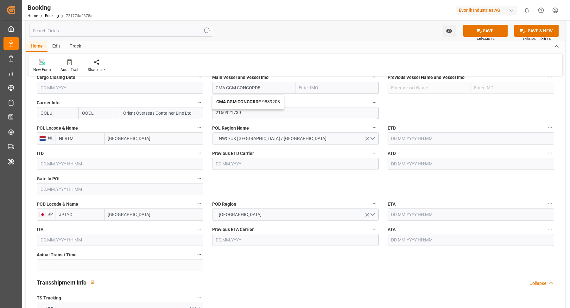
type input "9839208"
type input "CMA CGM CONCORDE"
click at [131, 137] on input "[GEOGRAPHIC_DATA]" at bounding box center [153, 138] width 99 height 12
type input "[GEOGRAPHIC_DATA]"
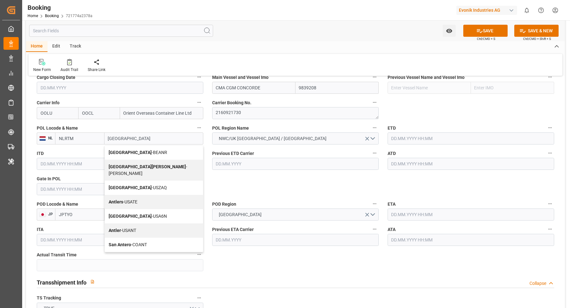
click at [126, 151] on span "Antwerp - BEANR" at bounding box center [138, 152] width 59 height 5
type input "BEANR"
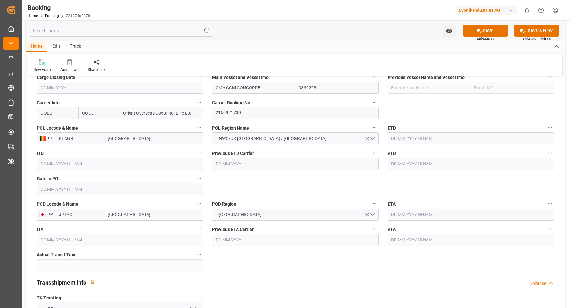
type input "[GEOGRAPHIC_DATA]"
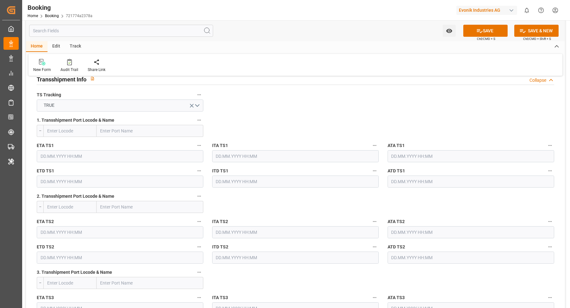
click at [141, 132] on input "text" at bounding box center [150, 131] width 107 height 12
paste input "[GEOGRAPHIC_DATA]"
type input "[GEOGRAPHIC_DATA]"
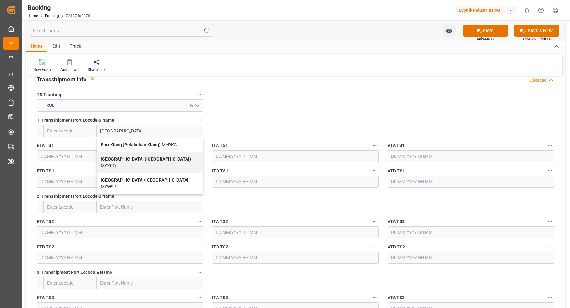
click at [139, 142] on b "Port Klang (Pelabuhan Klang)" at bounding box center [131, 144] width 60 height 5
type input "MYPKG"
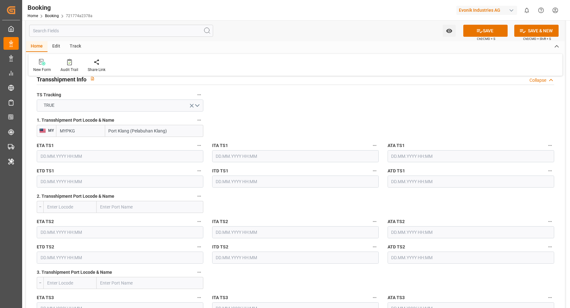
scroll to position [582, 0]
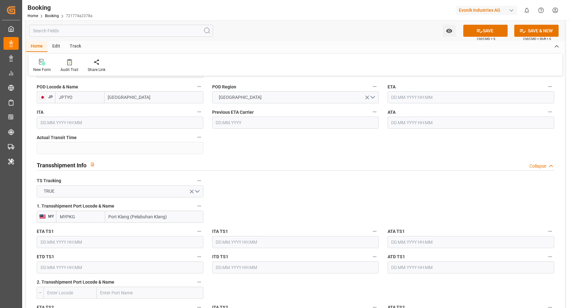
type input "Port Klang (Pelabuhan Klang)"
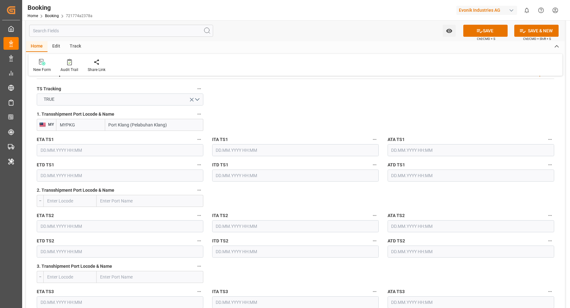
click at [117, 196] on input "text" at bounding box center [150, 201] width 107 height 12
paste input "[GEOGRAPHIC_DATA]"
type input "[GEOGRAPHIC_DATA]"
click at [131, 214] on span "Hong Kong - HKHKG" at bounding box center [130, 214] width 59 height 5
type input "HKHKG"
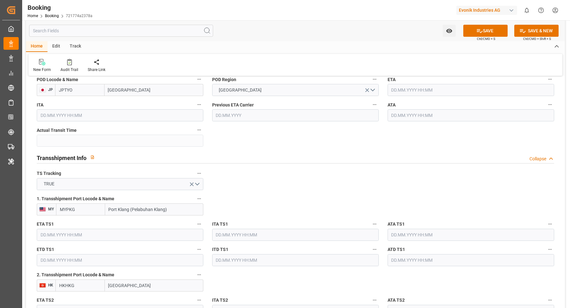
scroll to position [504, 0]
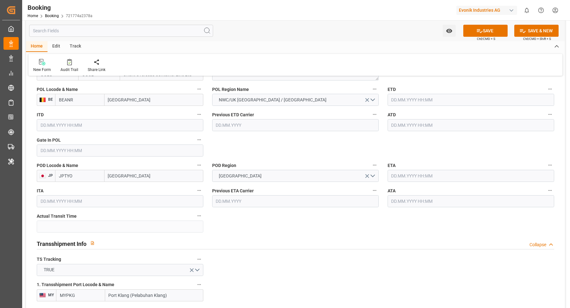
type input "[GEOGRAPHIC_DATA]"
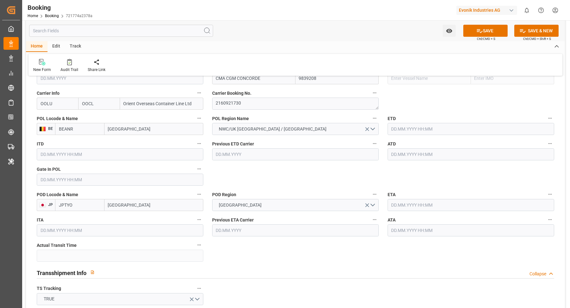
click at [96, 178] on input "text" at bounding box center [120, 179] width 166 height 12
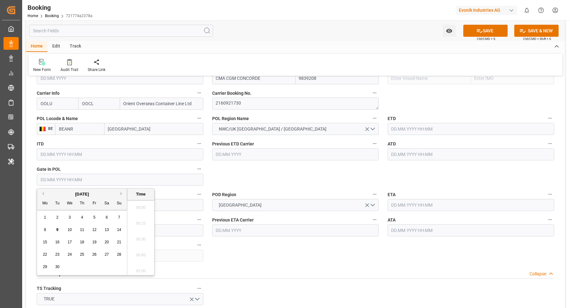
scroll to position [1141, 0]
type input "[DATE] 00:00"
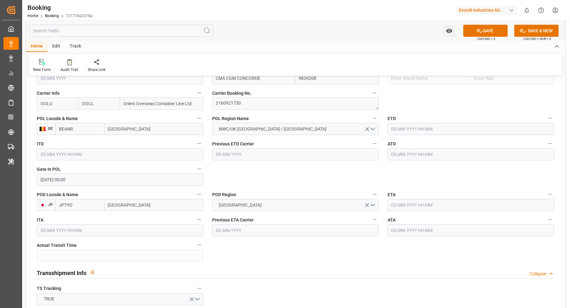
click at [410, 129] on input "text" at bounding box center [470, 129] width 166 height 12
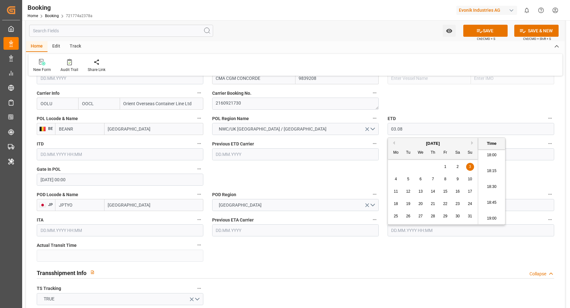
type input "[DATE] 00:00"
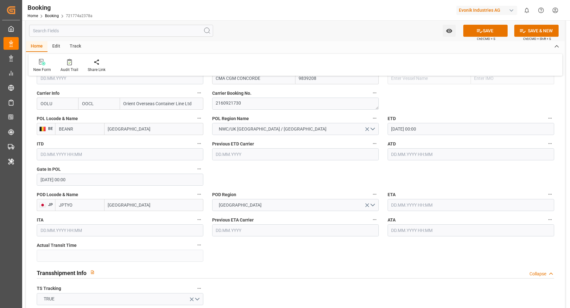
click at [417, 157] on input "text" at bounding box center [470, 154] width 166 height 12
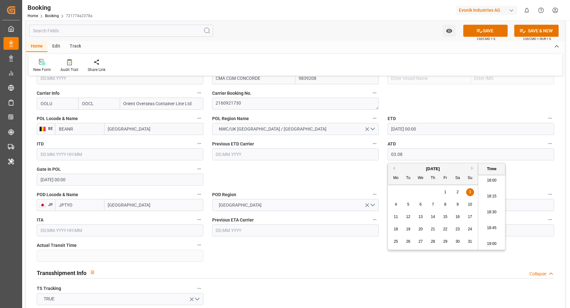
type input "[DATE] 00:00"
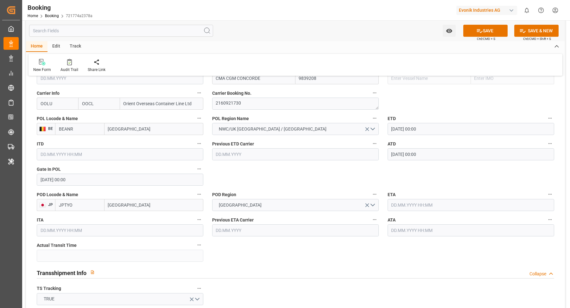
click at [419, 204] on input "text" at bounding box center [470, 205] width 166 height 12
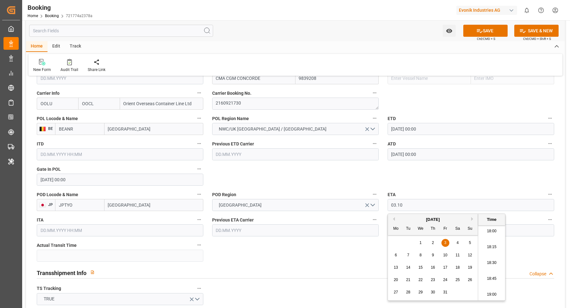
type input "[DATE] 00:00"
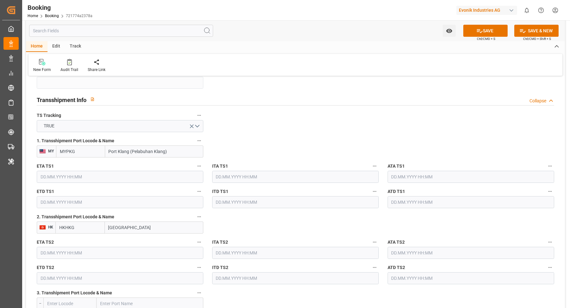
scroll to position [699, 0]
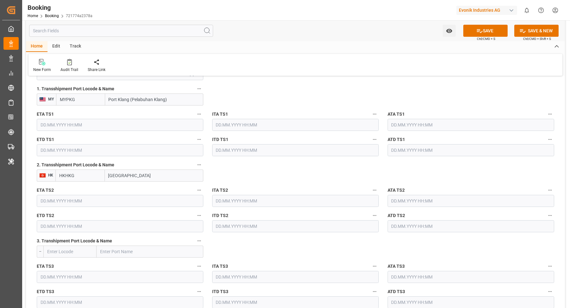
click at [112, 120] on input "text" at bounding box center [120, 125] width 166 height 12
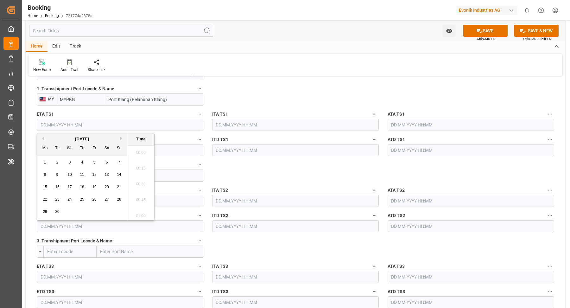
scroll to position [1141, 0]
click at [94, 164] on span "5" at bounding box center [94, 162] width 2 height 4
type input "[DATE] 00:00"
click at [173, 151] on input "text" at bounding box center [120, 150] width 166 height 12
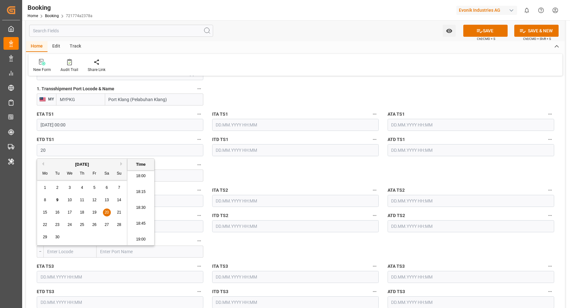
type input "[DATE] 00:00"
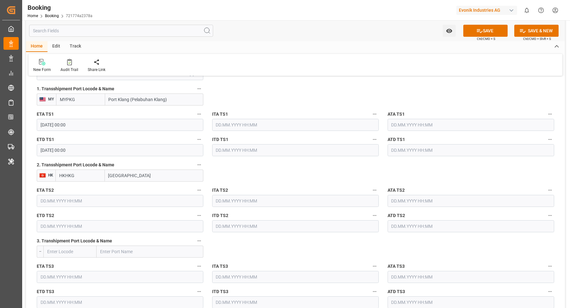
click at [150, 198] on input "text" at bounding box center [120, 201] width 166 height 12
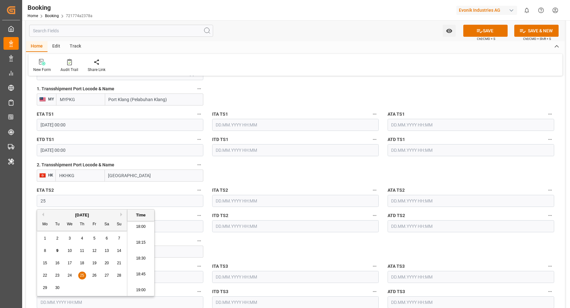
type input "[DATE] 00:00"
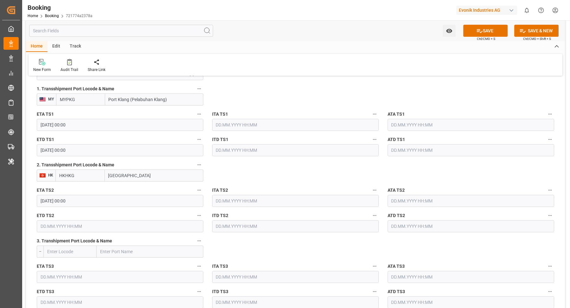
click at [140, 228] on input "text" at bounding box center [120, 226] width 166 height 12
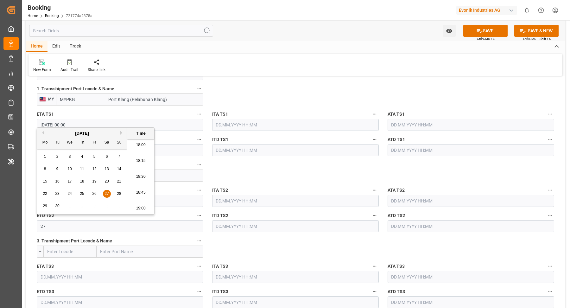
type input "[DATE] 00:00"
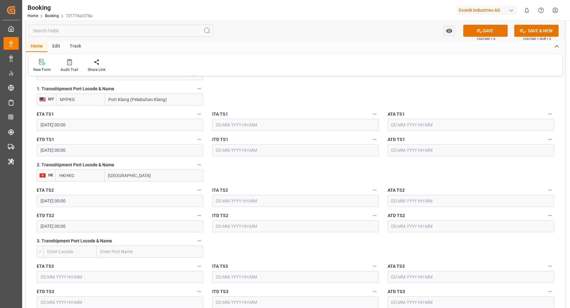
click at [453, 122] on input "text" at bounding box center [470, 125] width 166 height 12
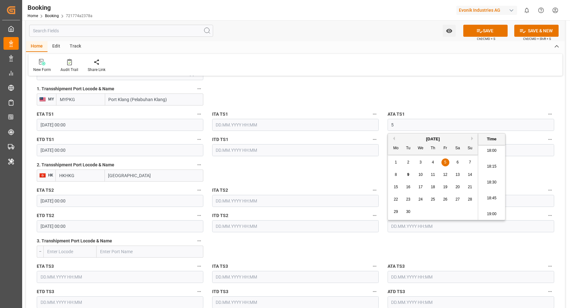
type input "[DATE] 00:00"
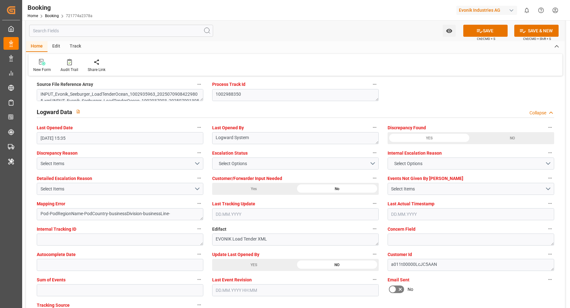
scroll to position [1200, 0]
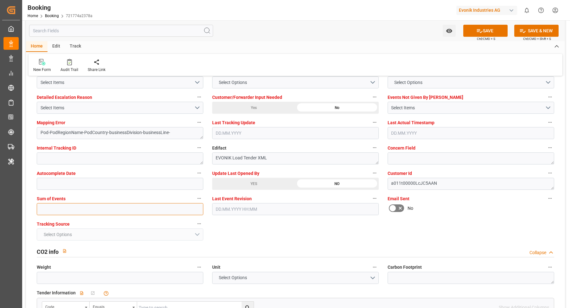
click at [97, 209] on input "text" at bounding box center [120, 209] width 166 height 12
type input "0"
click at [490, 26] on button "SAVE" at bounding box center [485, 31] width 44 height 12
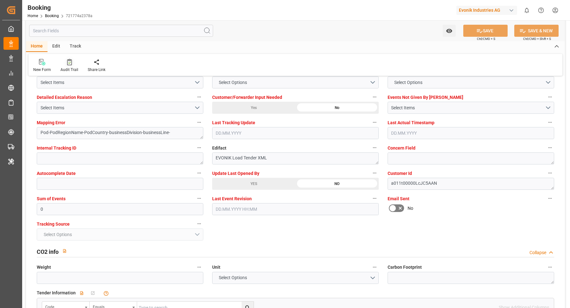
click at [65, 66] on div "Audit Trail" at bounding box center [69, 66] width 27 height 14
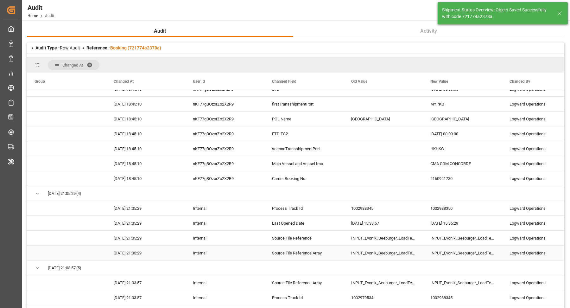
scroll to position [563, 0]
